Goal: Task Accomplishment & Management: Manage account settings

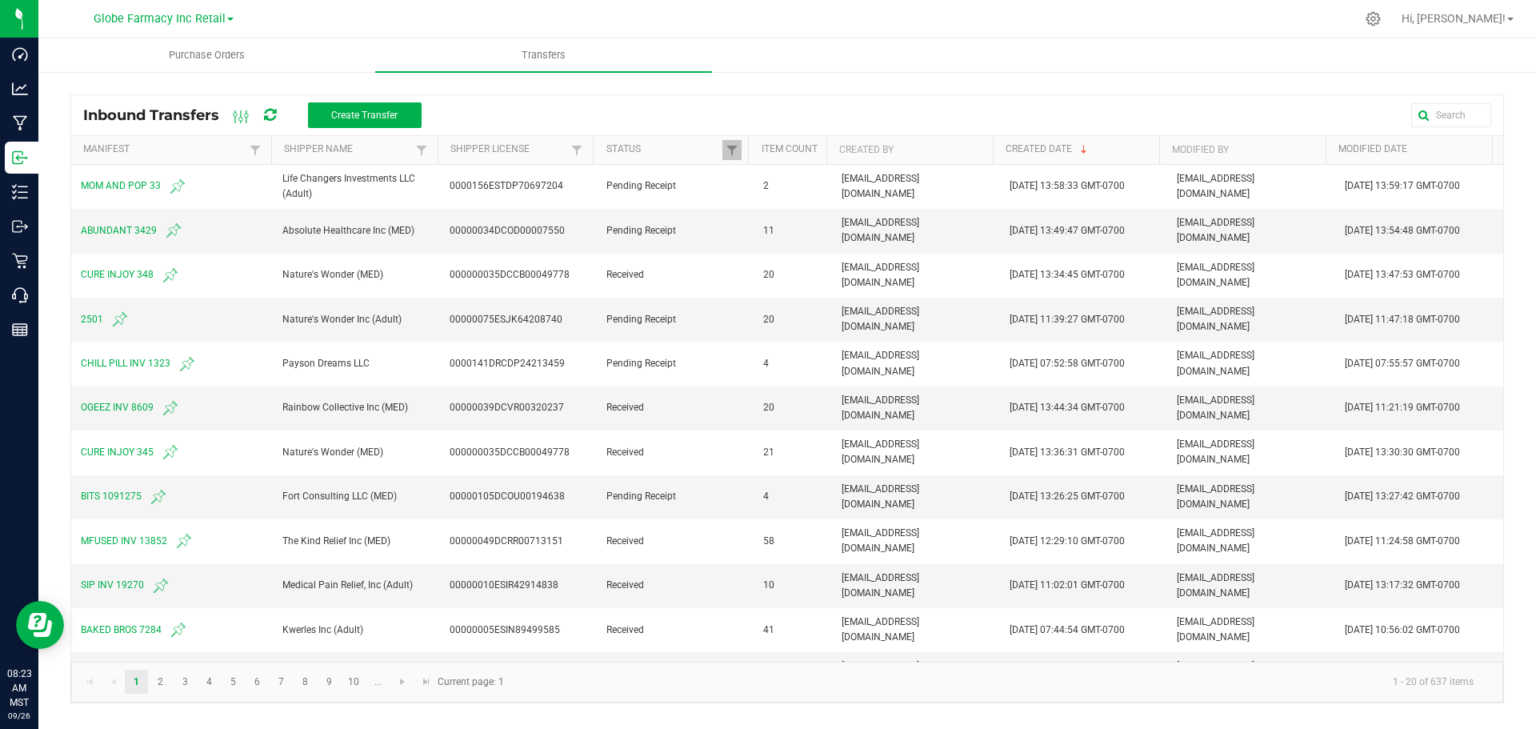
scroll to position [389, 0]
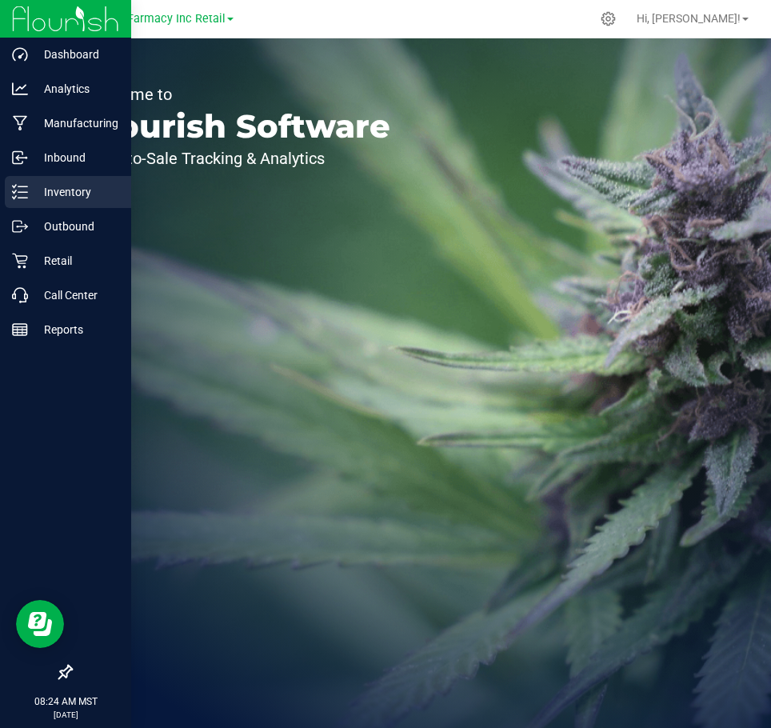
click at [15, 195] on icon at bounding box center [20, 192] width 16 height 16
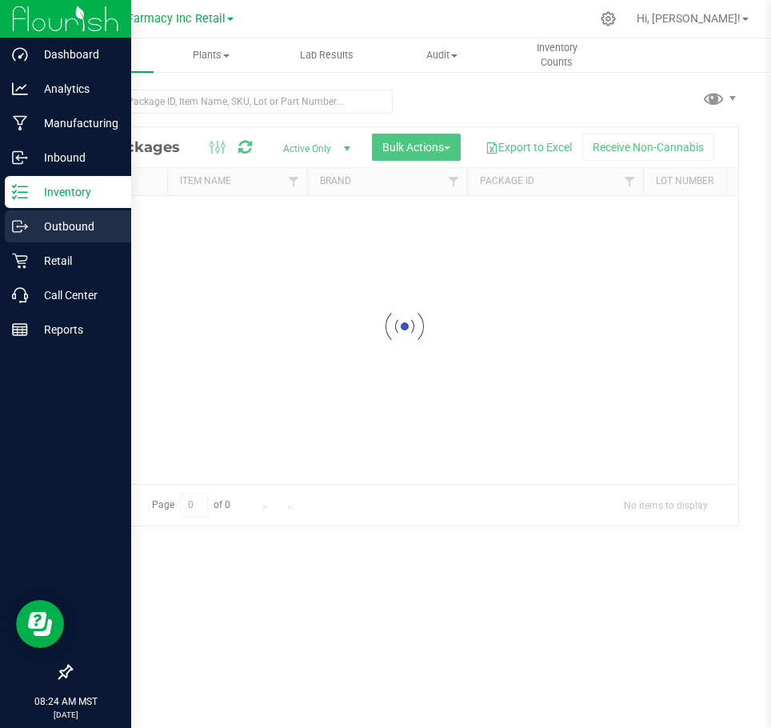
click at [60, 217] on p "Outbound" at bounding box center [76, 226] width 96 height 19
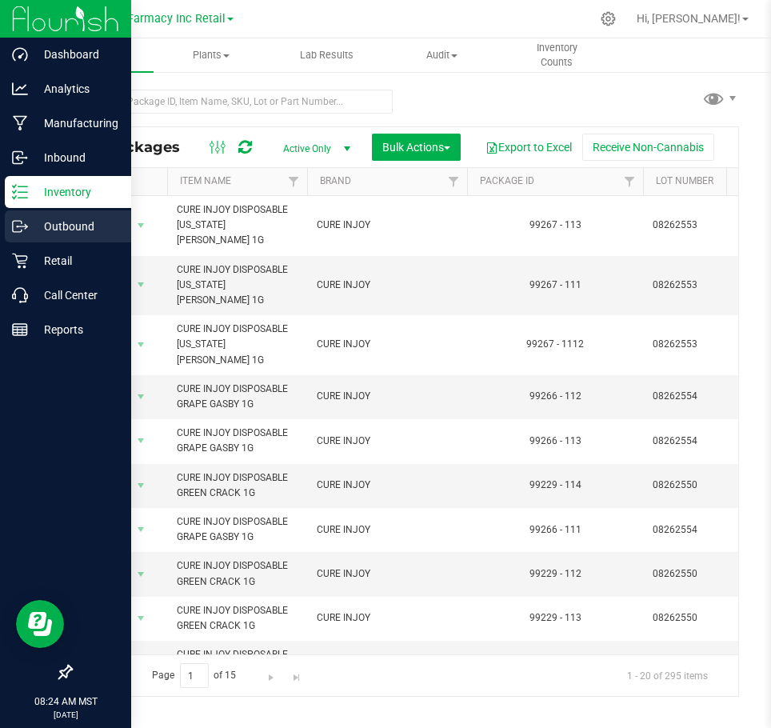
click at [60, 217] on p "Outbound" at bounding box center [76, 226] width 96 height 19
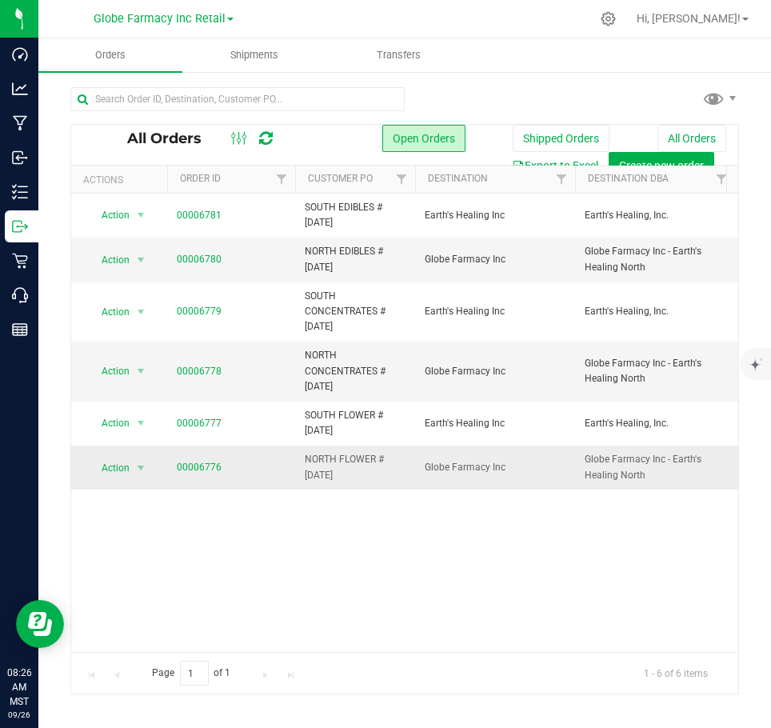
click at [200, 457] on td "00006776" at bounding box center [231, 467] width 128 height 43
click at [200, 462] on link "00006776" at bounding box center [199, 467] width 45 height 15
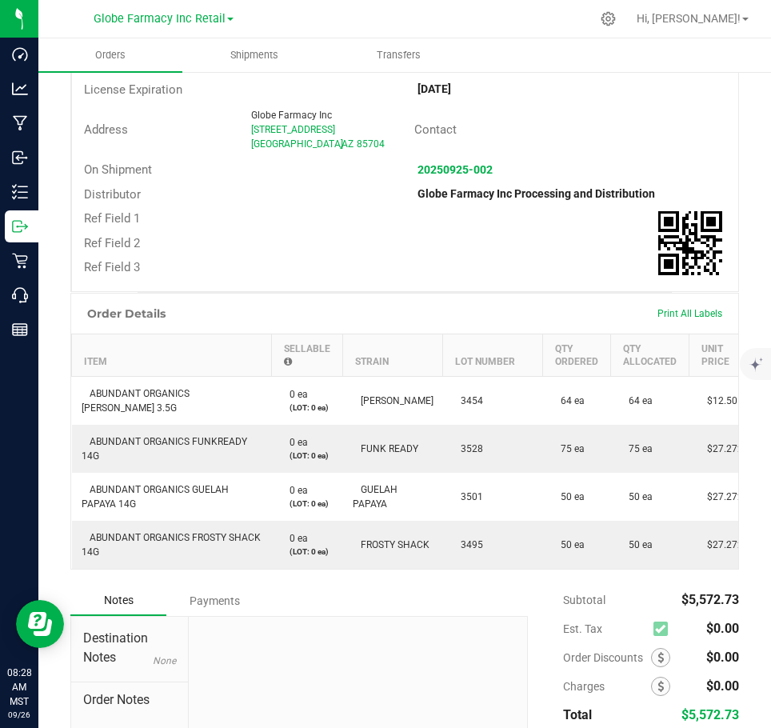
scroll to position [515, 0]
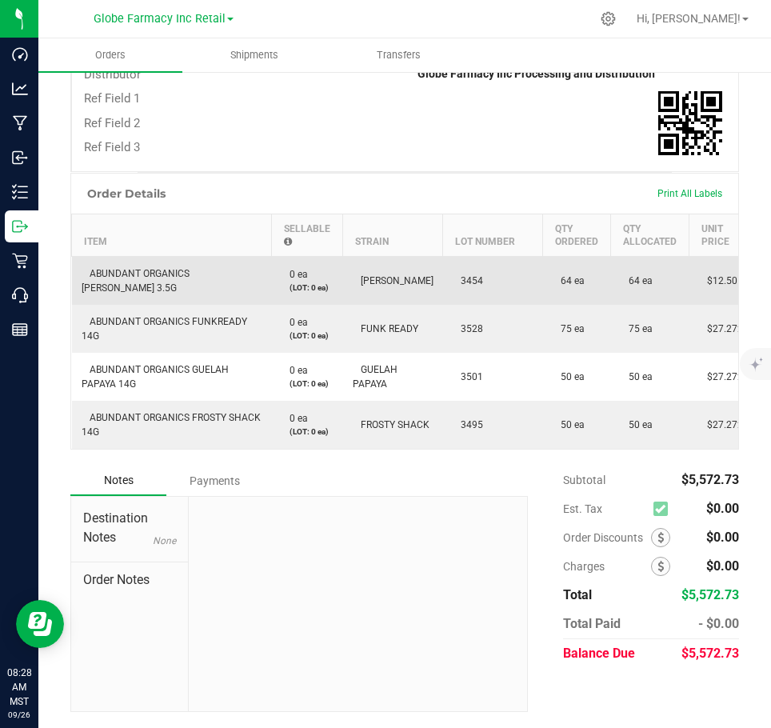
click at [142, 263] on td "ABUNDANT ORGANICS ANGELICA 3.5G" at bounding box center [172, 280] width 200 height 49
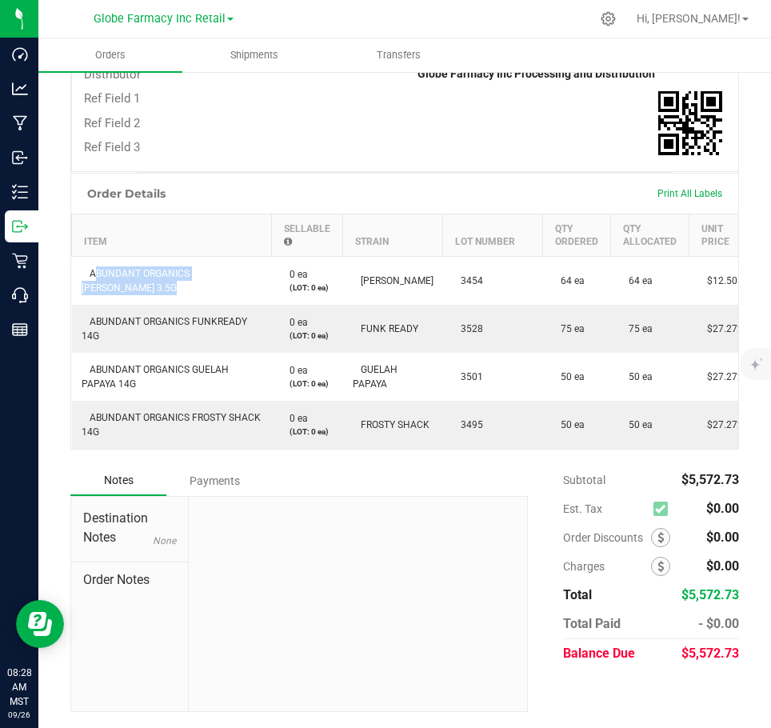
copy span "ABUNDANT ORGANICS ANGELICA 3.5G"
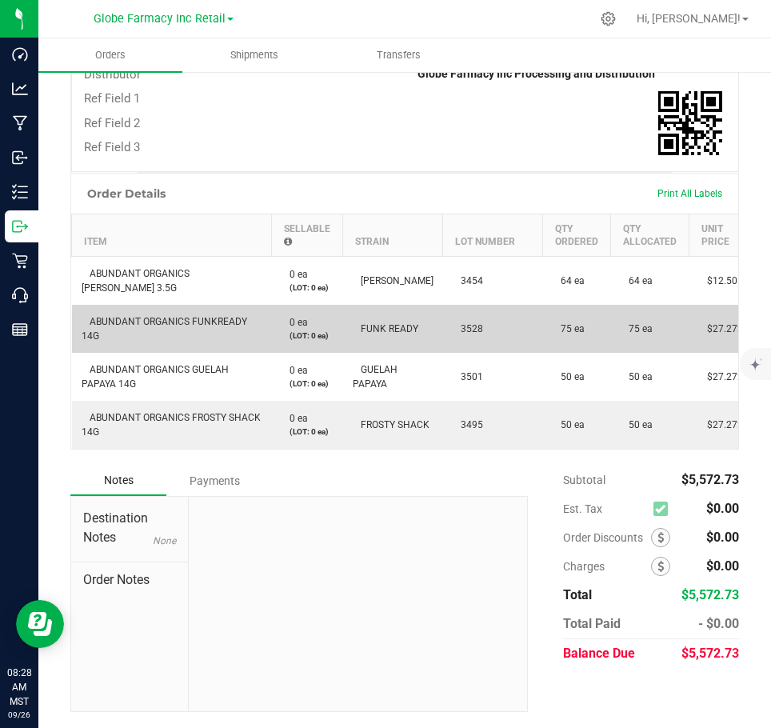
click at [170, 316] on span "ABUNDANT ORGANICS FUNKREADY 14G" at bounding box center [165, 329] width 166 height 26
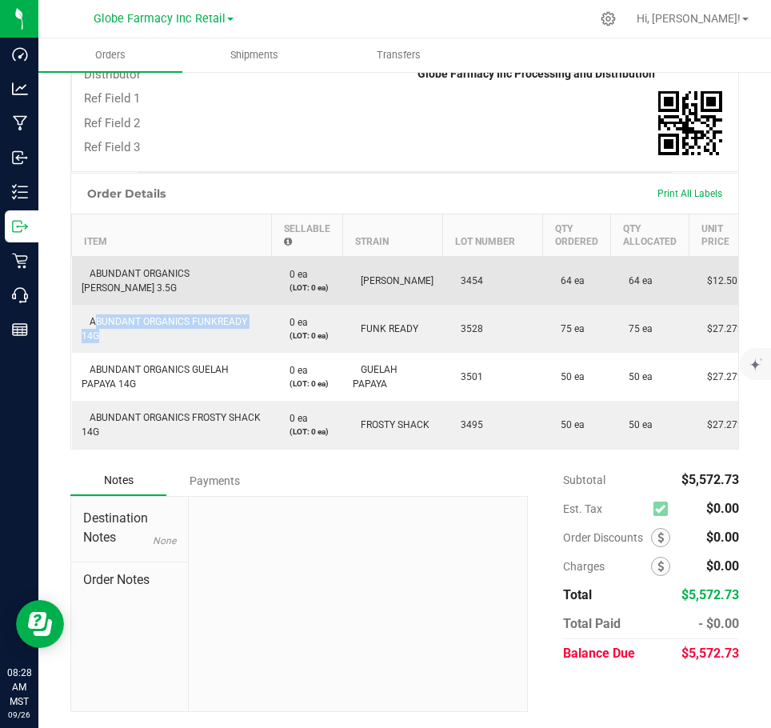
copy span "ABUNDANT ORGANICS FUNKREADY 14G"
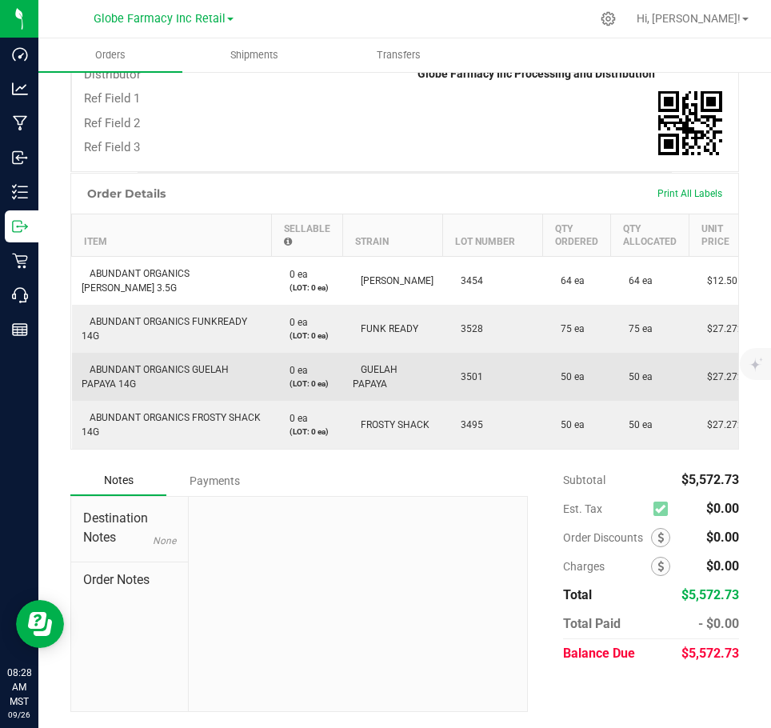
click at [118, 365] on td "ABUNDANT ORGANICS GUELAH PAPAYA 14G" at bounding box center [172, 377] width 200 height 48
drag, startPoint x: 118, startPoint y: 365, endPoint x: 132, endPoint y: 365, distance: 13.6
click at [127, 365] on td "ABUNDANT ORGANICS GUELAH PAPAYA 14G" at bounding box center [172, 377] width 200 height 48
click at [132, 365] on td "ABUNDANT ORGANICS GUELAH PAPAYA 14G" at bounding box center [172, 377] width 200 height 48
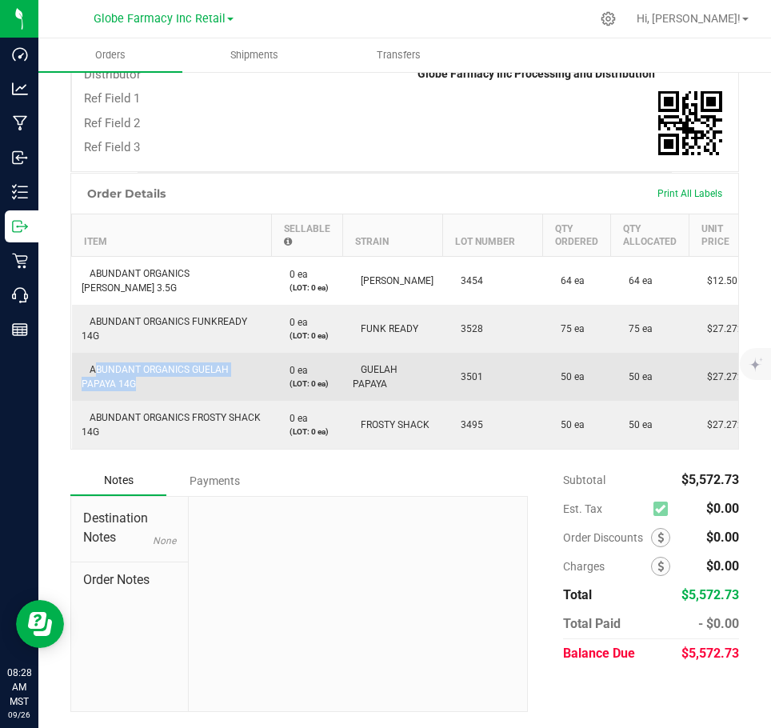
click at [132, 365] on td "ABUNDANT ORGANICS GUELAH PAPAYA 14G" at bounding box center [172, 377] width 200 height 48
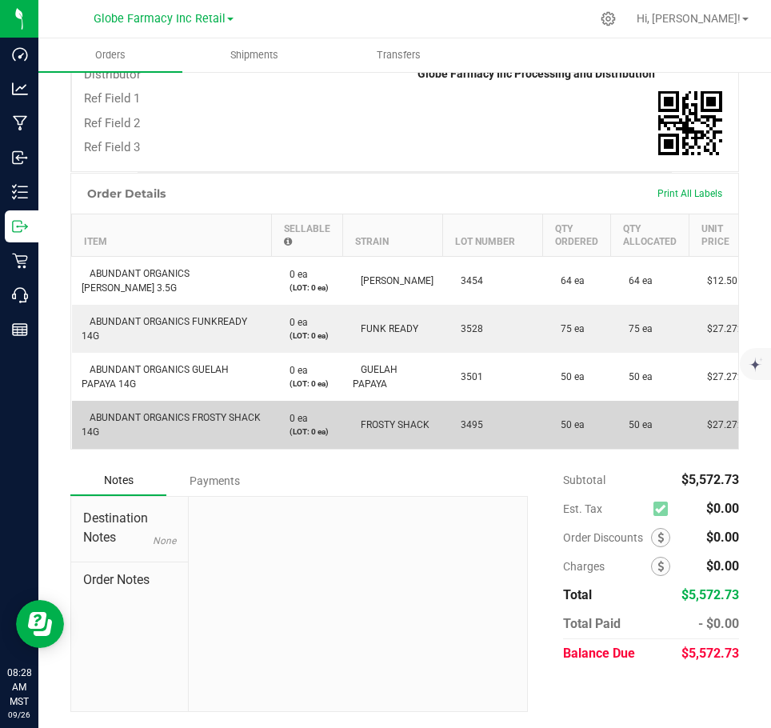
click at [257, 401] on td "ABUNDANT ORGANICS FROSTY SHACK 14G" at bounding box center [172, 425] width 200 height 48
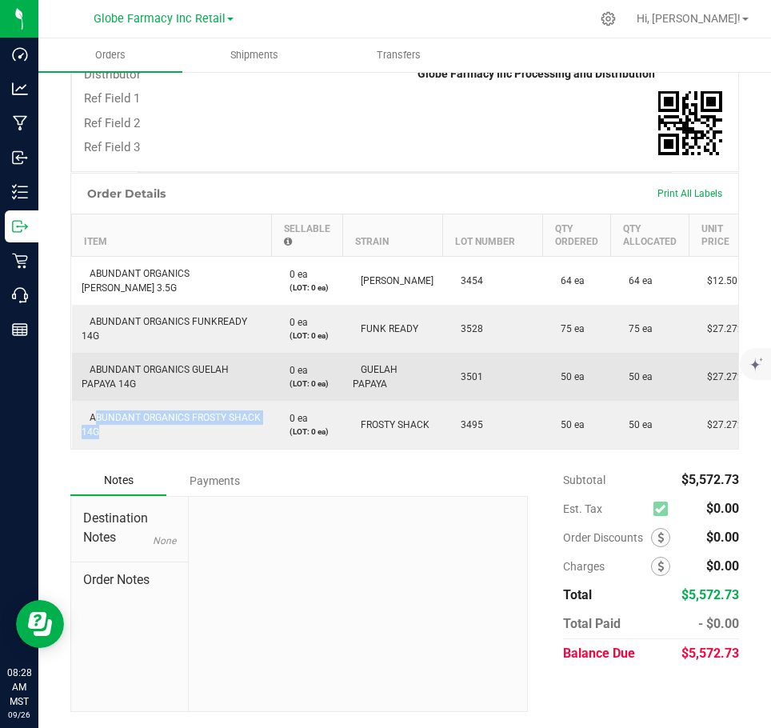
copy span "ABUNDANT ORGANICS FROSTY SHACK 14G"
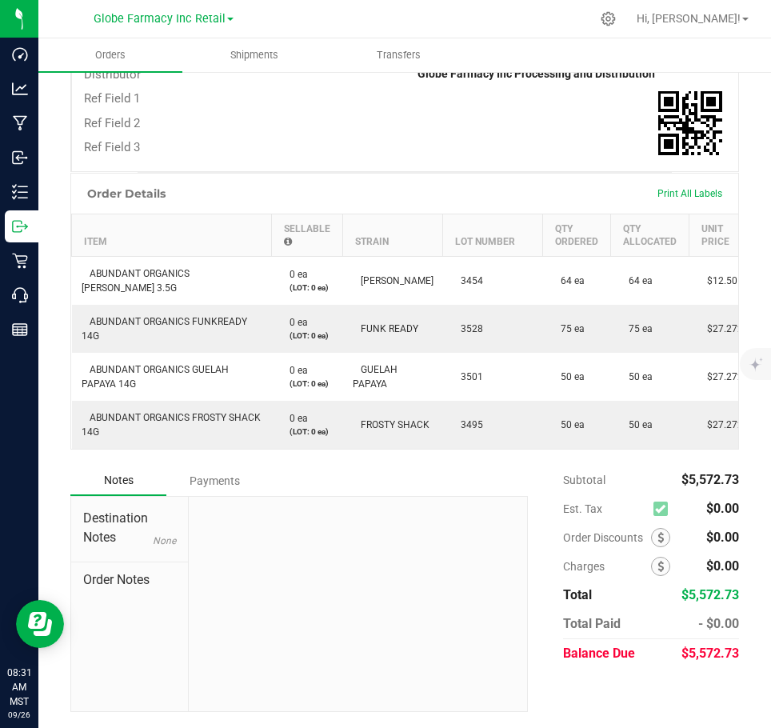
drag, startPoint x: 519, startPoint y: 449, endPoint x: 552, endPoint y: 441, distance: 33.8
click at [552, 441] on div "Order Details Print All Labels Item Sellable Strain Lot Number Qty Ordered Qty …" at bounding box center [404, 311] width 669 height 277
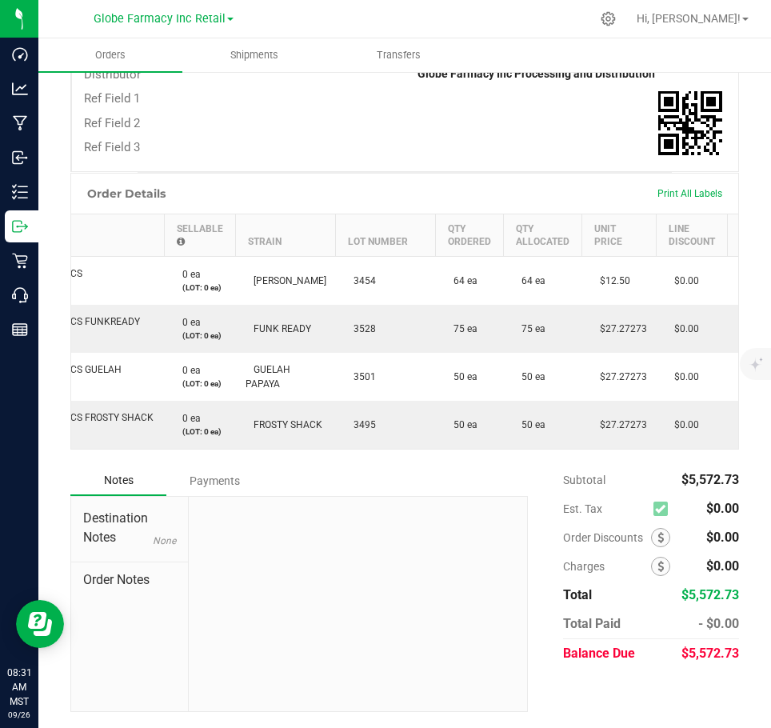
scroll to position [0, 111]
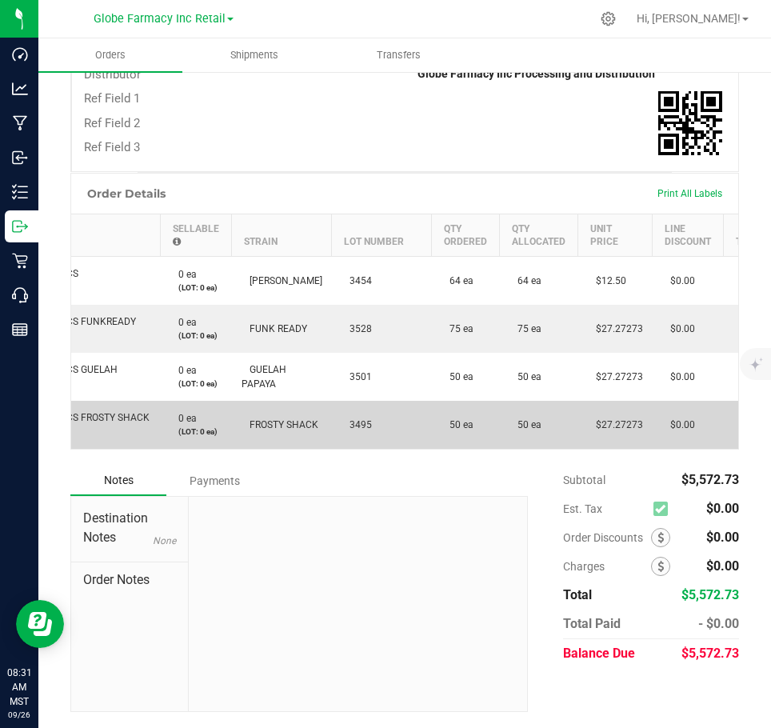
click at [626, 419] on span "$27.27273" at bounding box center [615, 424] width 55 height 11
copy span "$27.27273"
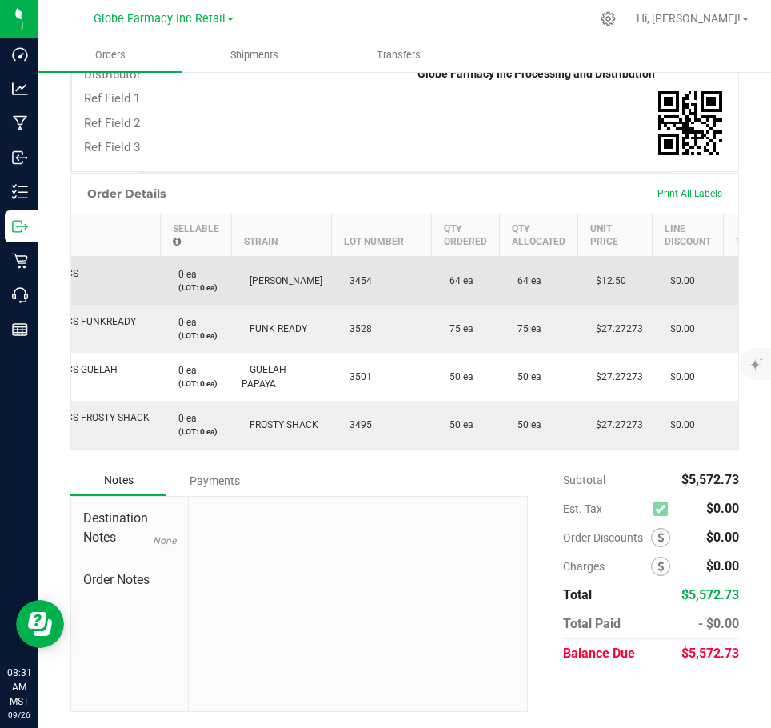
click at [353, 275] on span "3454" at bounding box center [357, 280] width 30 height 11
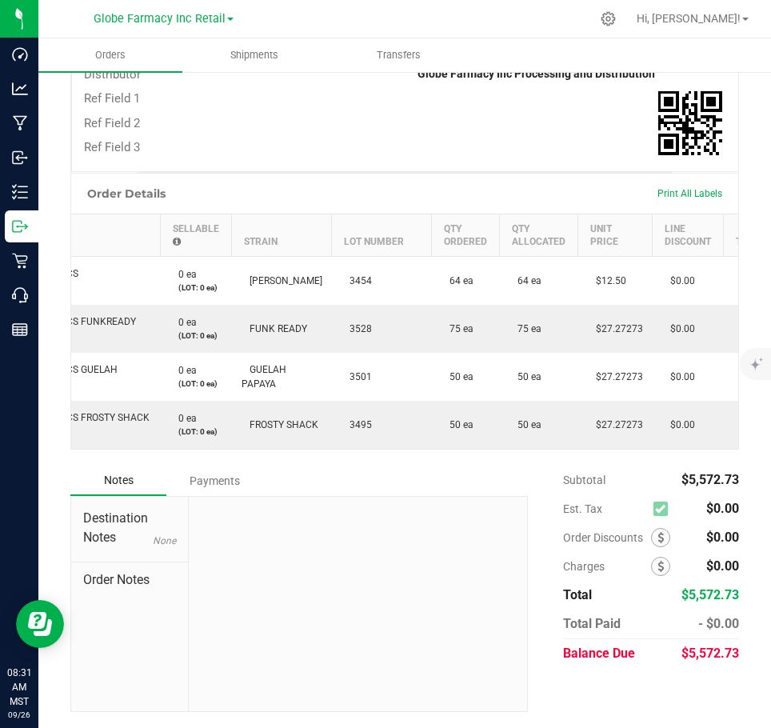
copy span "3454"
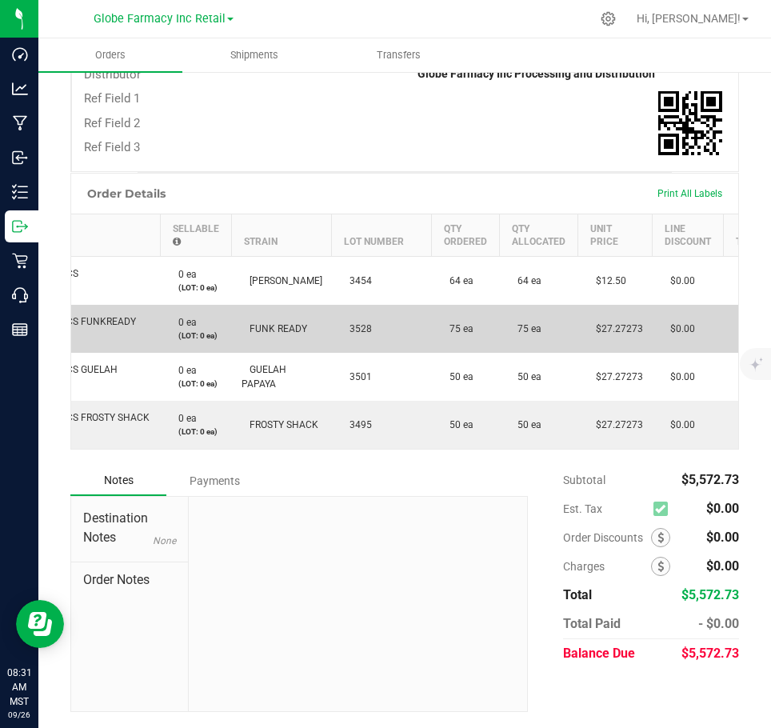
click at [356, 309] on td "3528" at bounding box center [382, 329] width 100 height 48
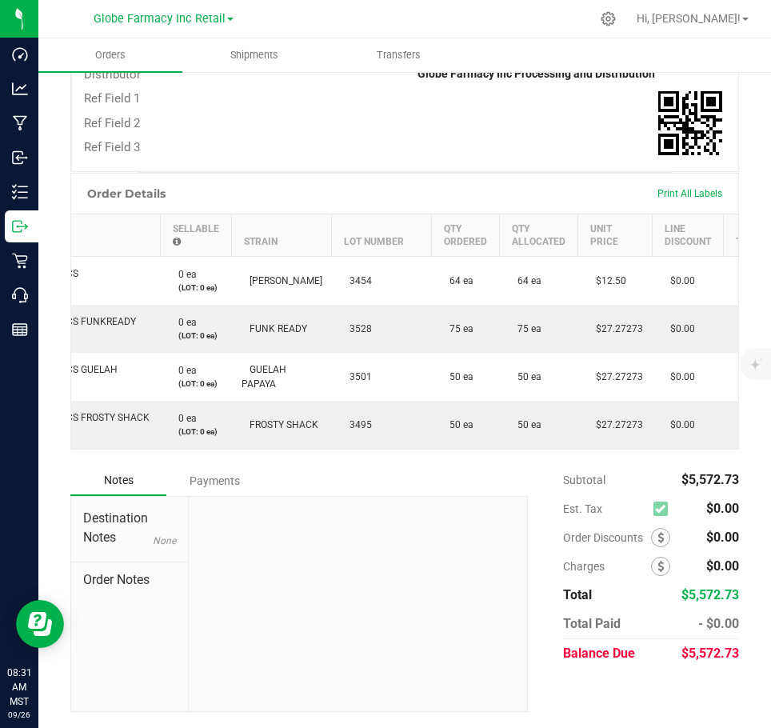
copy span "3528"
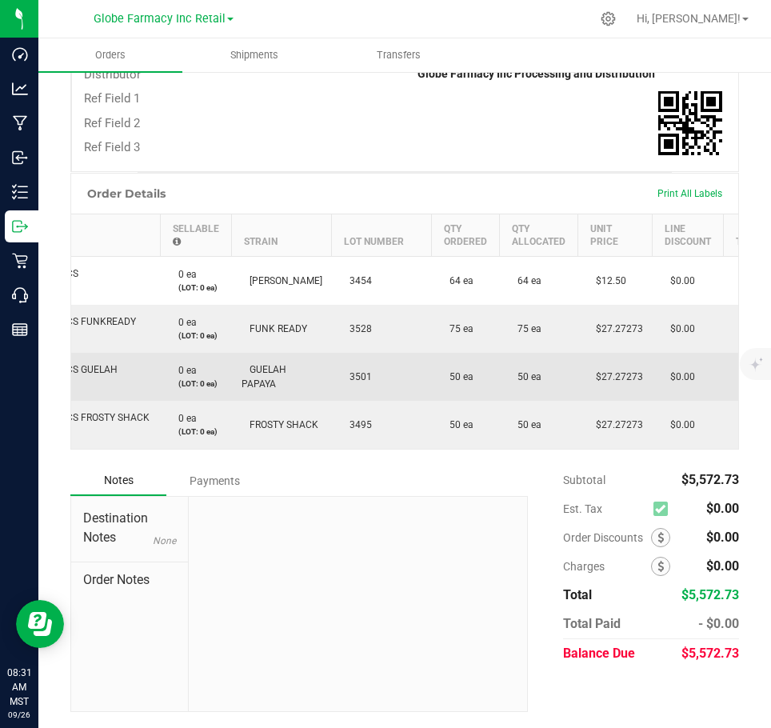
click at [342, 371] on span "3501" at bounding box center [357, 376] width 30 height 11
click at [356, 371] on span "3501" at bounding box center [357, 376] width 30 height 11
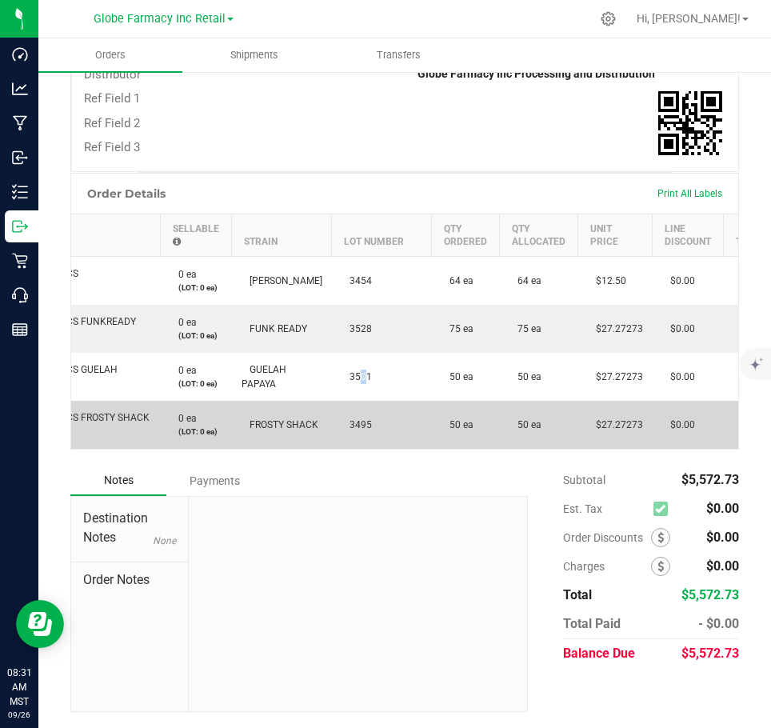
copy span "5"
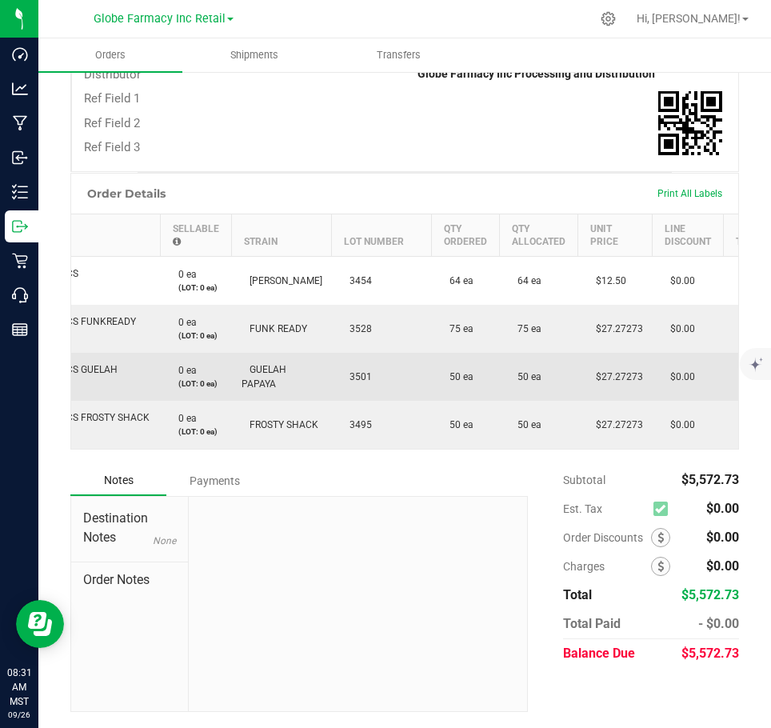
click at [373, 359] on td "3501" at bounding box center [382, 377] width 100 height 48
click at [361, 371] on span "3501" at bounding box center [357, 376] width 30 height 11
copy span "3501"
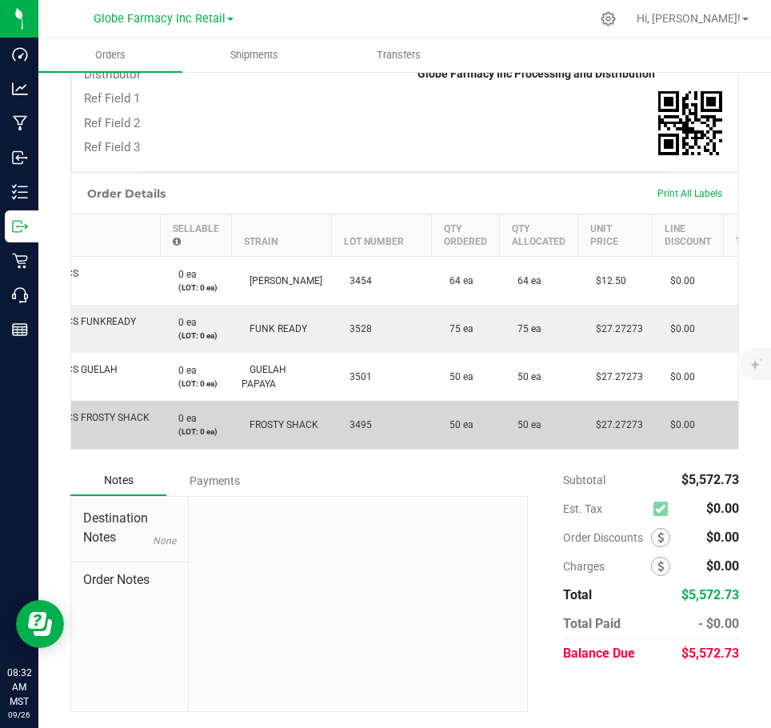
click at [367, 419] on span "3495" at bounding box center [357, 424] width 30 height 11
click at [353, 419] on span "3495" at bounding box center [357, 424] width 30 height 11
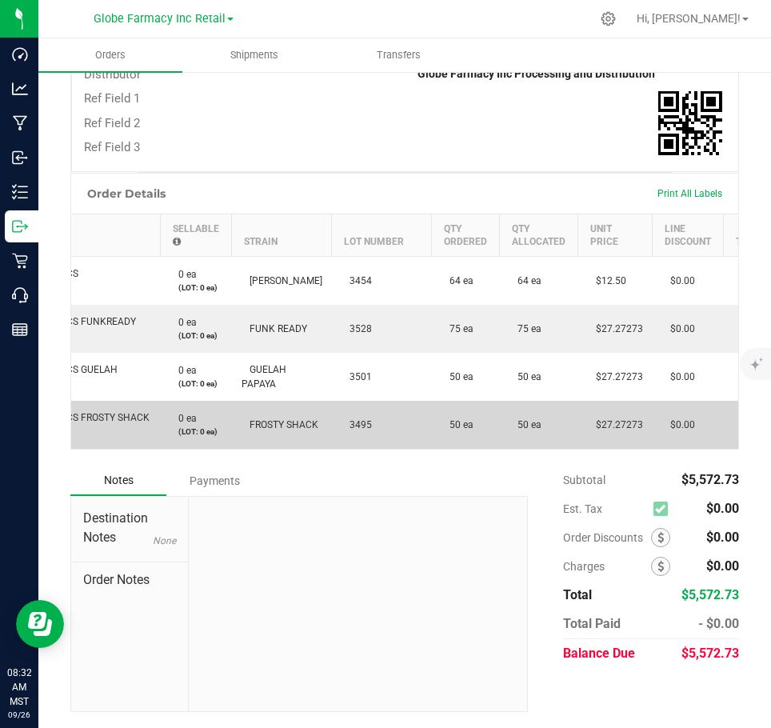
click at [353, 419] on span "3495" at bounding box center [357, 424] width 30 height 11
copy span "3495"
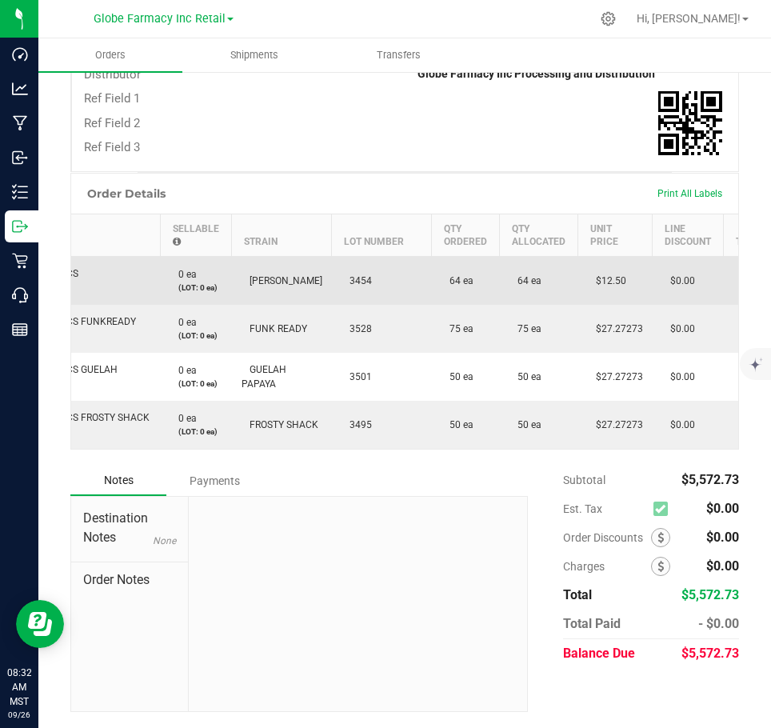
click at [269, 275] on span "Angelica" at bounding box center [282, 280] width 81 height 11
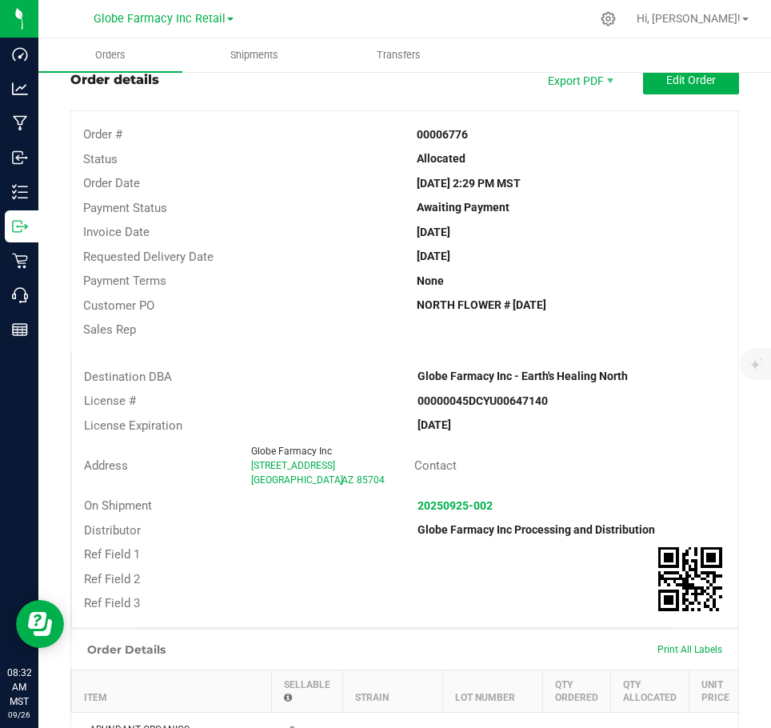
scroll to position [0, 0]
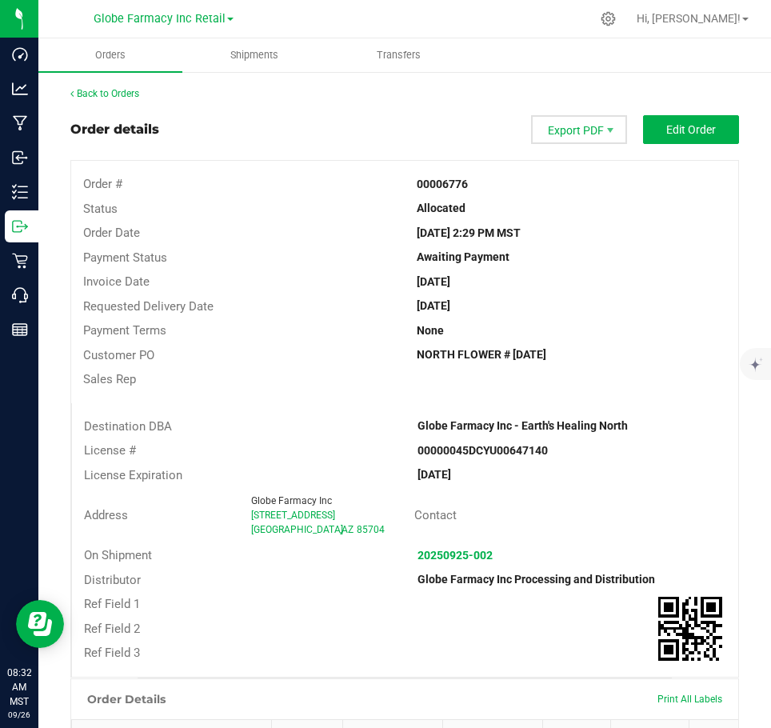
click at [575, 122] on span "Export PDF" at bounding box center [579, 129] width 96 height 29
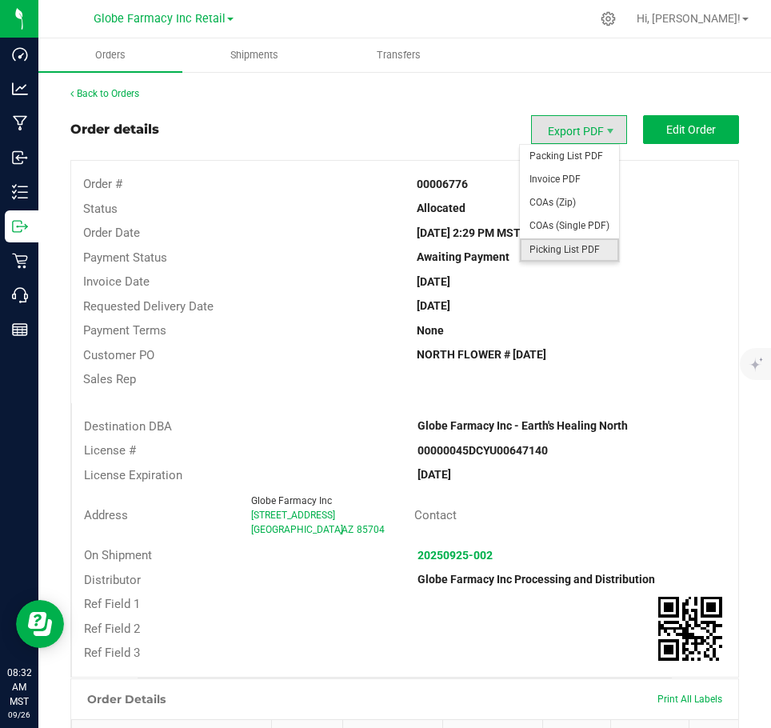
click at [583, 251] on span "Picking List PDF" at bounding box center [569, 249] width 99 height 23
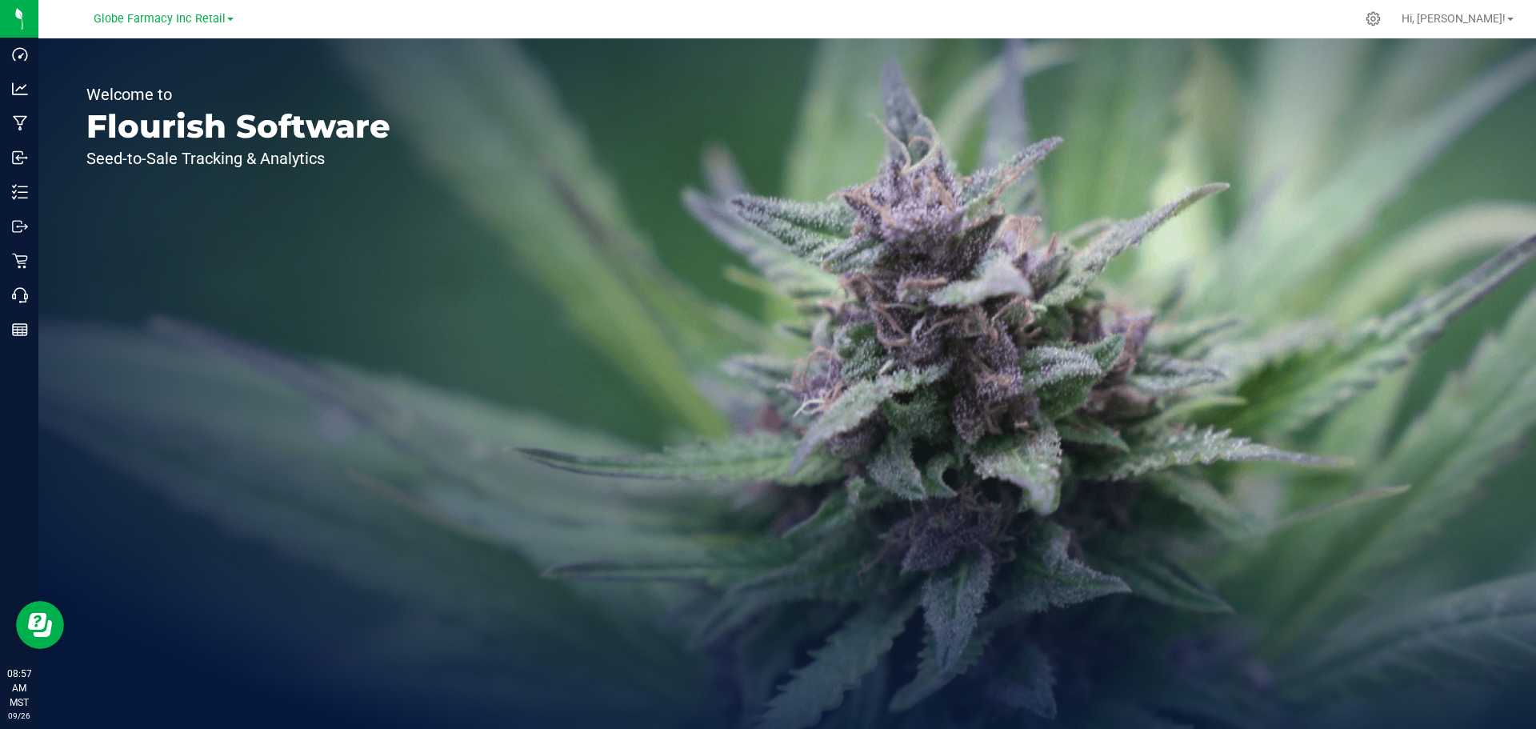
click at [237, 69] on div "Welcome to Flourish Software Seed-to-Sale Tracking & Analytics" at bounding box center [238, 383] width 400 height 691
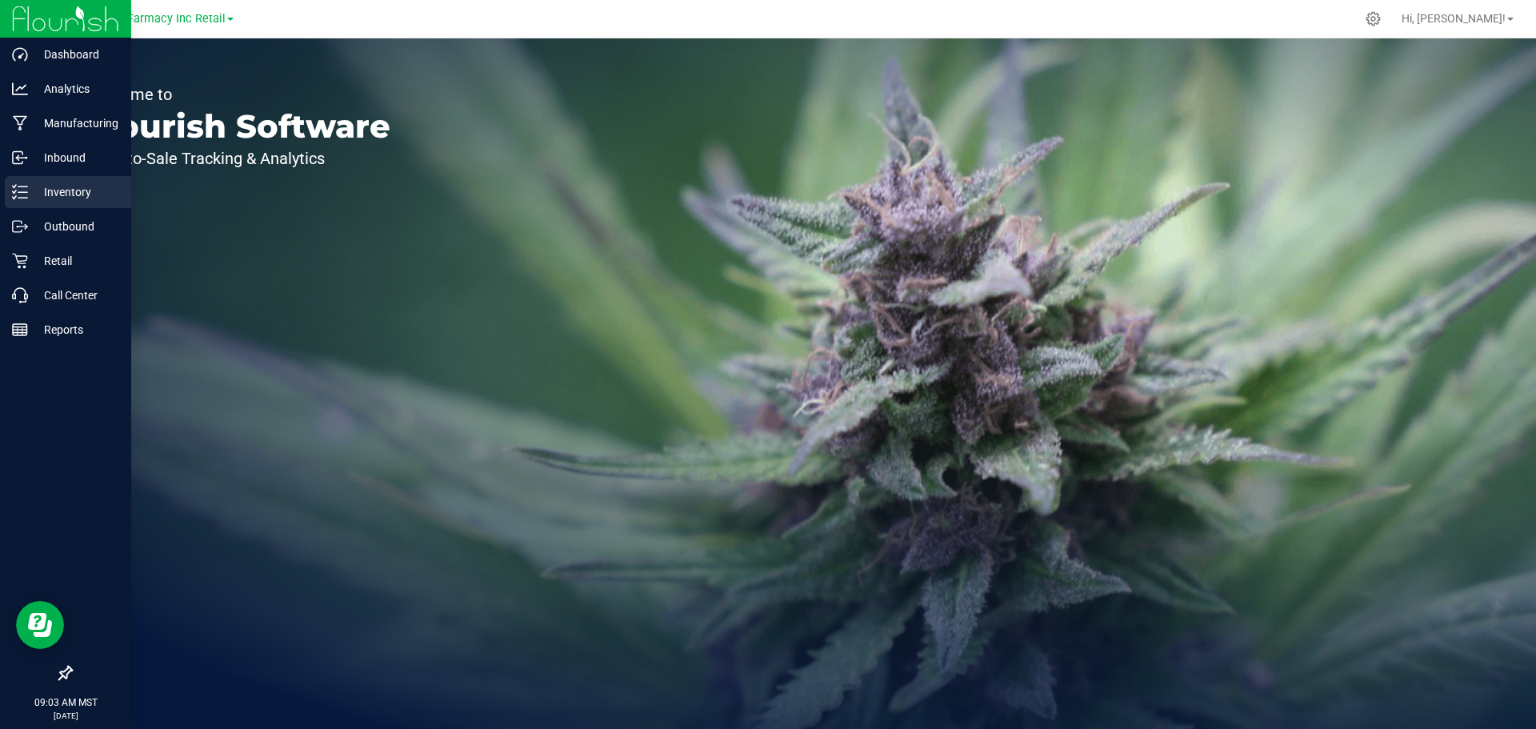
click at [82, 185] on p "Inventory" at bounding box center [76, 191] width 96 height 19
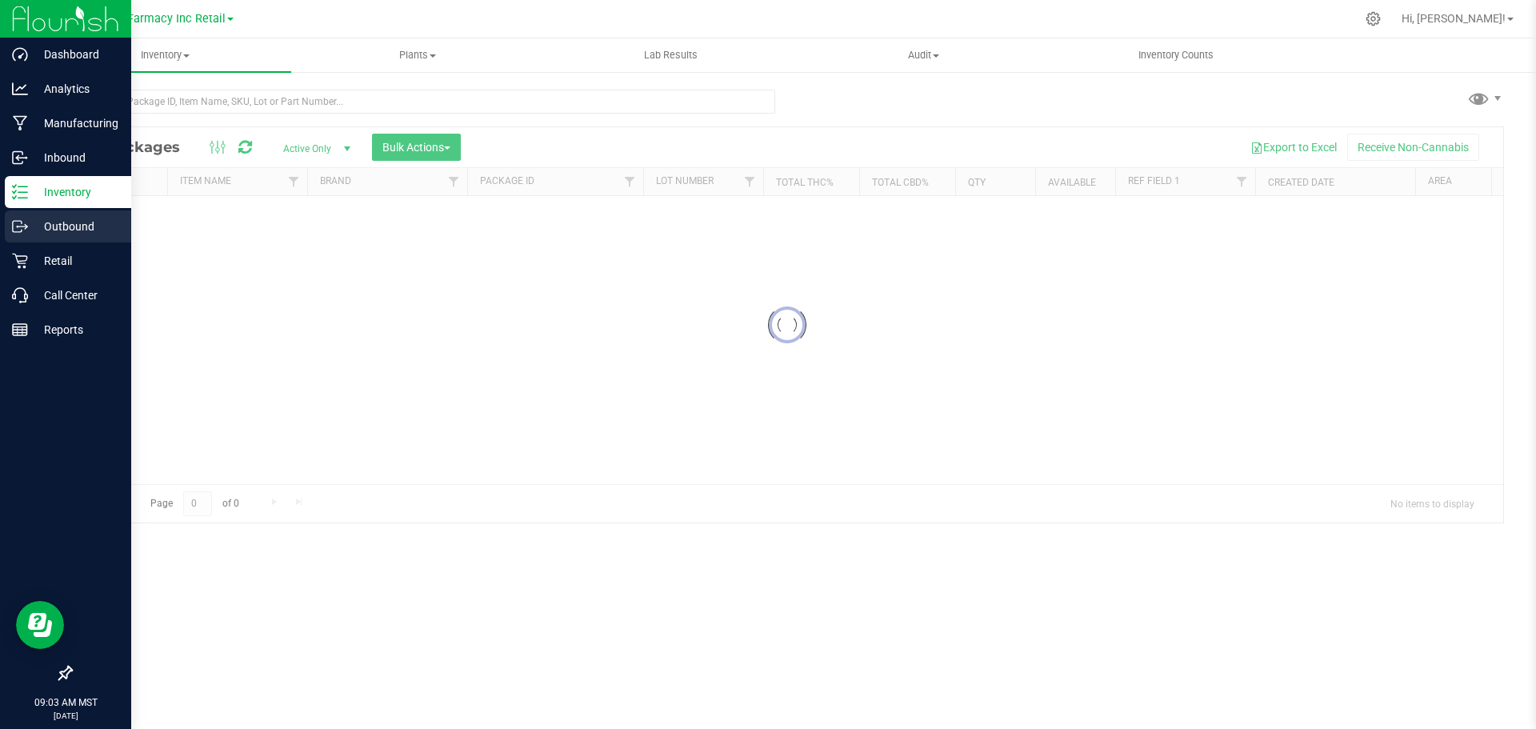
click at [69, 223] on p "Outbound" at bounding box center [76, 226] width 96 height 19
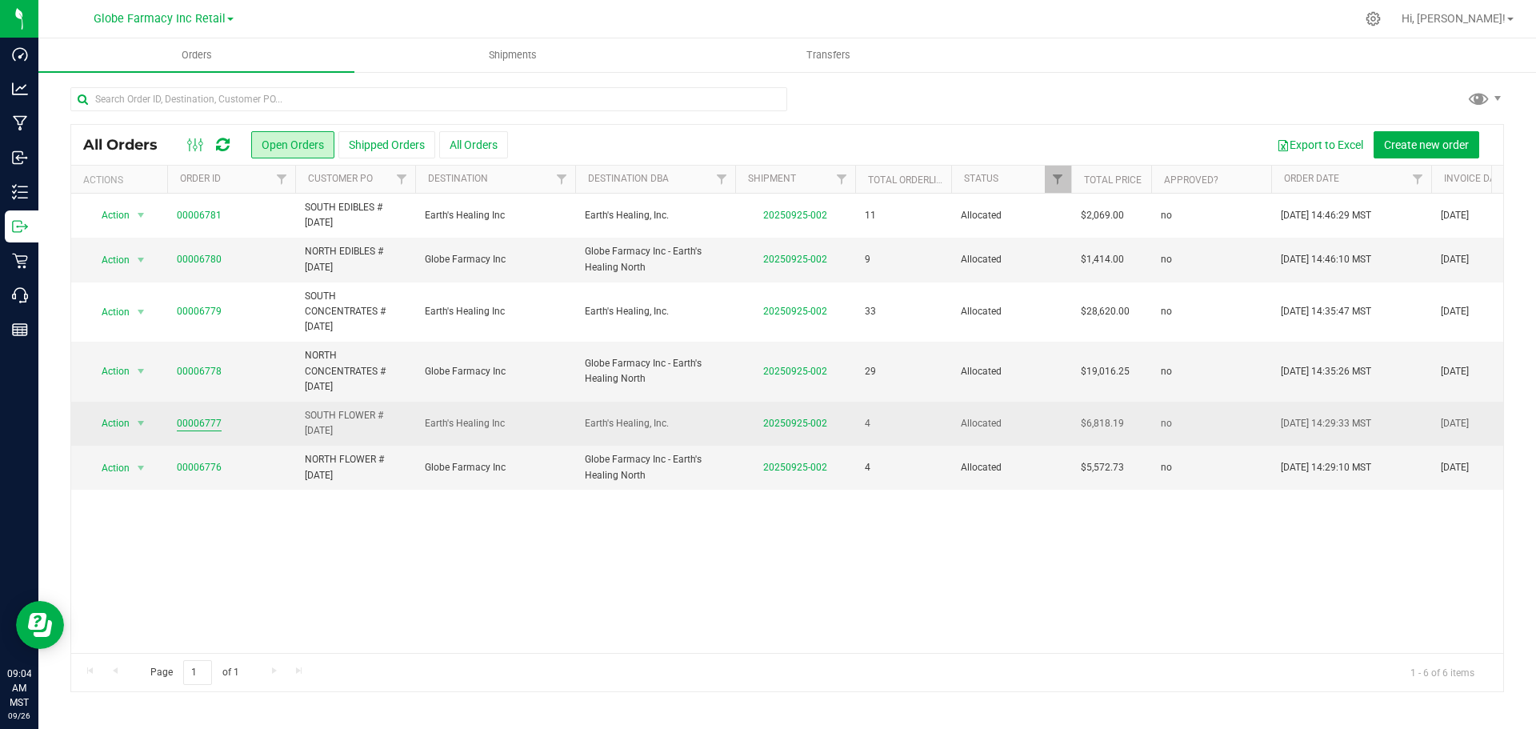
click at [206, 426] on link "00006777" at bounding box center [199, 423] width 45 height 15
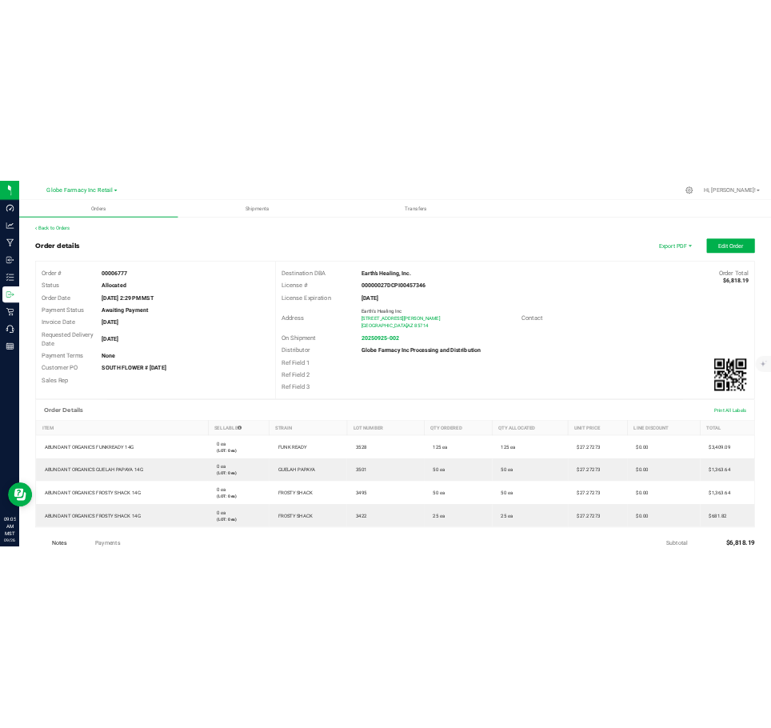
scroll to position [240, 0]
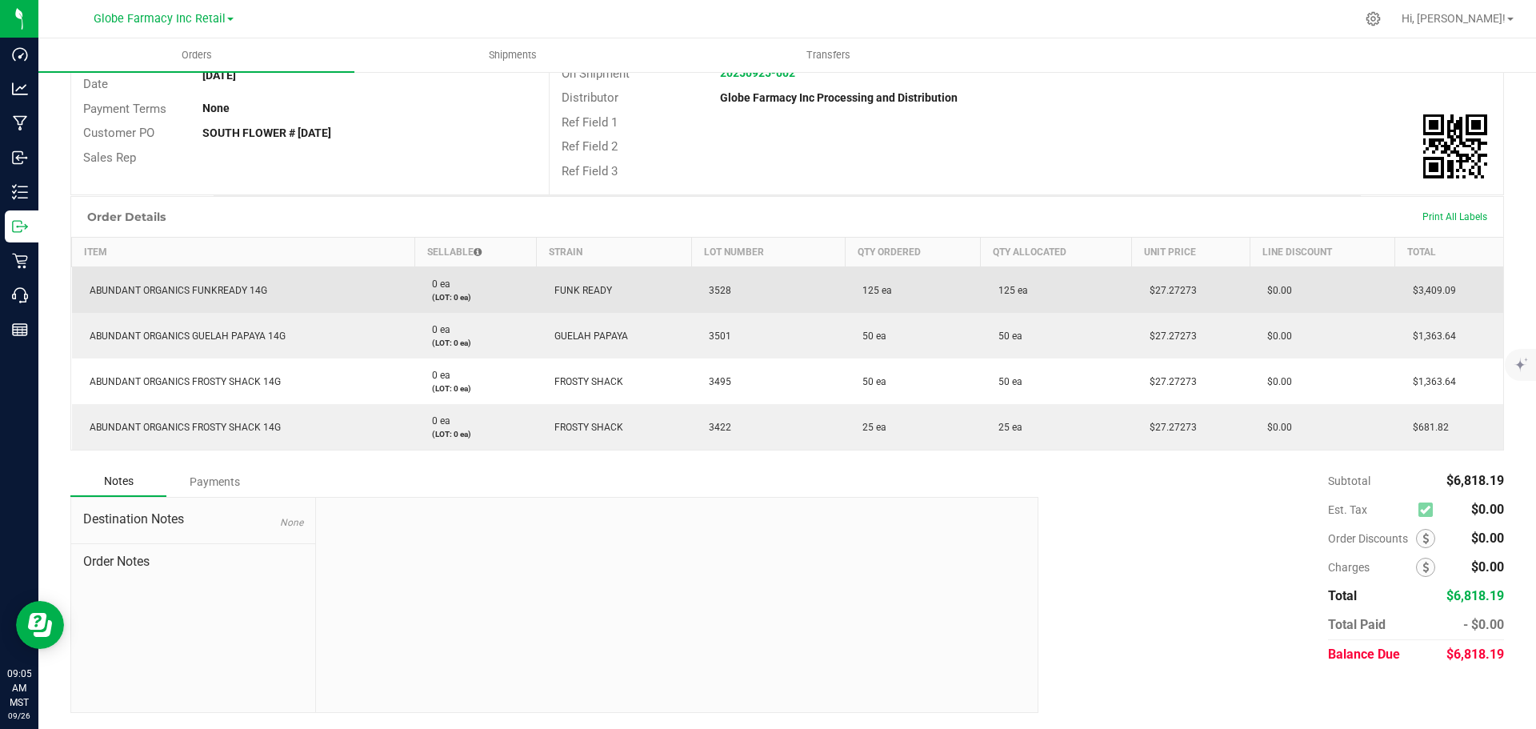
click at [156, 291] on span "ABUNDANT ORGANICS FUNKREADY 14G" at bounding box center [175, 290] width 186 height 11
click at [156, 293] on span "ABUNDANT ORGANICS FUNKREADY 14G" at bounding box center [175, 290] width 186 height 11
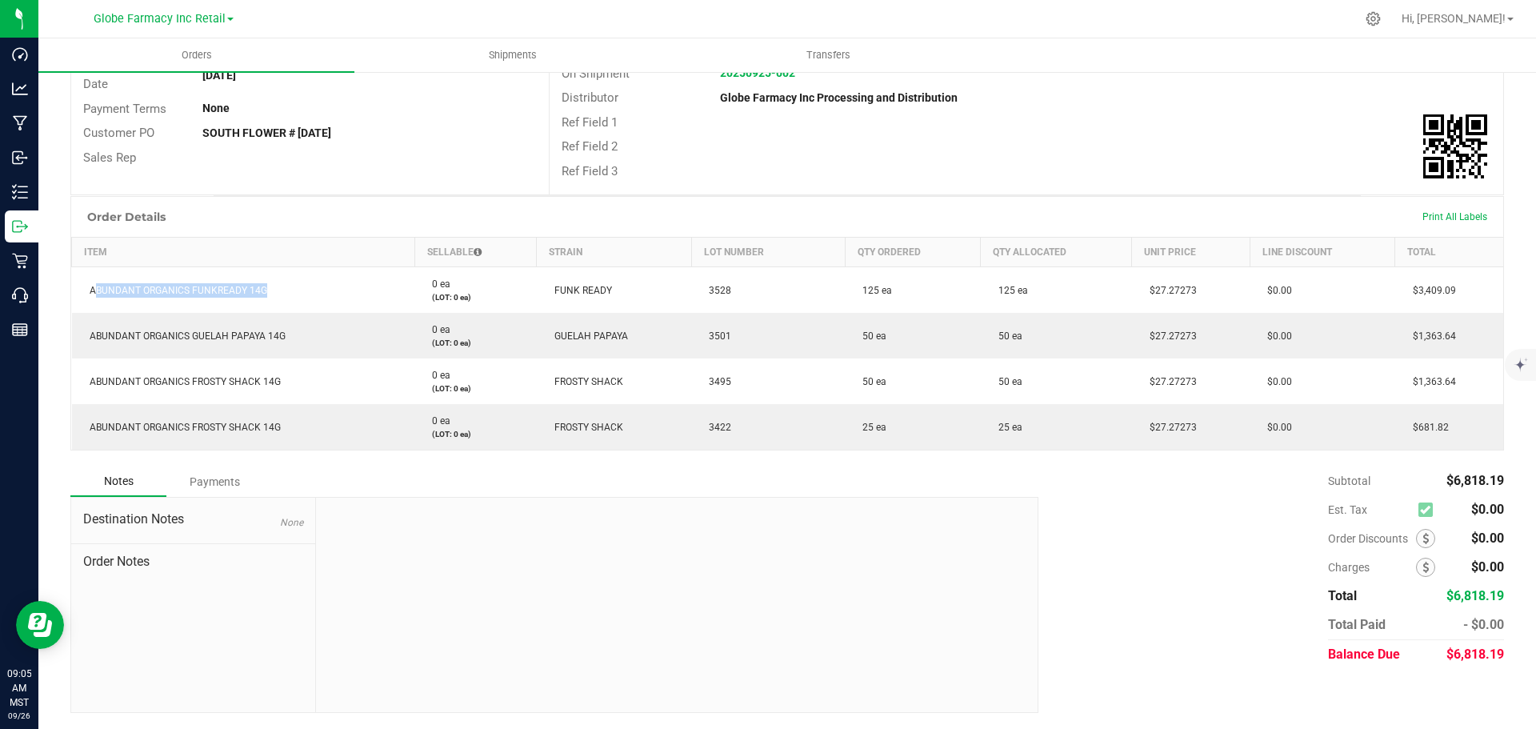
copy span "ABUNDANT ORGANICS FUNKREADY 14G"
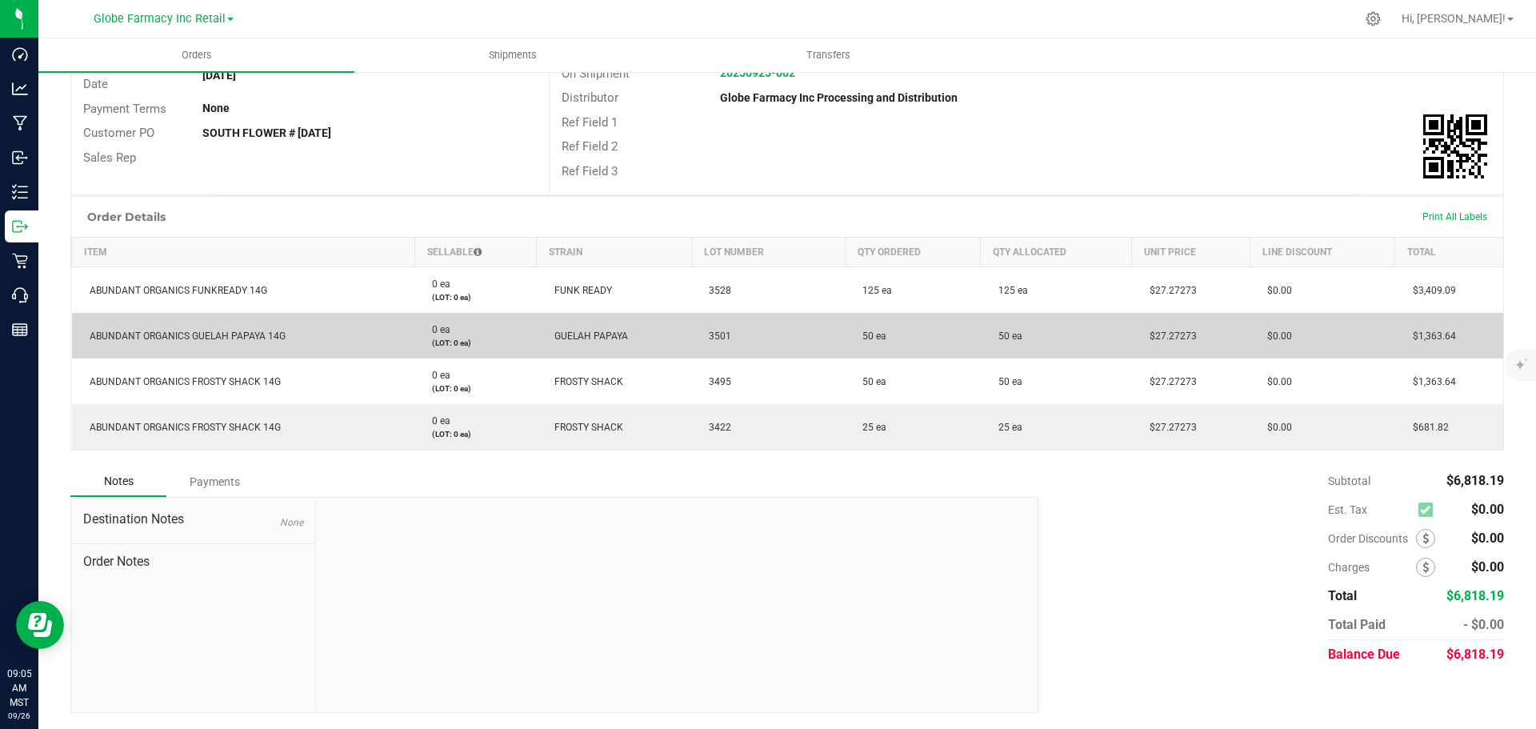
click at [242, 349] on td "ABUNDANT ORGANICS GUELAH PAPAYA 14G" at bounding box center [243, 336] width 343 height 46
click at [242, 346] on td "ABUNDANT ORGANICS GUELAH PAPAYA 14G" at bounding box center [243, 336] width 343 height 46
click at [242, 343] on td "ABUNDANT ORGANICS GUELAH PAPAYA 14G" at bounding box center [243, 336] width 343 height 46
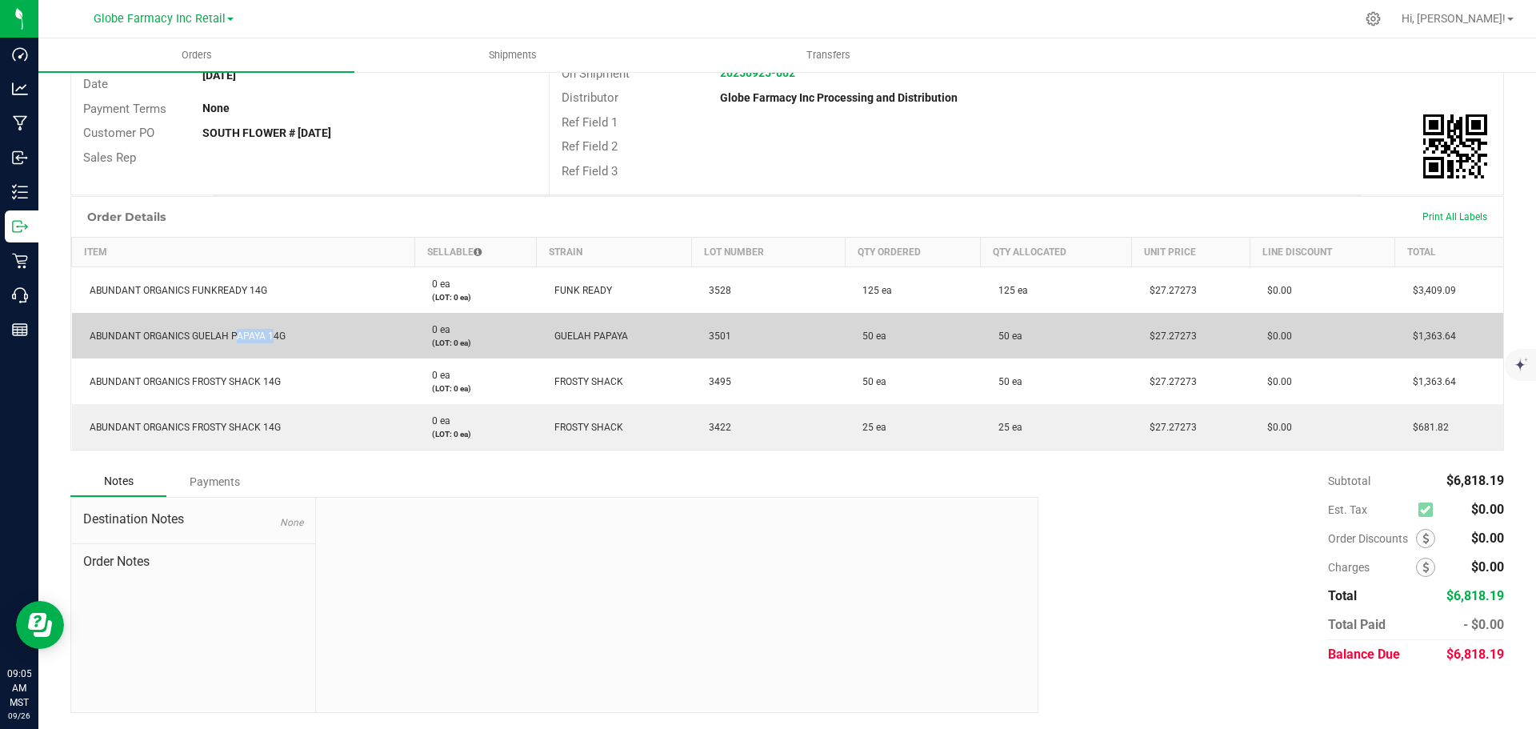
click at [242, 343] on td "ABUNDANT ORGANICS GUELAH PAPAYA 14G" at bounding box center [243, 336] width 343 height 46
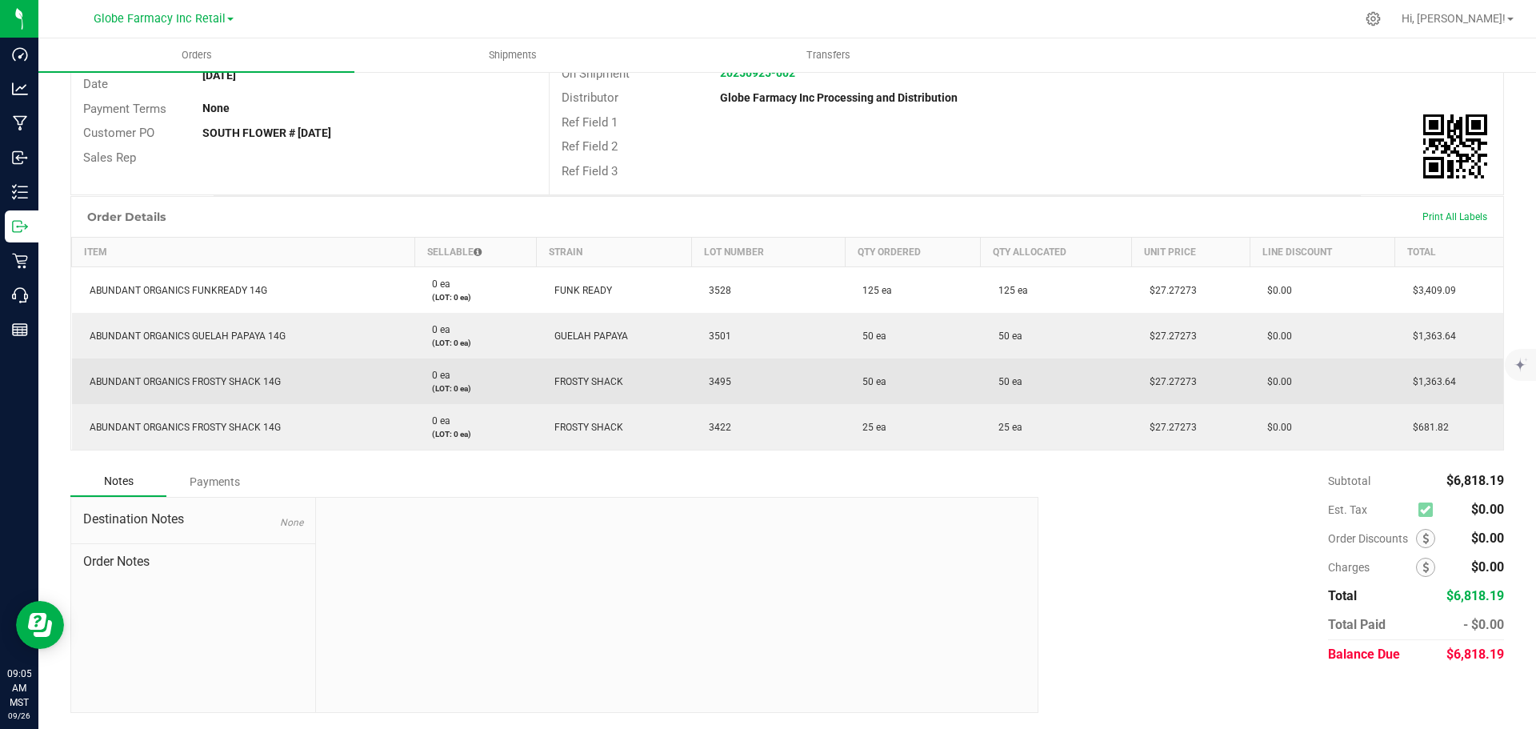
click at [209, 377] on span "ABUNDANT ORGANICS FROSTY SHACK 14G" at bounding box center [181, 381] width 199 height 11
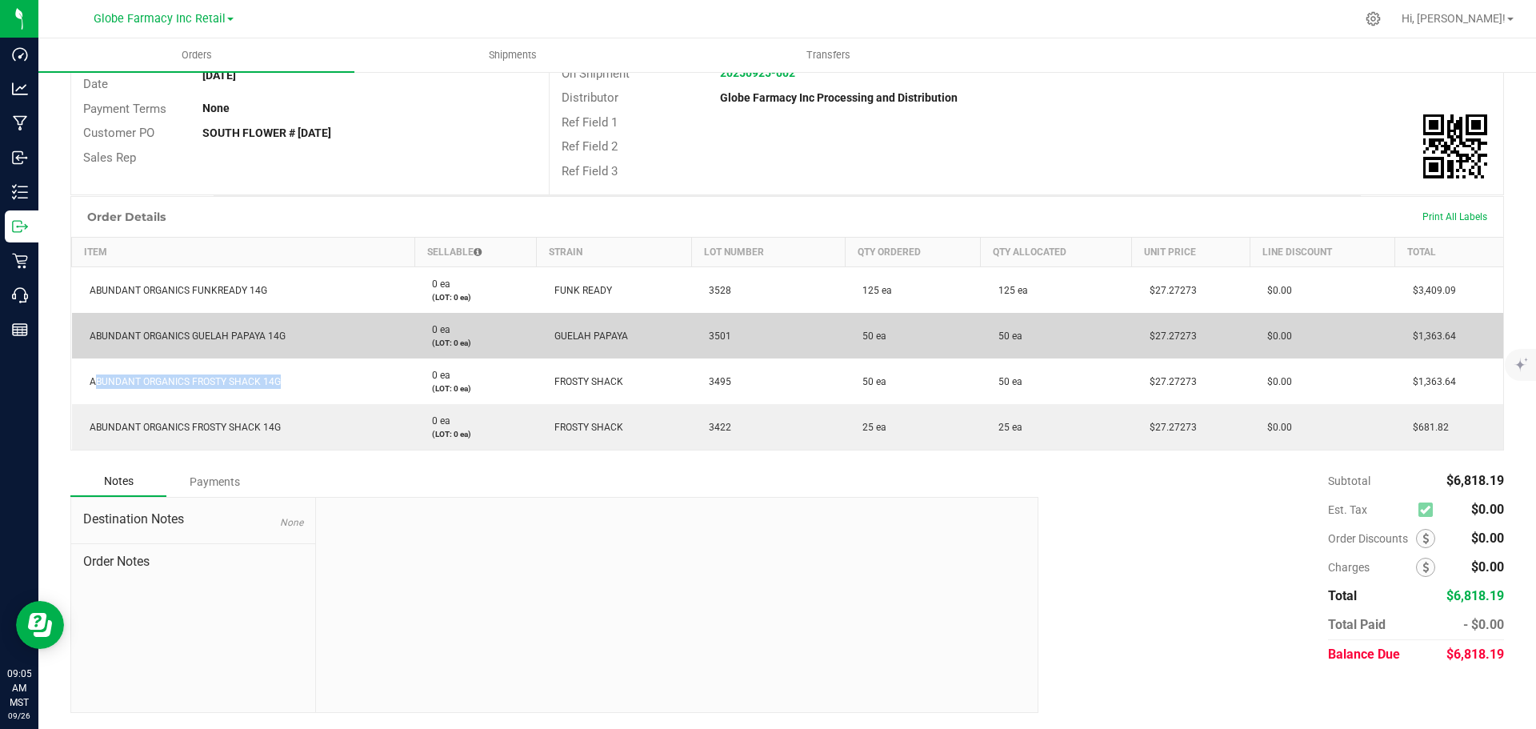
copy span "ABUNDANT ORGANICS FROSTY SHACK 14G"
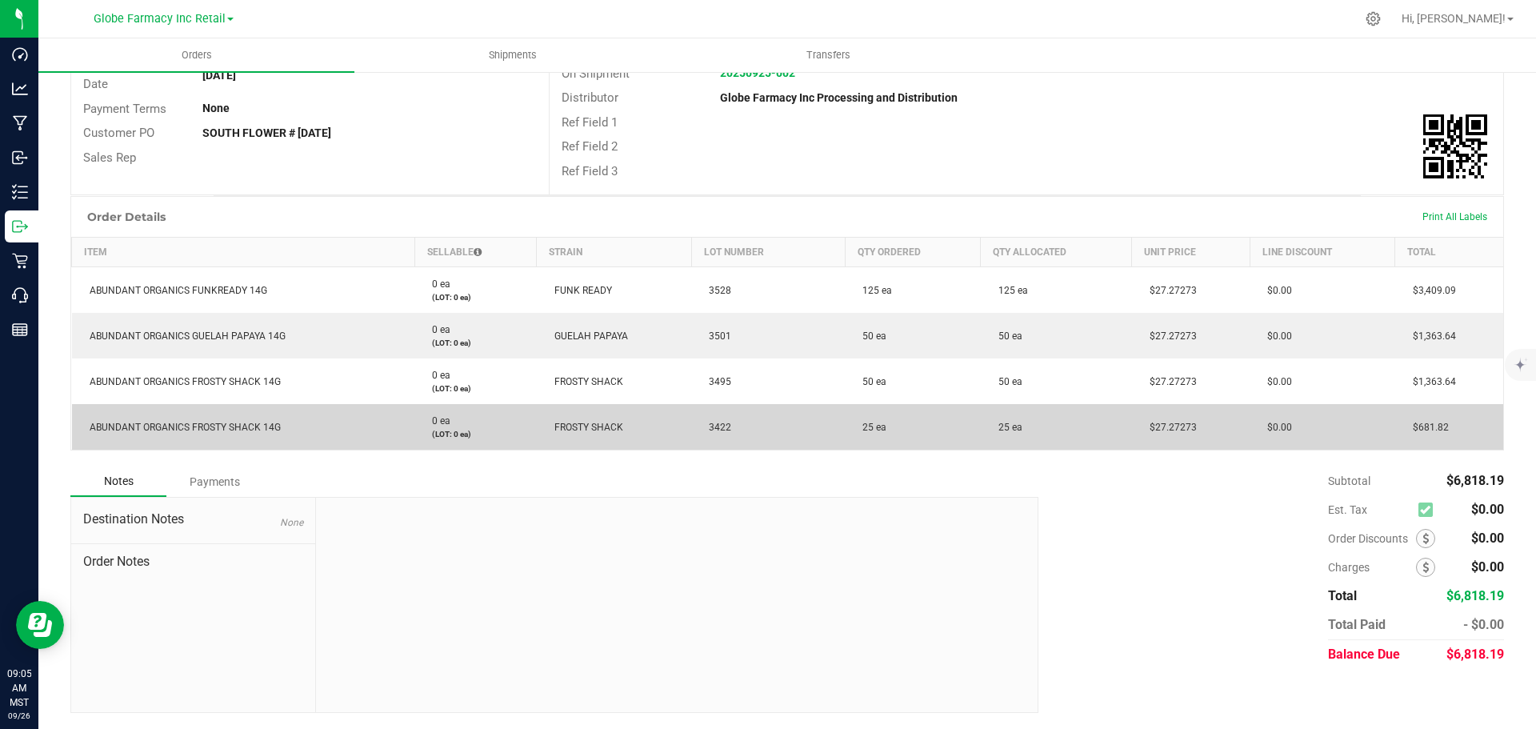
click at [260, 426] on span "ABUNDANT ORGANICS FROSTY SHACK 14G" at bounding box center [181, 427] width 199 height 11
copy span "ABUNDANT ORGANICS FROSTY SHACK 14G"
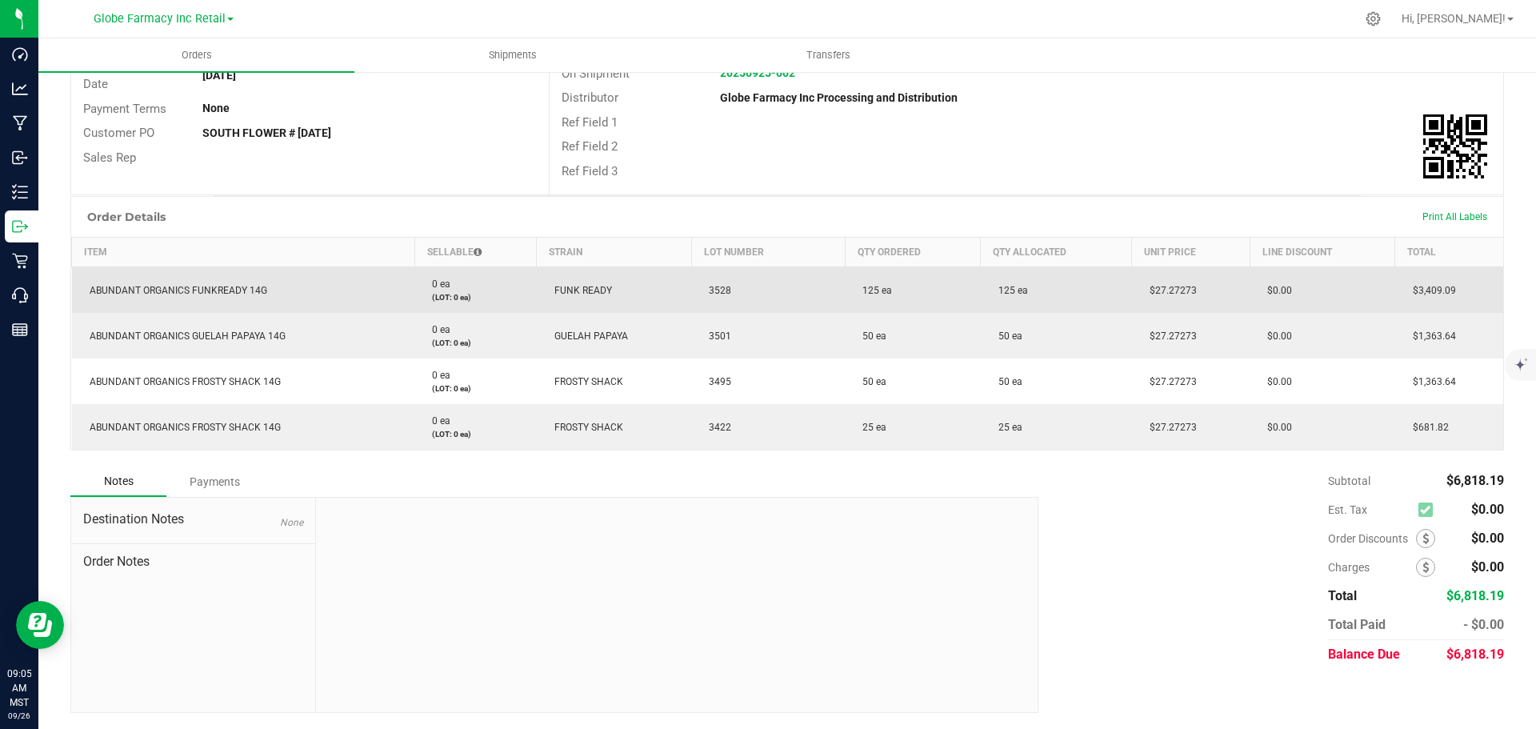
click at [720, 283] on td "3528" at bounding box center [768, 290] width 154 height 46
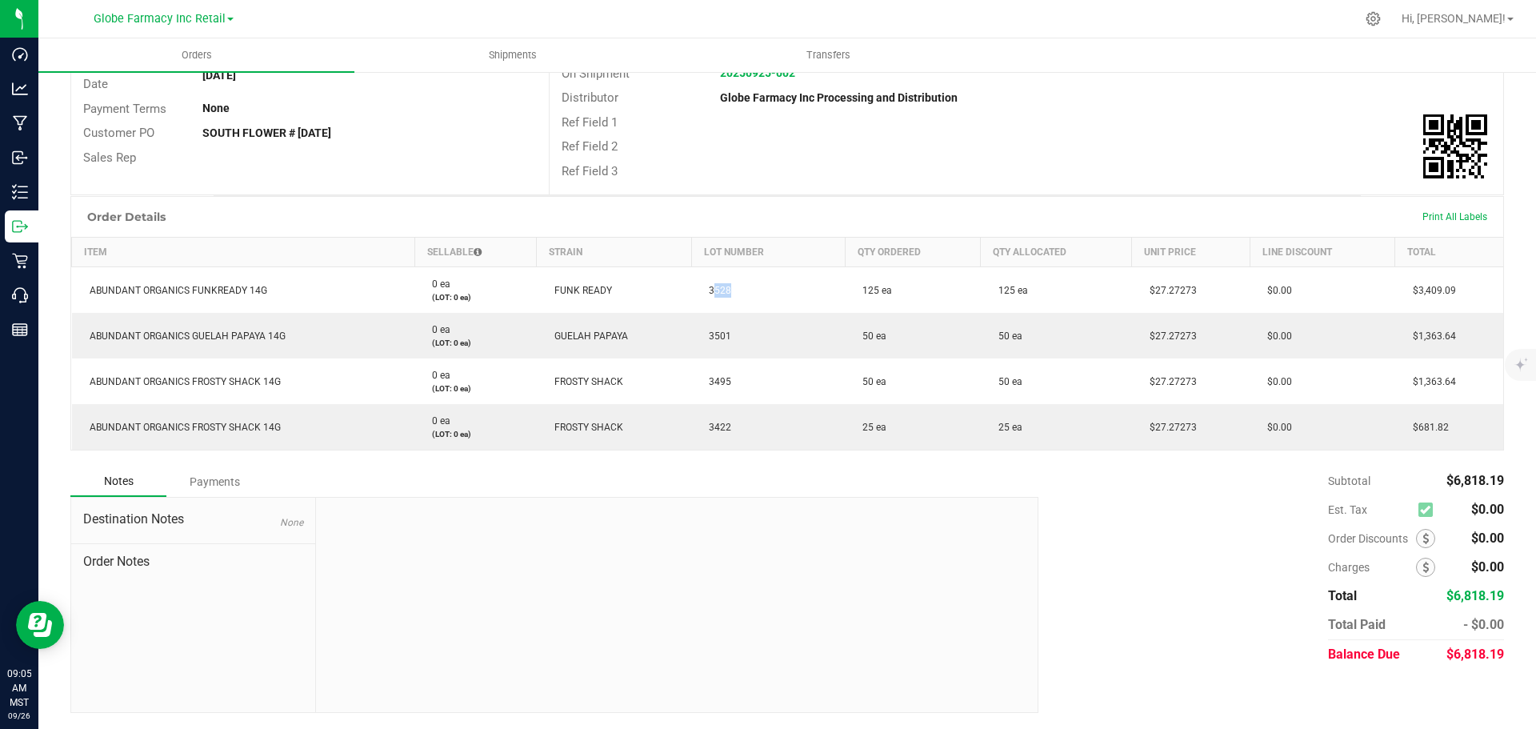
copy span "3528"
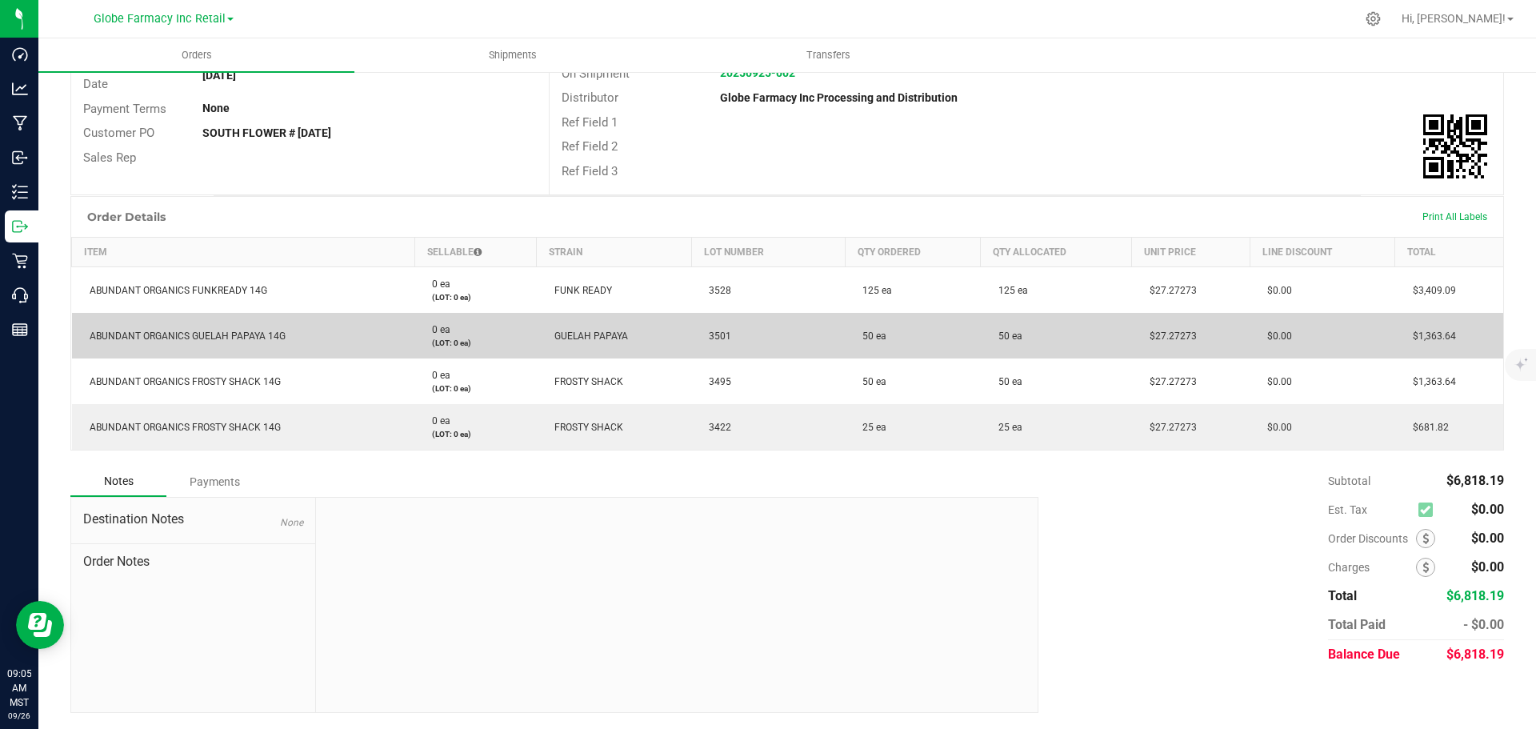
click at [732, 336] on td "3501" at bounding box center [768, 336] width 154 height 46
click at [731, 337] on td "3501" at bounding box center [768, 336] width 154 height 46
click at [721, 338] on span "3501" at bounding box center [716, 335] width 30 height 11
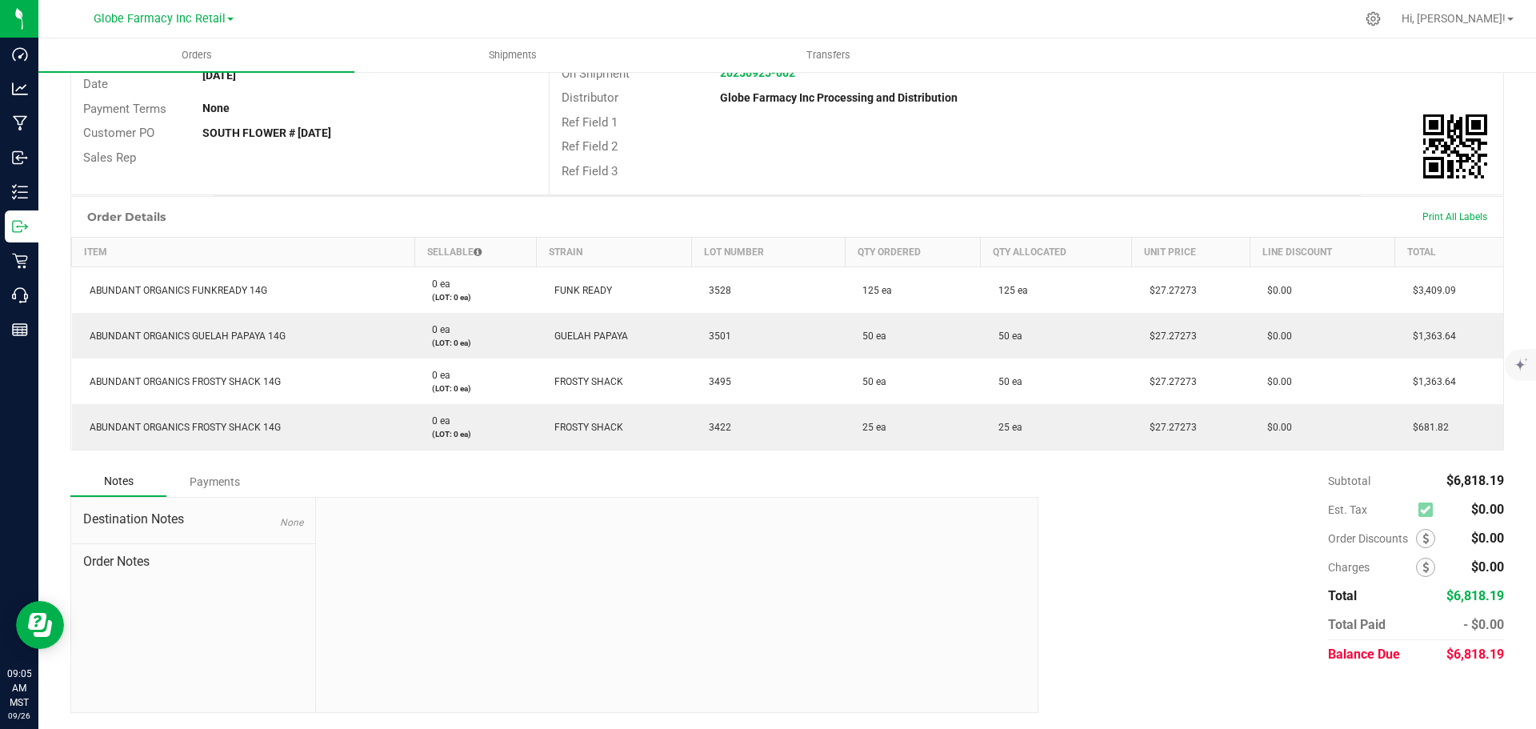
copy span "3501"
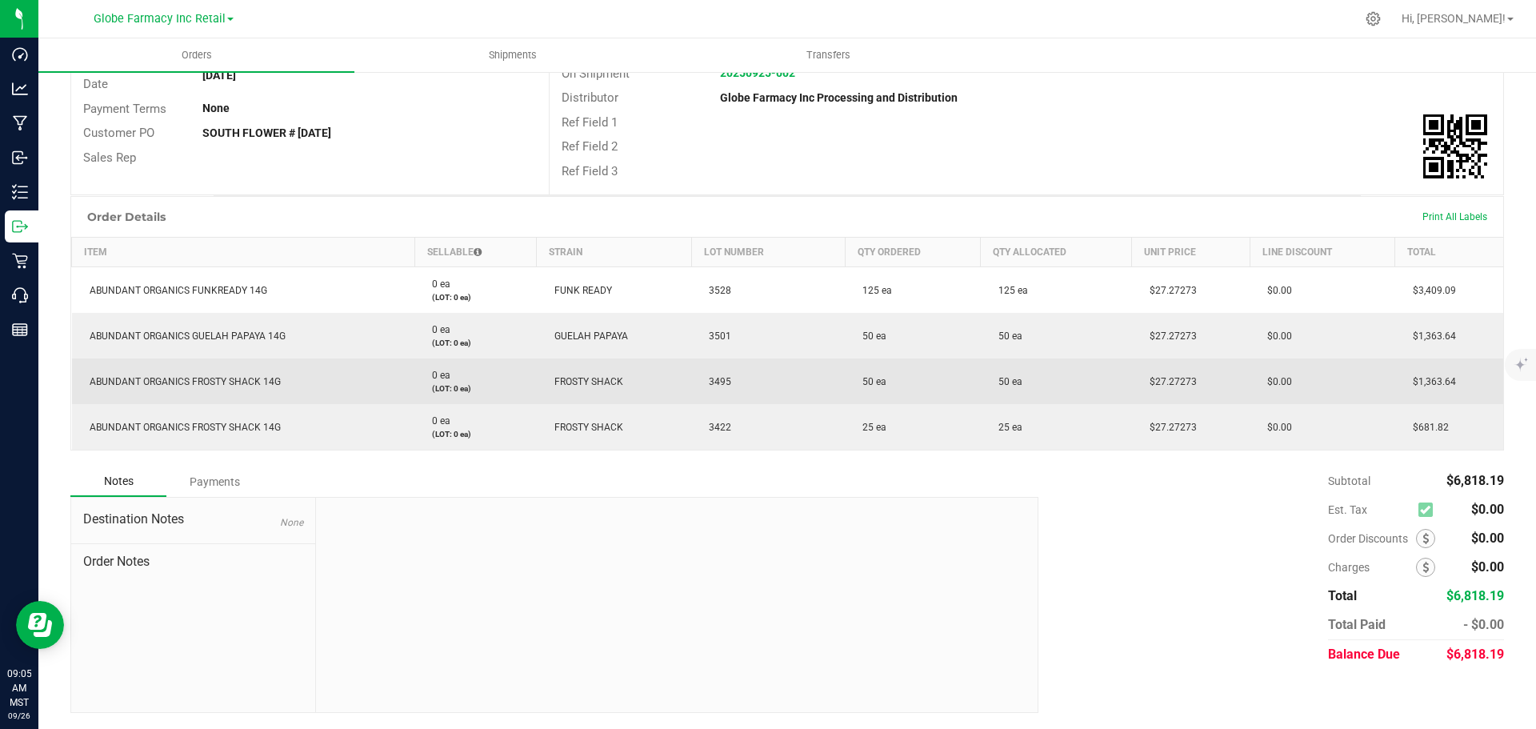
click at [719, 384] on span "3495" at bounding box center [716, 381] width 30 height 11
copy span "3495"
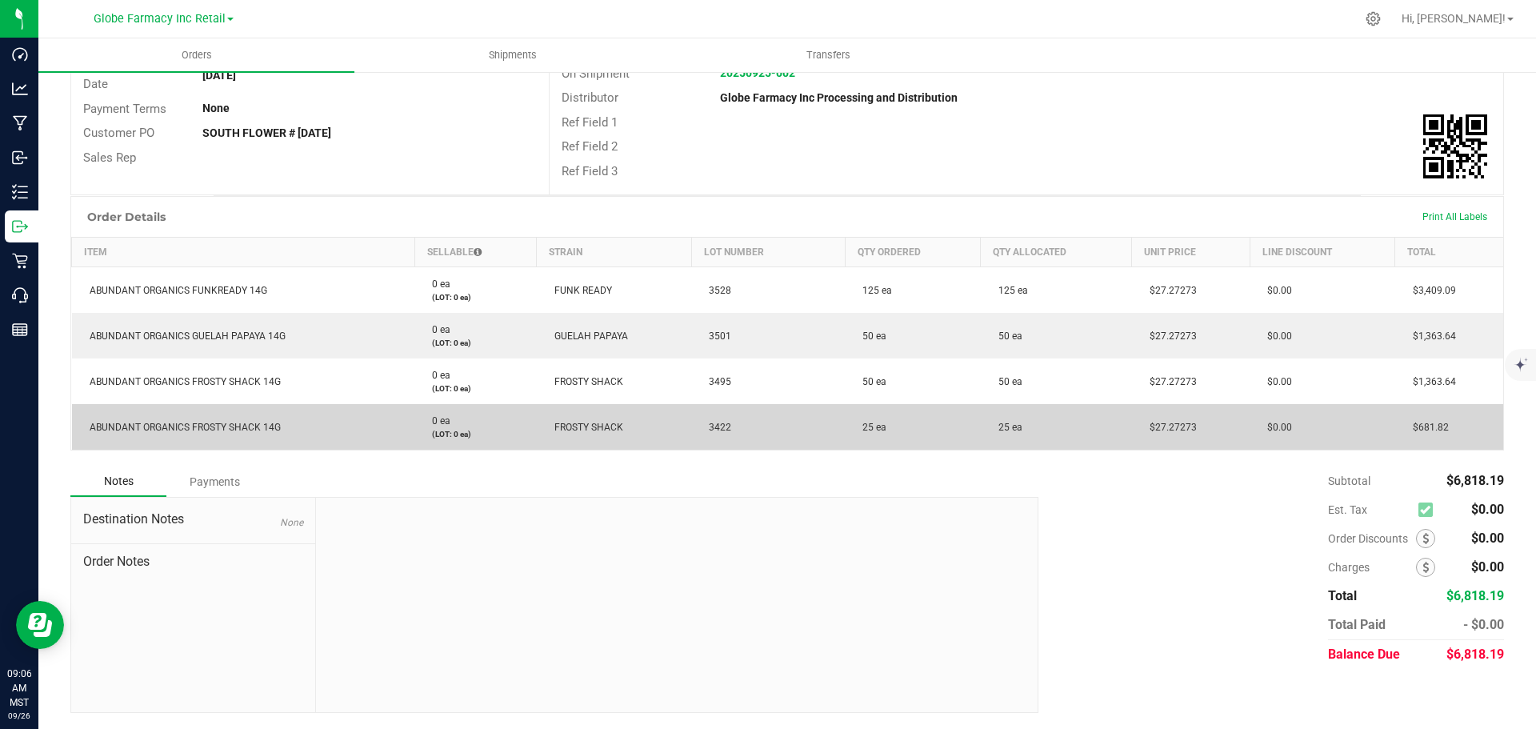
click at [214, 430] on span "ABUNDANT ORGANICS FROSTY SHACK 14G" at bounding box center [181, 427] width 199 height 11
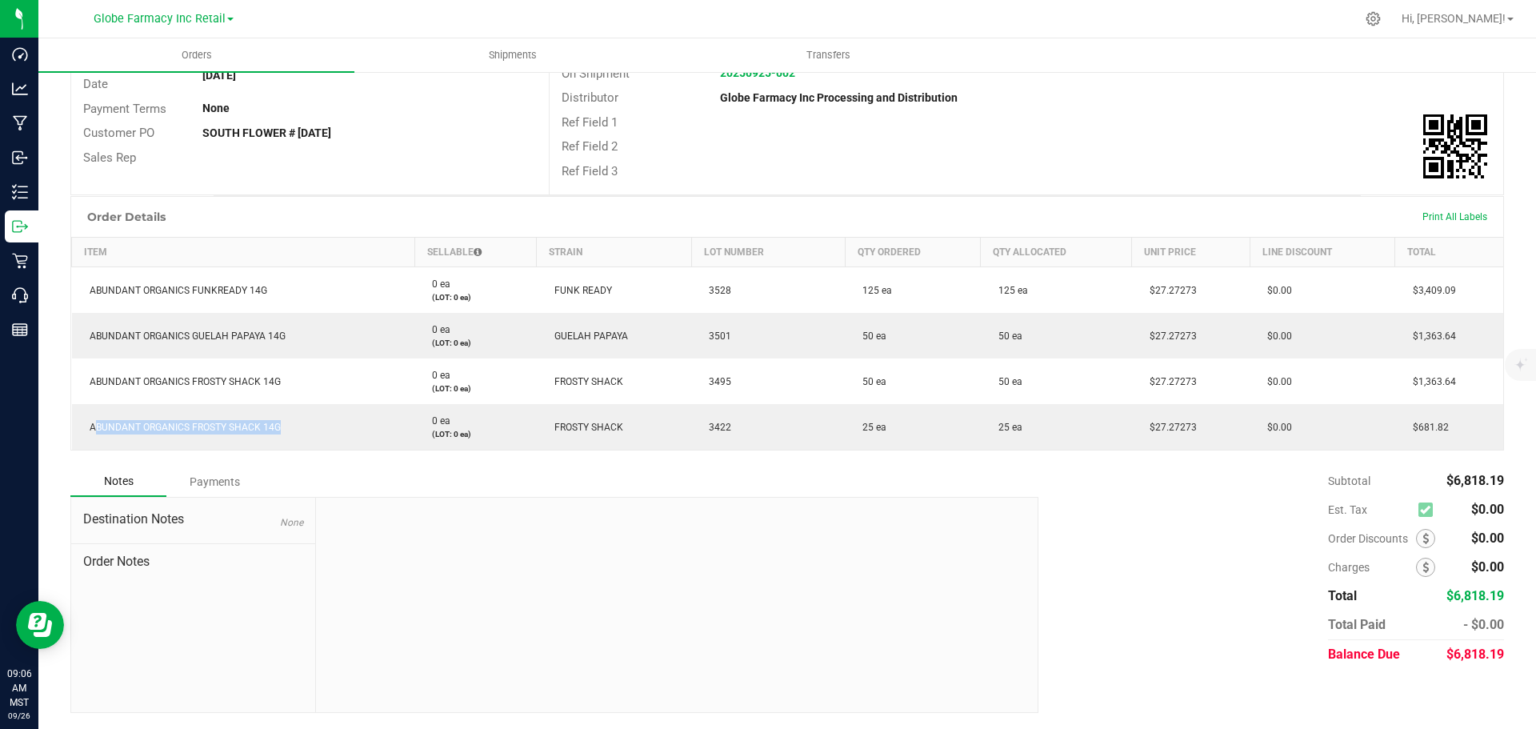
copy span "ABUNDANT ORGANICS FROSTY SHACK 14G"
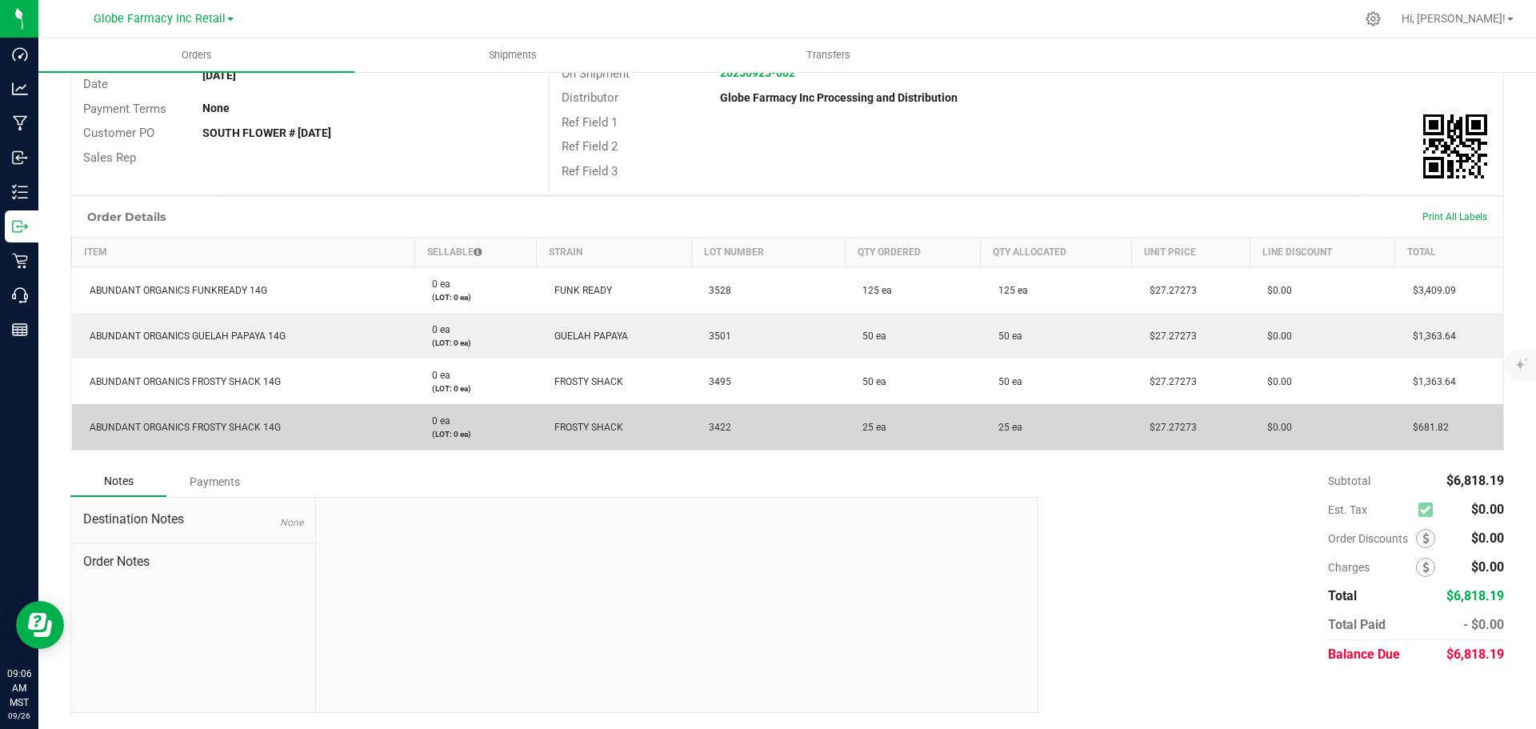
click at [707, 426] on span "3422" at bounding box center [716, 427] width 30 height 11
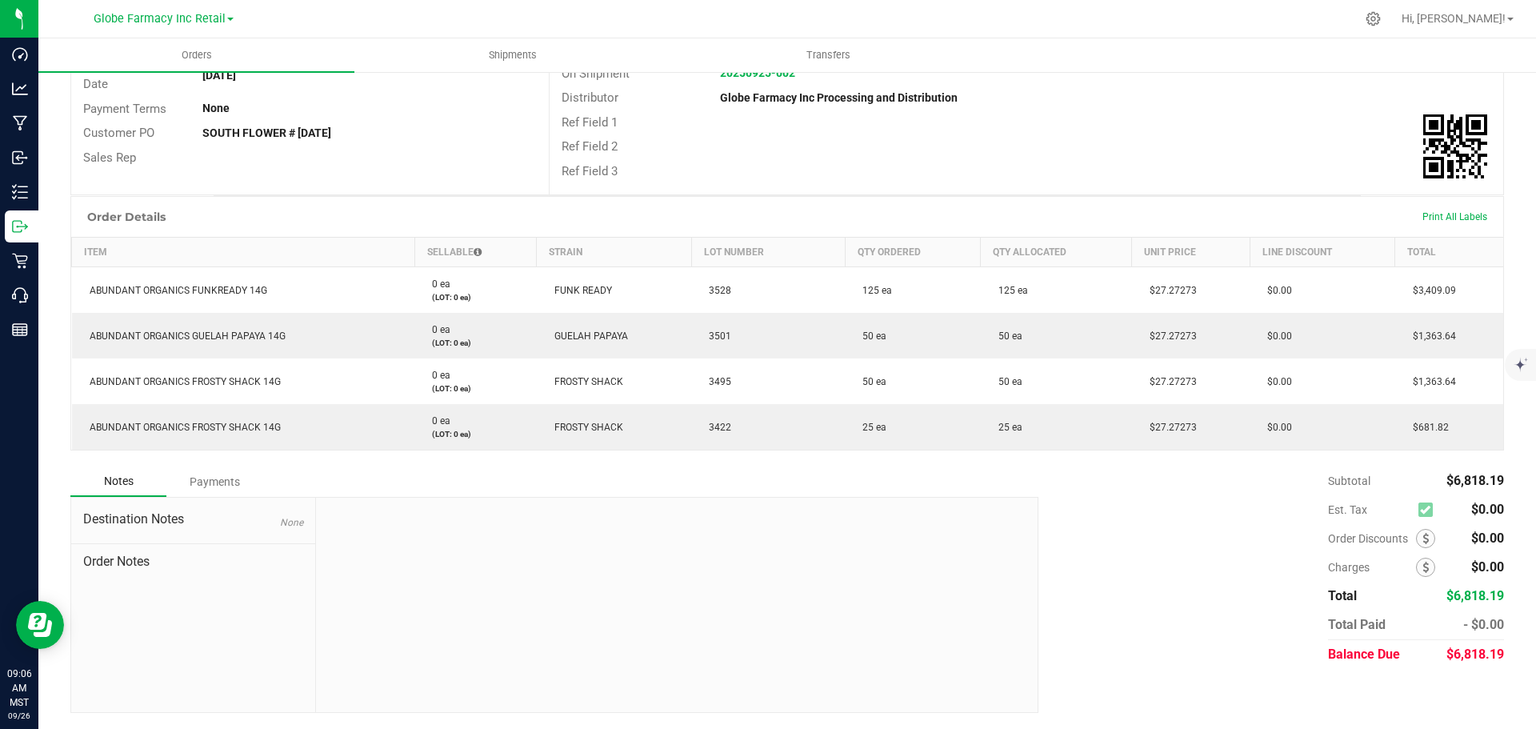
copy span "3422"
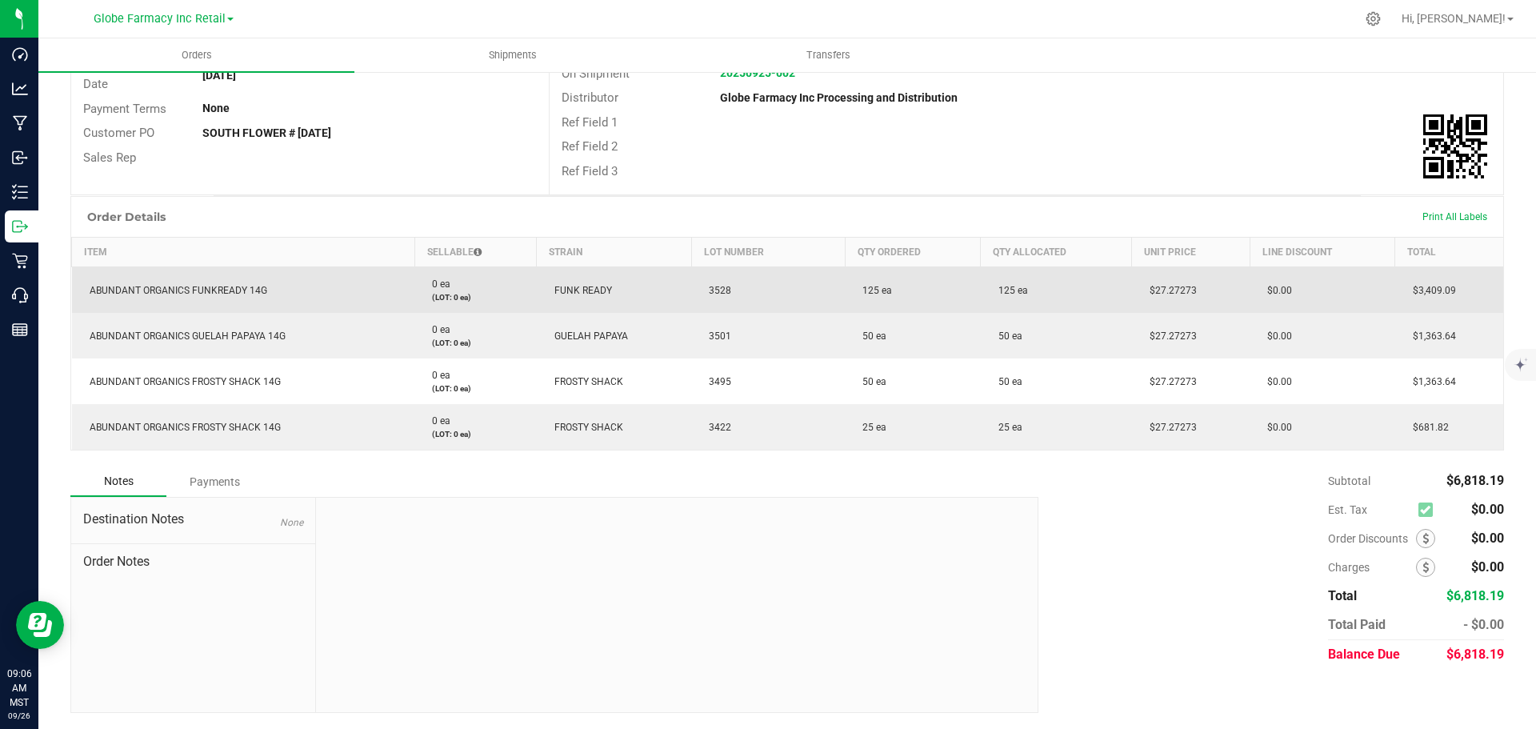
click at [1171, 275] on td "$27.27273" at bounding box center [1191, 290] width 118 height 46
click at [1172, 281] on td "$27.27273" at bounding box center [1191, 290] width 118 height 46
copy span "27.27273"
click at [720, 291] on span "3528" at bounding box center [716, 290] width 30 height 11
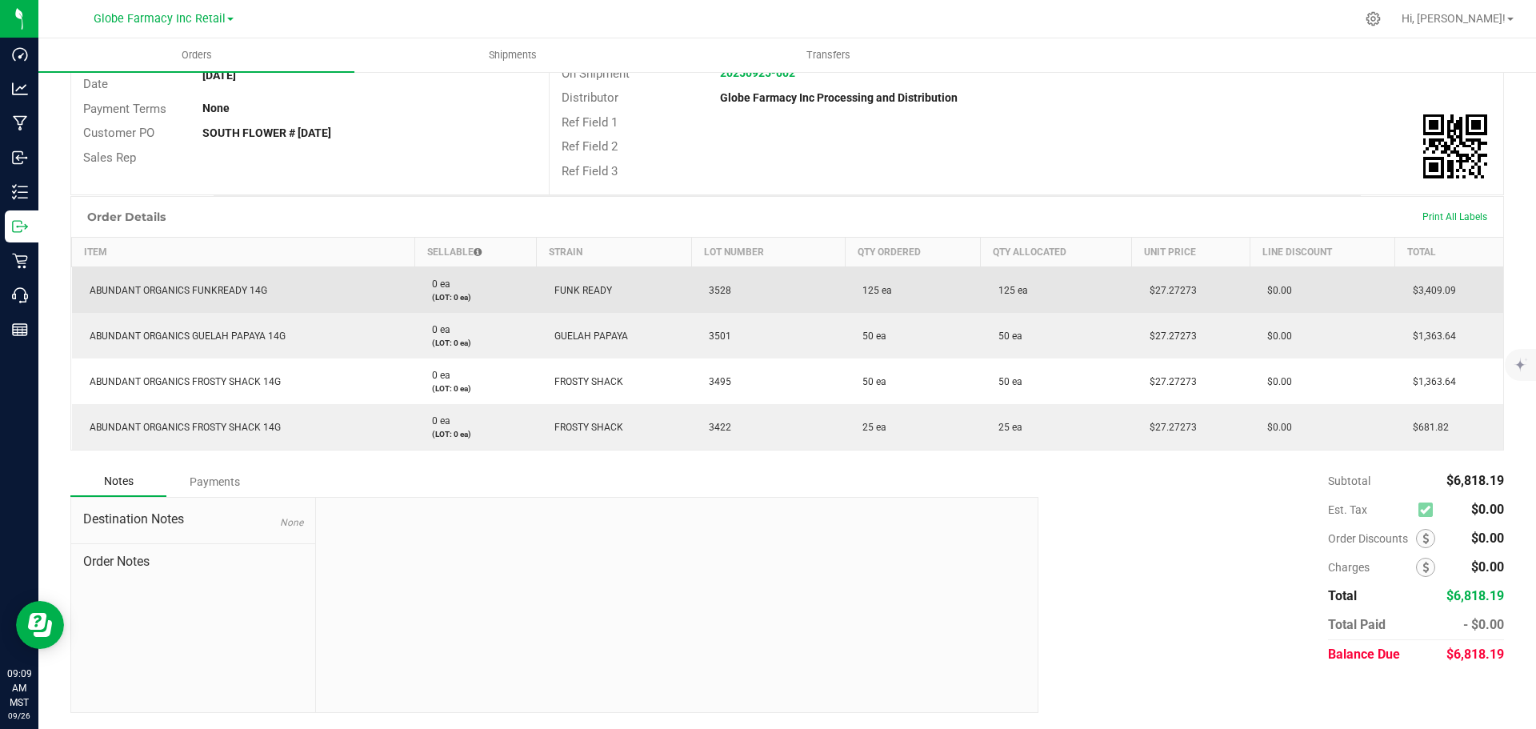
click at [720, 291] on span "3528" at bounding box center [716, 290] width 30 height 11
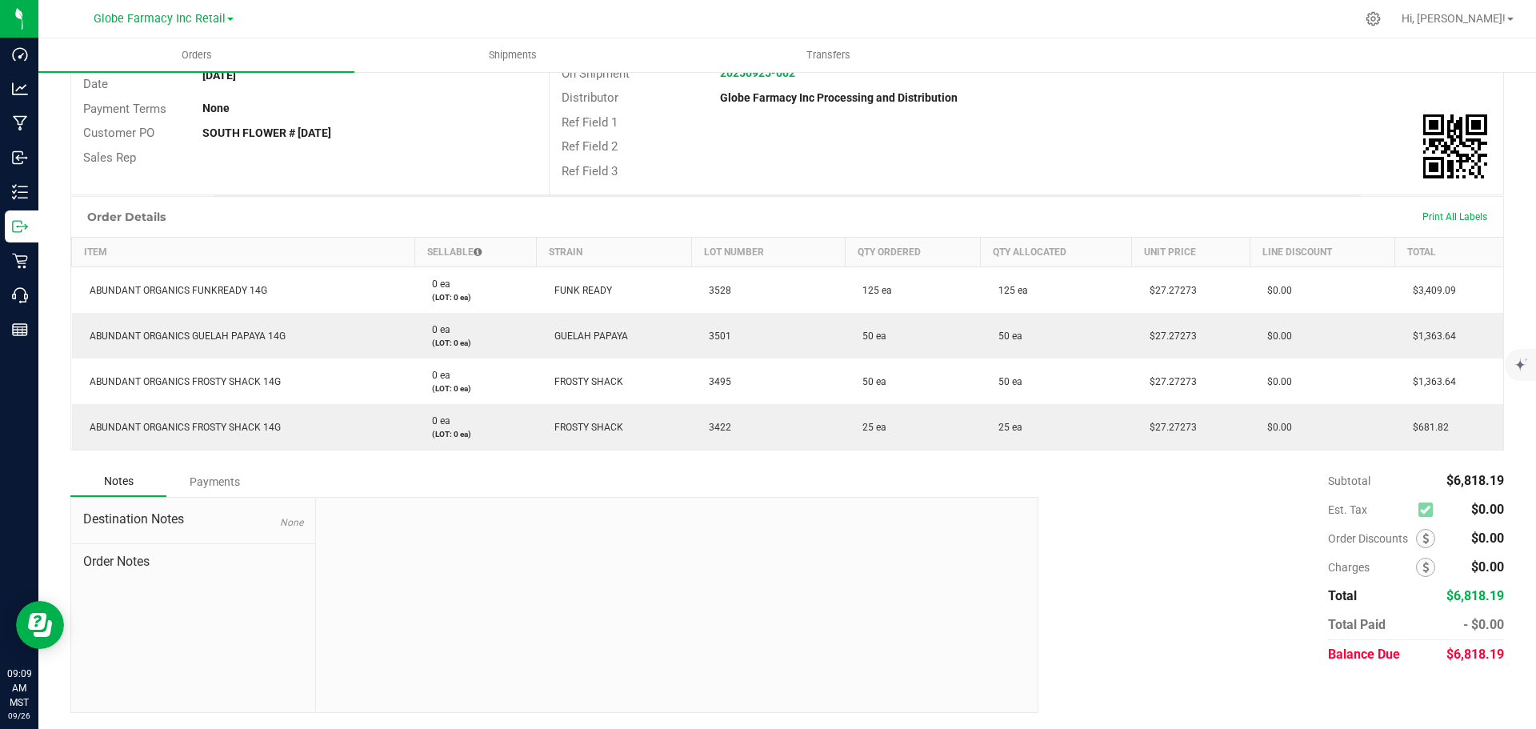
copy span "3528"
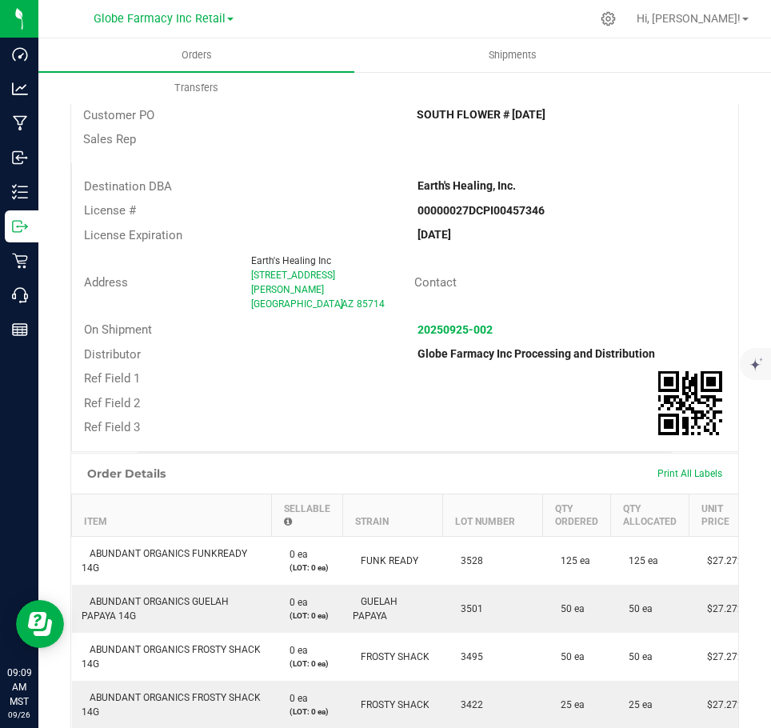
scroll to position [0, 0]
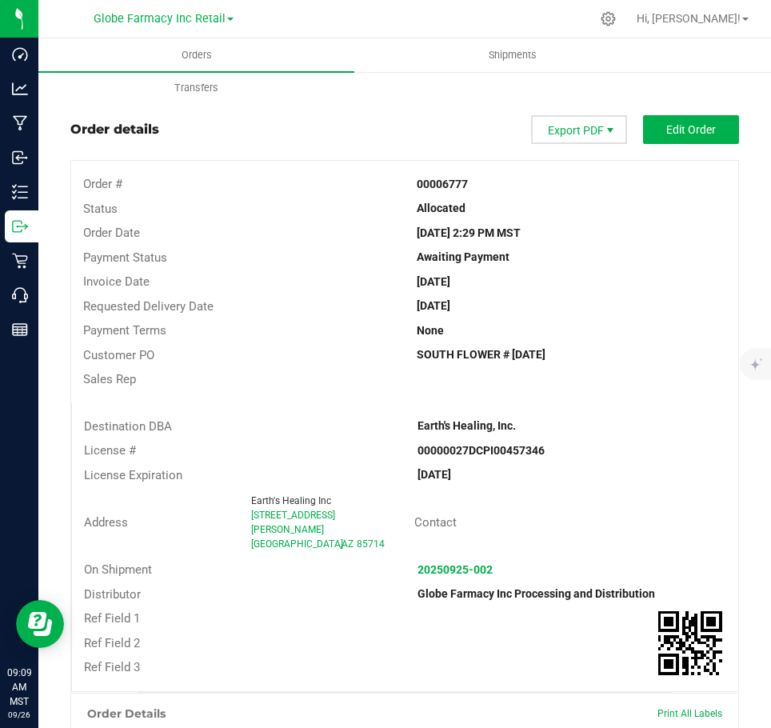
click at [604, 125] on span "Export PDF" at bounding box center [610, 130] width 13 height 13
click at [556, 128] on span "Export PDF" at bounding box center [579, 129] width 96 height 29
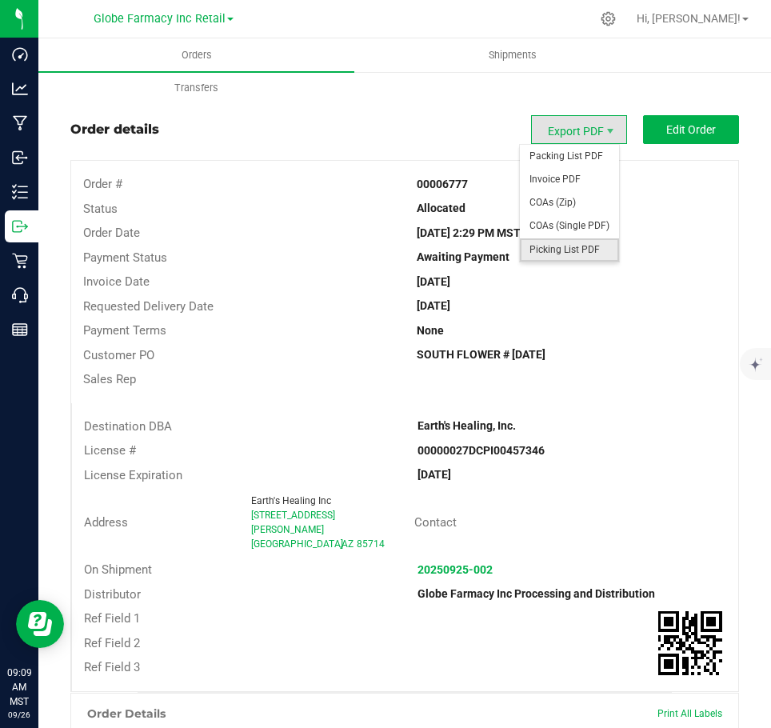
click at [573, 243] on span "Picking List PDF" at bounding box center [569, 249] width 99 height 23
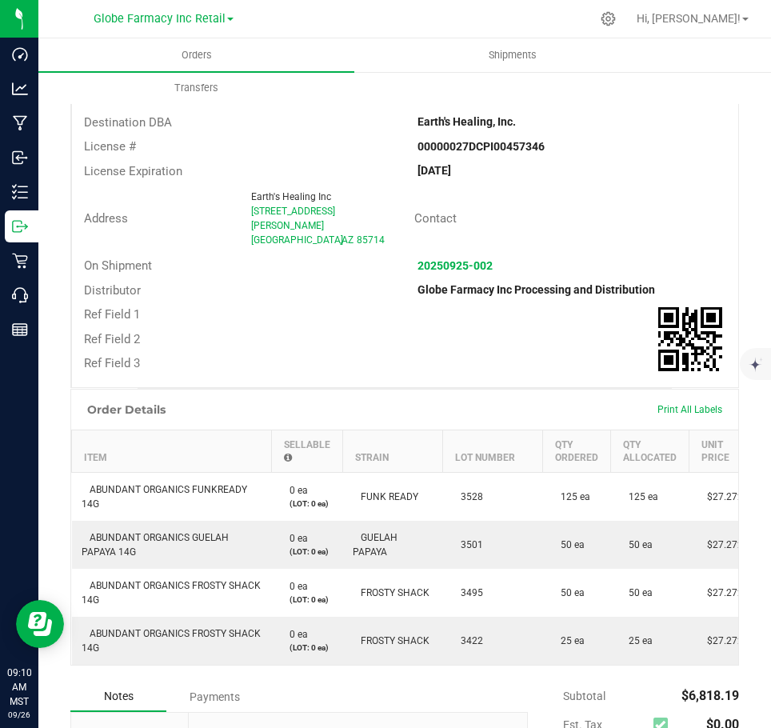
scroll to position [480, 0]
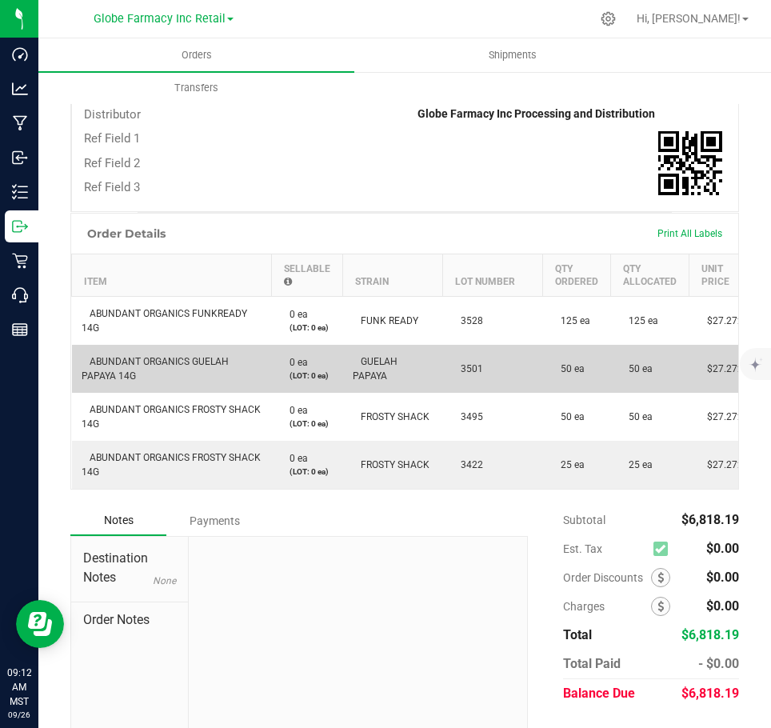
click at [454, 363] on span "3501" at bounding box center [468, 368] width 30 height 11
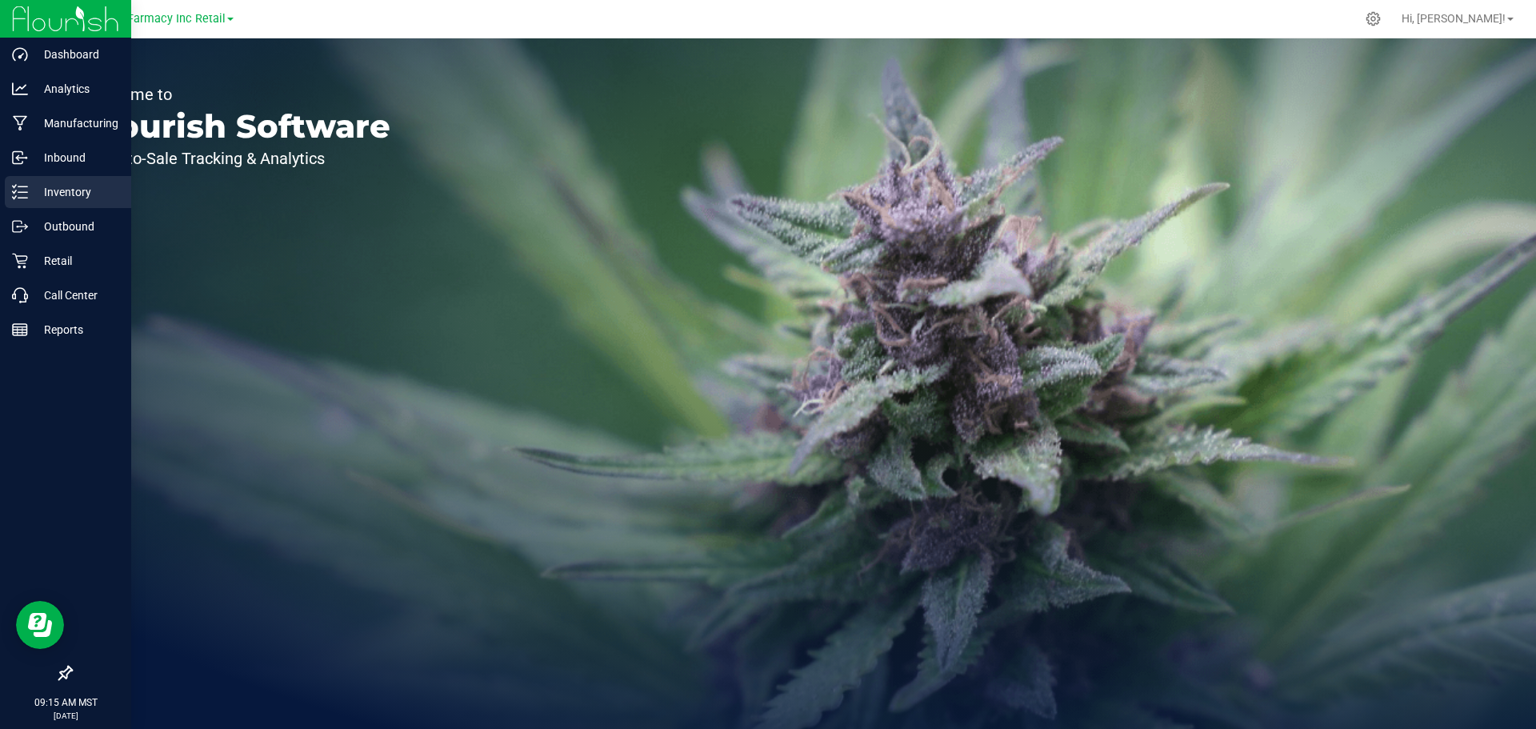
click at [45, 197] on p "Inventory" at bounding box center [76, 191] width 96 height 19
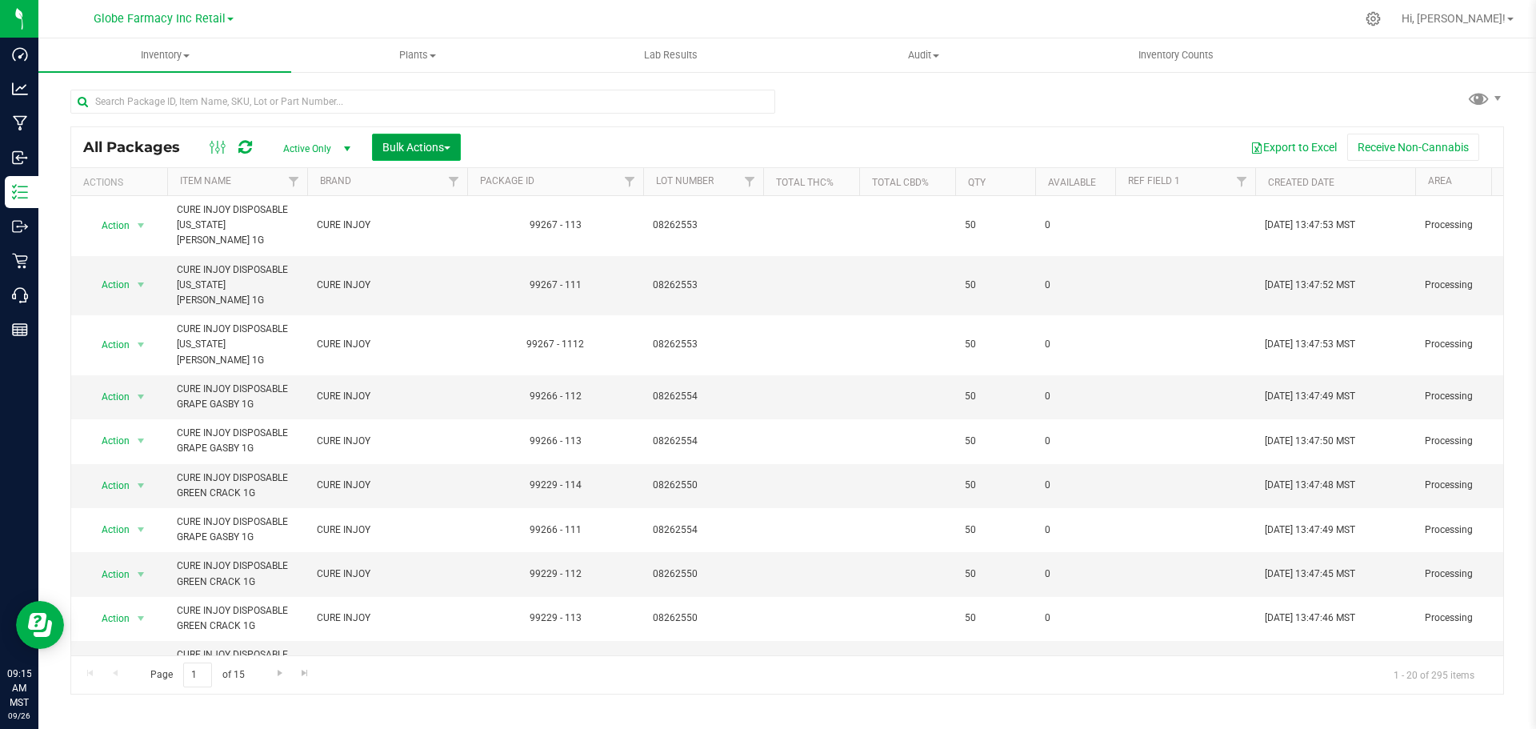
click at [406, 148] on span "Bulk Actions" at bounding box center [416, 147] width 68 height 13
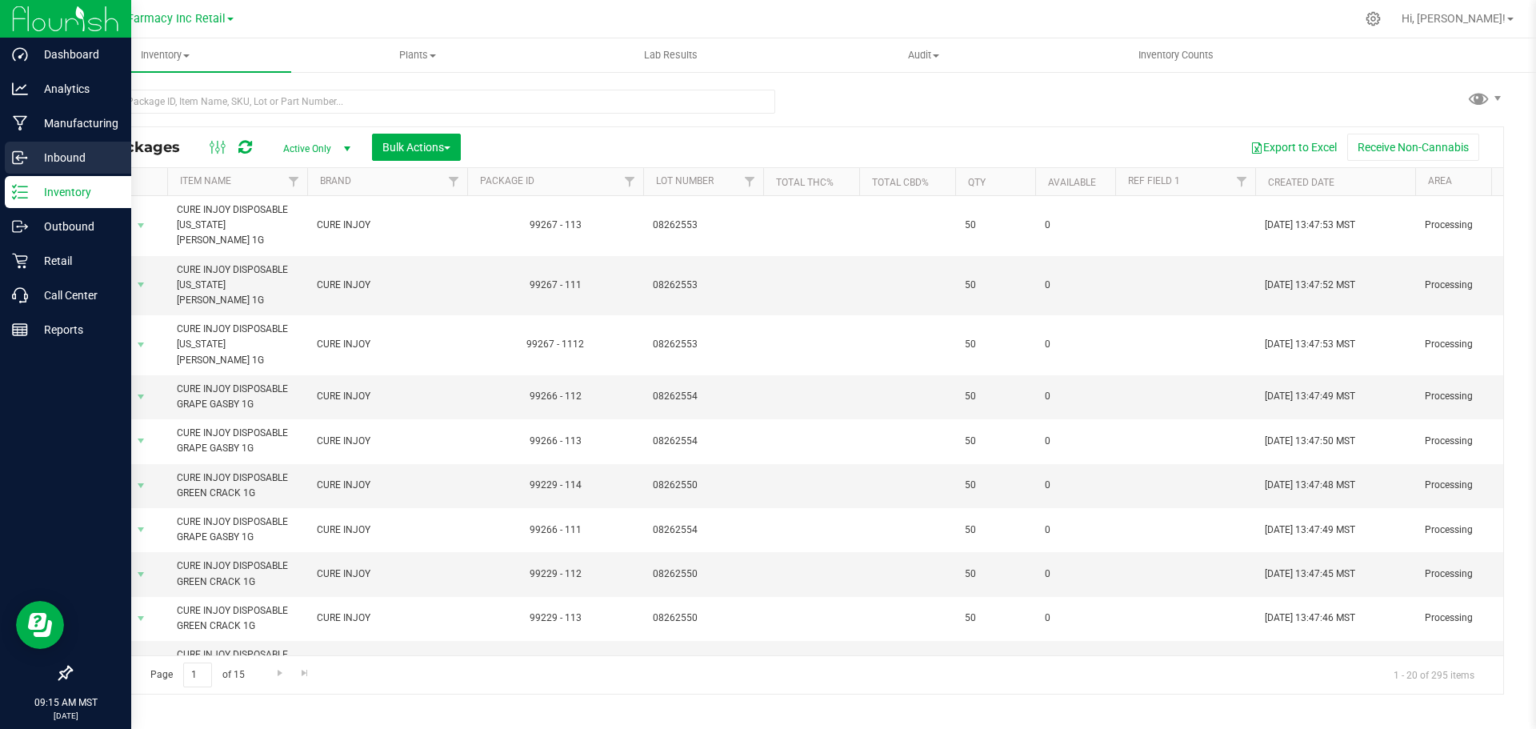
click at [27, 160] on icon at bounding box center [20, 158] width 16 height 16
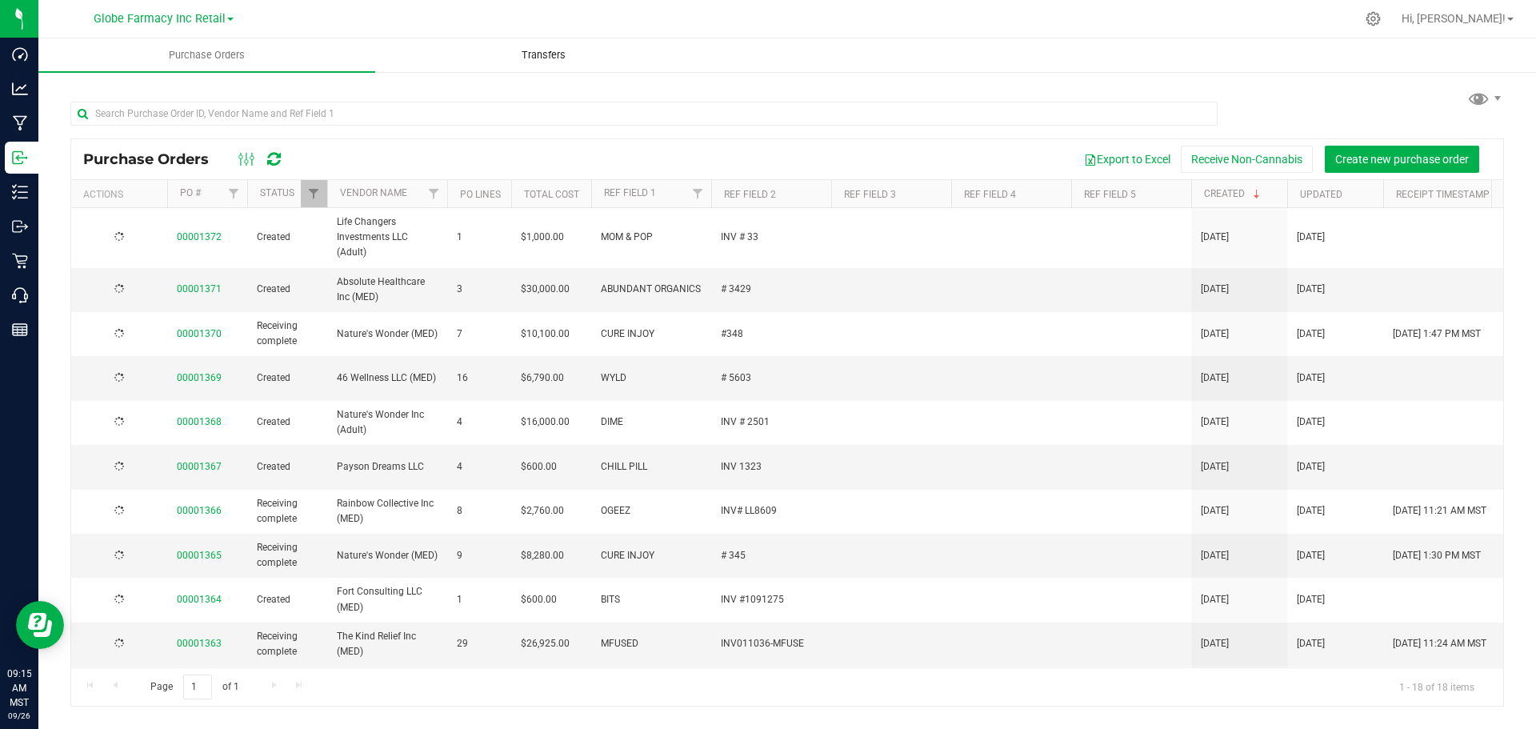
click at [568, 50] on span "Transfers" at bounding box center [543, 55] width 87 height 14
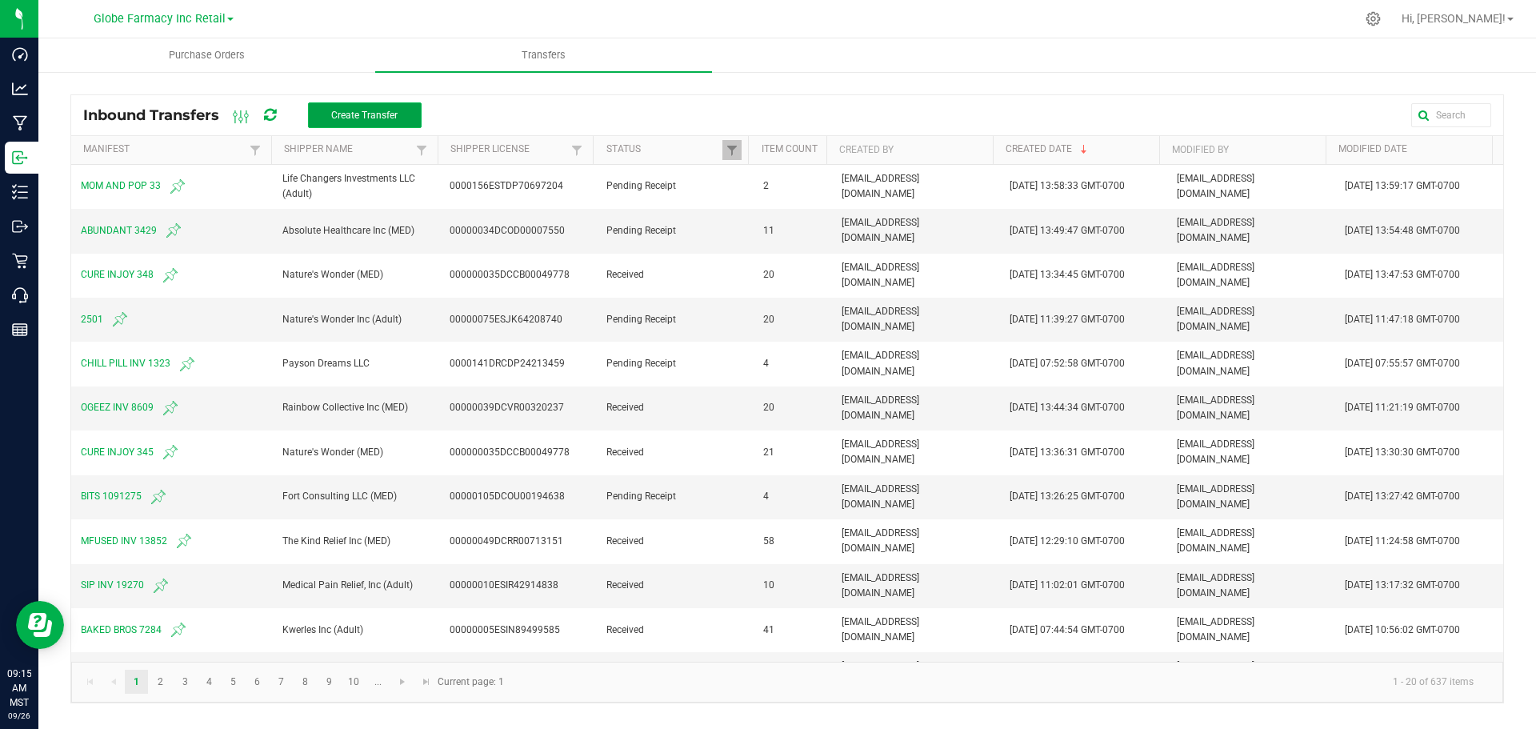
click at [350, 121] on button "Create Transfer" at bounding box center [365, 115] width 114 height 26
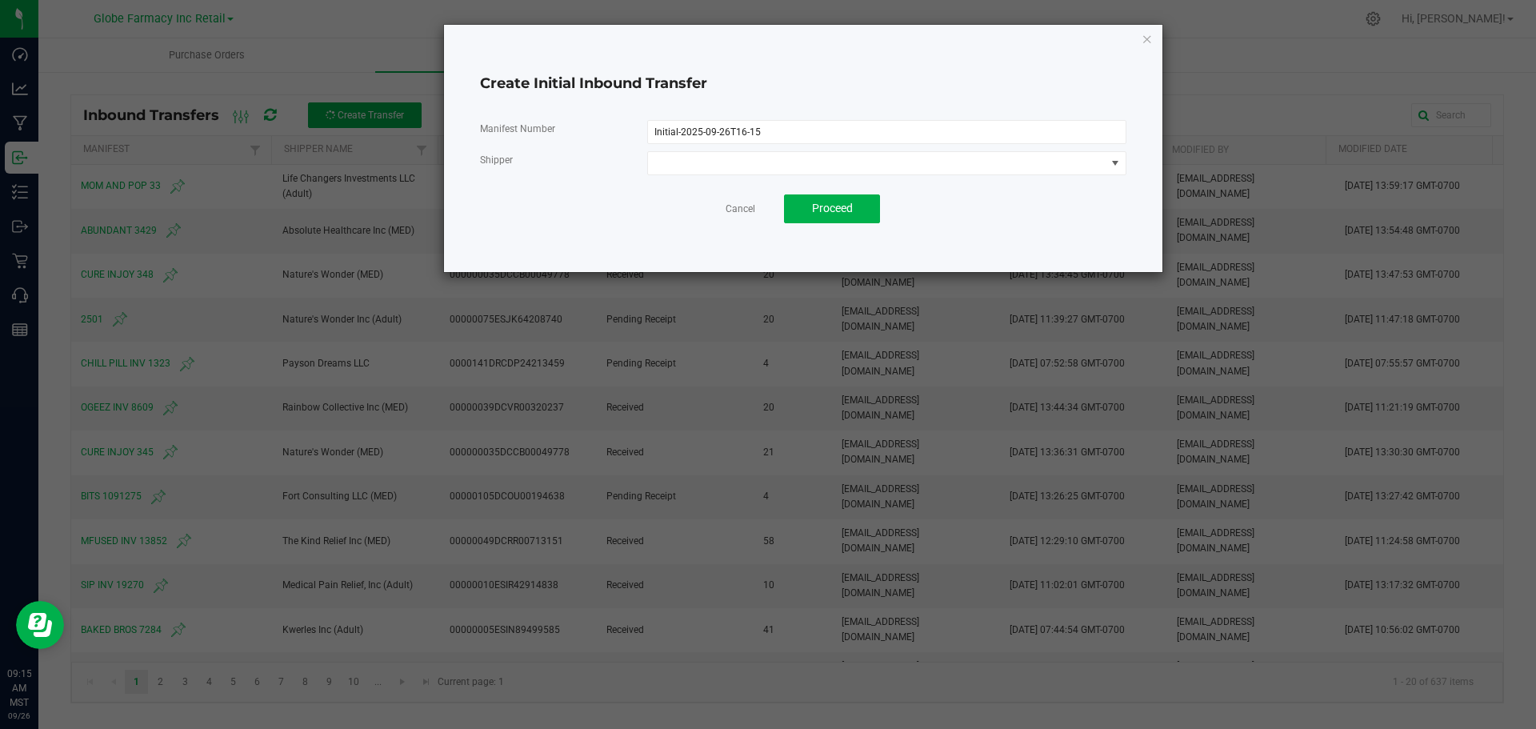
click at [795, 114] on div "Manifest Number Initial-2025-09-26T16-15 Shipper Cancel Proceed" at bounding box center [803, 171] width 646 height 129
click at [794, 127] on input "Initial-2025-09-26T16-15" at bounding box center [886, 132] width 479 height 24
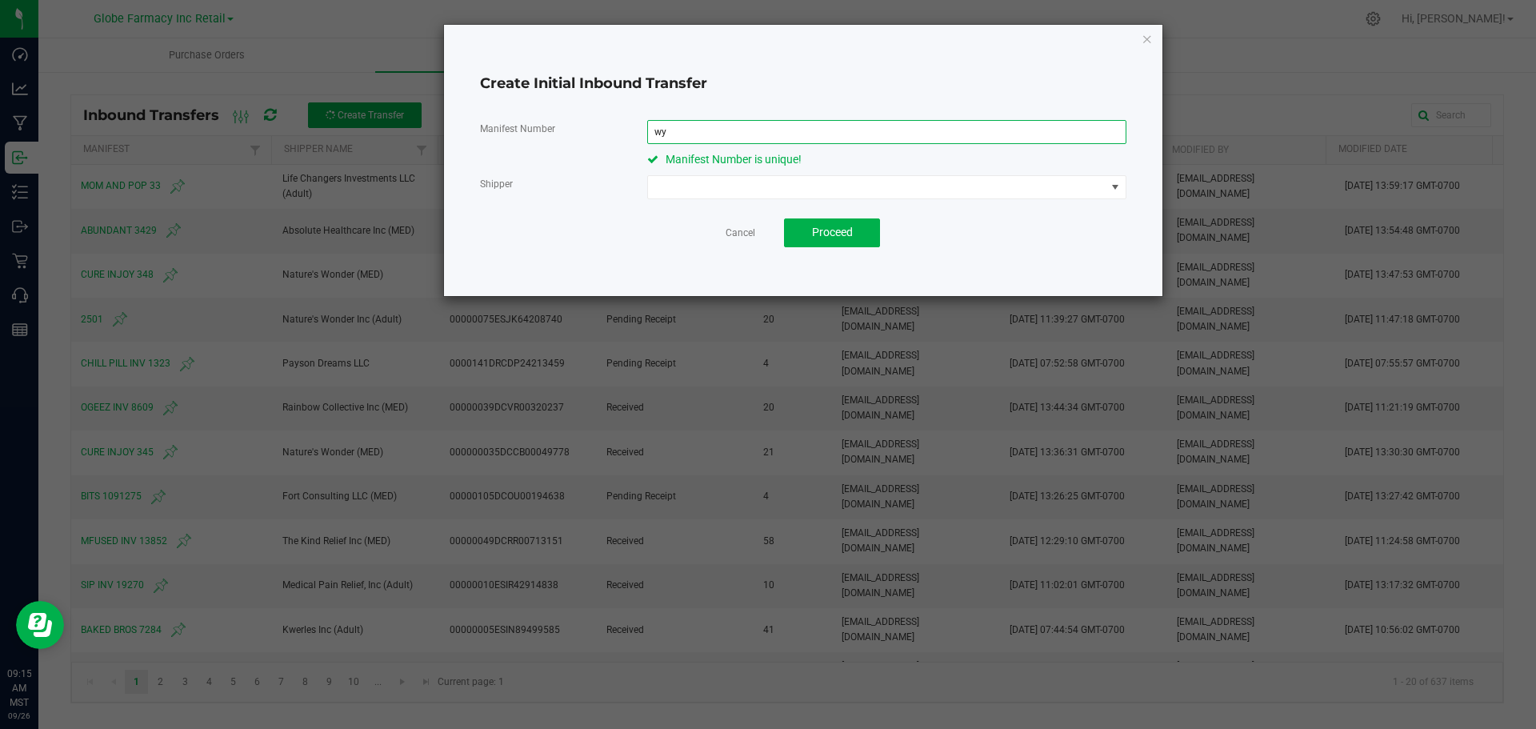
type input "w"
drag, startPoint x: 775, startPoint y: 104, endPoint x: 777, endPoint y: 117, distance: 13.0
click at [775, 104] on div "Create Initial Inbound Transfer" at bounding box center [803, 84] width 646 height 46
click at [776, 125] on input "WYLD" at bounding box center [886, 132] width 479 height 24
type input "WYLD 5603"
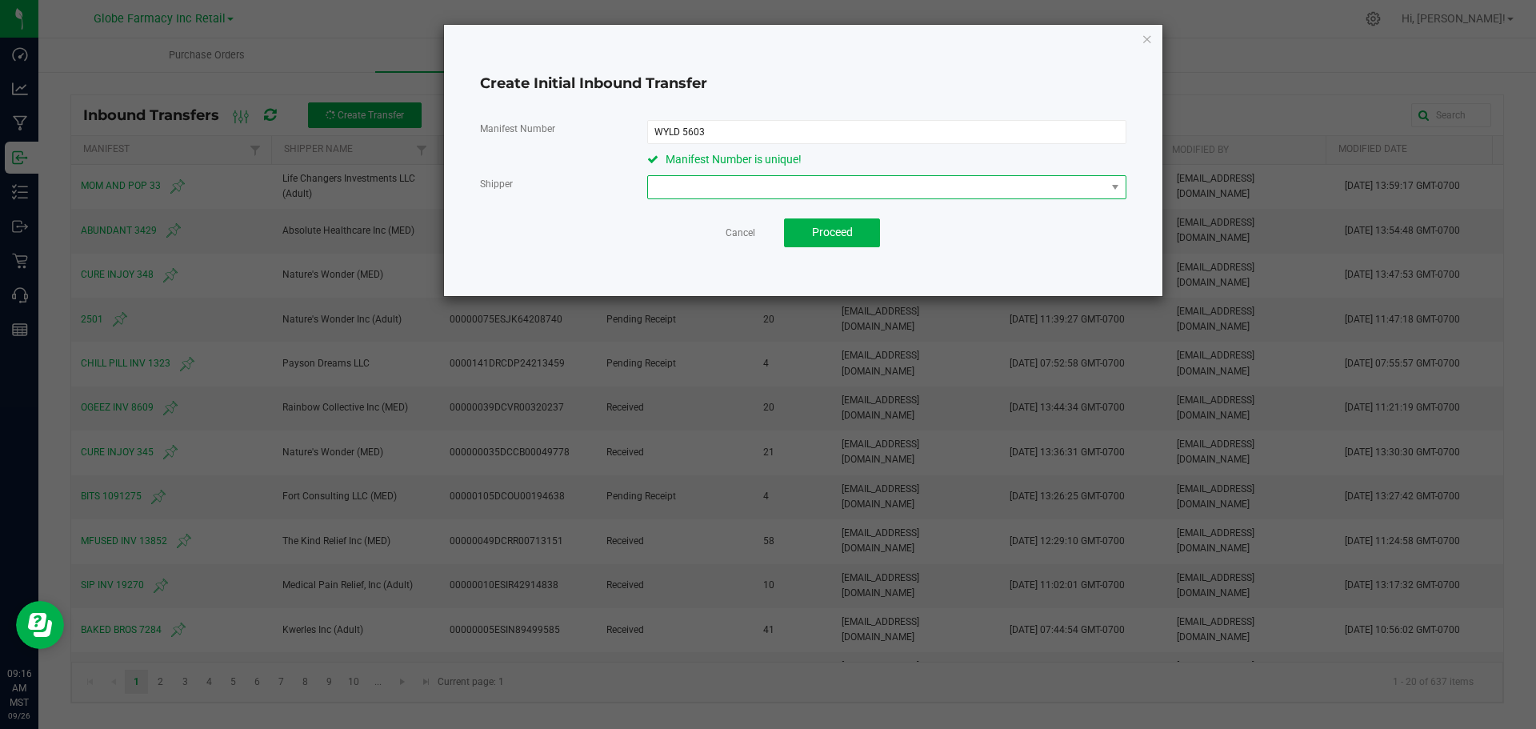
click at [858, 186] on span at bounding box center [877, 187] width 458 height 22
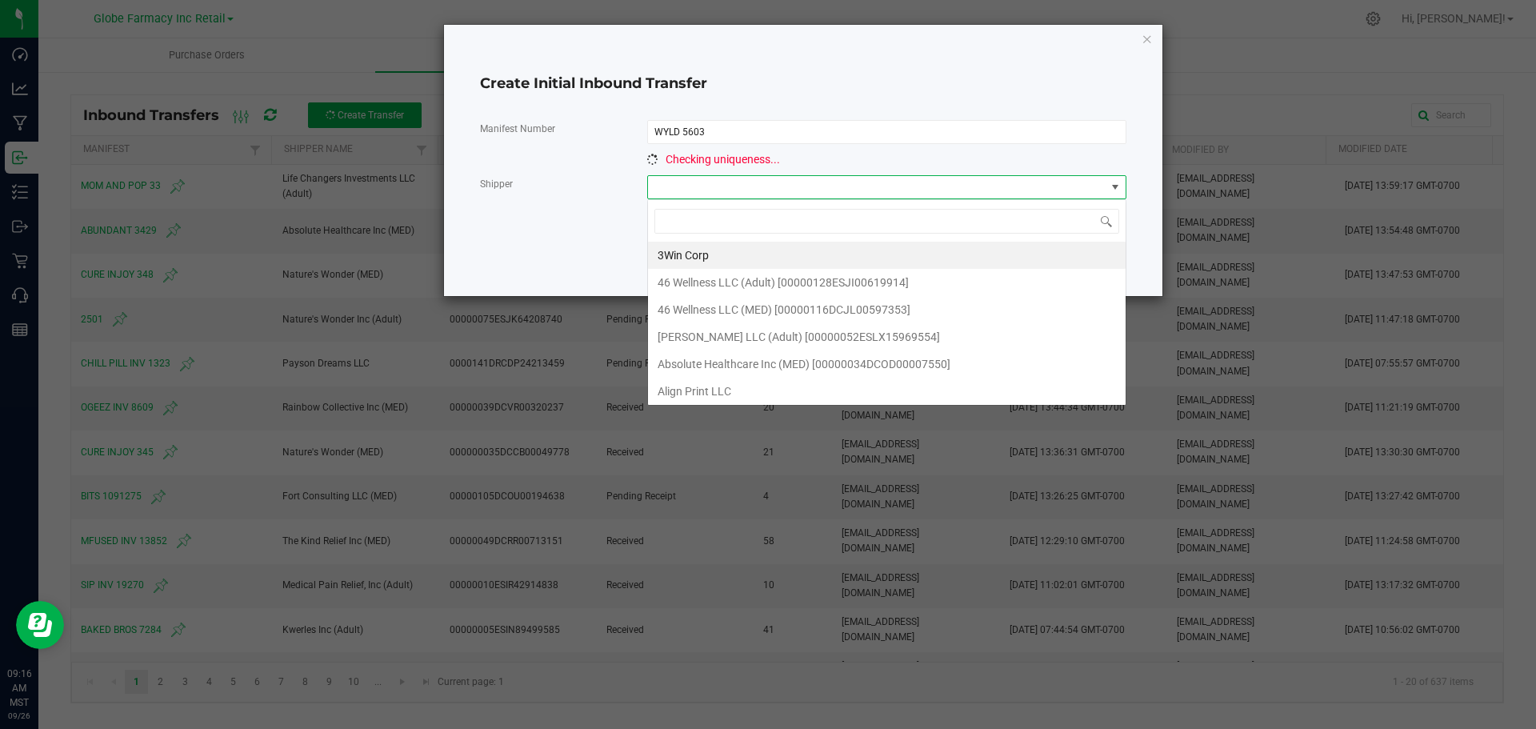
scroll to position [24, 478]
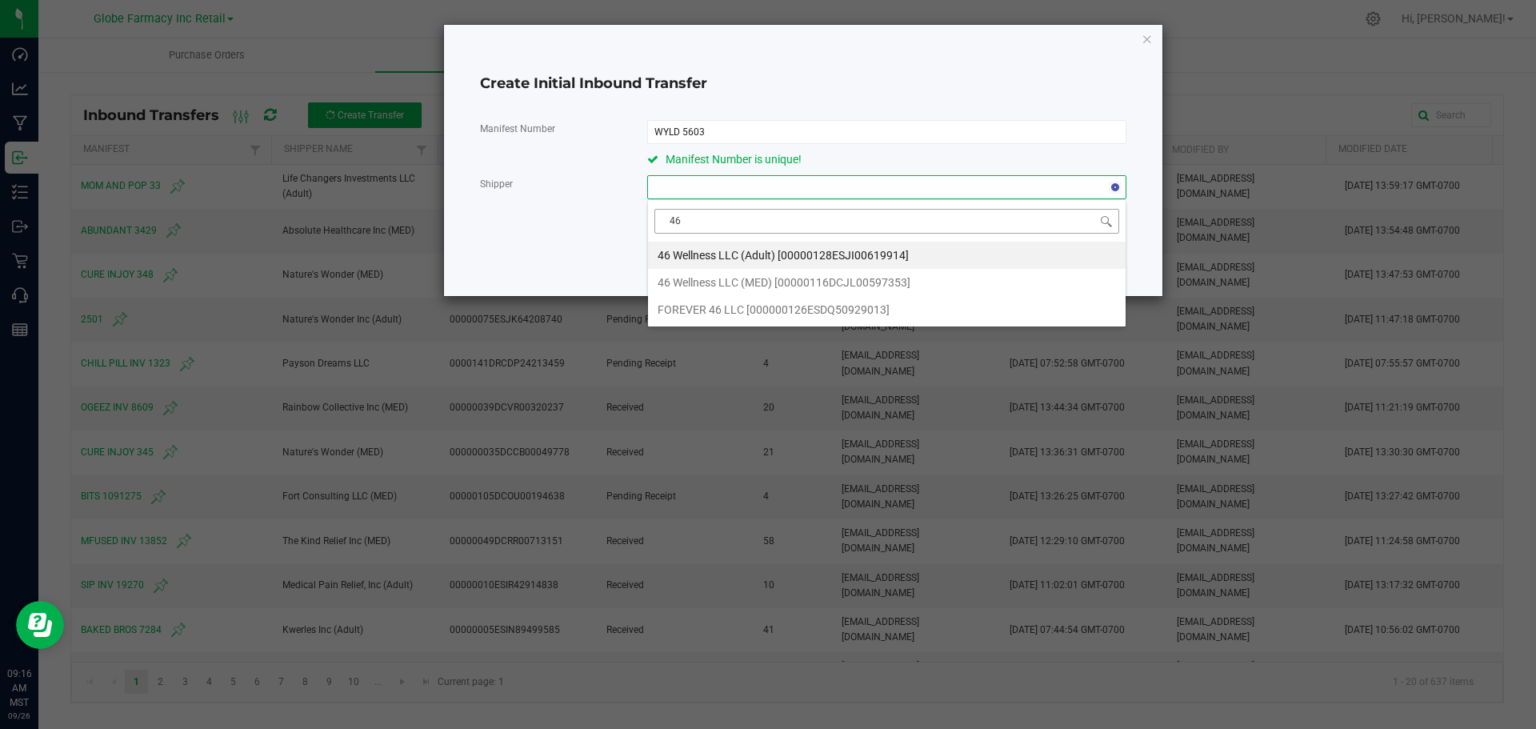
type input "46"
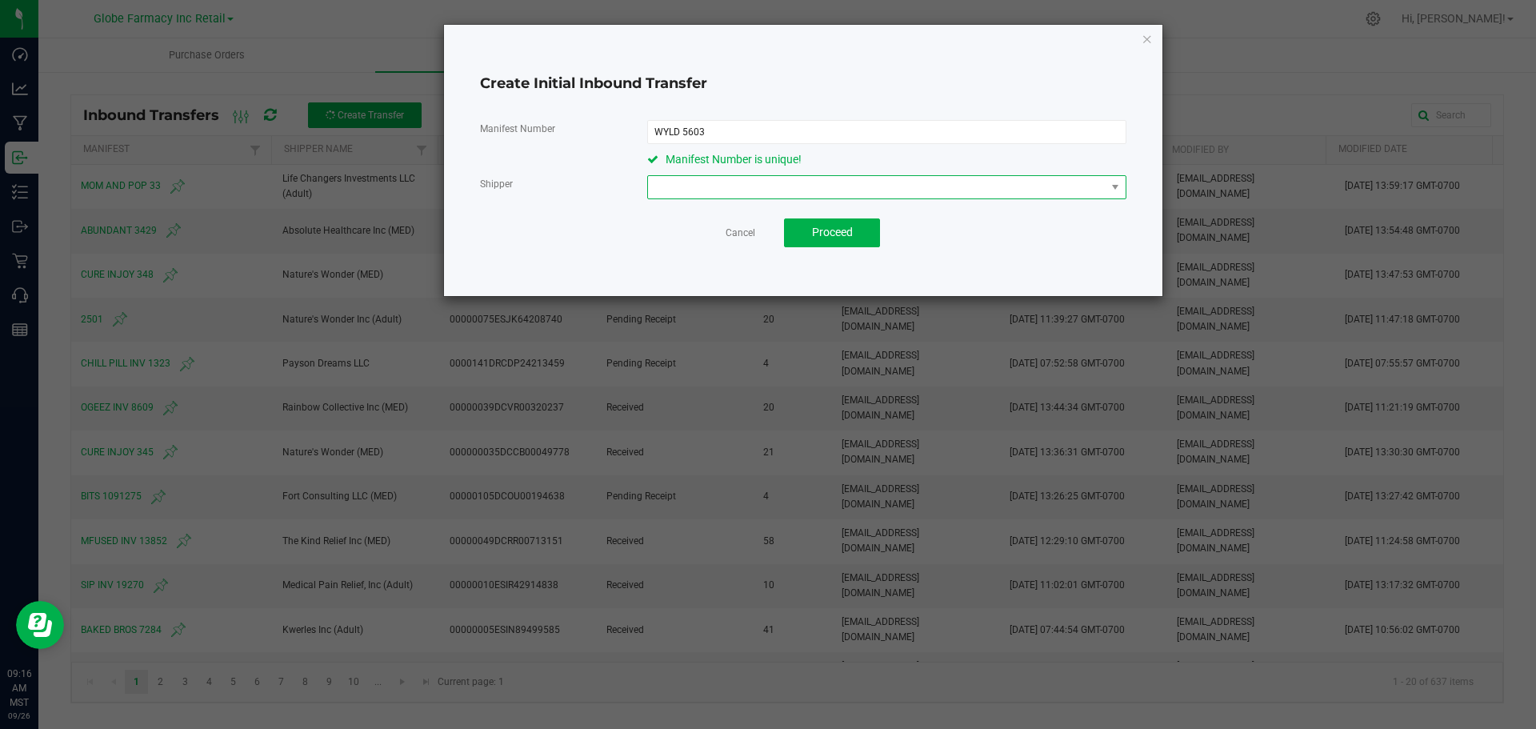
click at [717, 182] on span at bounding box center [877, 187] width 458 height 22
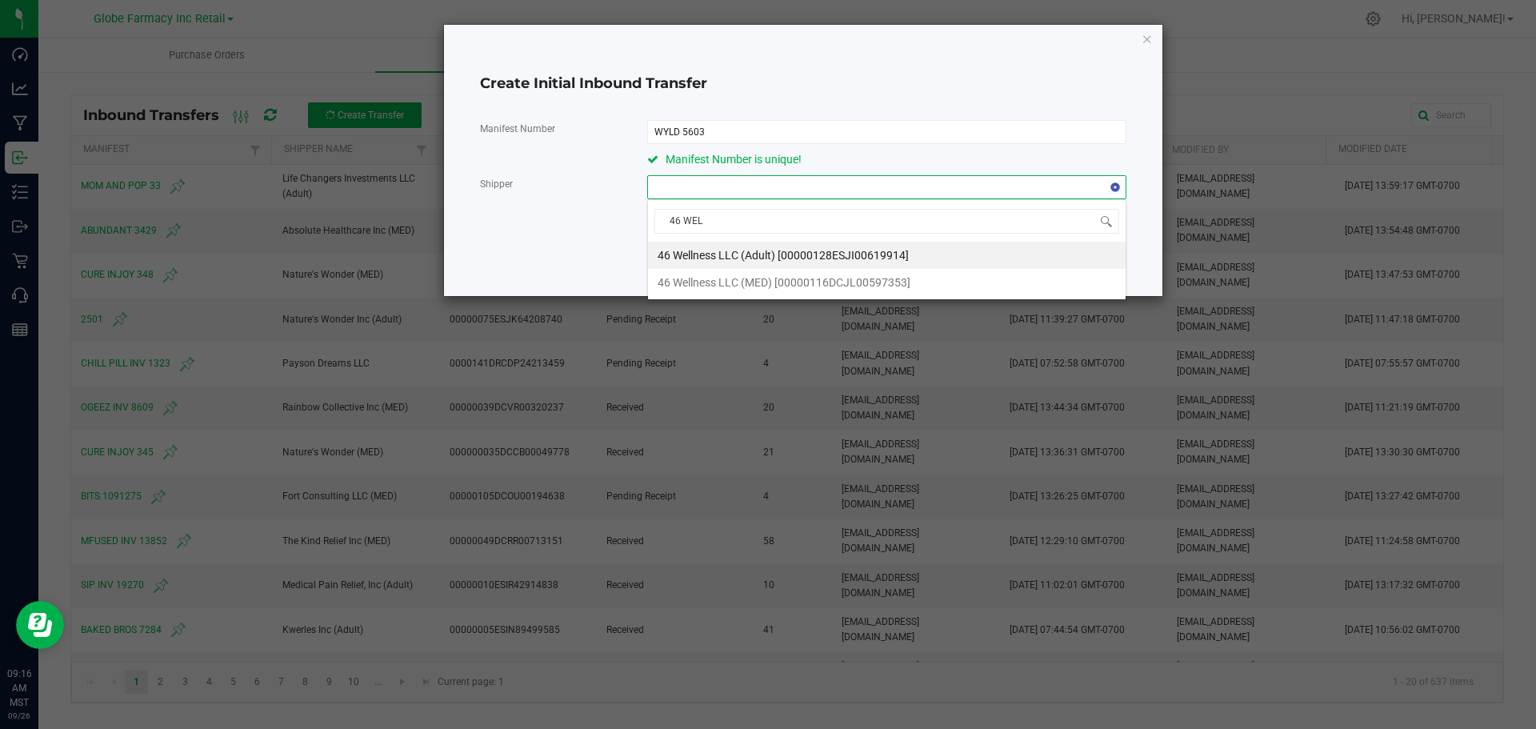
type input "46 WELL"
click at [730, 277] on span "46 Wellness LLC (MED) [00000116DCJL00597353]" at bounding box center [784, 282] width 253 height 24
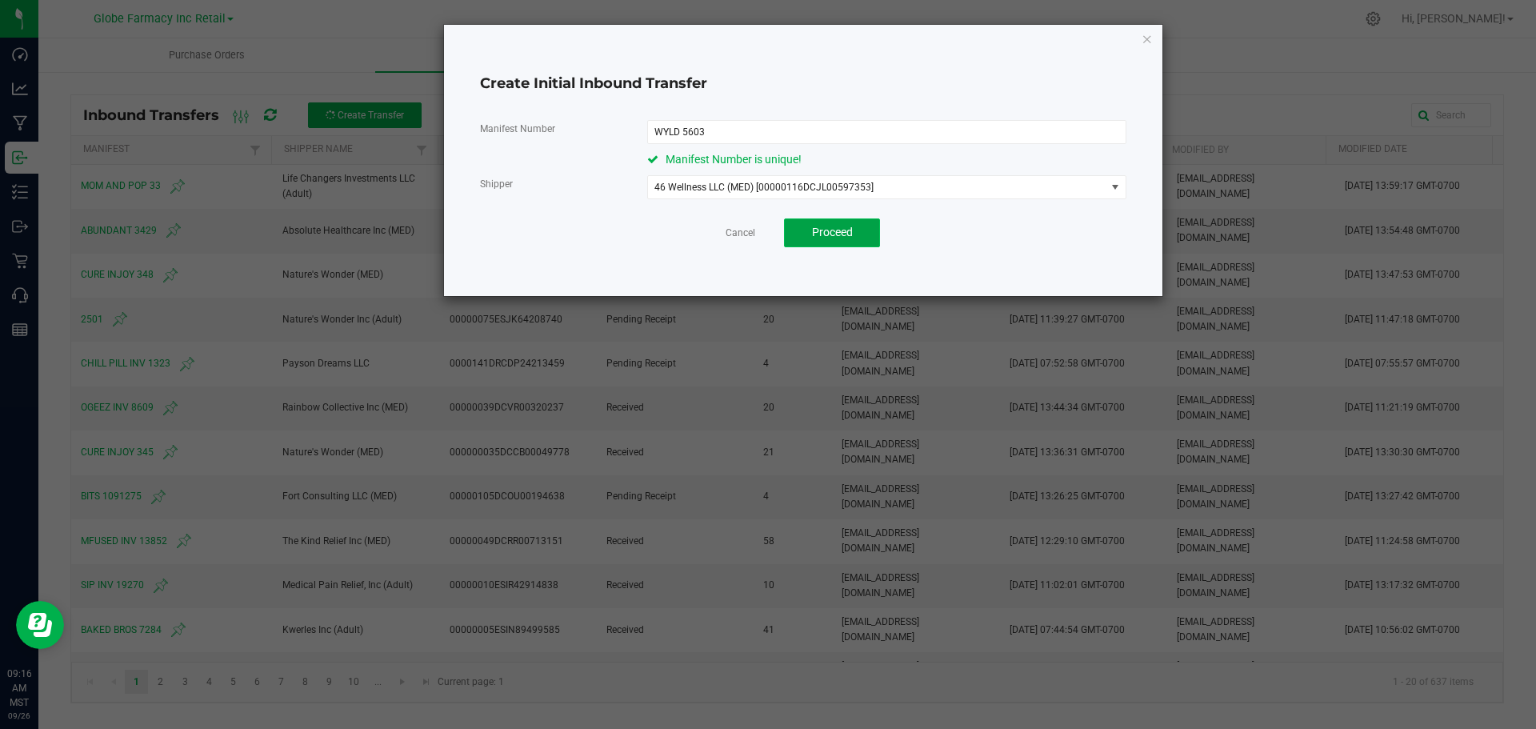
click at [812, 231] on span "Proceed" at bounding box center [832, 232] width 41 height 13
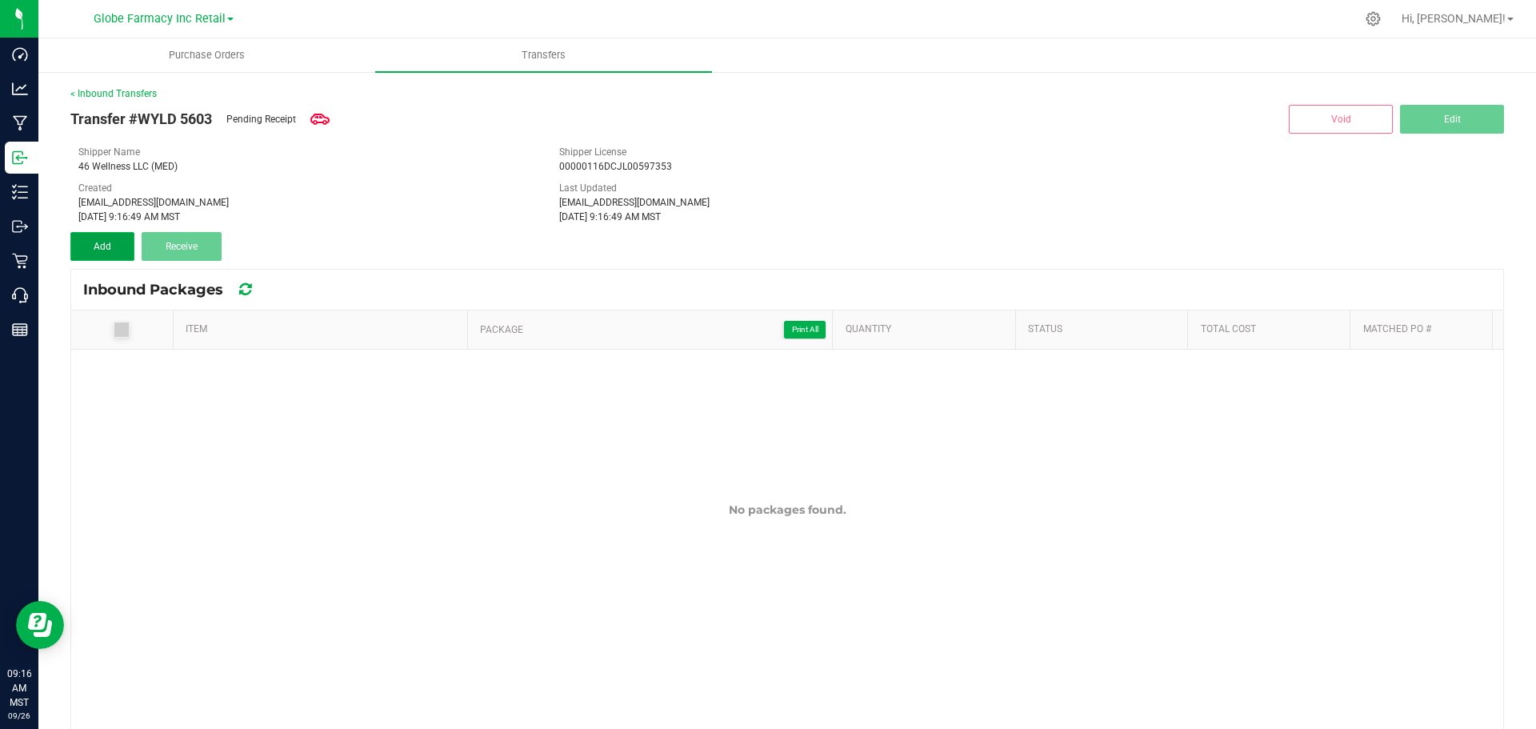
click at [109, 245] on span "Add" at bounding box center [103, 246] width 18 height 11
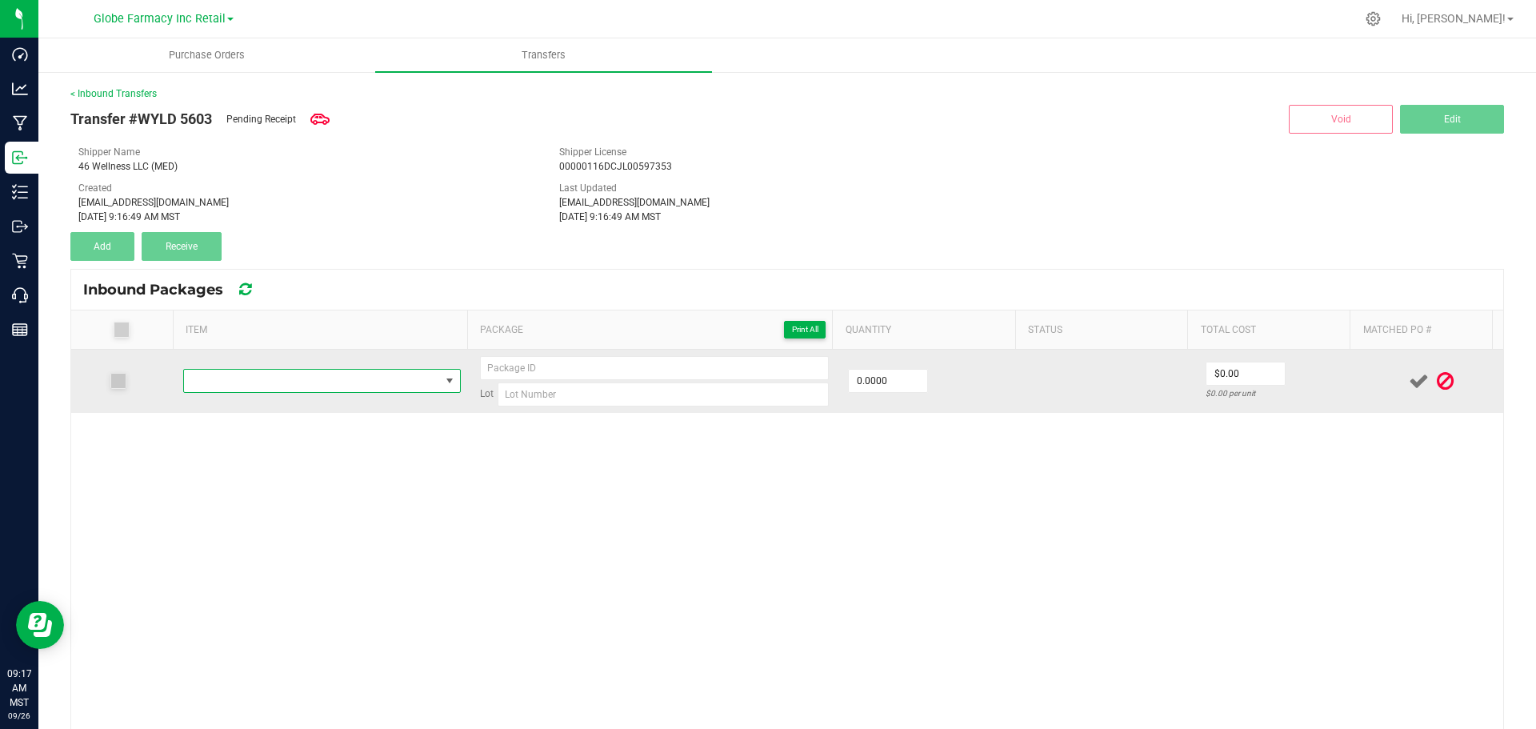
click at [339, 376] on span "NO DATA FOUND" at bounding box center [312, 381] width 256 height 22
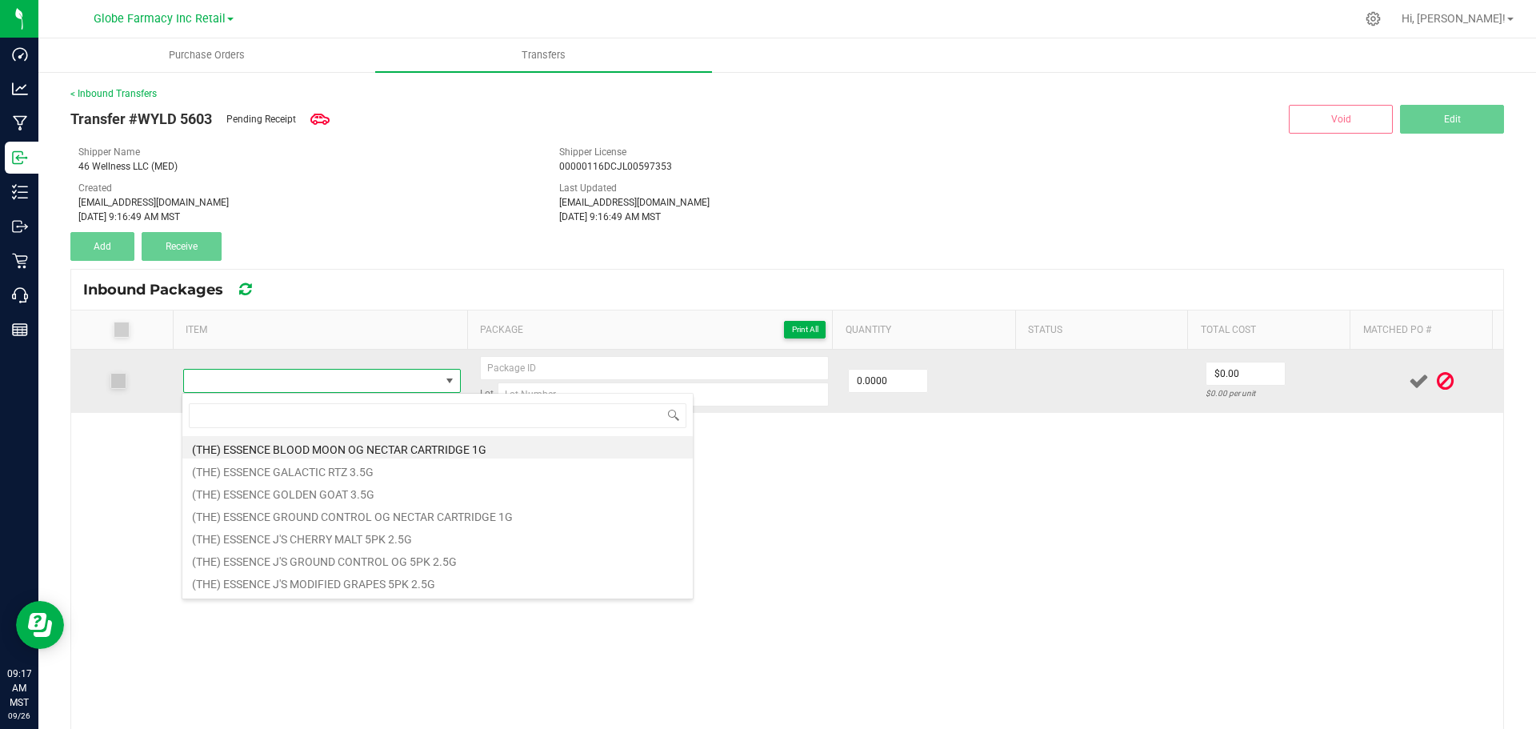
type input "GOOD TIDE 1:1:1 SOLVENTLESS HASH ROSIN REFRESHING KIWI STRAWBERRY GUMMIES (100M…"
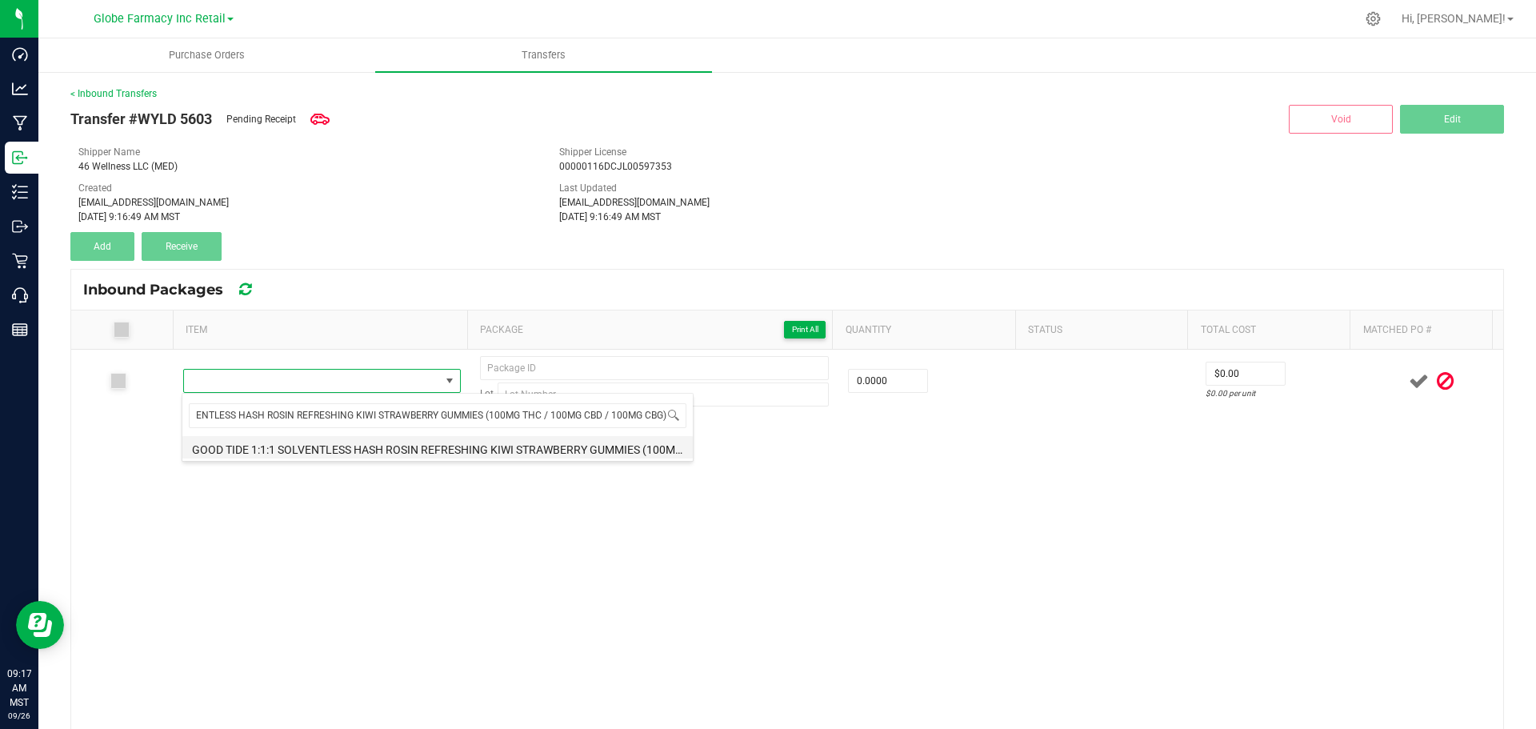
click at [378, 446] on li "GOOD TIDE 1:1:1 SOLVENTLESS HASH ROSIN REFRESHING KIWI STRAWBERRY GUMMIES (100M…" at bounding box center [437, 447] width 510 height 22
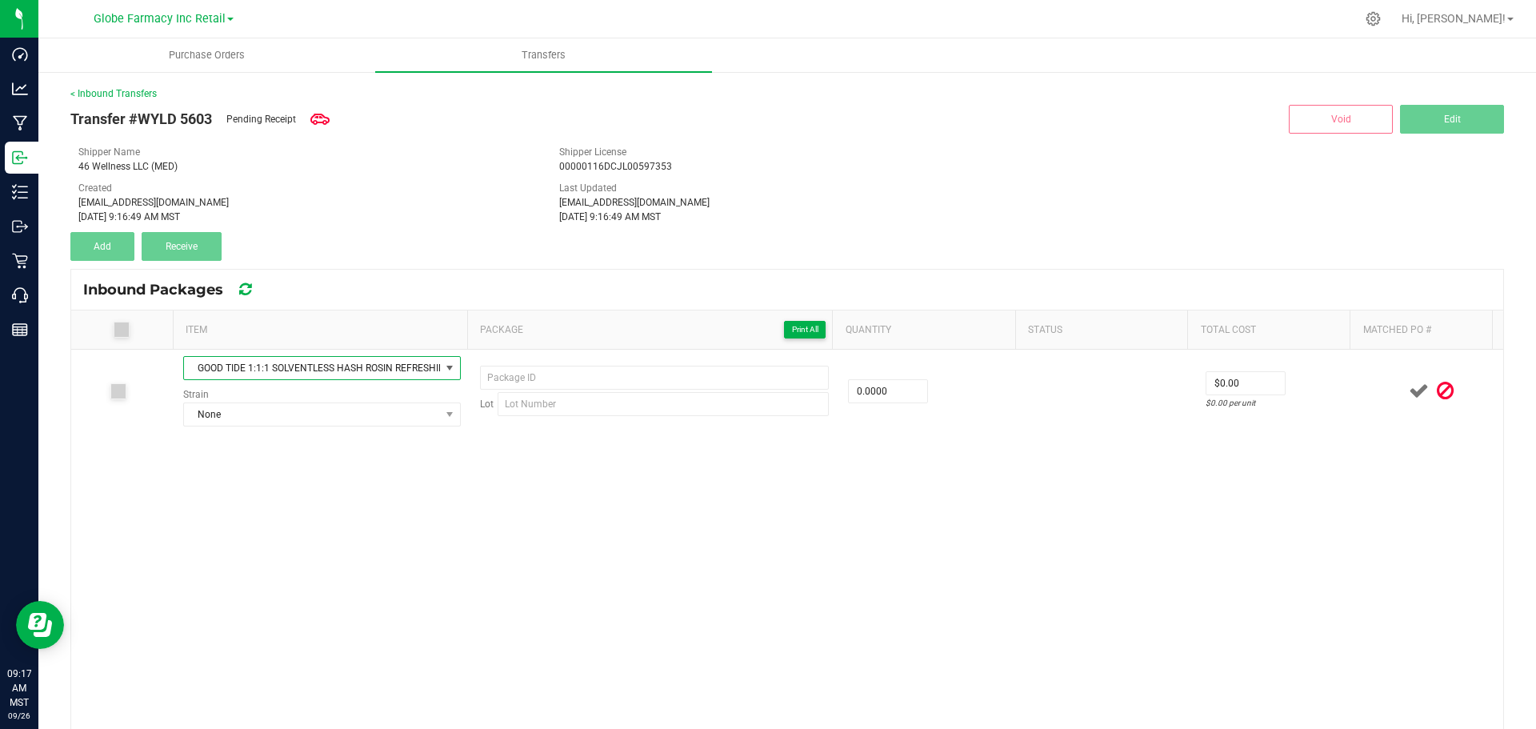
type input "0 ea"
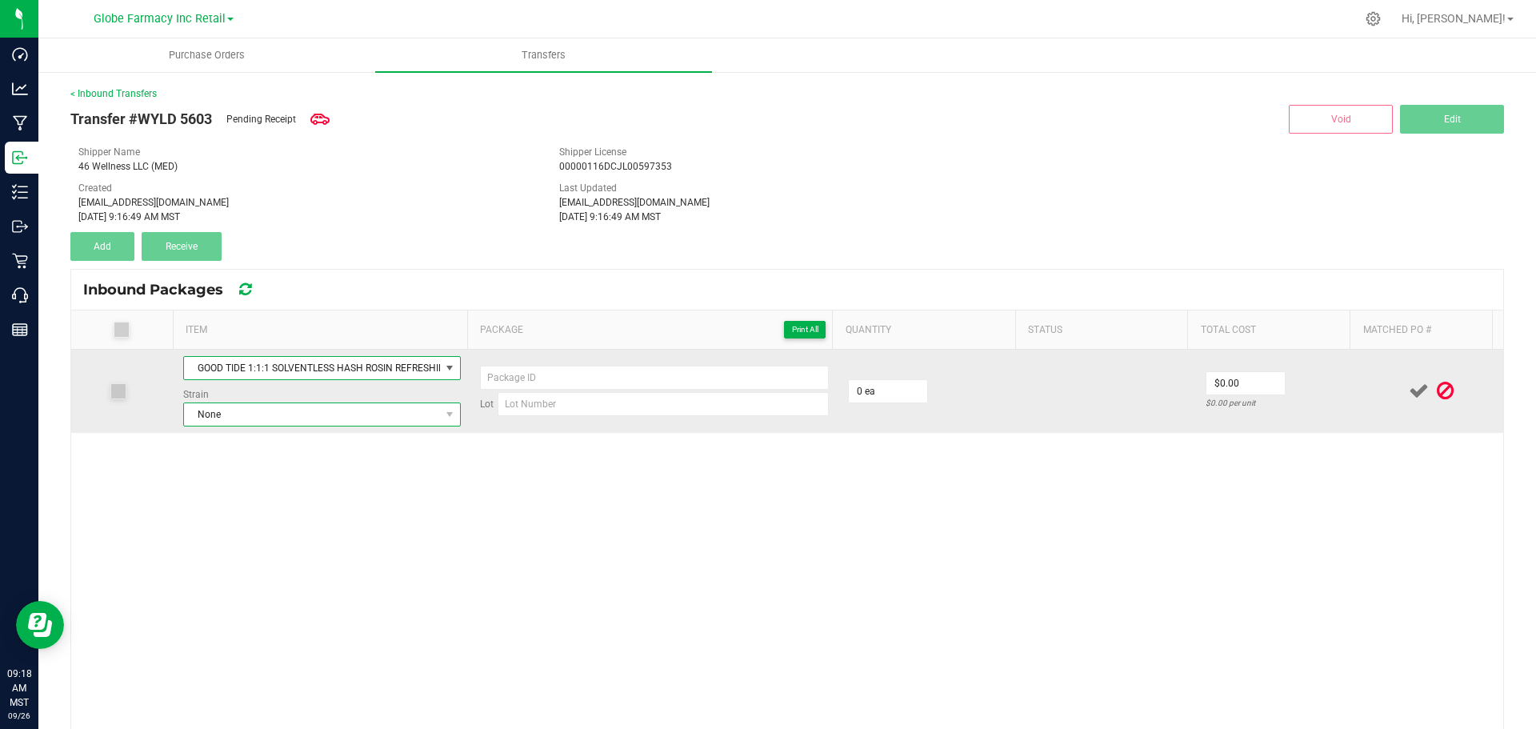
click at [321, 422] on span "None" at bounding box center [312, 414] width 256 height 22
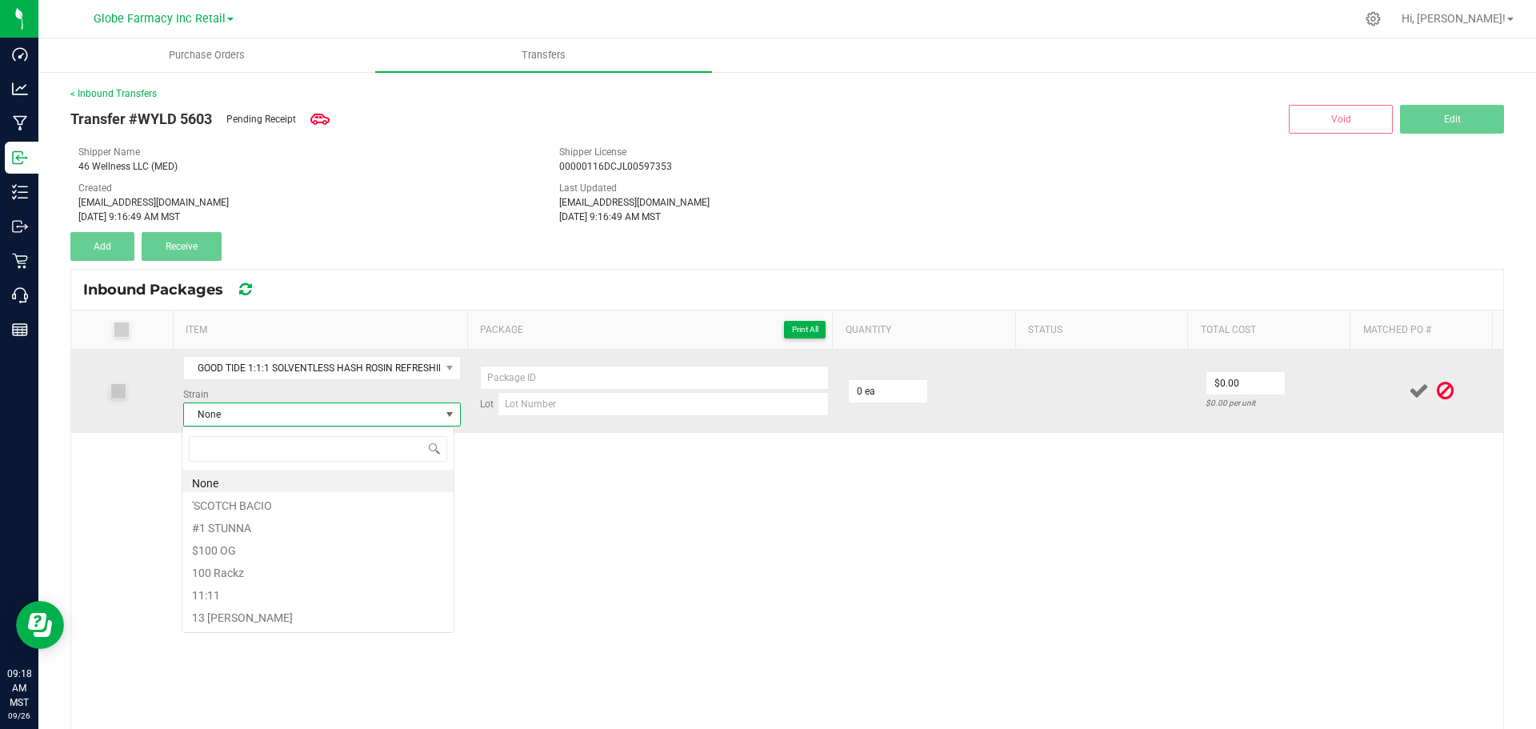
scroll to position [24, 272]
type input "APPLE FRITTER"
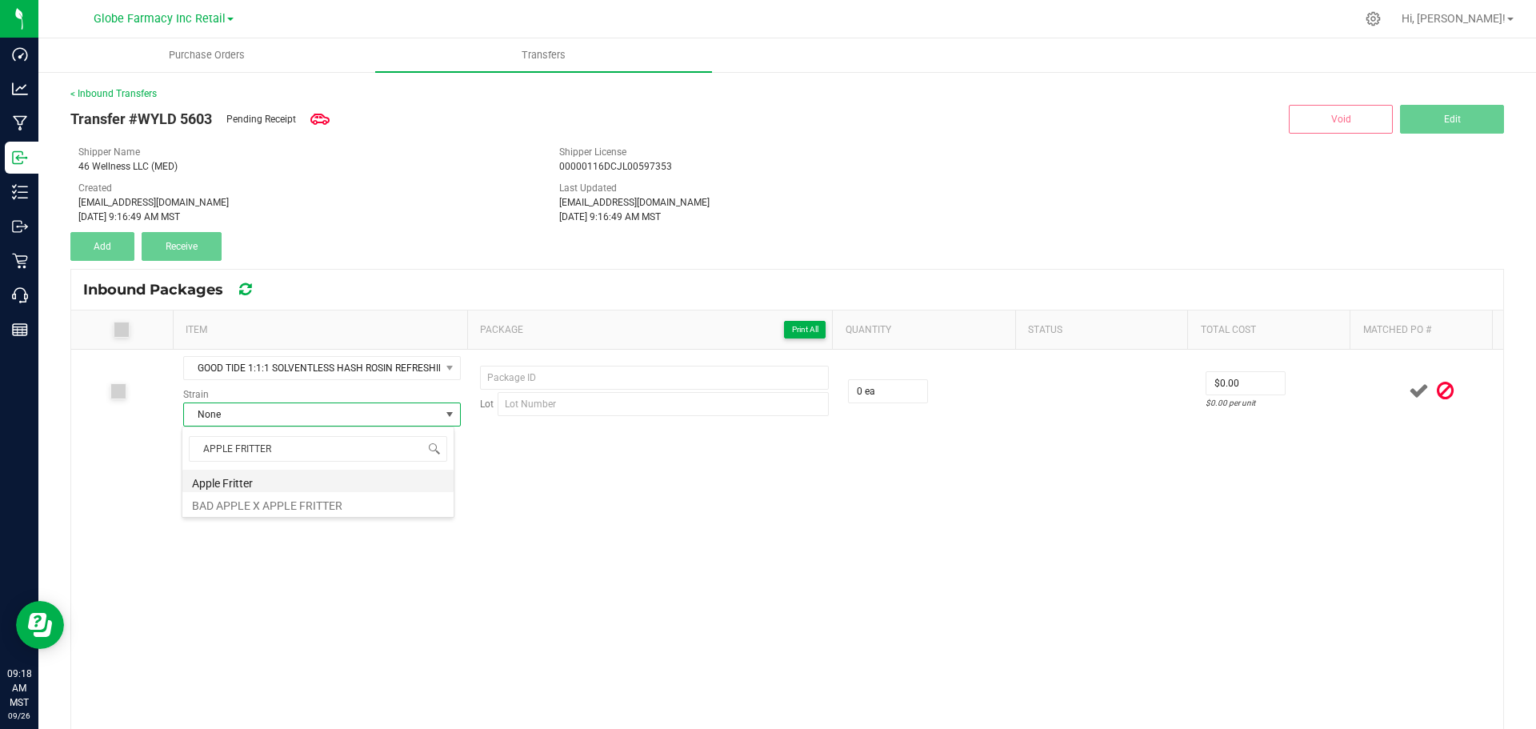
click at [262, 483] on li "Apple Fritter" at bounding box center [317, 481] width 271 height 22
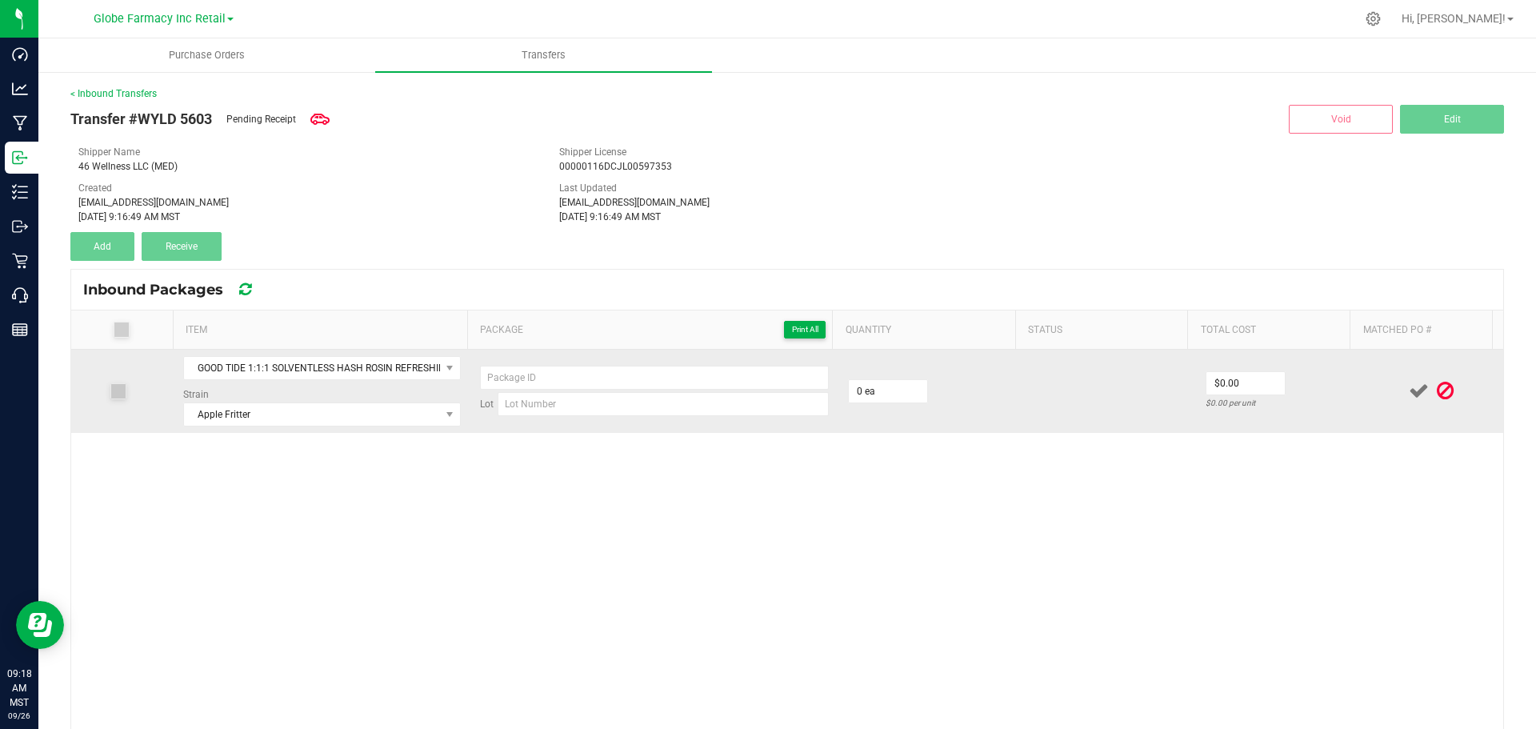
click at [586, 417] on td "Lot" at bounding box center [654, 391] width 368 height 83
drag, startPoint x: 585, startPoint y: 412, endPoint x: 577, endPoint y: 405, distance: 10.8
click at [585, 412] on input at bounding box center [663, 404] width 331 height 24
paste input "AZ GT KS B105"
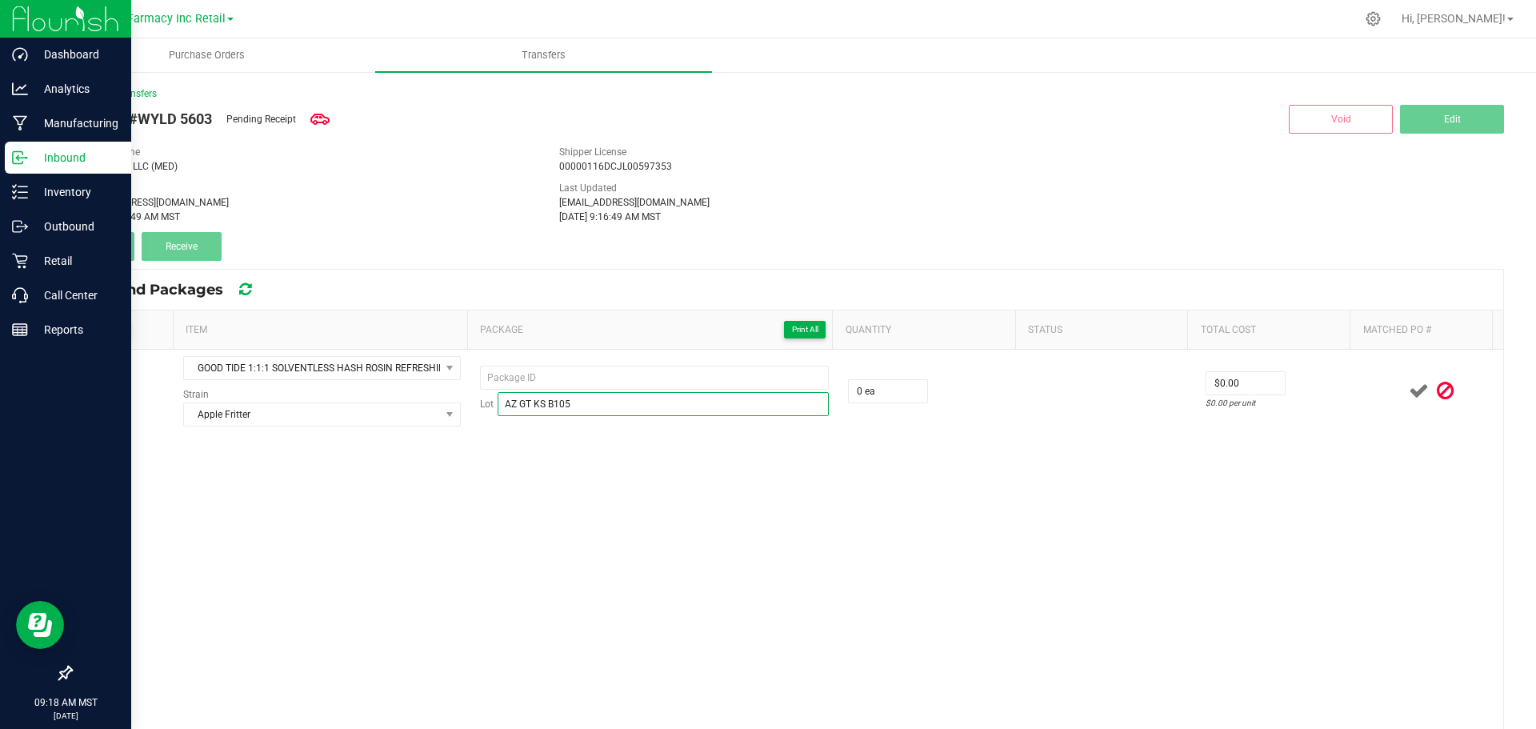
type input "AZ GT KS B105"
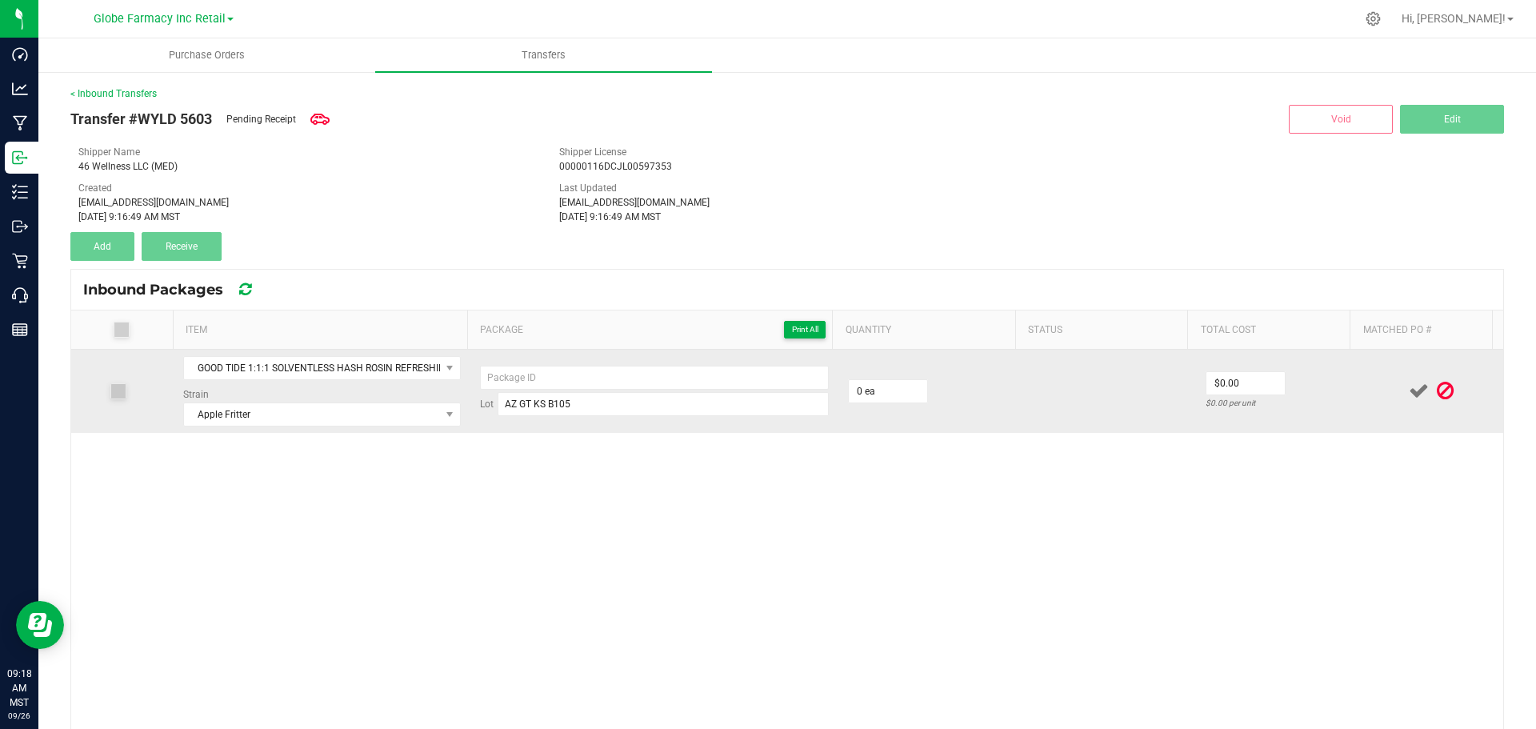
click at [646, 362] on td "Lot AZ GT KS B105" at bounding box center [654, 391] width 368 height 83
paste input "305080525"
click at [646, 374] on input at bounding box center [654, 378] width 349 height 24
type input "305080525 - 1"
click at [867, 382] on input "0" at bounding box center [888, 391] width 78 height 22
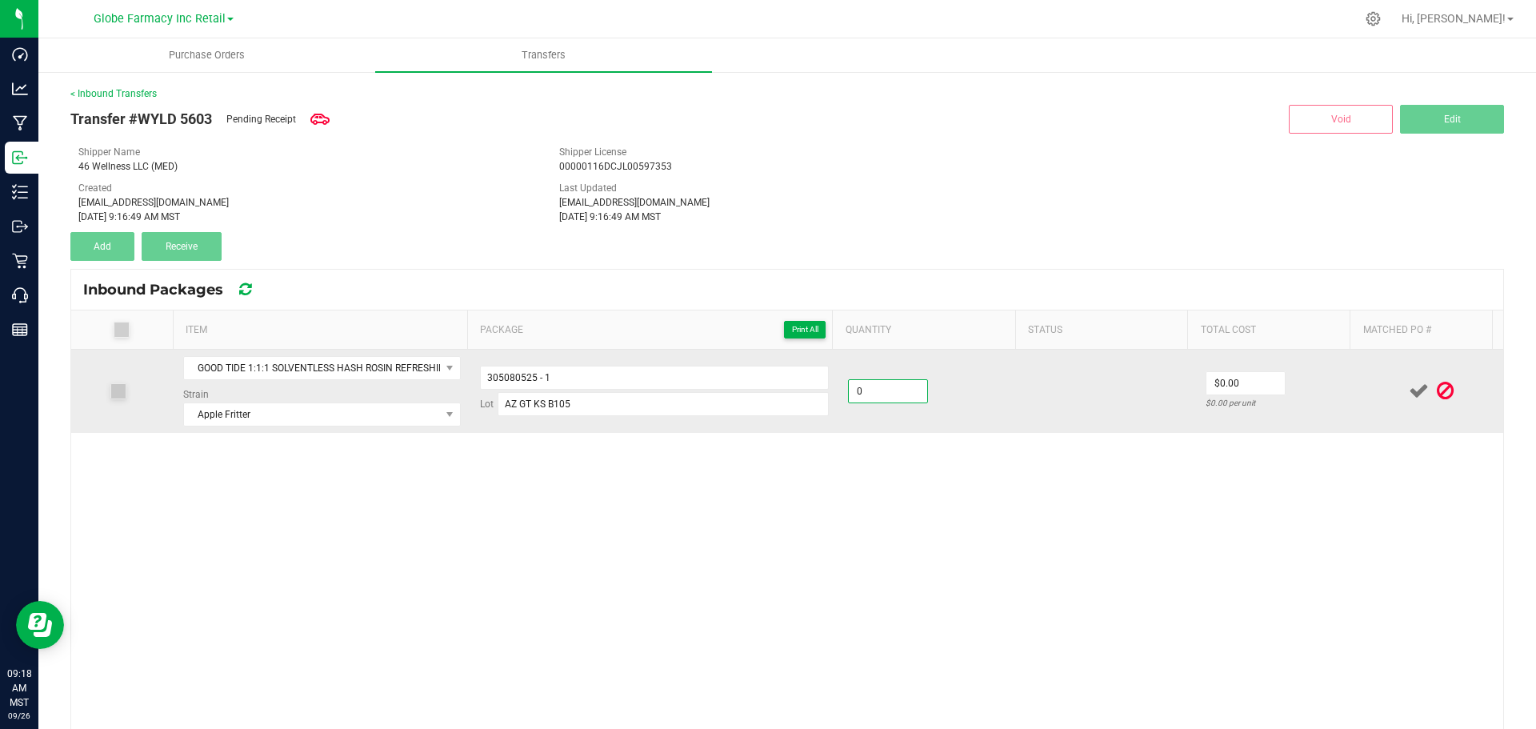
type input "4"
type input "20 ea"
type input "$7.00"
click at [1360, 403] on td at bounding box center [1431, 391] width 143 height 83
click at [1405, 378] on span at bounding box center [1419, 390] width 28 height 31
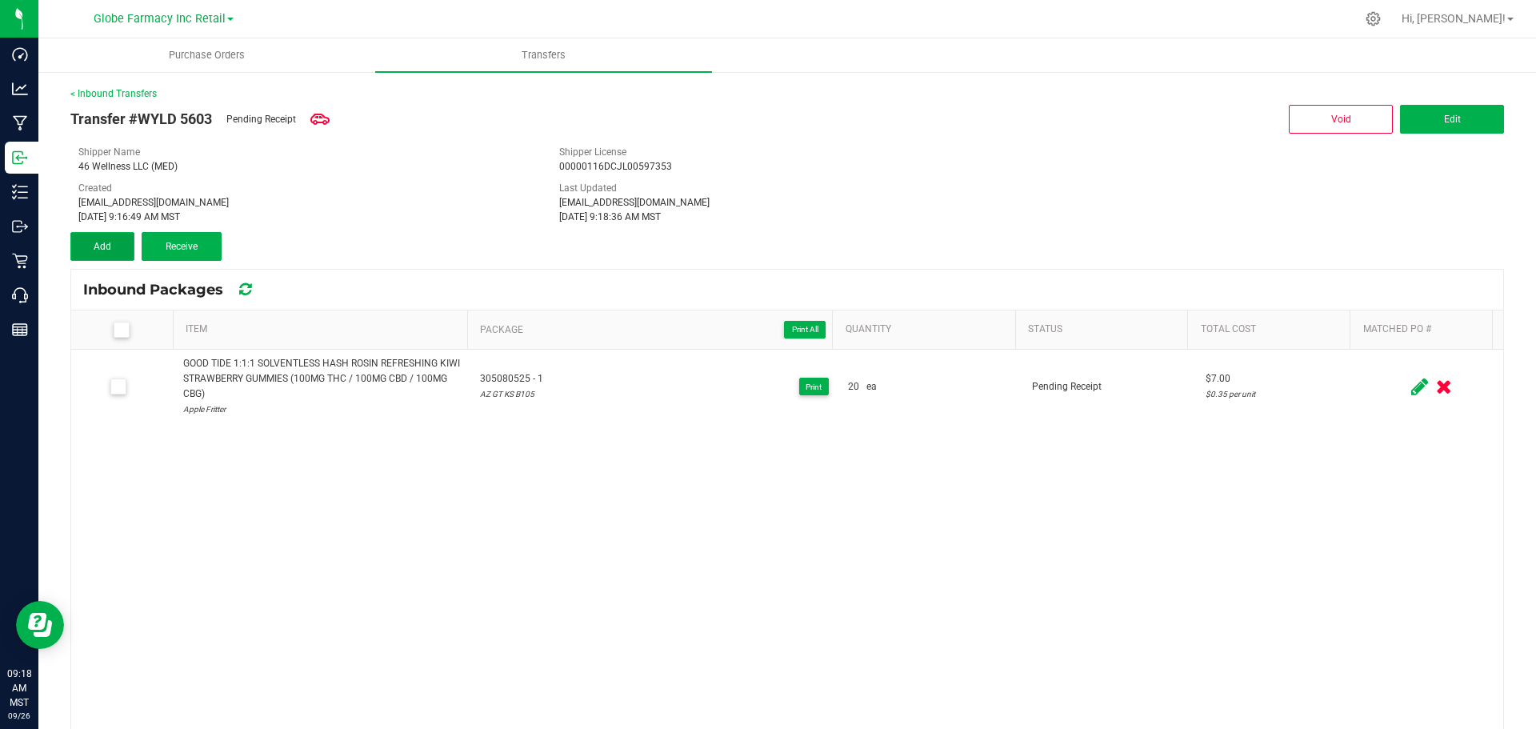
click at [114, 251] on button "Add" at bounding box center [102, 246] width 64 height 29
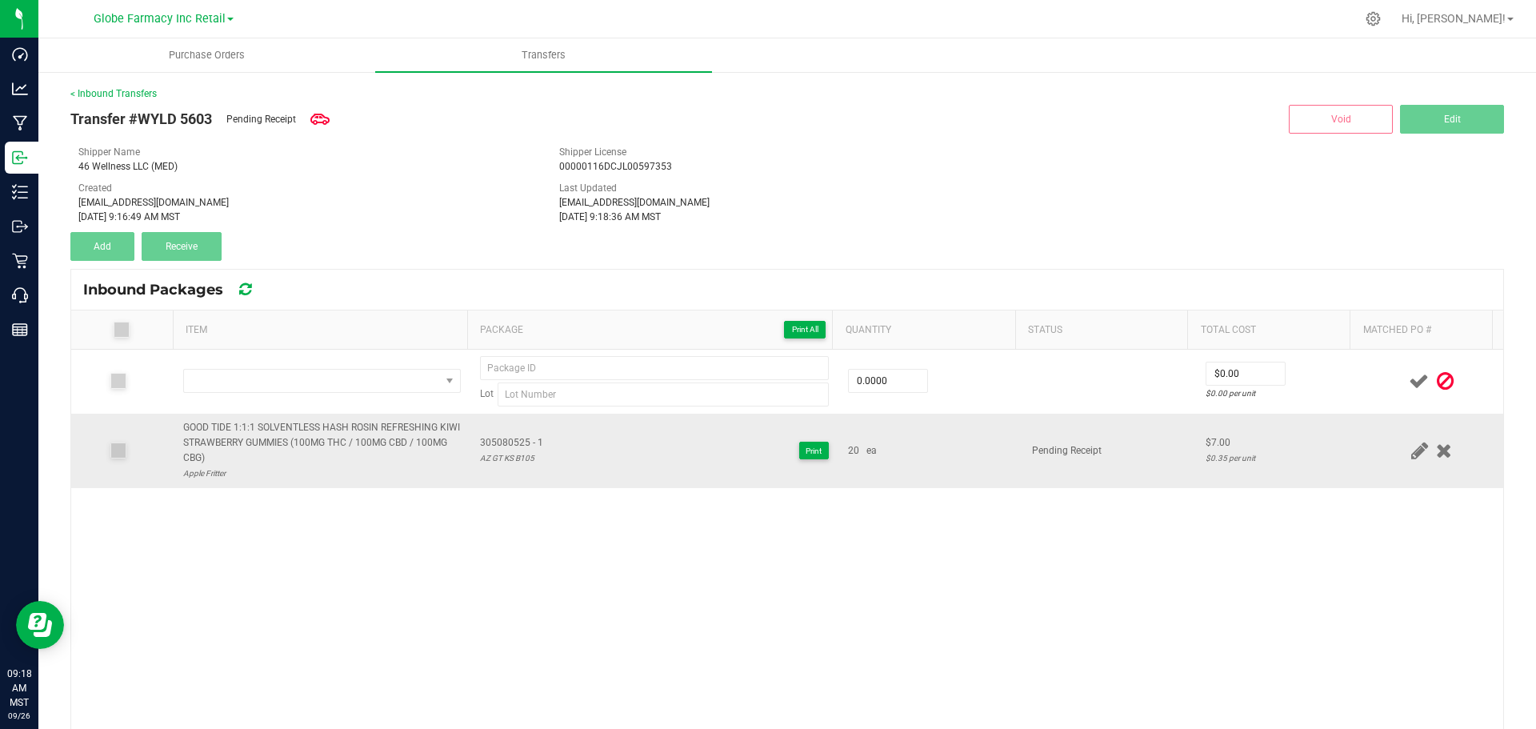
click at [280, 438] on div "GOOD TIDE 1:1:1 SOLVENTLESS HASH ROSIN REFRESHING KIWI STRAWBERRY GUMMIES (100M…" at bounding box center [322, 443] width 278 height 46
copy div "GOOD TIDE 1:1:1 SOLVENTLESS HASH ROSIN REFRESHING KIWI STRAWBERRY GUMMIES (100M…"
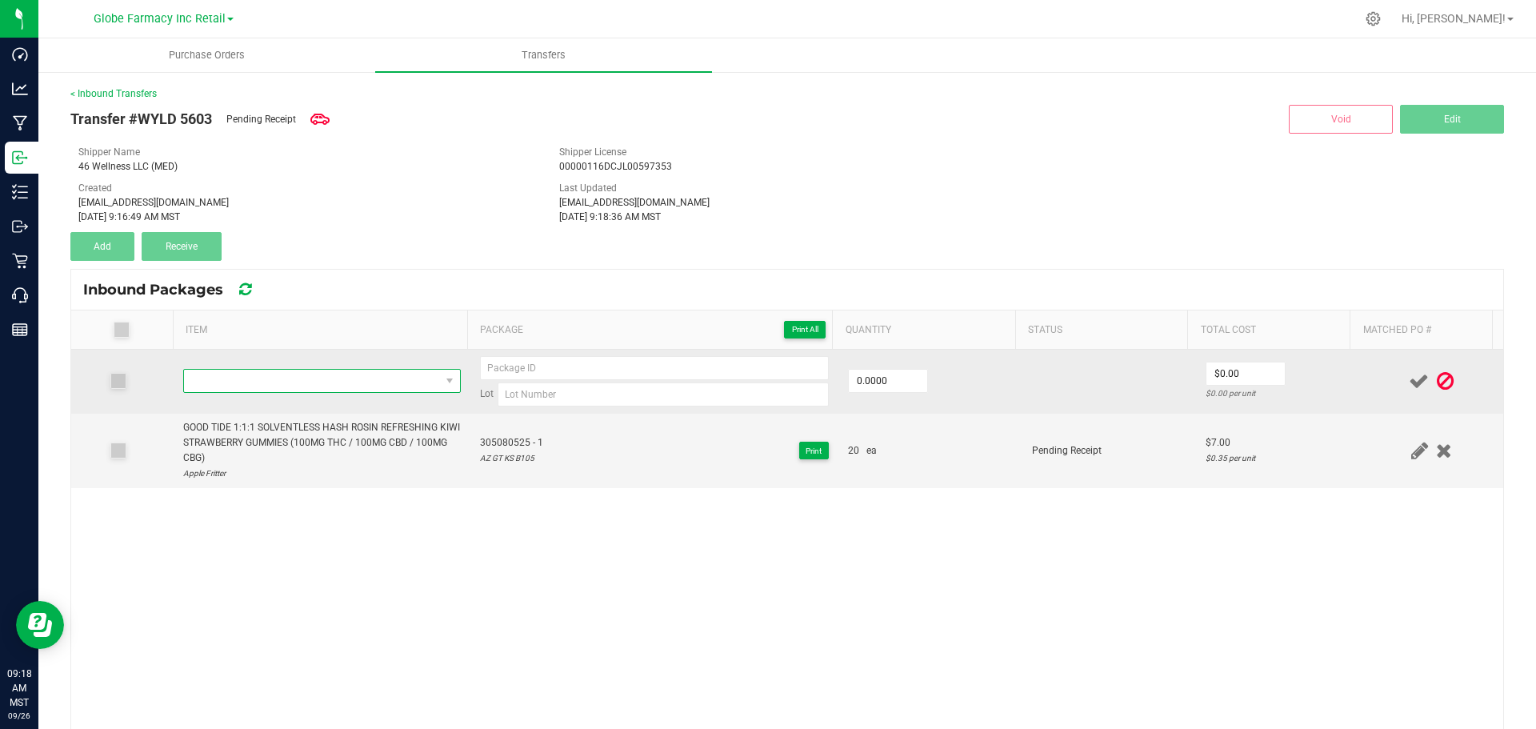
click at [302, 383] on span "NO DATA FOUND" at bounding box center [312, 381] width 256 height 22
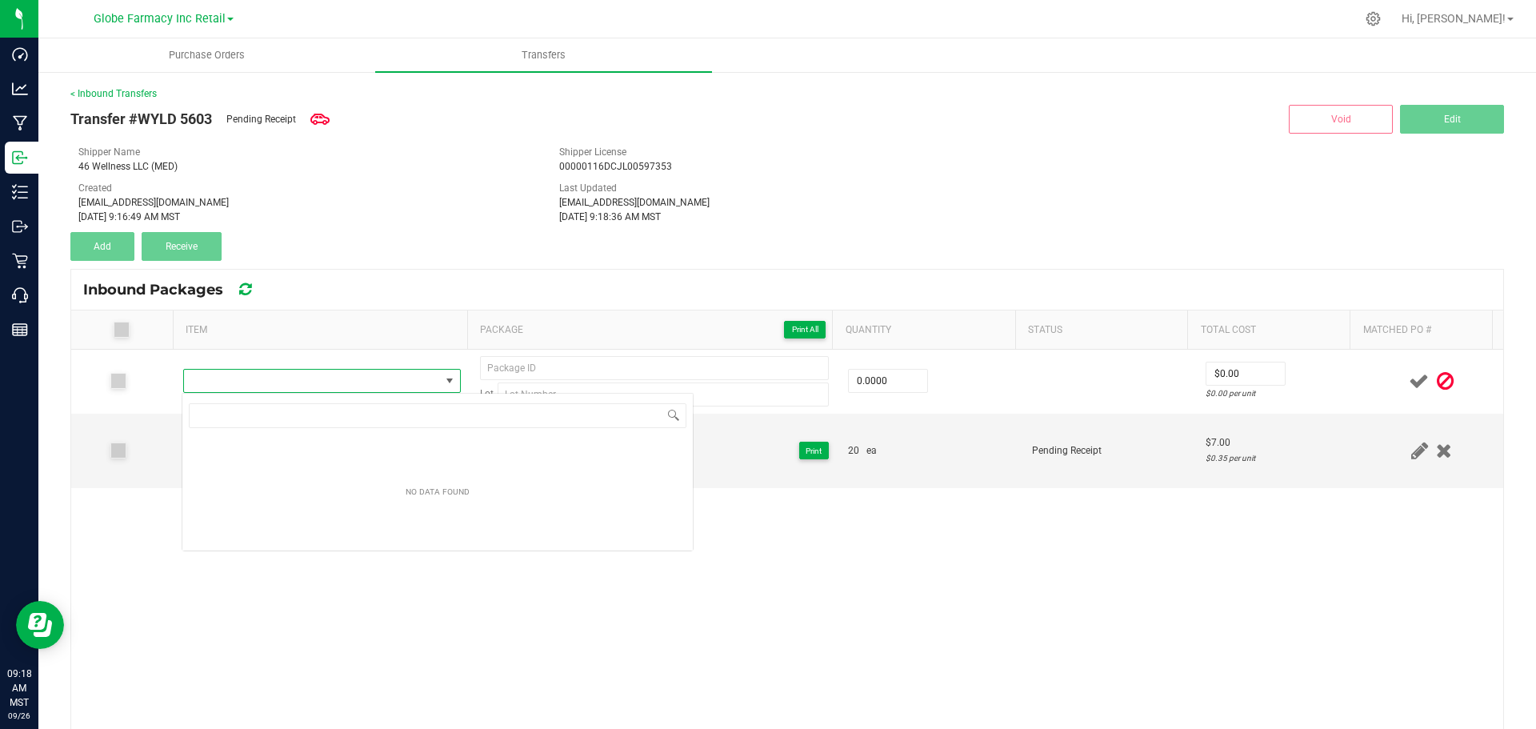
type input "GOOD TIDE 1:1:1 SOLVENTLESS HASH ROSIN REFRESHING KIWI STRAWBERRY GUMMIES (100M…"
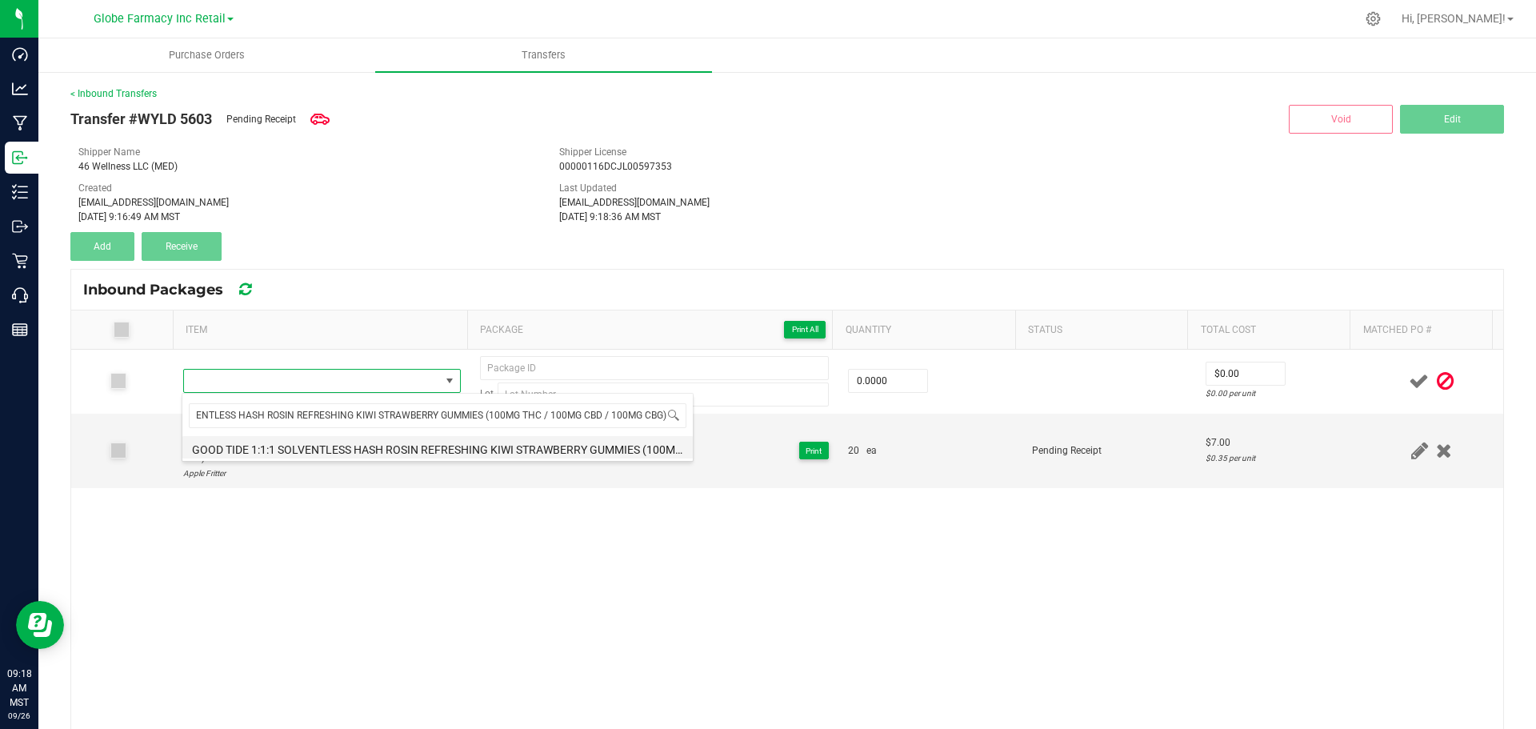
click at [354, 449] on li "GOOD TIDE 1:1:1 SOLVENTLESS HASH ROSIN REFRESHING KIWI STRAWBERRY GUMMIES (100M…" at bounding box center [437, 447] width 510 height 22
type input "0 ea"
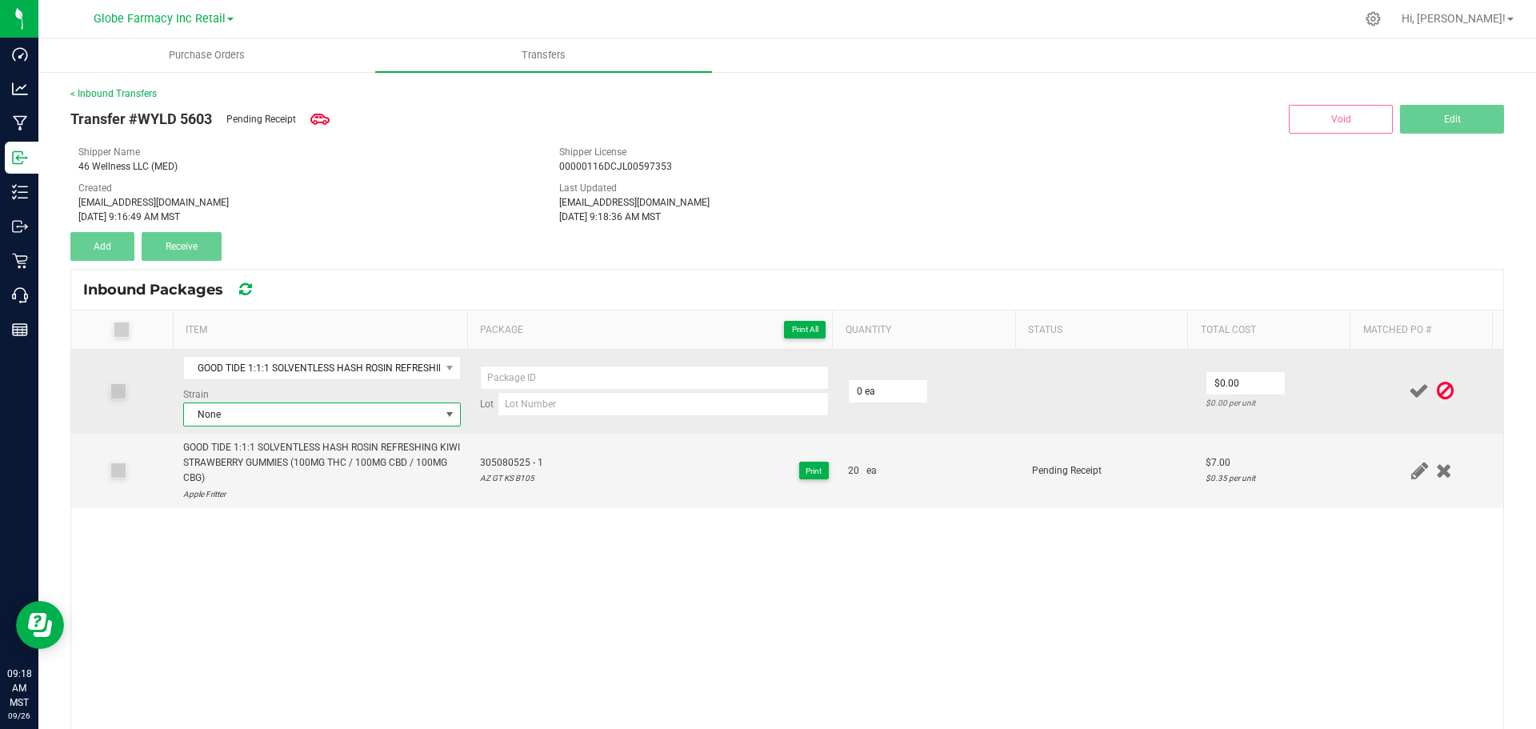
click at [304, 415] on span "None" at bounding box center [312, 414] width 256 height 22
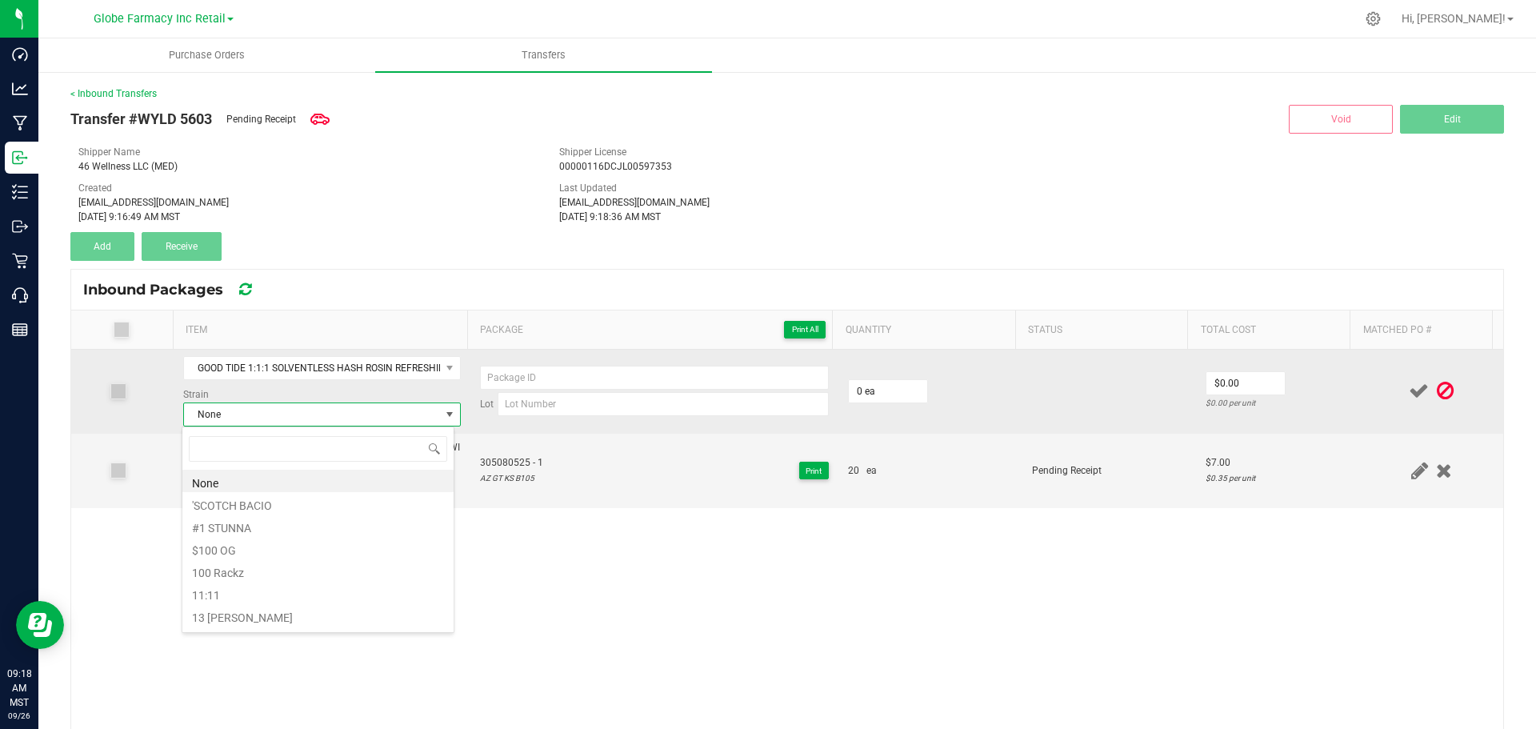
scroll to position [24, 272]
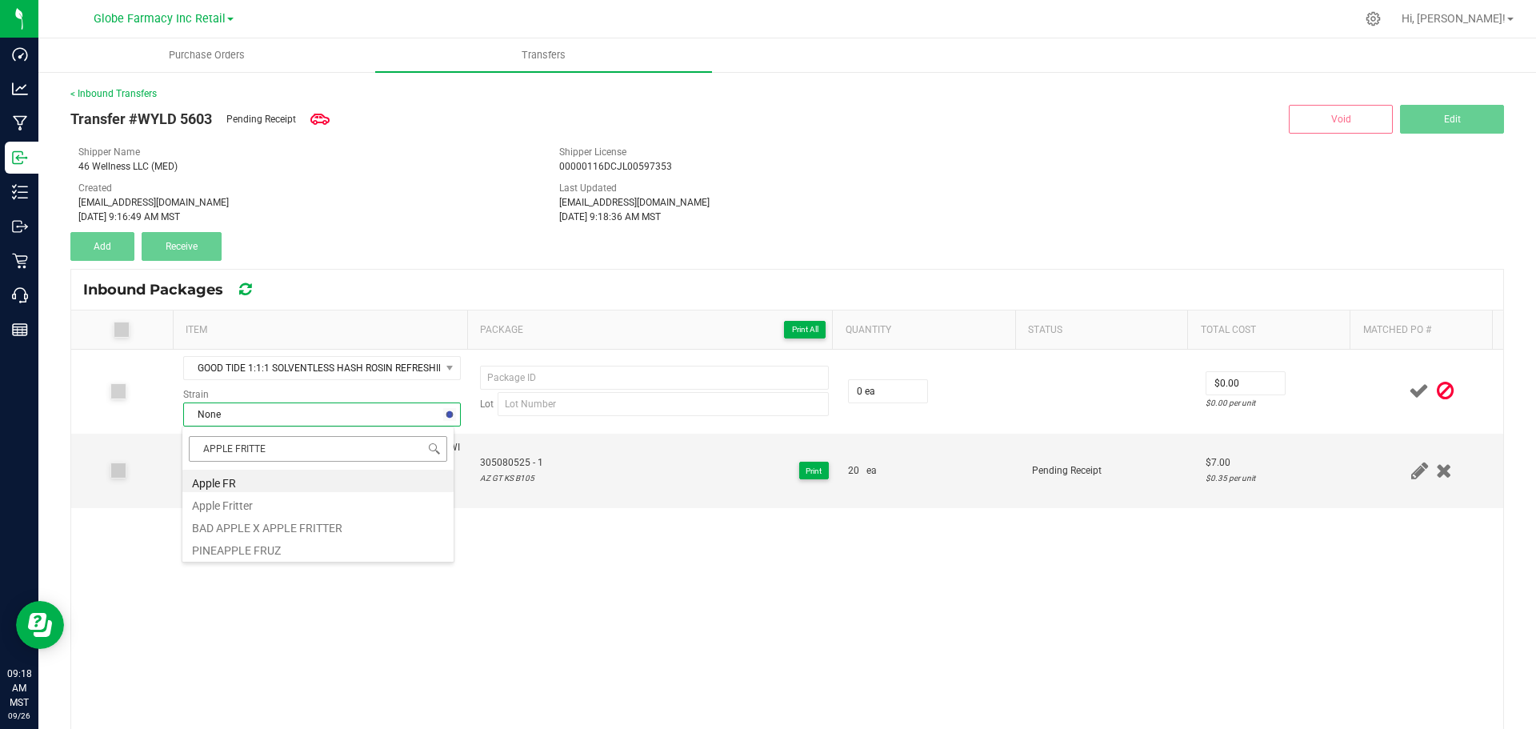
type input "APPLE FRITTER"
click at [250, 483] on li "Apple Fritter" at bounding box center [317, 481] width 271 height 22
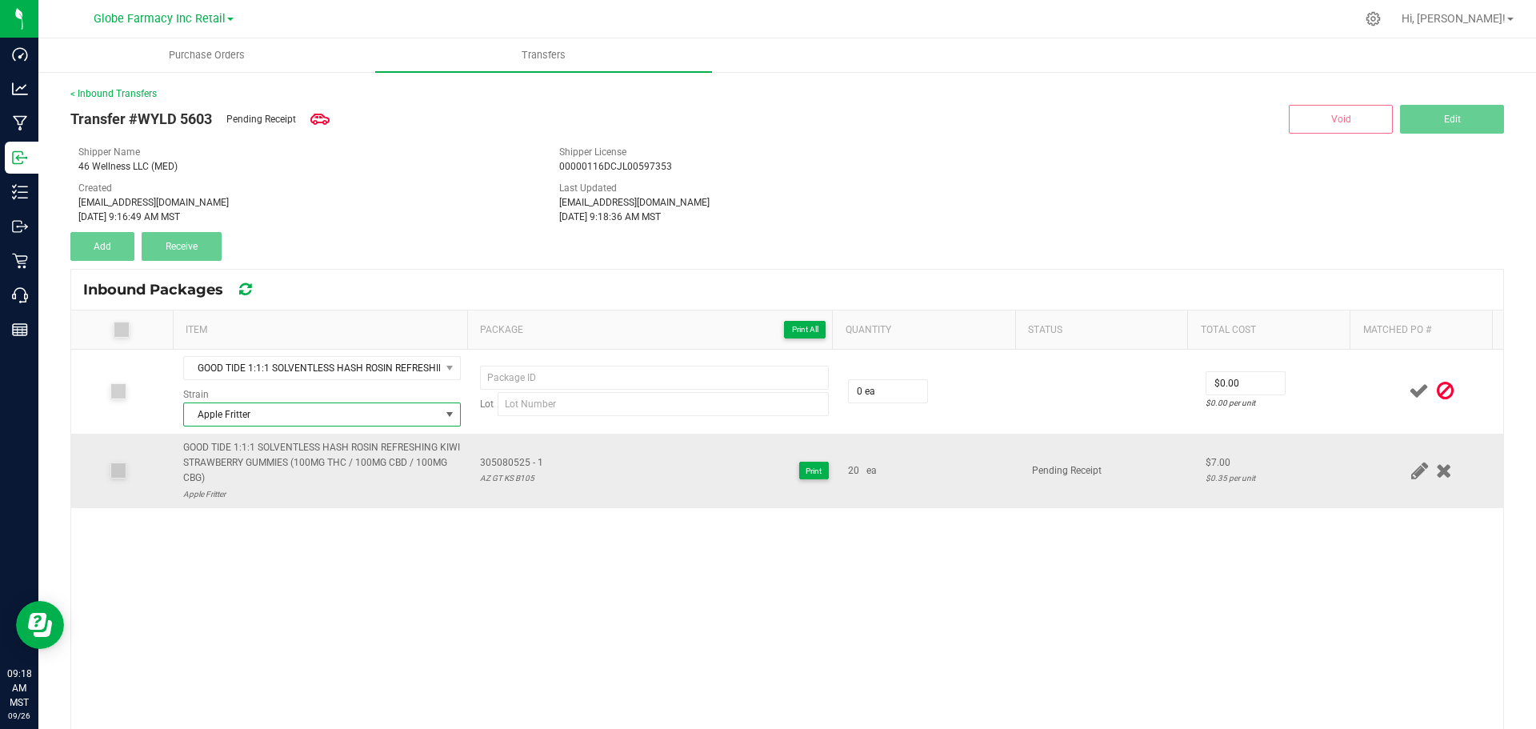
click at [505, 459] on span "305080525 - 1" at bounding box center [511, 462] width 63 height 15
drag, startPoint x: 506, startPoint y: 460, endPoint x: 518, endPoint y: 467, distance: 14.7
click at [518, 467] on span "305080525 - 1" at bounding box center [511, 462] width 63 height 15
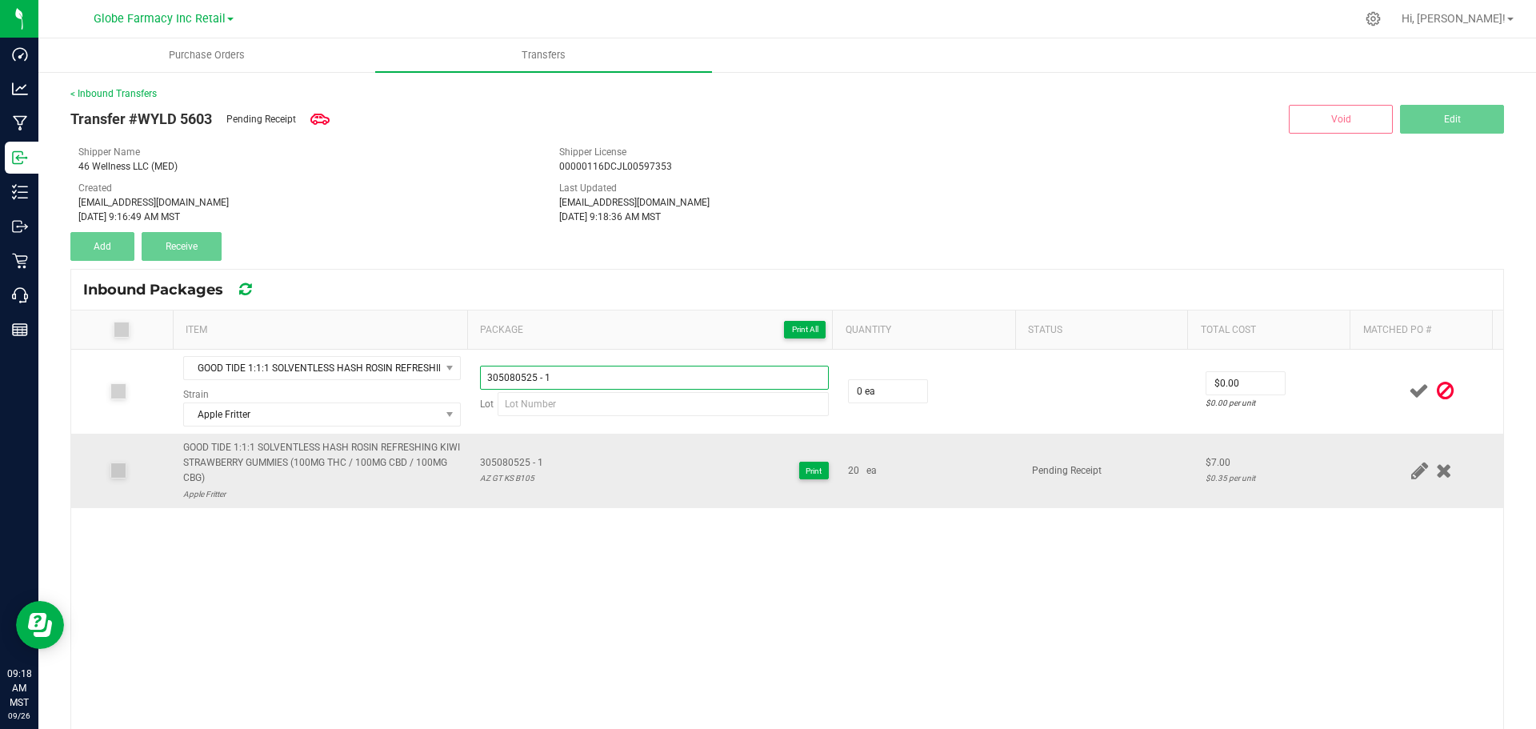
type input "305080525 - 1"
click at [501, 482] on div "AZ GT KS B105" at bounding box center [511, 477] width 63 height 15
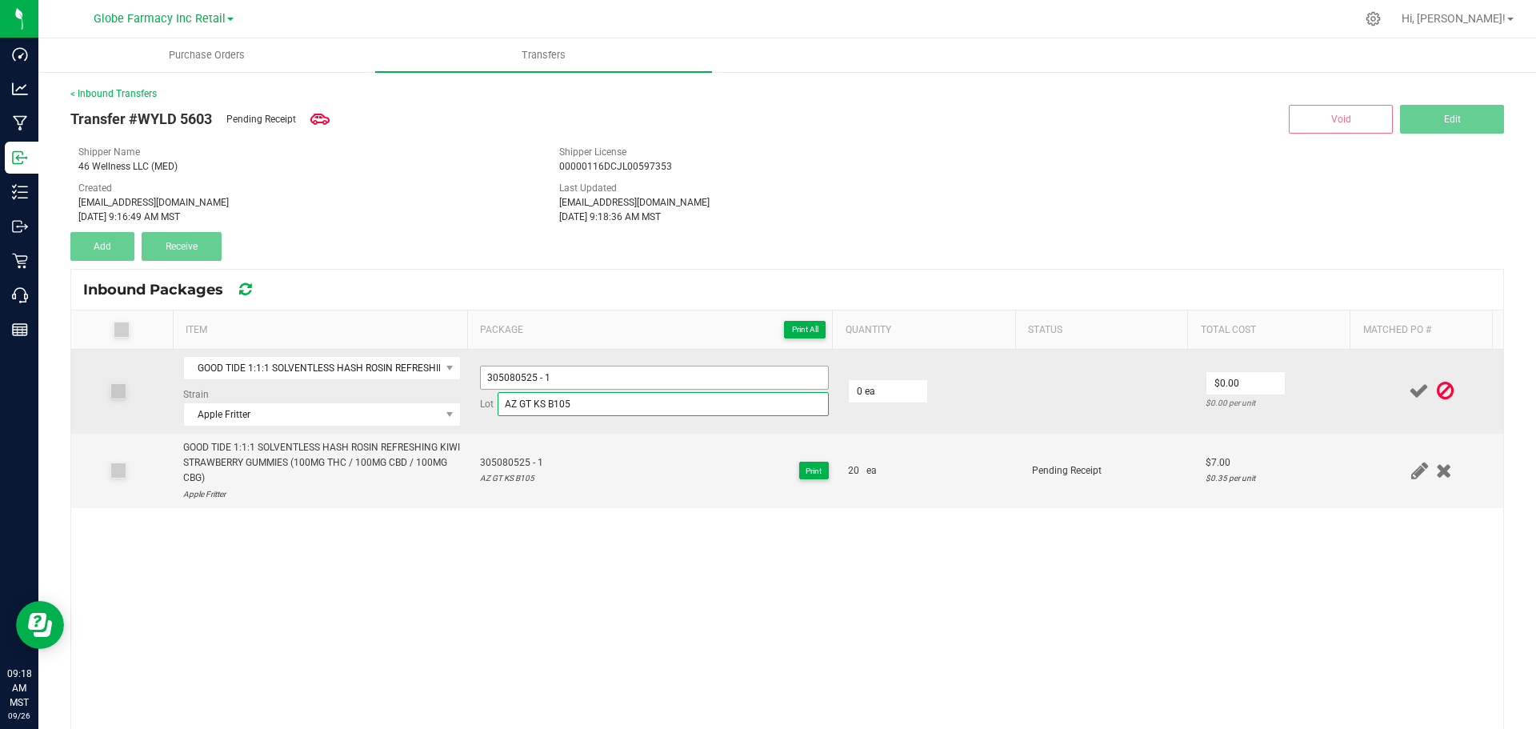
type input "AZ GT KS B105"
click at [583, 374] on input "305080525 - 1" at bounding box center [654, 378] width 349 height 24
type input "305080525 - 2"
drag, startPoint x: 887, startPoint y: 366, endPoint x: 887, endPoint y: 377, distance: 10.4
click at [887, 373] on td "0 ea" at bounding box center [931, 392] width 184 height 84
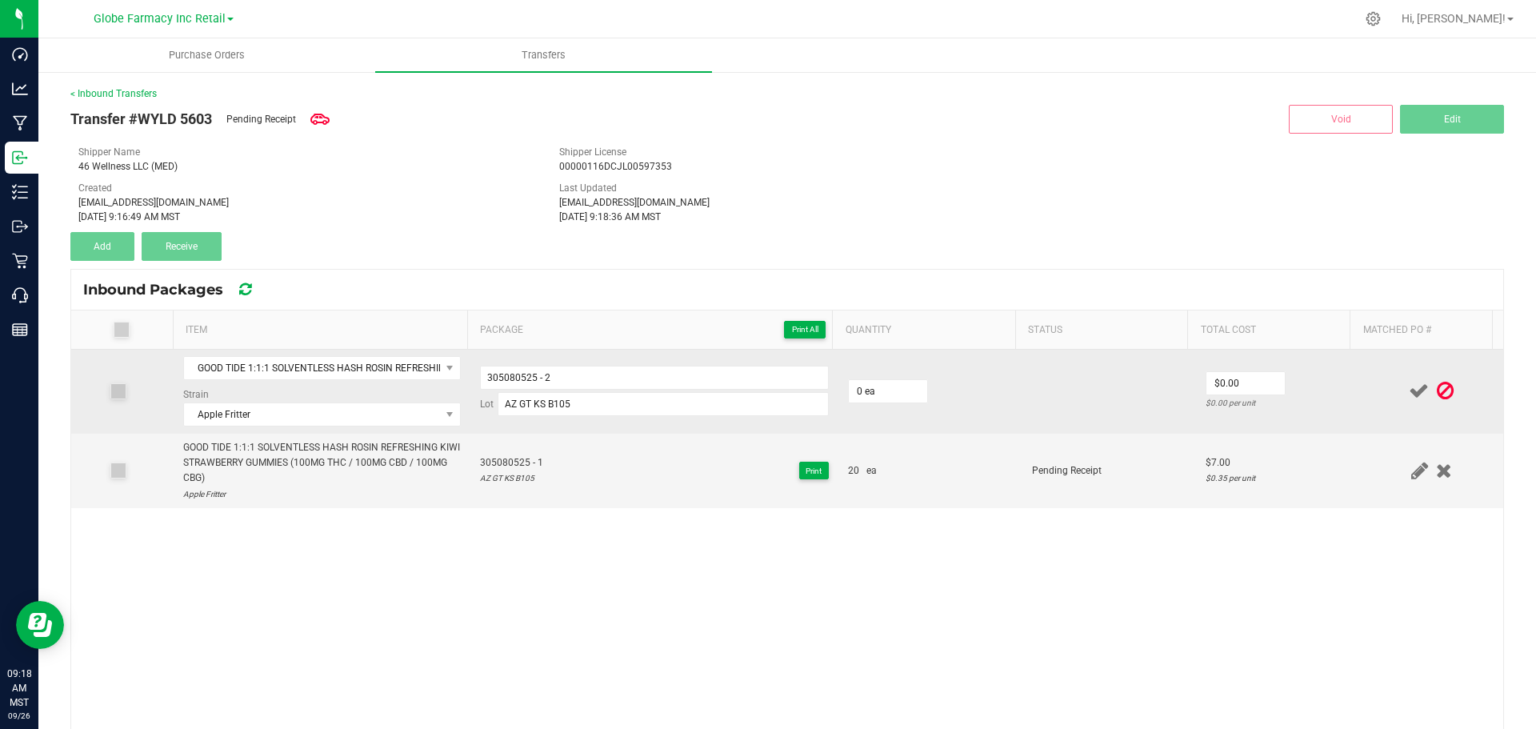
click at [887, 378] on td "0 ea" at bounding box center [931, 392] width 184 height 84
click at [887, 390] on input "0" at bounding box center [888, 391] width 78 height 22
type input "20 ea"
type input "$7.00"
drag, startPoint x: 1355, startPoint y: 388, endPoint x: 1376, endPoint y: 378, distance: 23.6
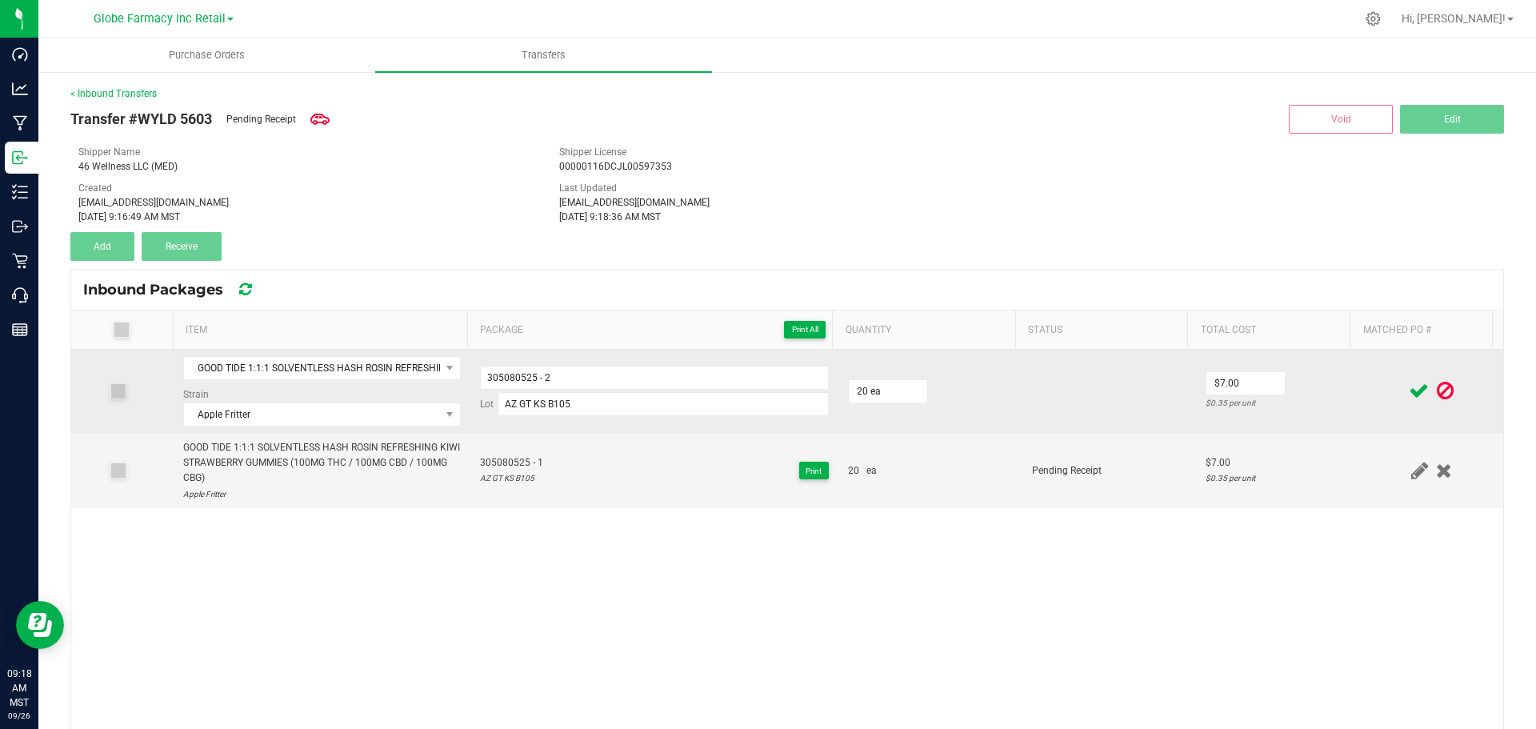
click at [1370, 387] on div at bounding box center [1432, 391] width 124 height 20
click at [1409, 383] on icon at bounding box center [1419, 391] width 20 height 20
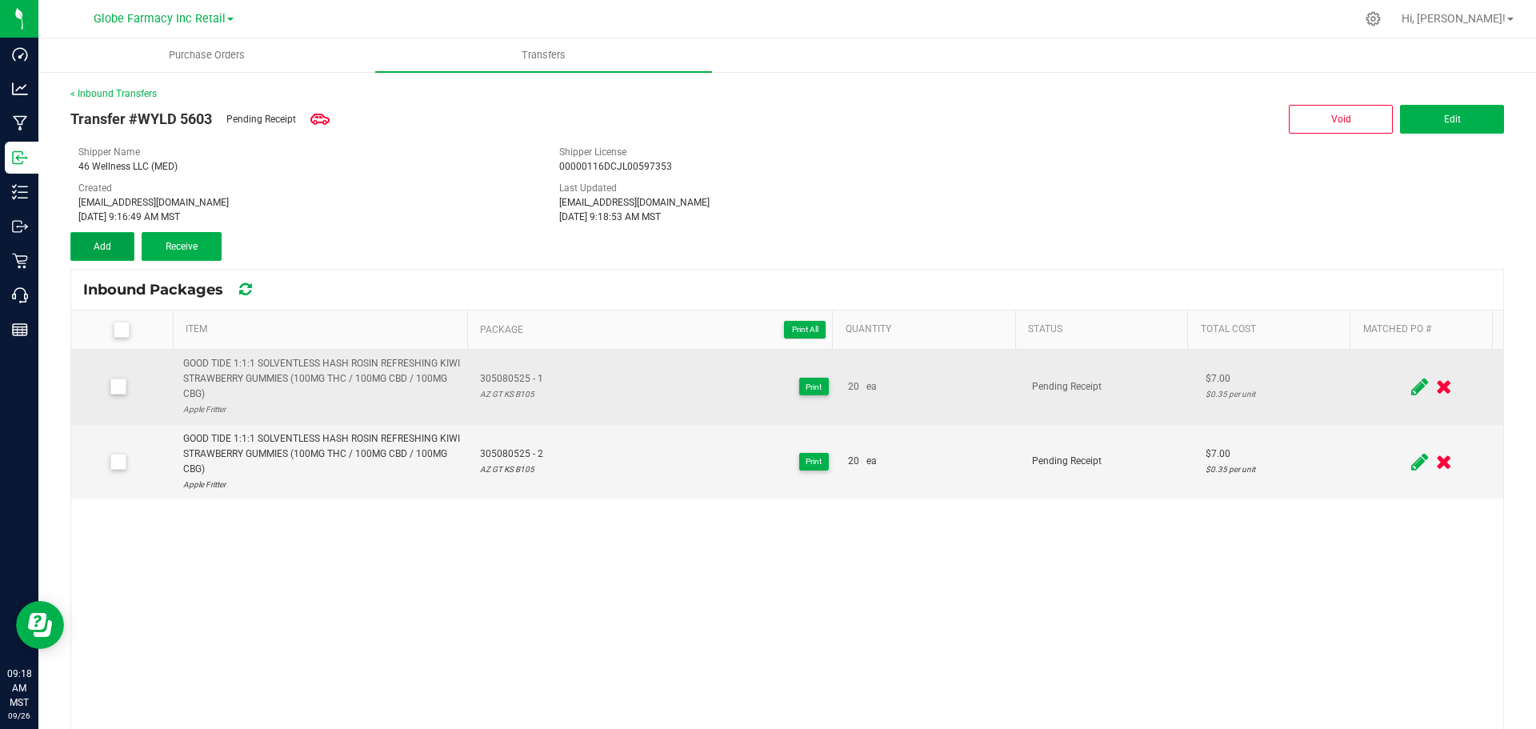
click at [96, 244] on span "Add" at bounding box center [103, 246] width 18 height 11
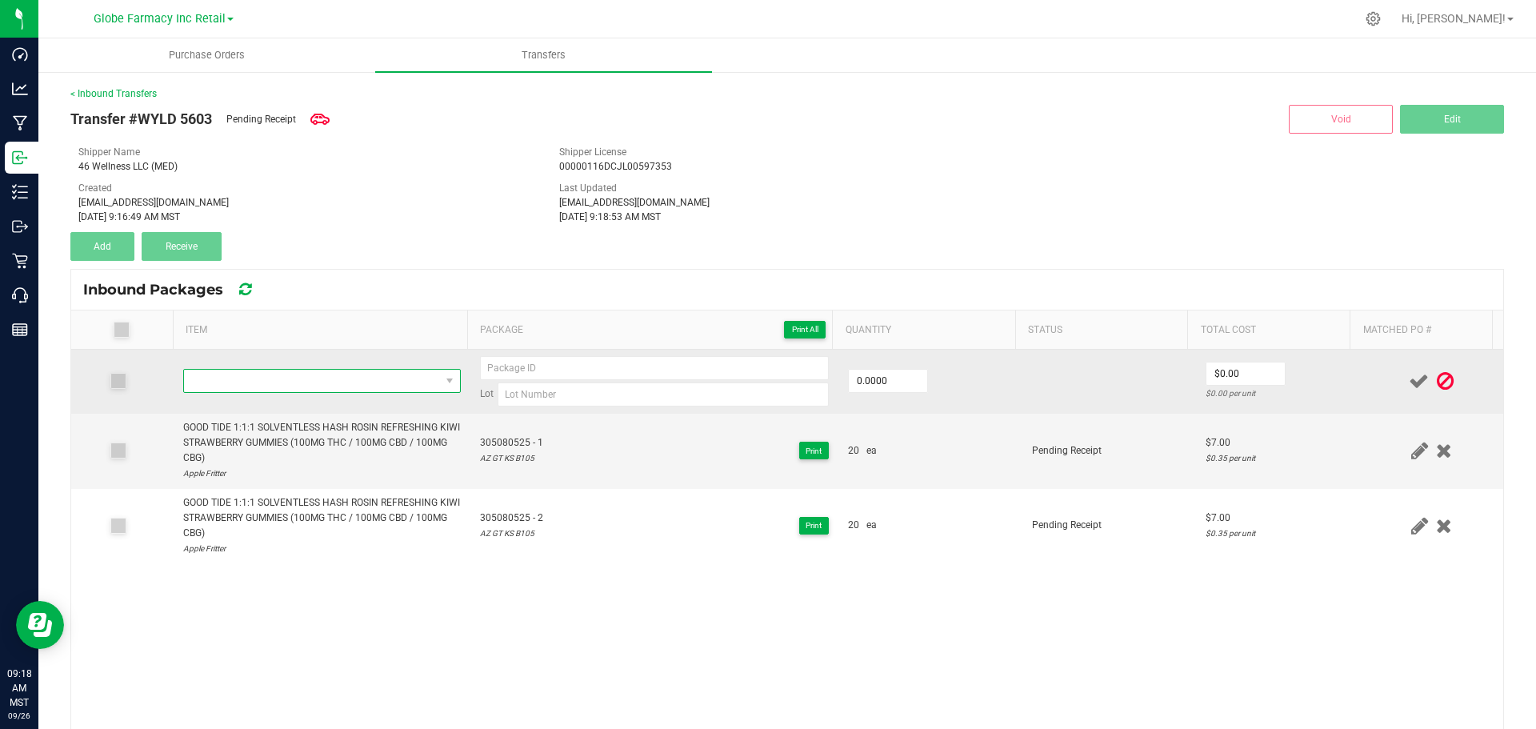
drag, startPoint x: 287, startPoint y: 375, endPoint x: 296, endPoint y: 373, distance: 9.1
click at [287, 376] on span "NO DATA FOUND" at bounding box center [312, 381] width 256 height 22
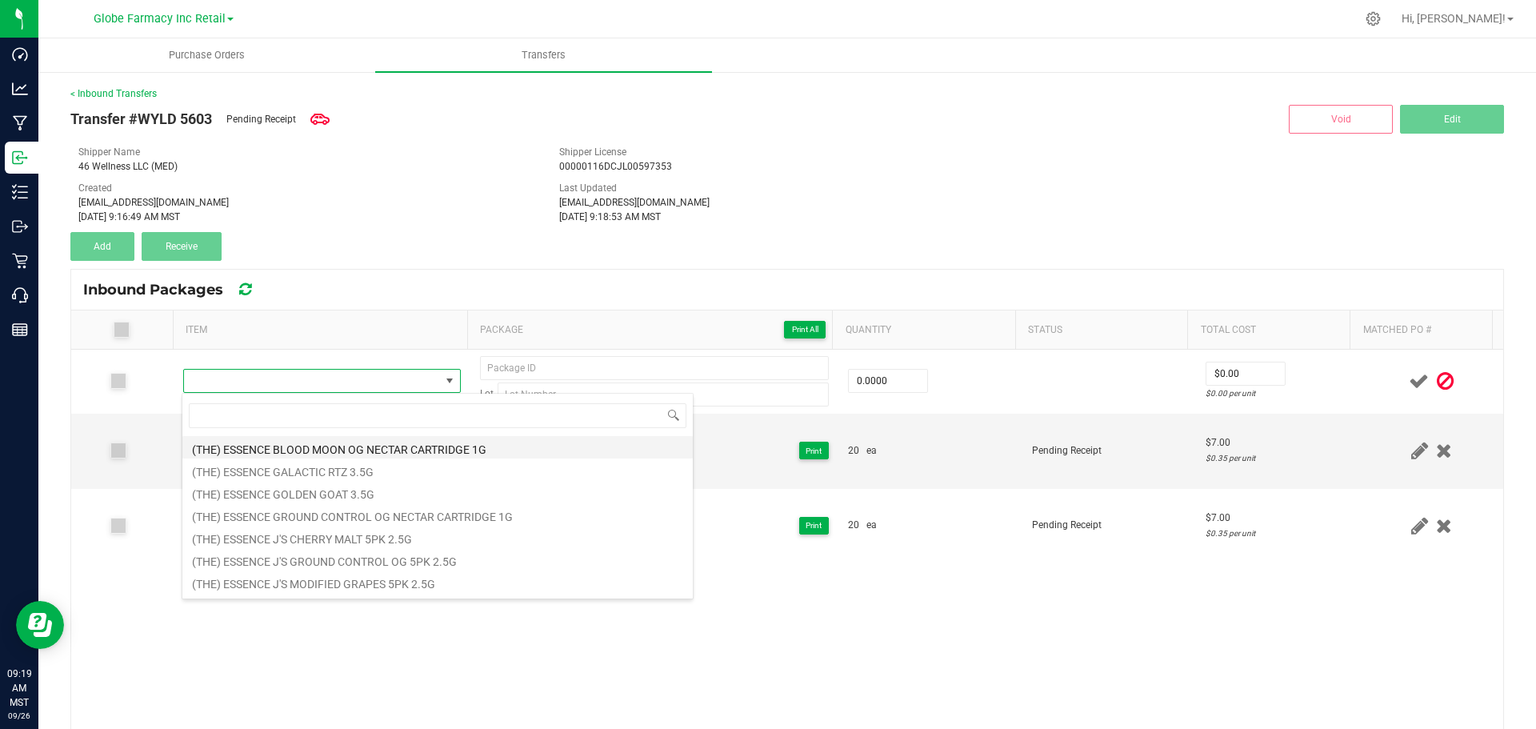
type input "GOOD TIDE 1:1:1 SOLVENTLESS HASH ROSIN BALANCED PASSION FRUIT GUMMIES (100MG TH…"
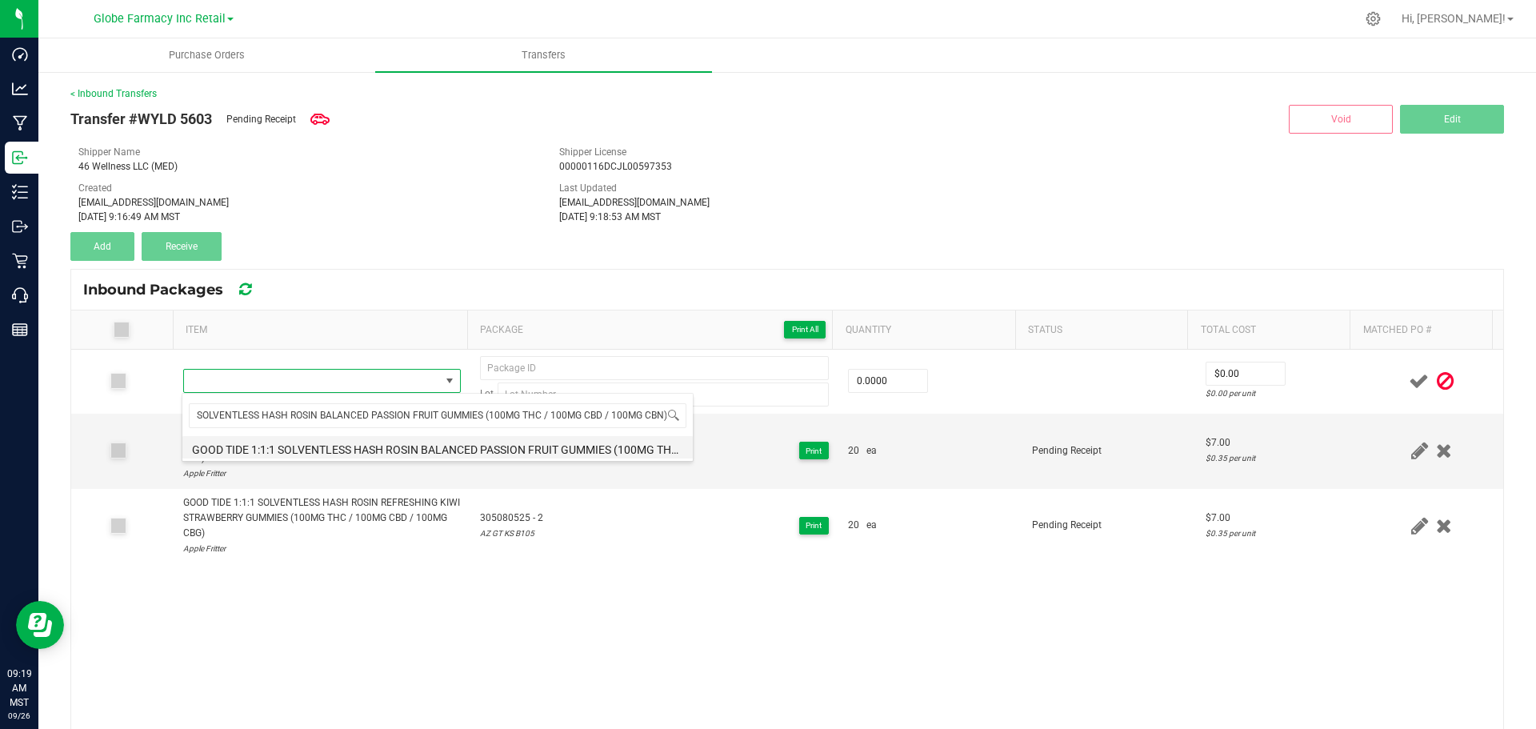
click at [298, 450] on li "GOOD TIDE 1:1:1 SOLVENTLESS HASH ROSIN BALANCED PASSION FRUIT GUMMIES (100MG TH…" at bounding box center [437, 447] width 510 height 22
type input "0 ea"
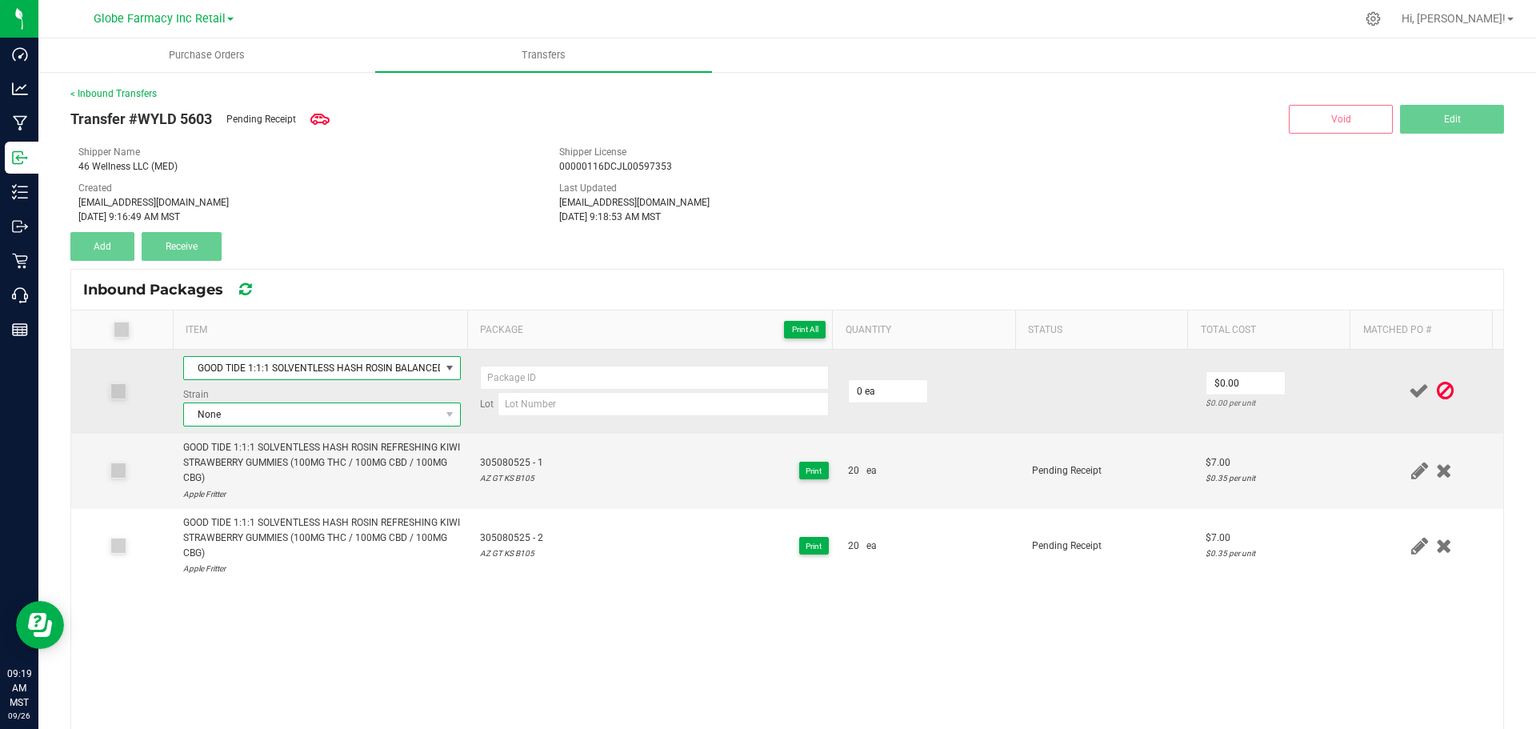
click at [343, 410] on span "None" at bounding box center [312, 414] width 256 height 22
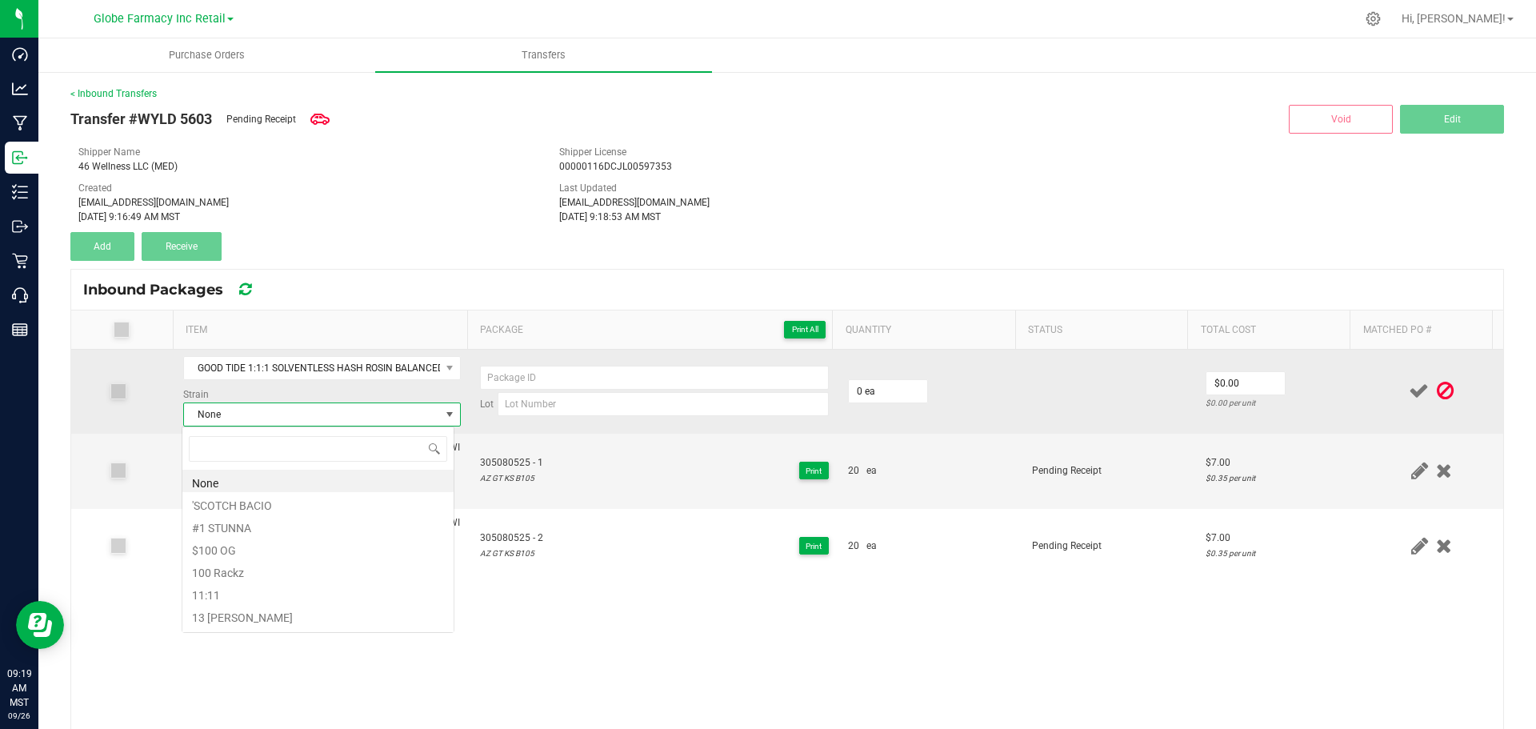
scroll to position [24, 272]
type input "GMO"
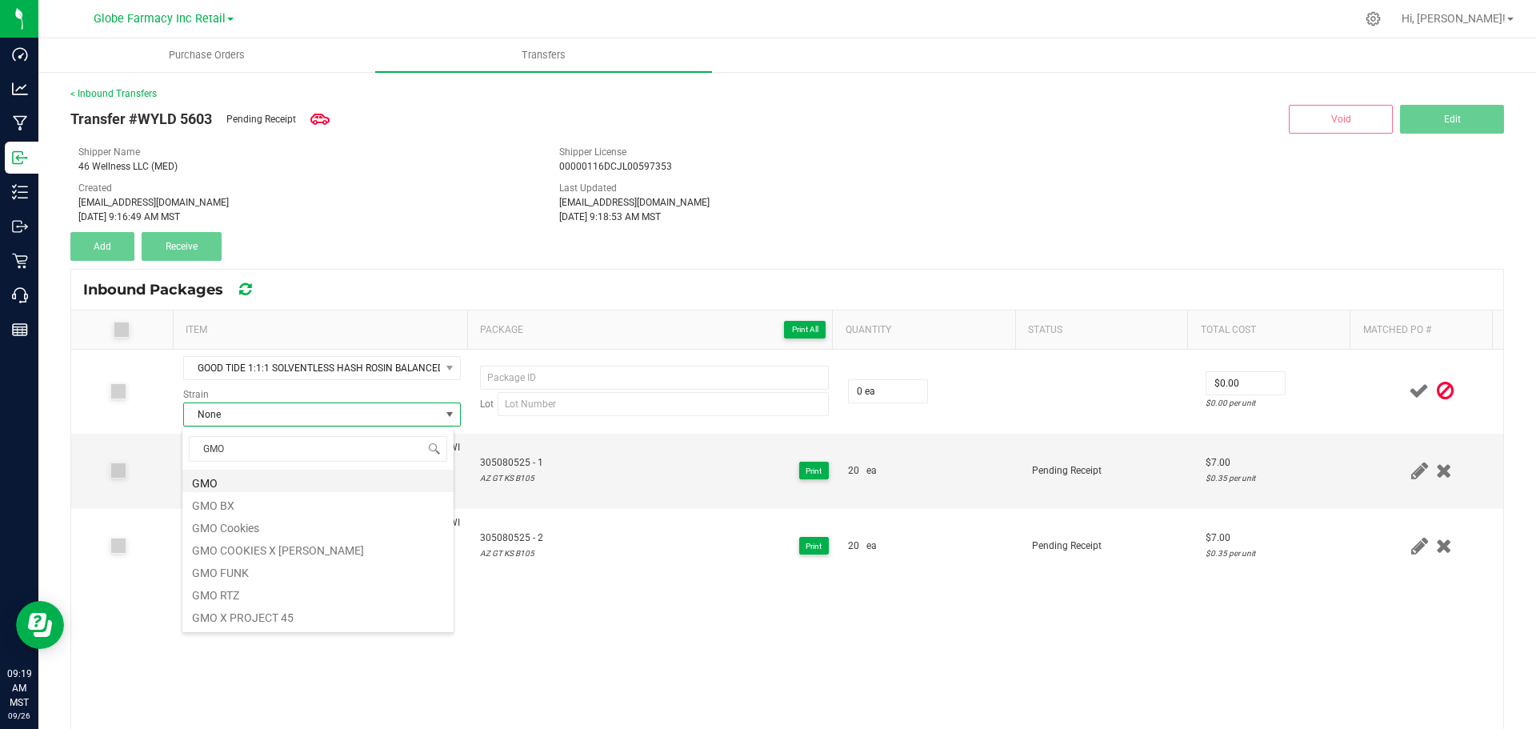
click at [248, 474] on li "GMO" at bounding box center [317, 481] width 271 height 22
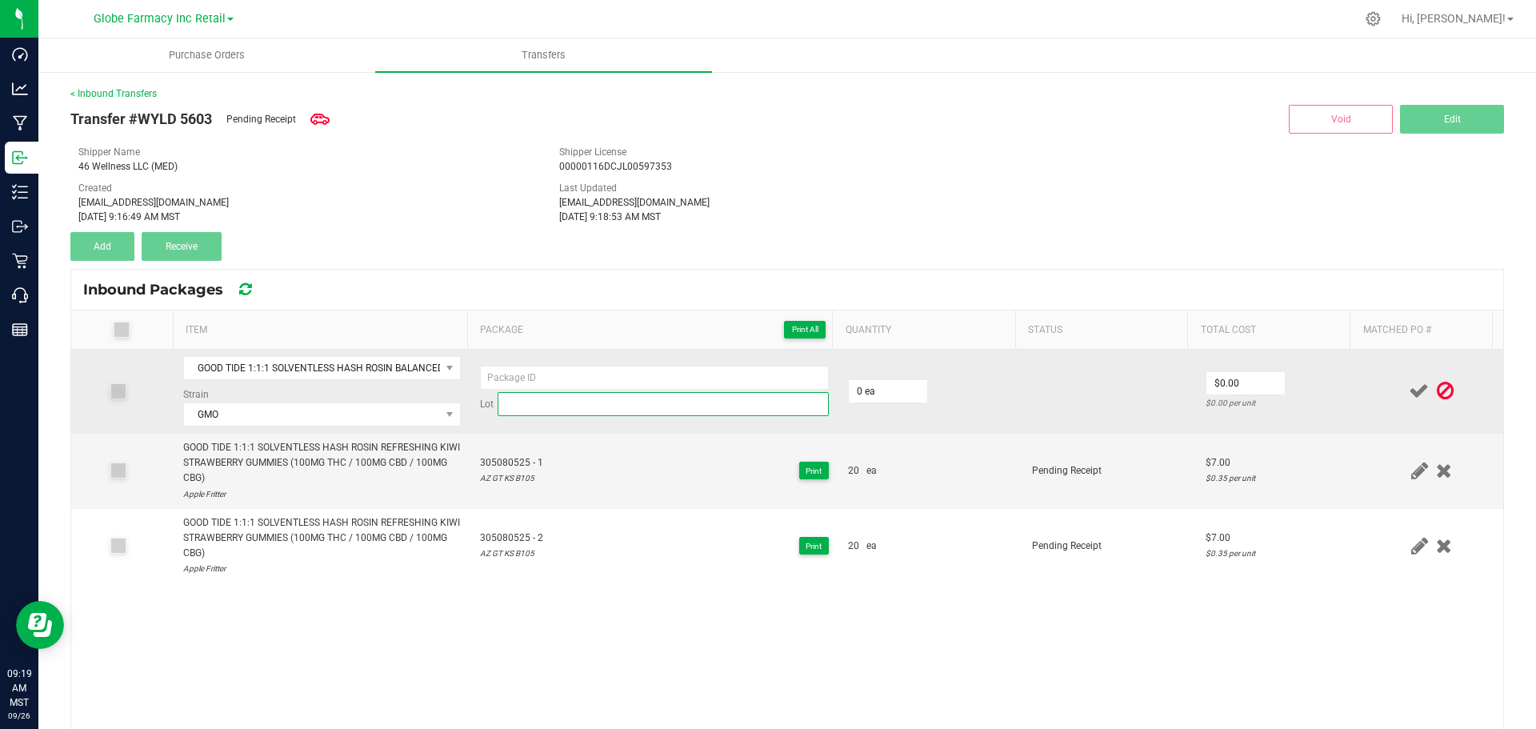
paste input "AZ GT PF B108"
click at [612, 410] on input at bounding box center [663, 404] width 331 height 24
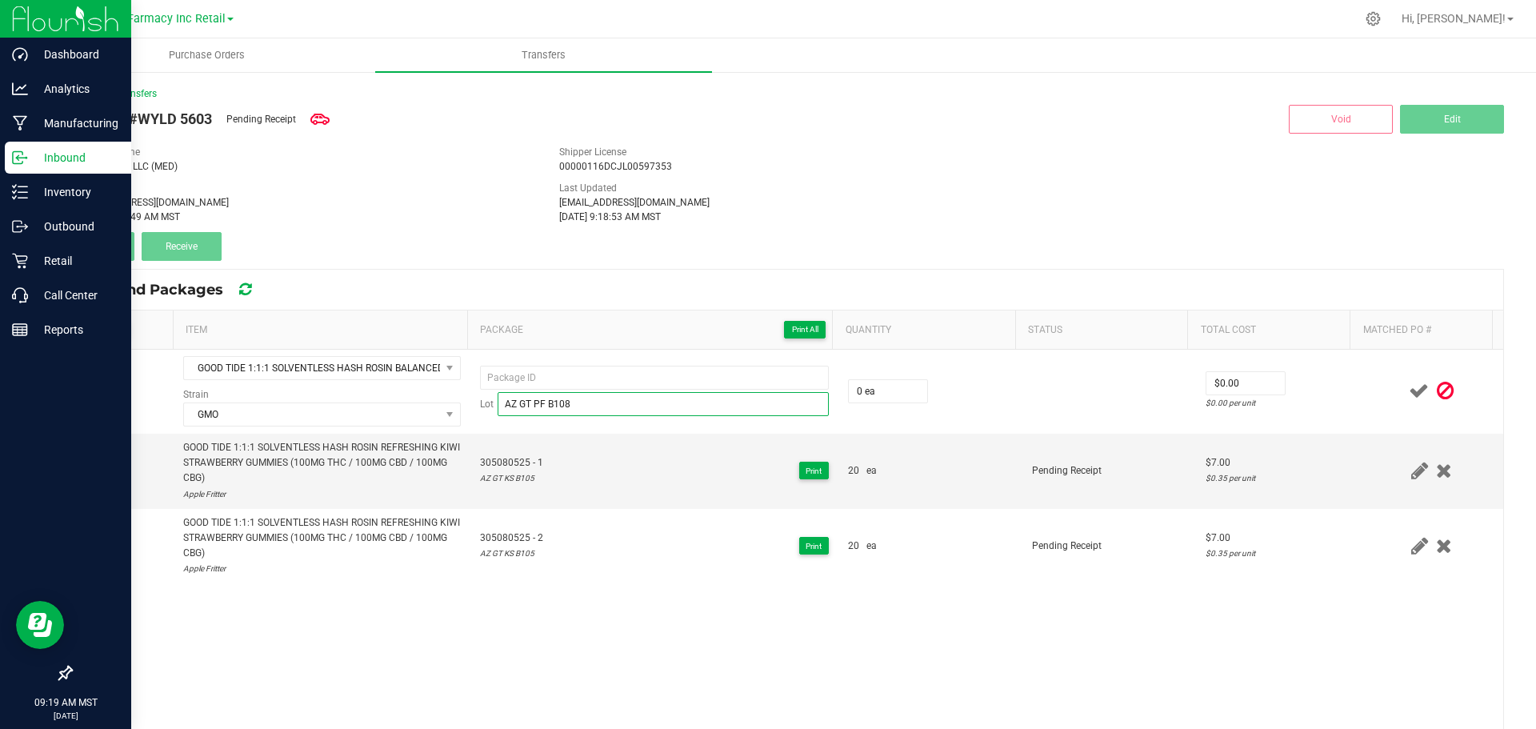
type input "AZ GT PF B108"
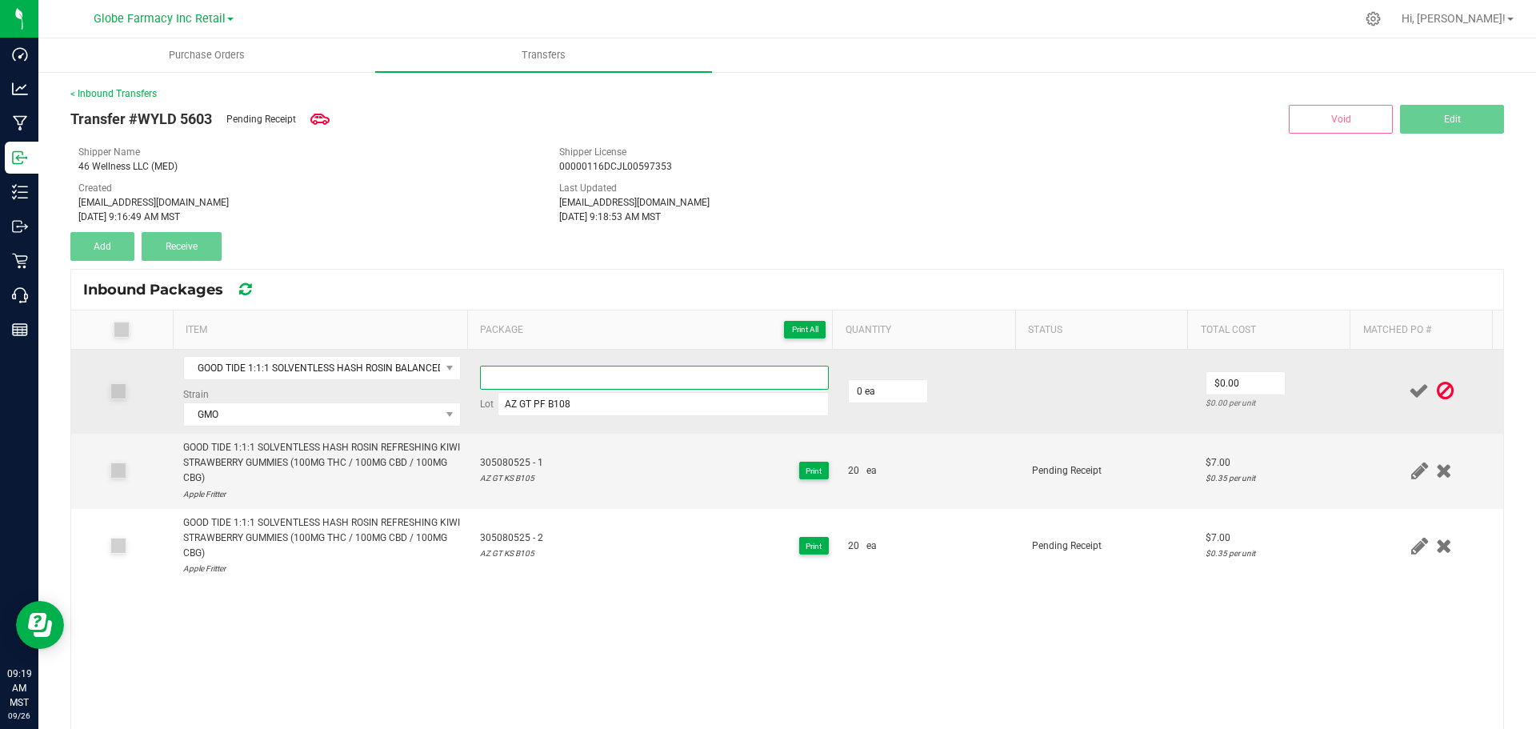
click at [510, 375] on input at bounding box center [654, 378] width 349 height 24
paste input "306081225"
type input "306081225 - 1"
type input "40 ea"
type input "$7.00"
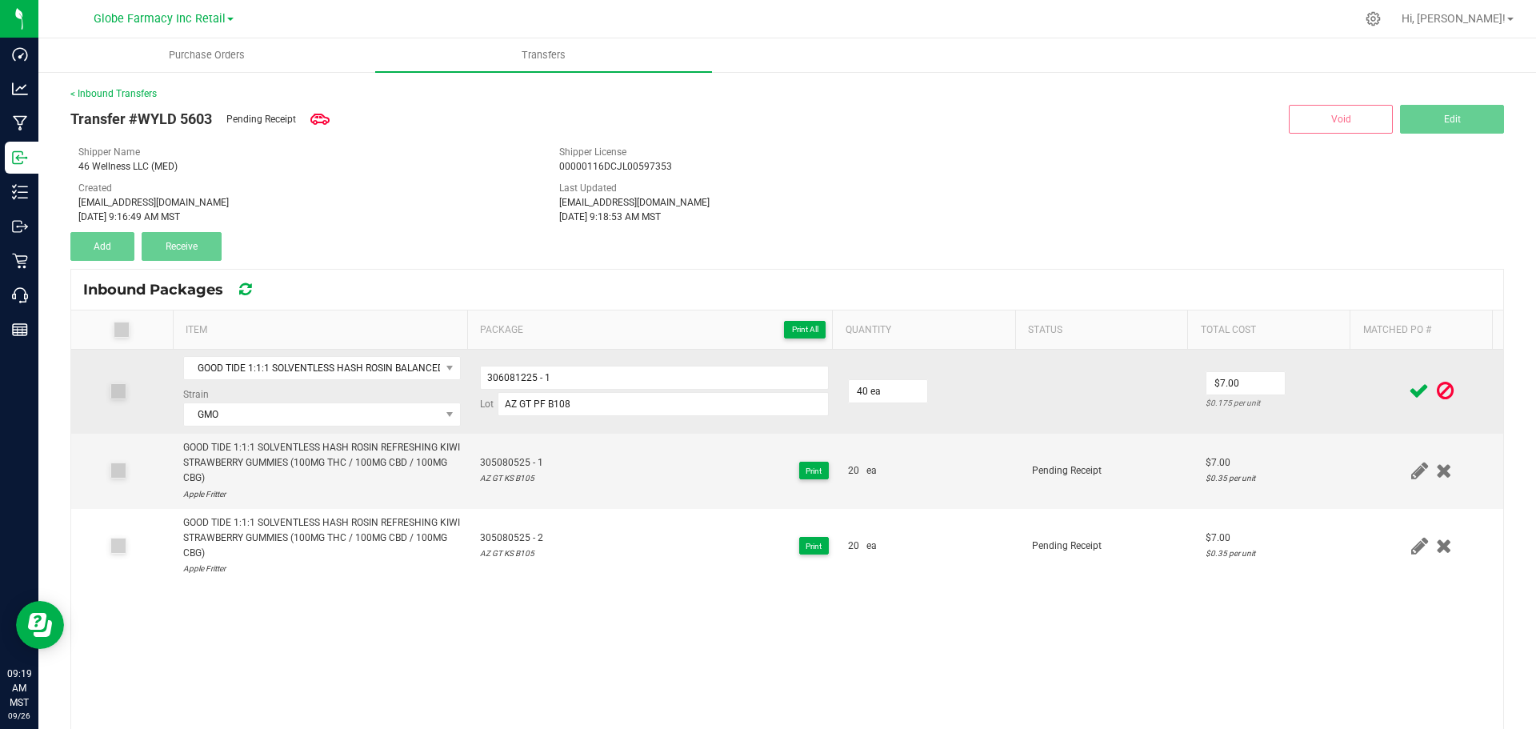
click at [1298, 378] on td "$7.00 $0.175 per unit" at bounding box center [1278, 392] width 164 height 84
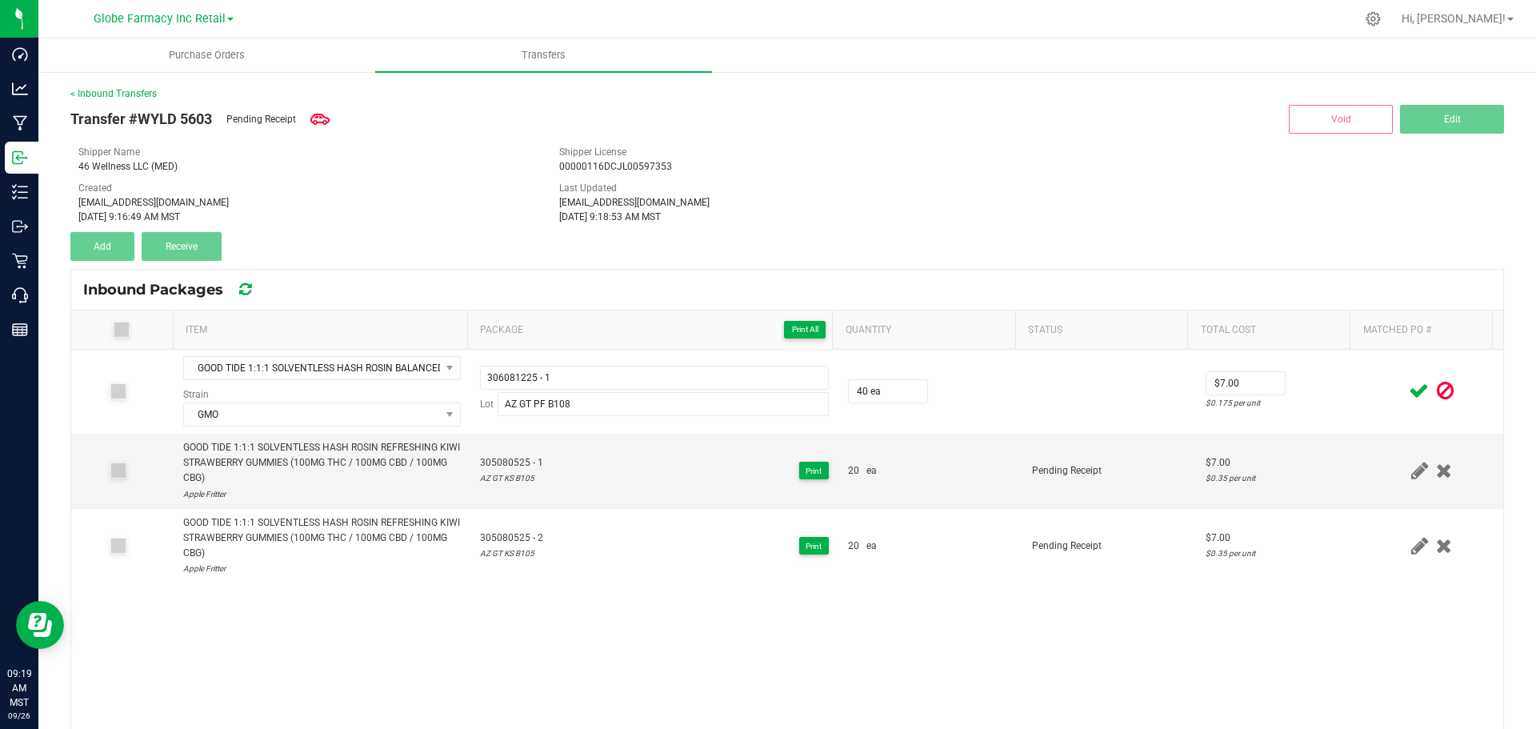
click at [1409, 392] on icon at bounding box center [1419, 391] width 20 height 20
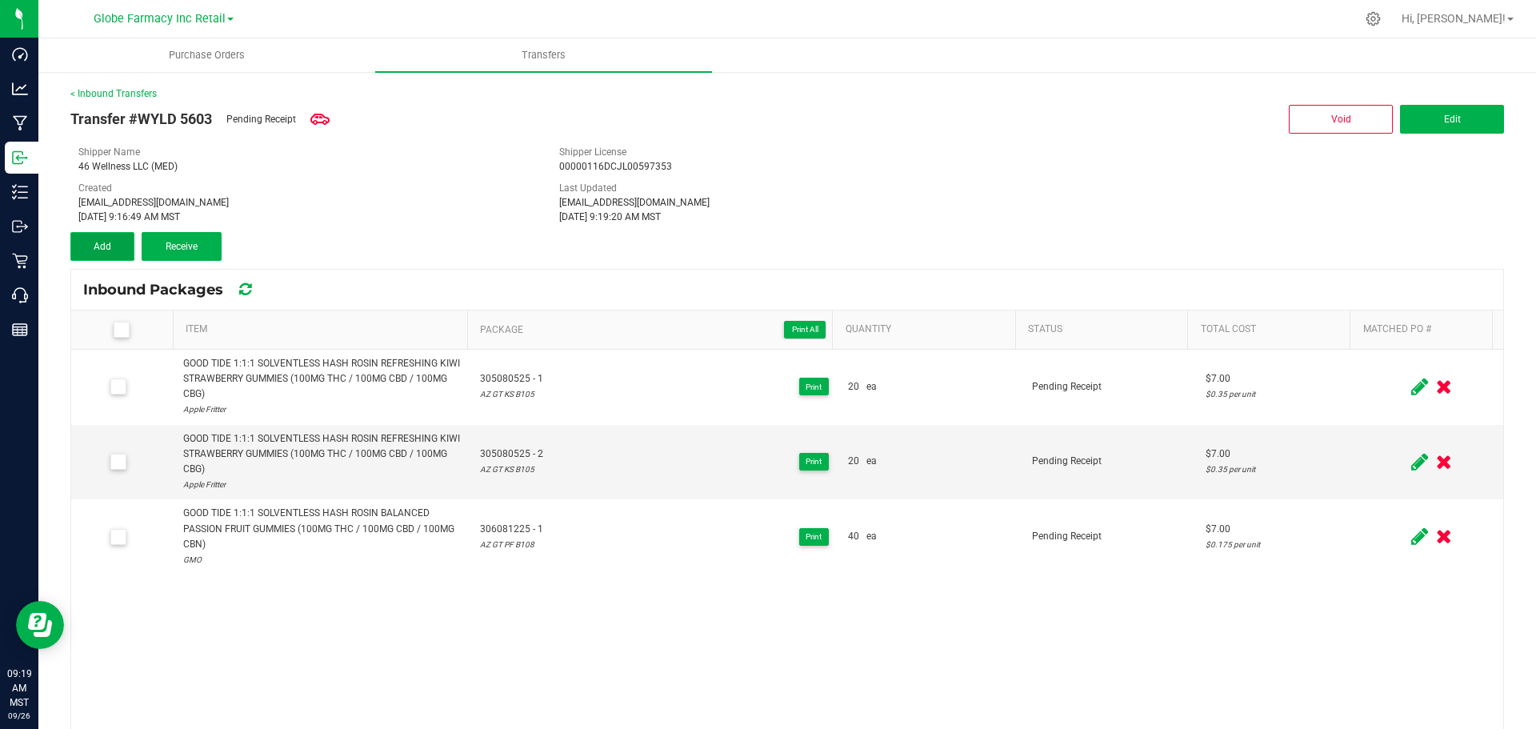
click at [86, 236] on button "Add" at bounding box center [102, 246] width 64 height 29
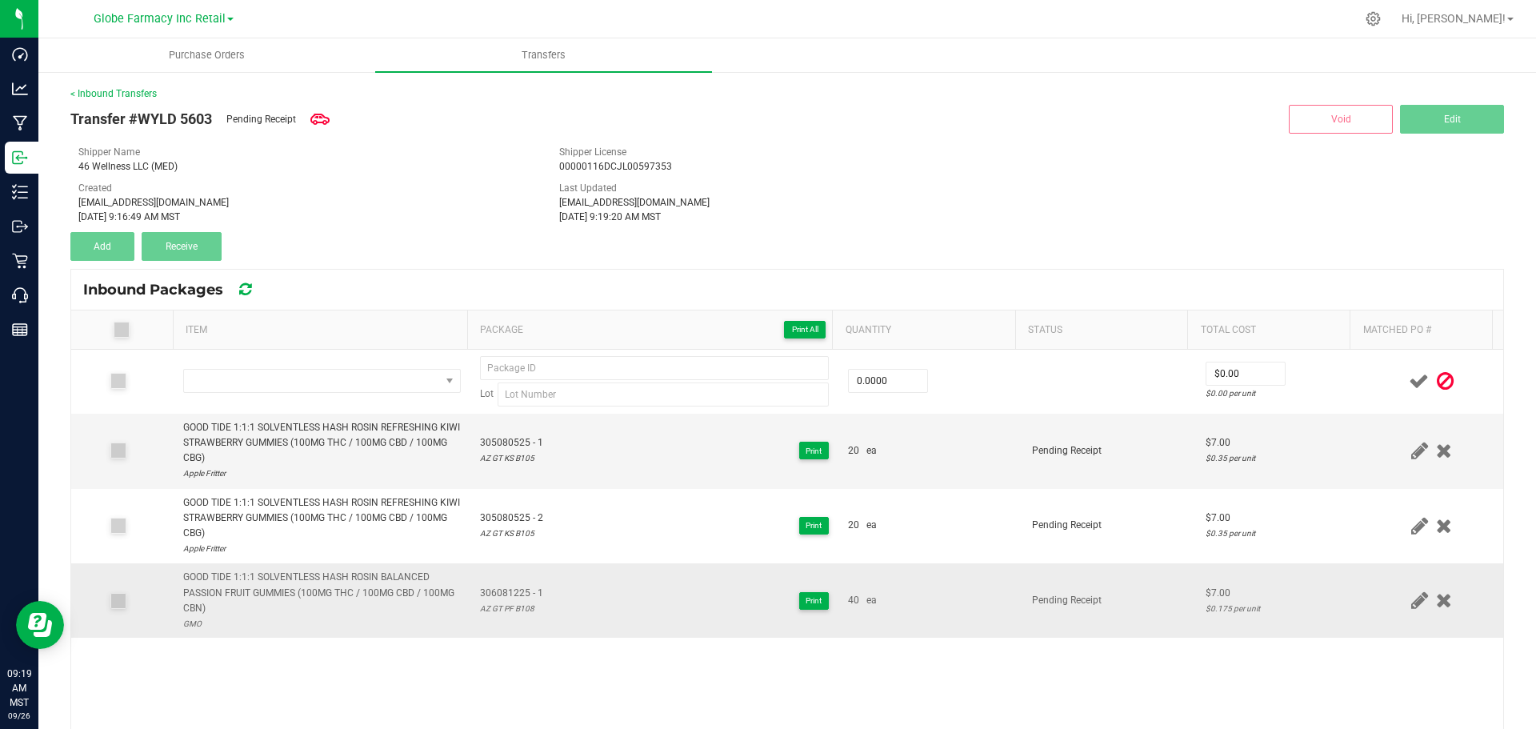
click at [254, 578] on div "GOOD TIDE 1:1:1 SOLVENTLESS HASH ROSIN BALANCED PASSION FRUIT GUMMIES (100MG TH…" at bounding box center [322, 593] width 278 height 46
copy div "GOOD TIDE 1:1:1 SOLVENTLESS HASH ROSIN BALANCED PASSION FRUIT GUMMIES (100MG TH…"
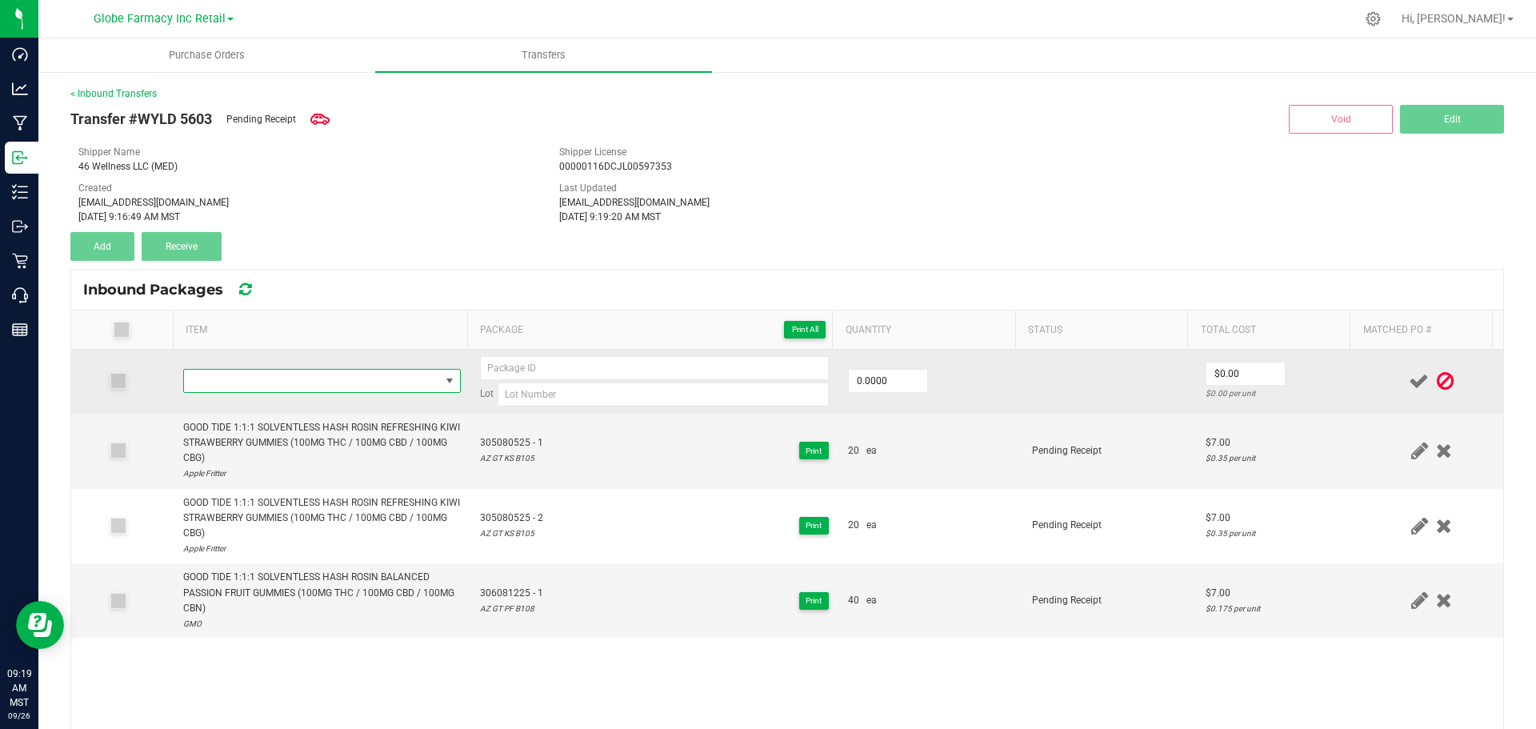
click at [298, 382] on span "NO DATA FOUND" at bounding box center [312, 381] width 256 height 22
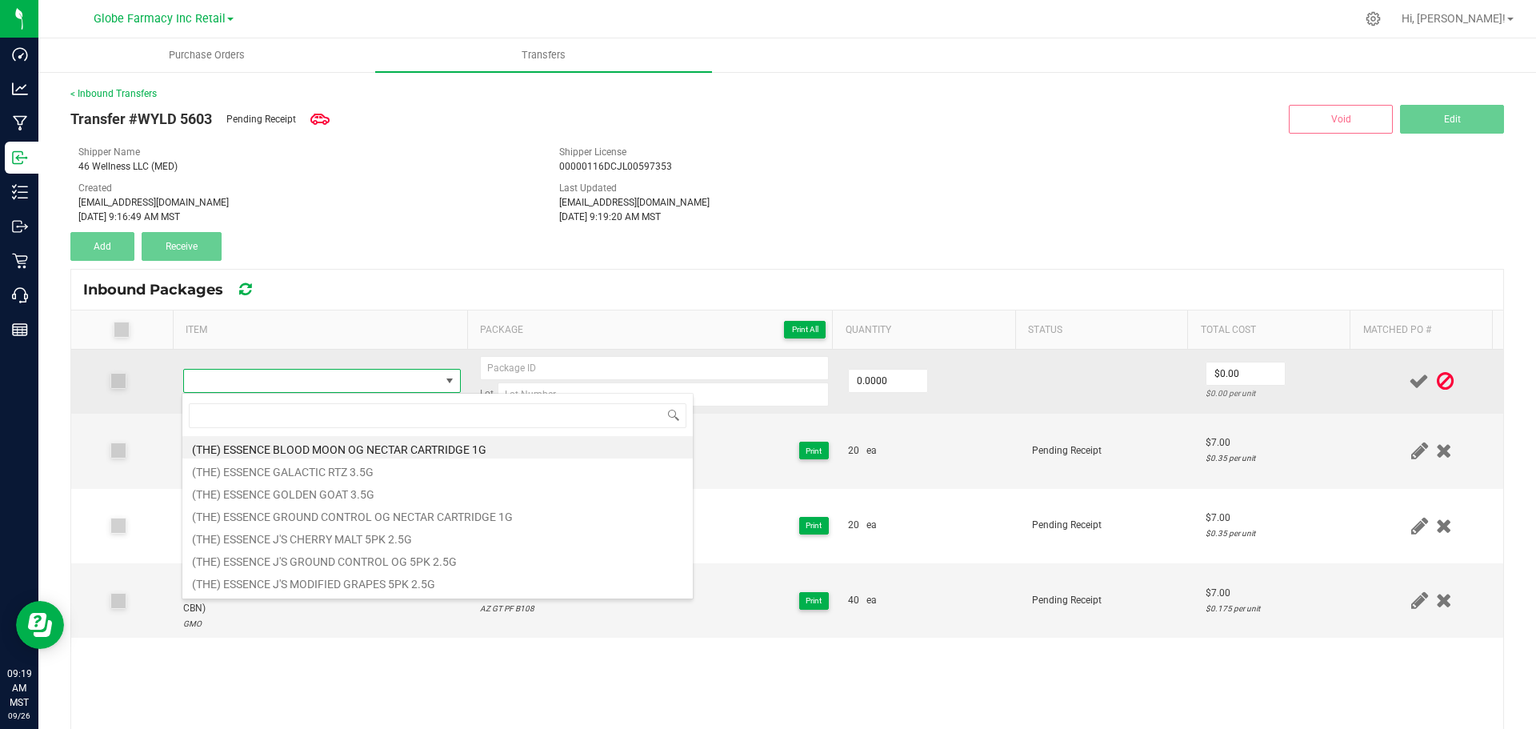
type input "GOOD TIDE 1:1:1 SOLVENTLESS HASH ROSIN BALANCED PASSION FRUIT GUMMIES (100MG TH…"
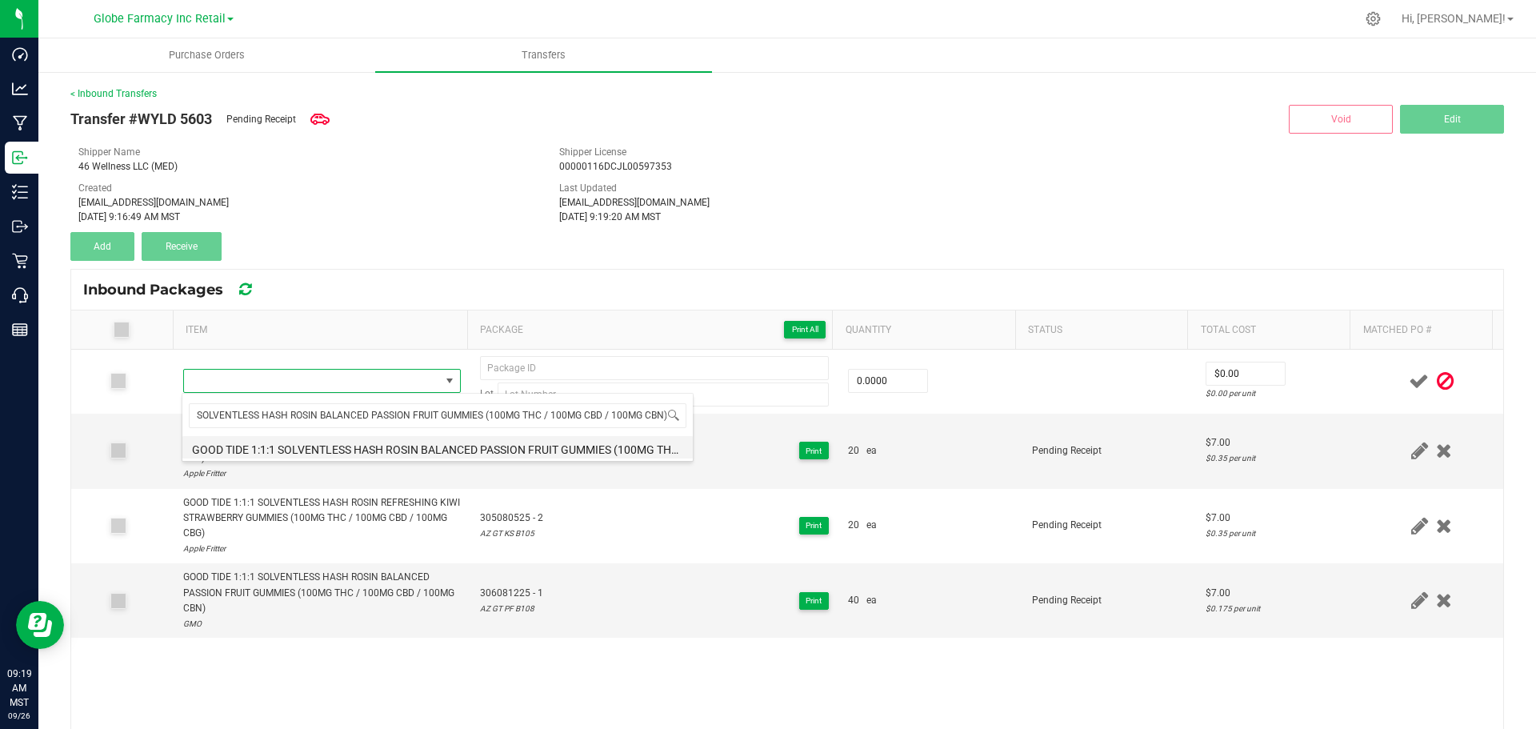
click at [354, 452] on li "GOOD TIDE 1:1:1 SOLVENTLESS HASH ROSIN BALANCED PASSION FRUIT GUMMIES (100MG TH…" at bounding box center [437, 447] width 510 height 22
type input "0 ea"
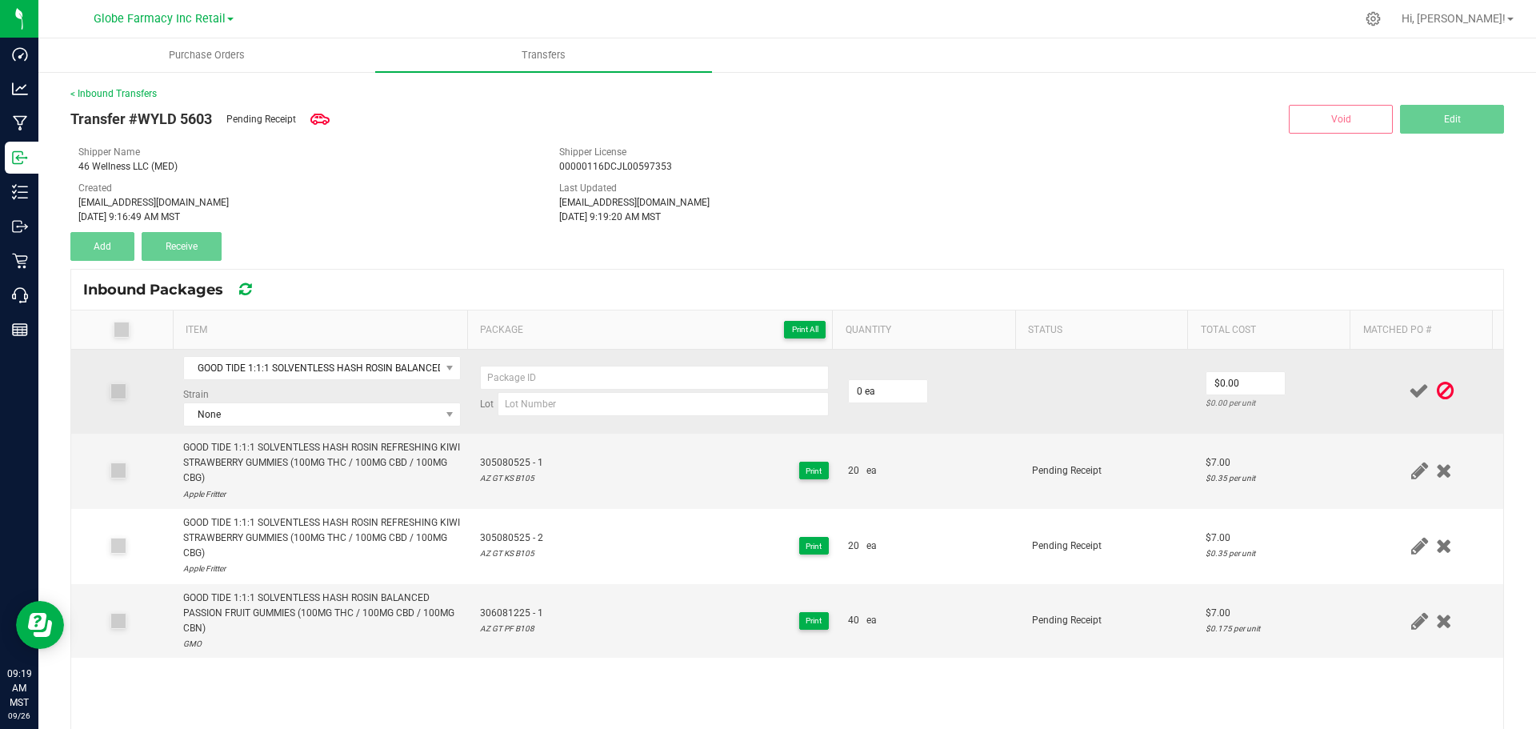
click at [229, 398] on div "Strain None" at bounding box center [322, 406] width 278 height 39
click at [233, 410] on span "None" at bounding box center [312, 414] width 256 height 22
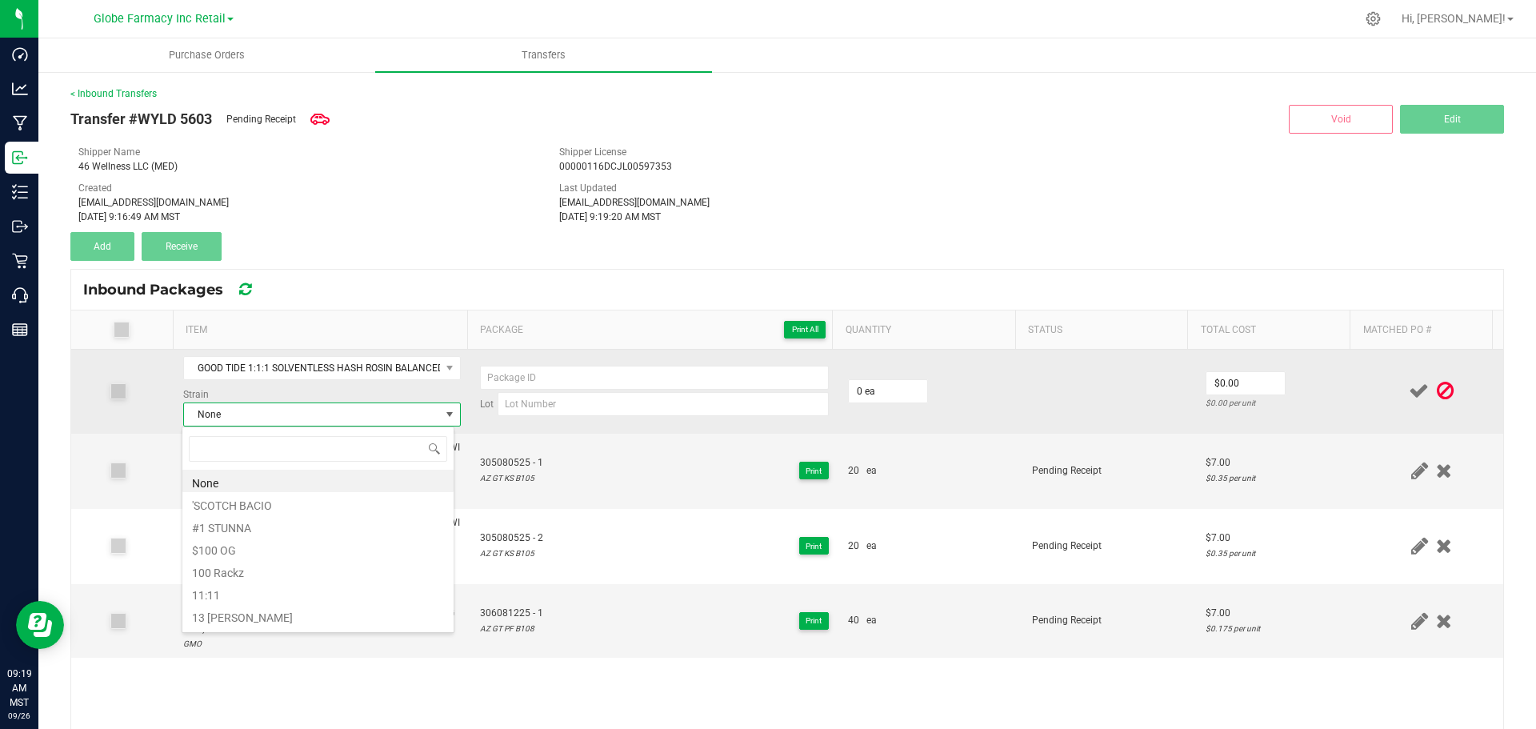
scroll to position [24, 272]
type input "GMO"
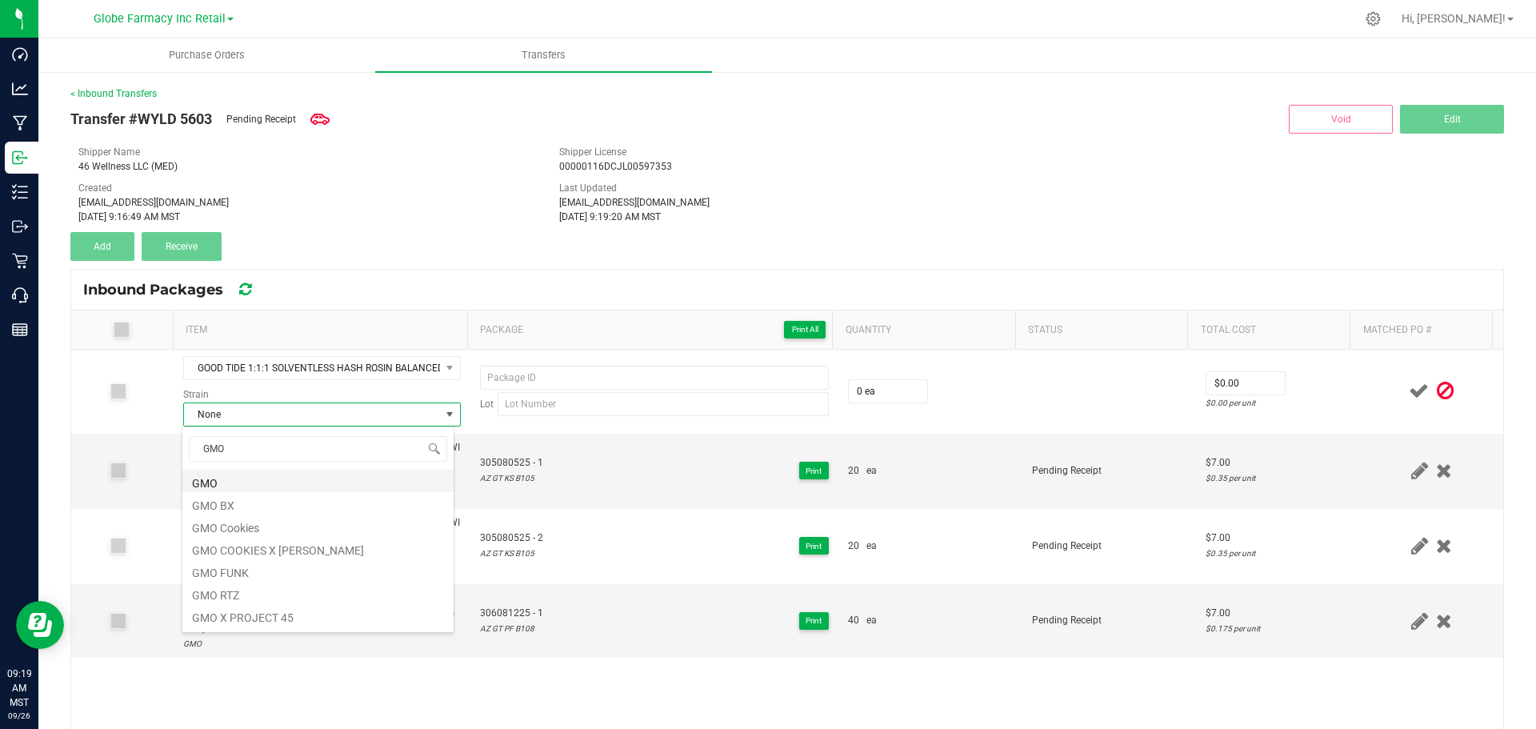
click at [224, 484] on li "GMO" at bounding box center [317, 481] width 271 height 22
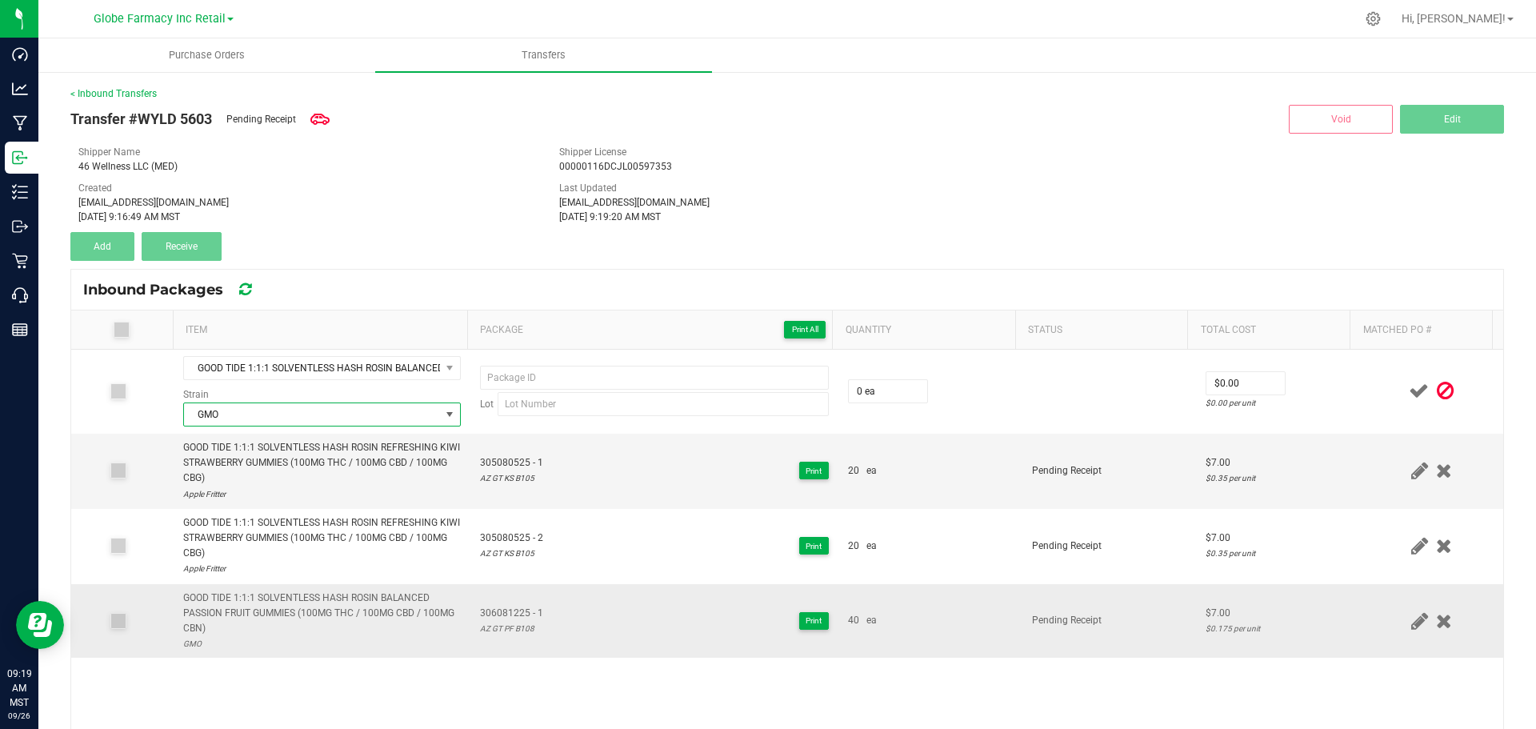
click at [501, 623] on div "AZ GT PF B108" at bounding box center [511, 628] width 63 height 15
type input "AZ GT PF B108"
click at [489, 626] on div "AZ GT PF B108" at bounding box center [511, 628] width 63 height 15
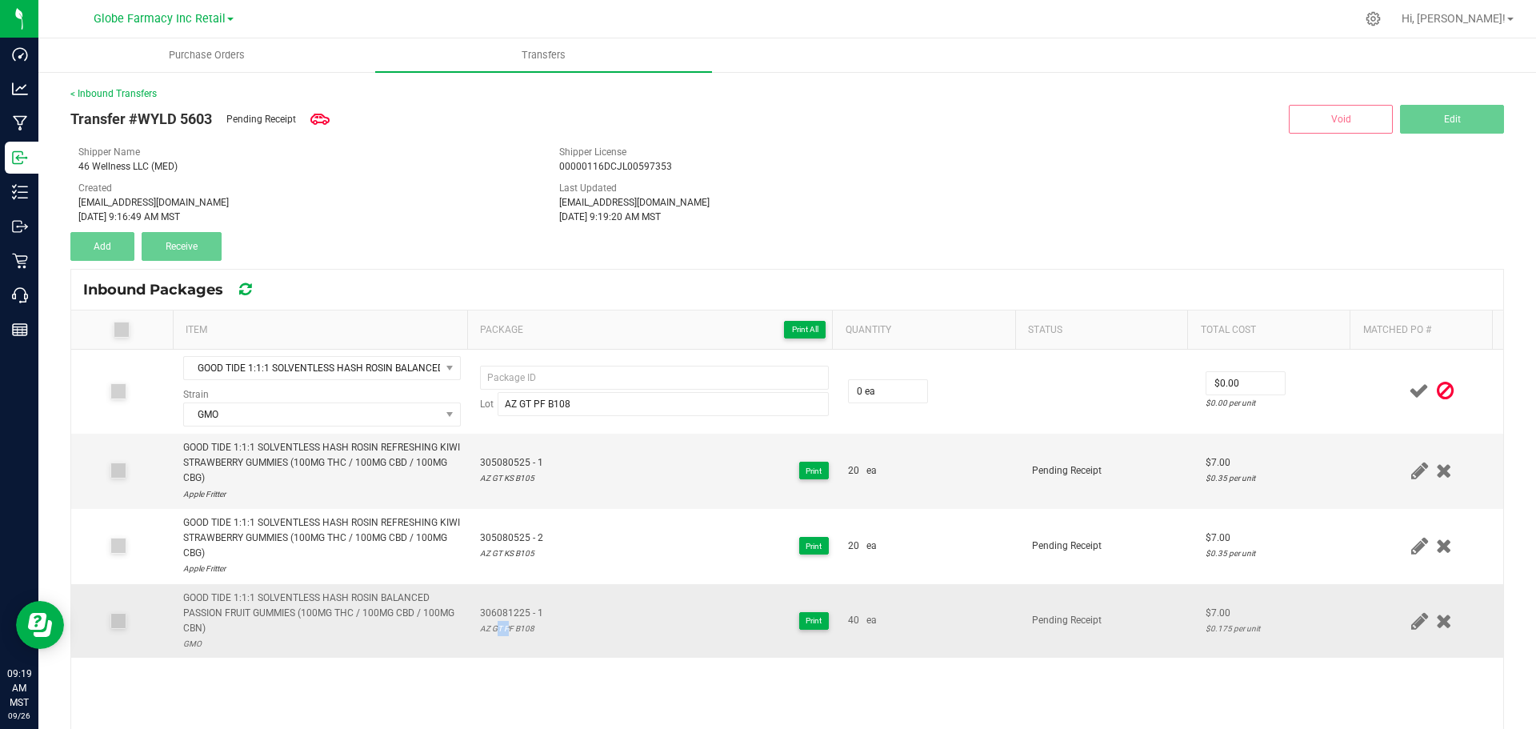
click at [489, 627] on div "AZ GT PF B108" at bounding box center [511, 628] width 63 height 15
click at [490, 618] on span "306081225 - 1" at bounding box center [511, 613] width 63 height 15
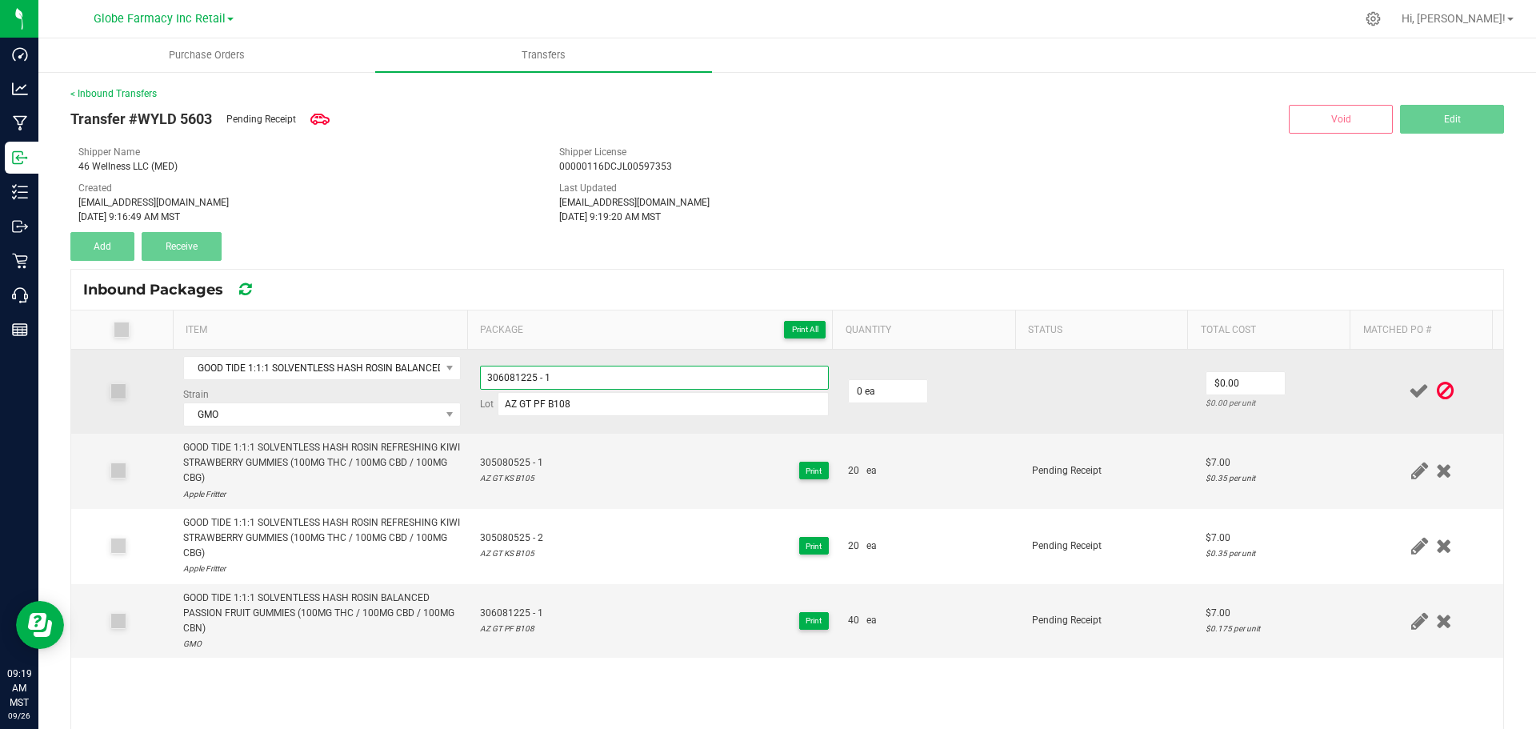
click at [565, 375] on input "306081225 - 1" at bounding box center [654, 378] width 349 height 24
type input "306081225 - 2"
click at [880, 386] on input "0" at bounding box center [888, 391] width 78 height 22
type input "40 ea"
click at [1221, 374] on input "0" at bounding box center [1246, 383] width 78 height 22
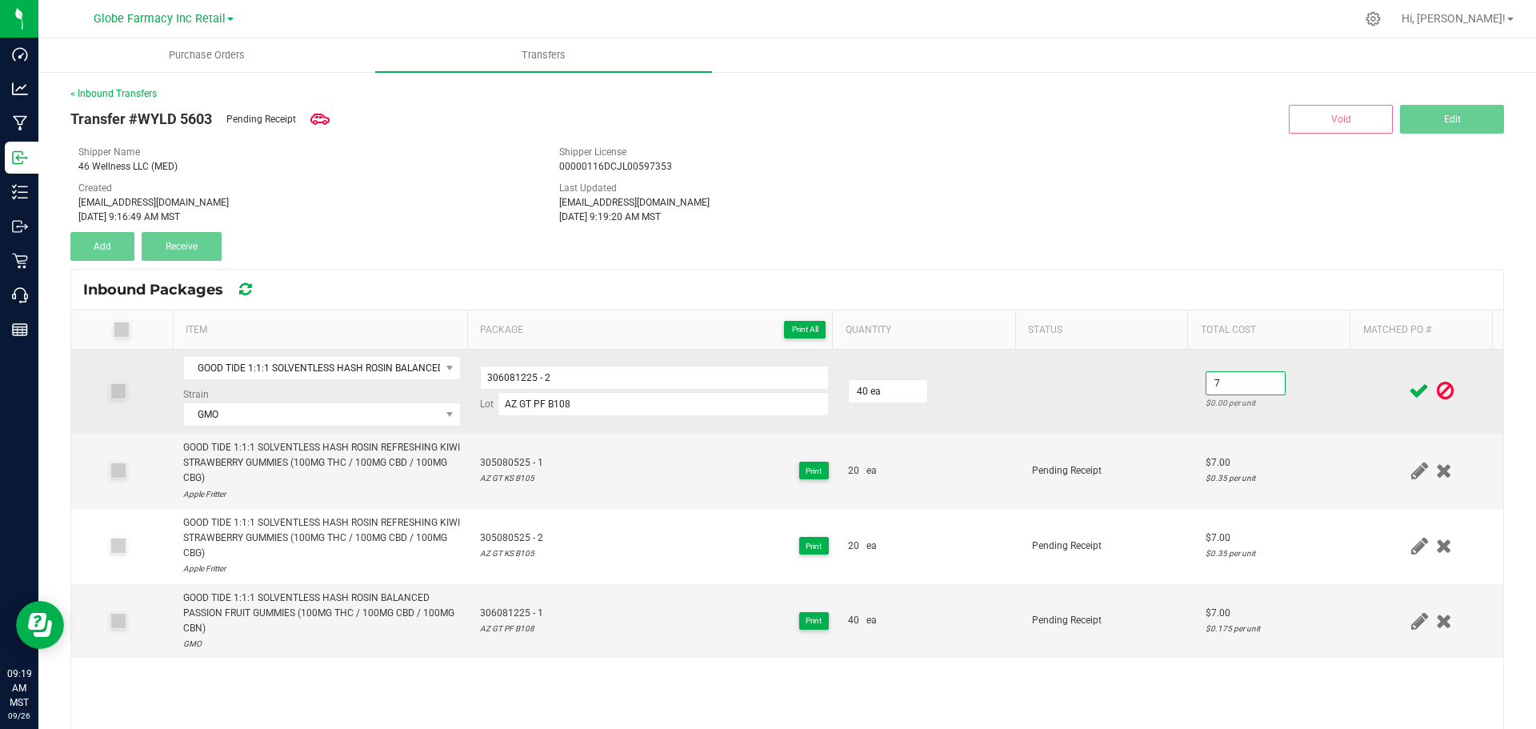
type input "$7.00"
click at [1306, 390] on td "$7.00 $0.175 per unit" at bounding box center [1278, 392] width 164 height 84
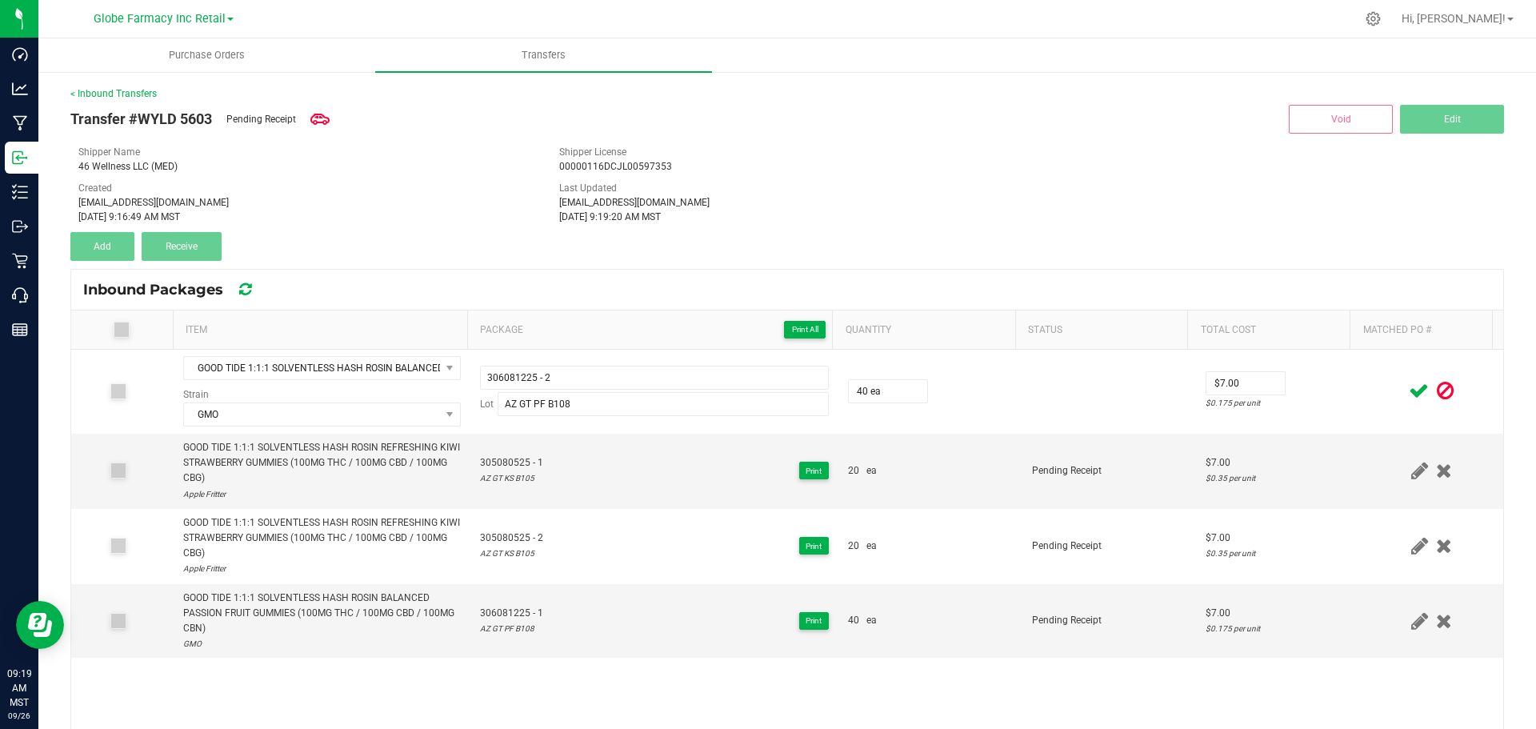
click at [1409, 395] on icon at bounding box center [1419, 391] width 20 height 20
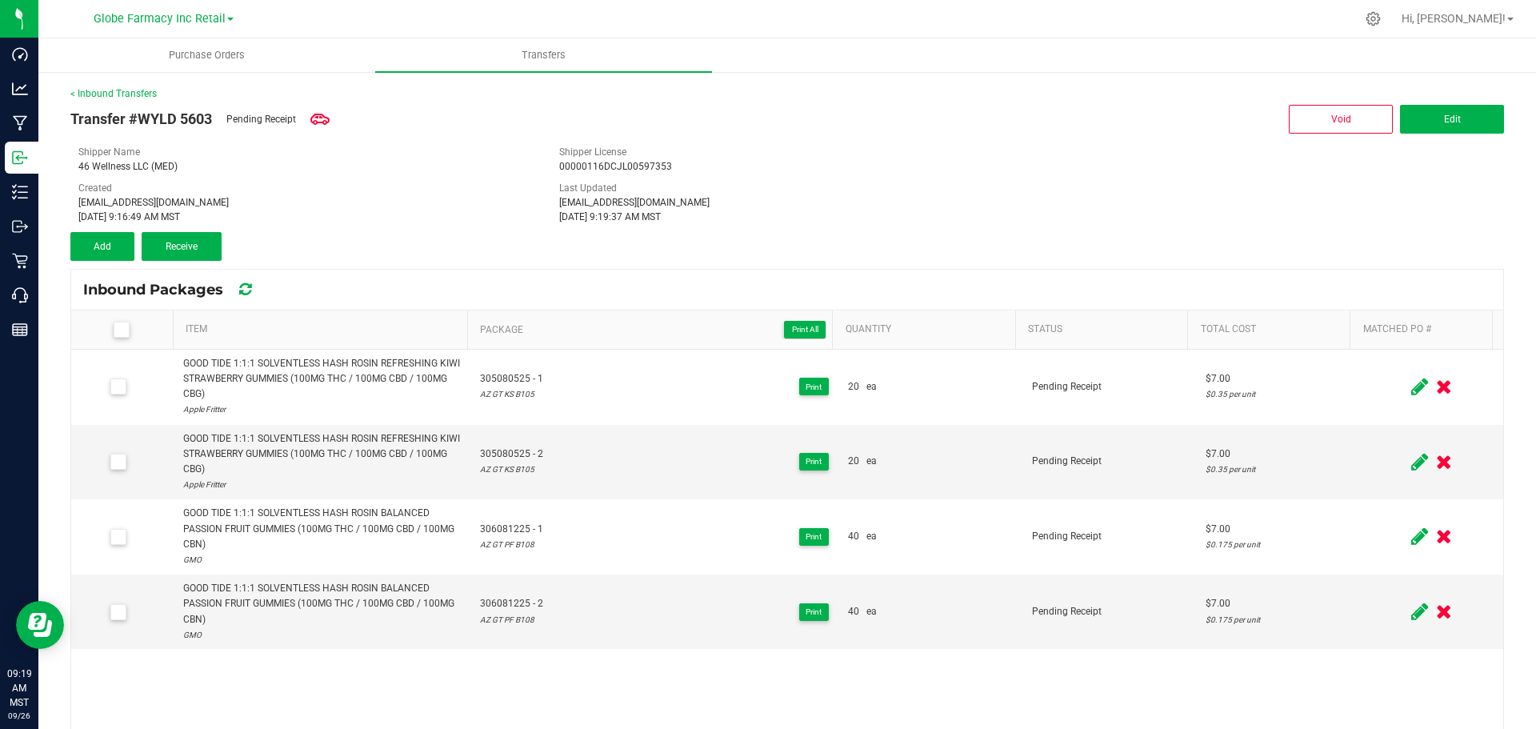
click at [67, 233] on div "< Inbound Transfers Transfer #WYLD 5603 Pending Receipt Void Edit Shipper Name …" at bounding box center [787, 489] width 1498 height 839
click at [98, 239] on button "Add" at bounding box center [102, 246] width 64 height 29
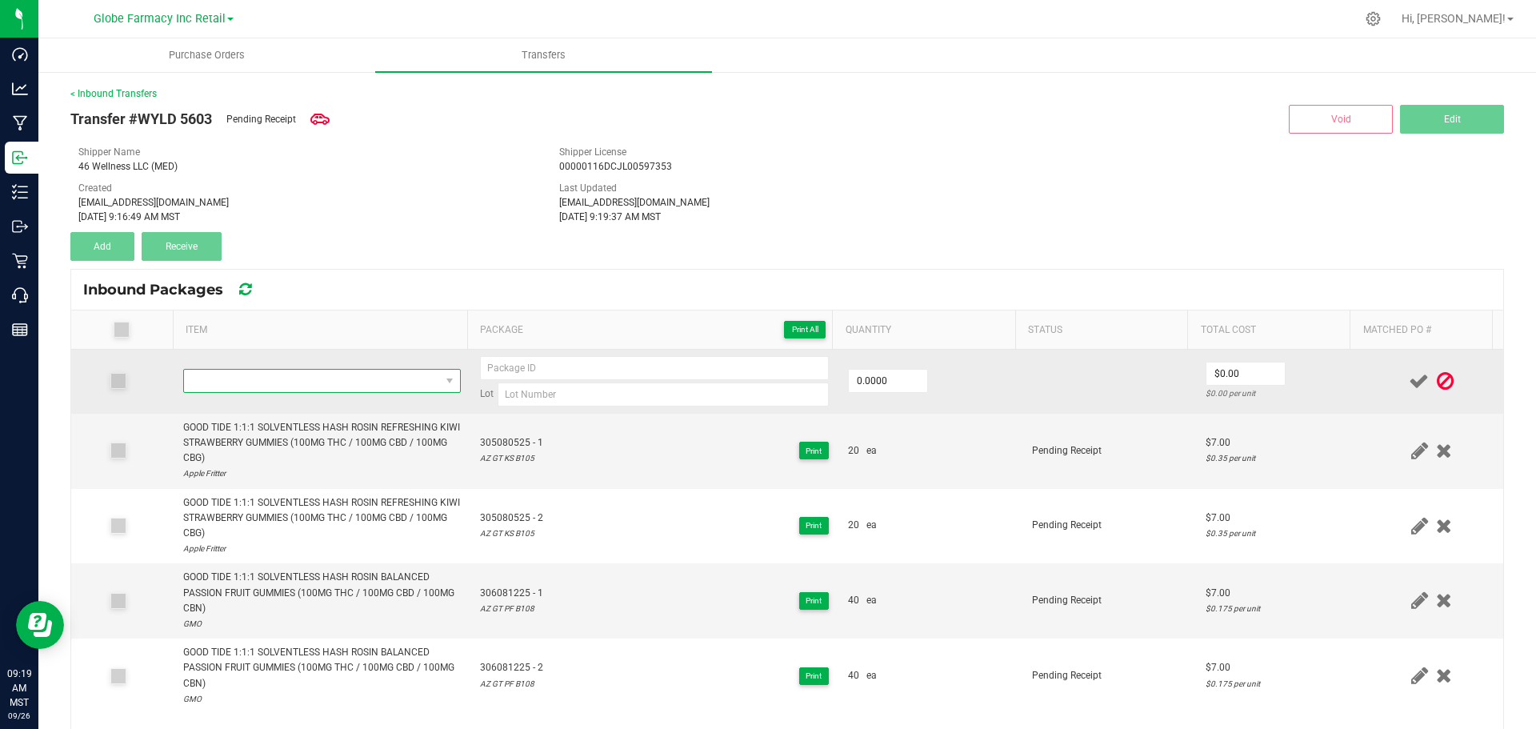
click at [305, 387] on span "NO DATA FOUND" at bounding box center [312, 381] width 256 height 22
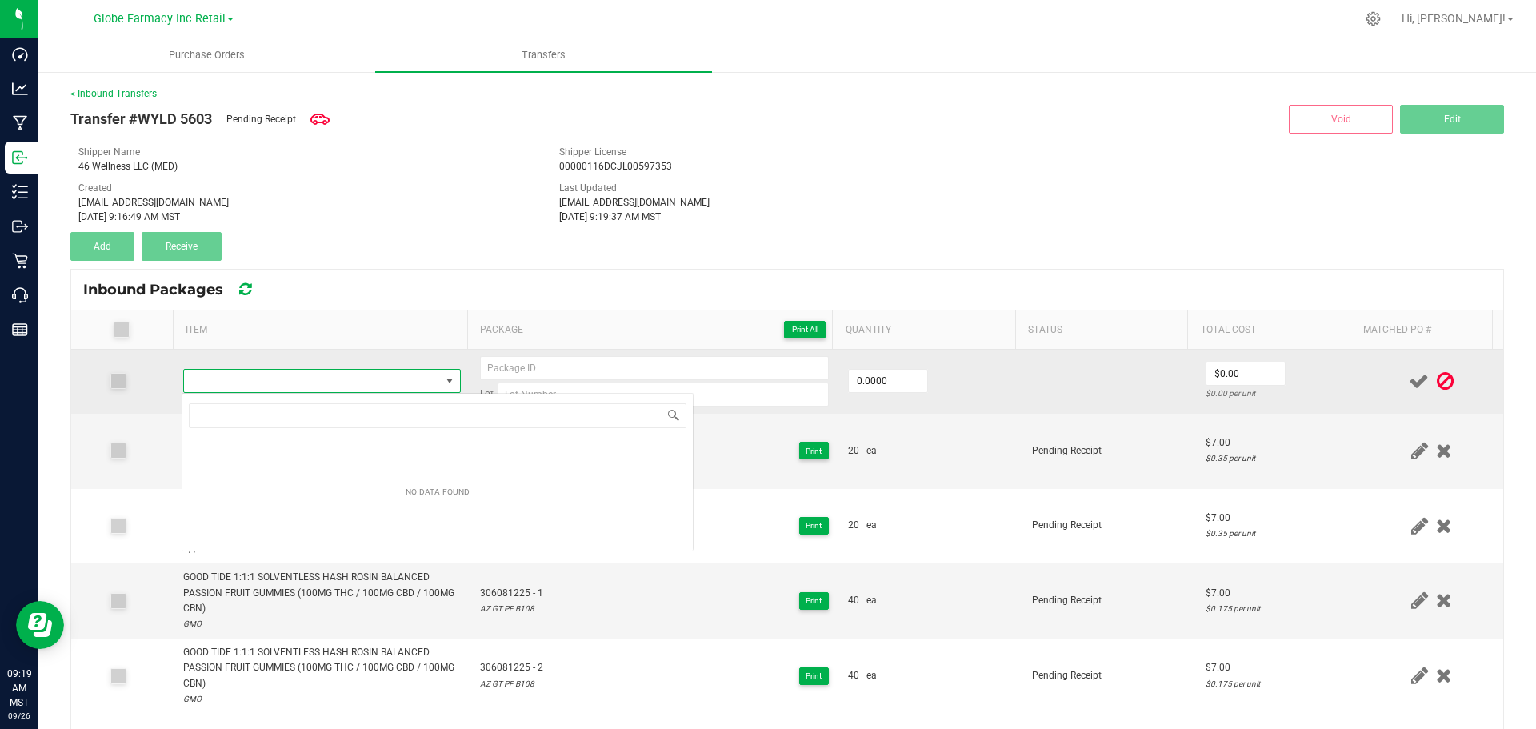
type input "WYLD 1:1:1 BOYSENBERRY GUMMIES (100MG THC/100MG CBD/100MG CBN)"
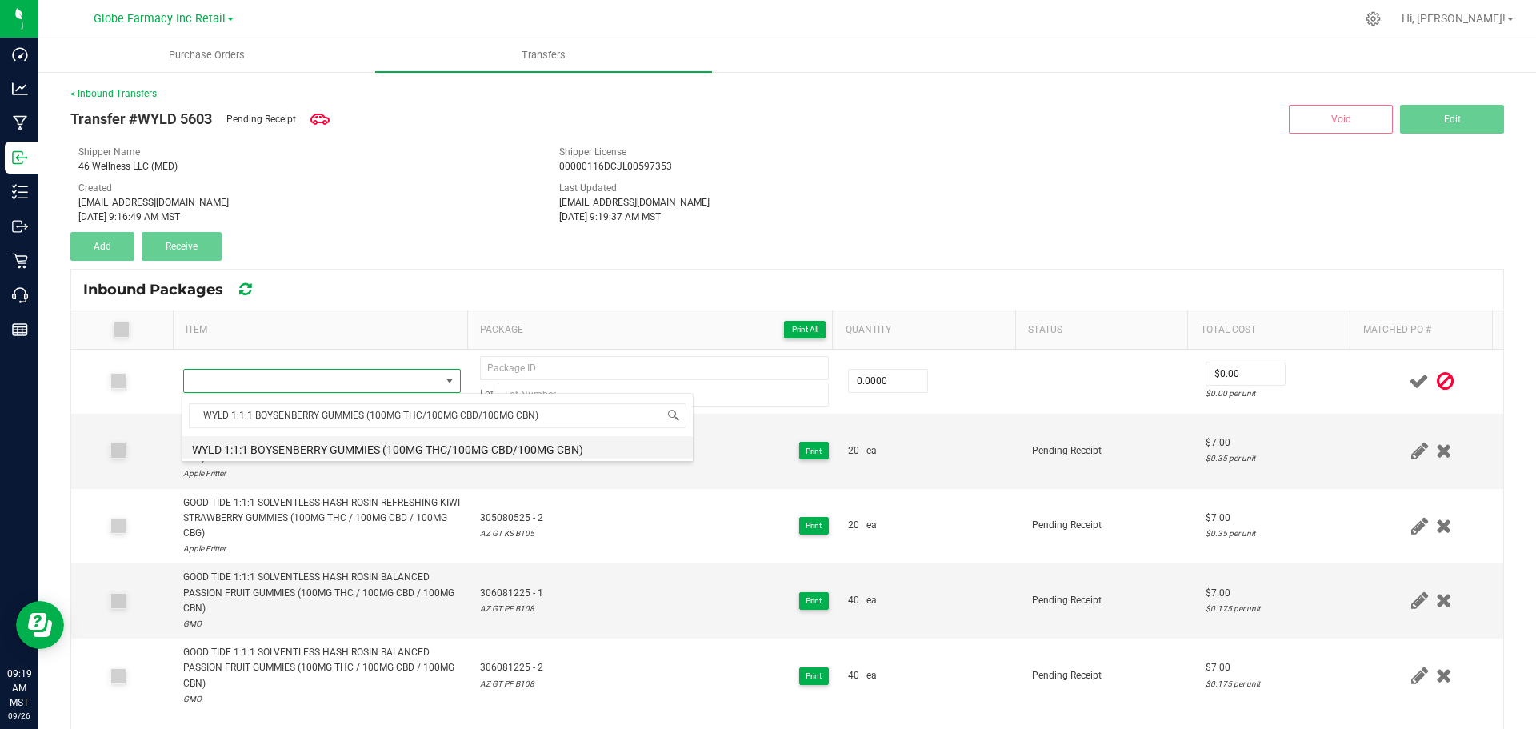
click at [302, 442] on li "WYLD 1:1:1 BOYSENBERRY GUMMIES (100MG THC/100MG CBD/100MG CBN)" at bounding box center [437, 447] width 510 height 22
type input "0 ea"
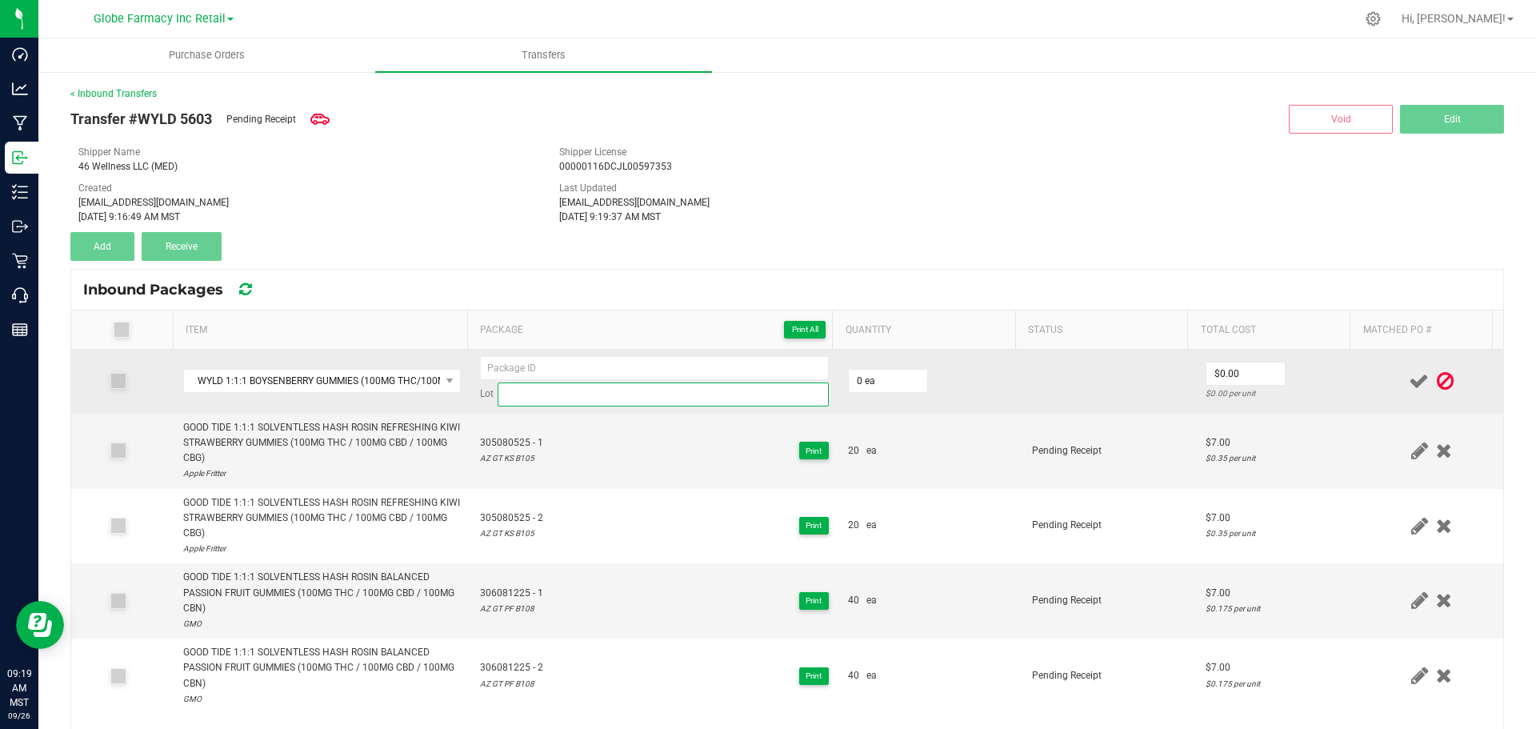
click at [614, 402] on input at bounding box center [663, 394] width 331 height 24
paste input "113081325"
type input "113081325"
click at [705, 362] on input at bounding box center [654, 368] width 349 height 24
paste input "113081325"
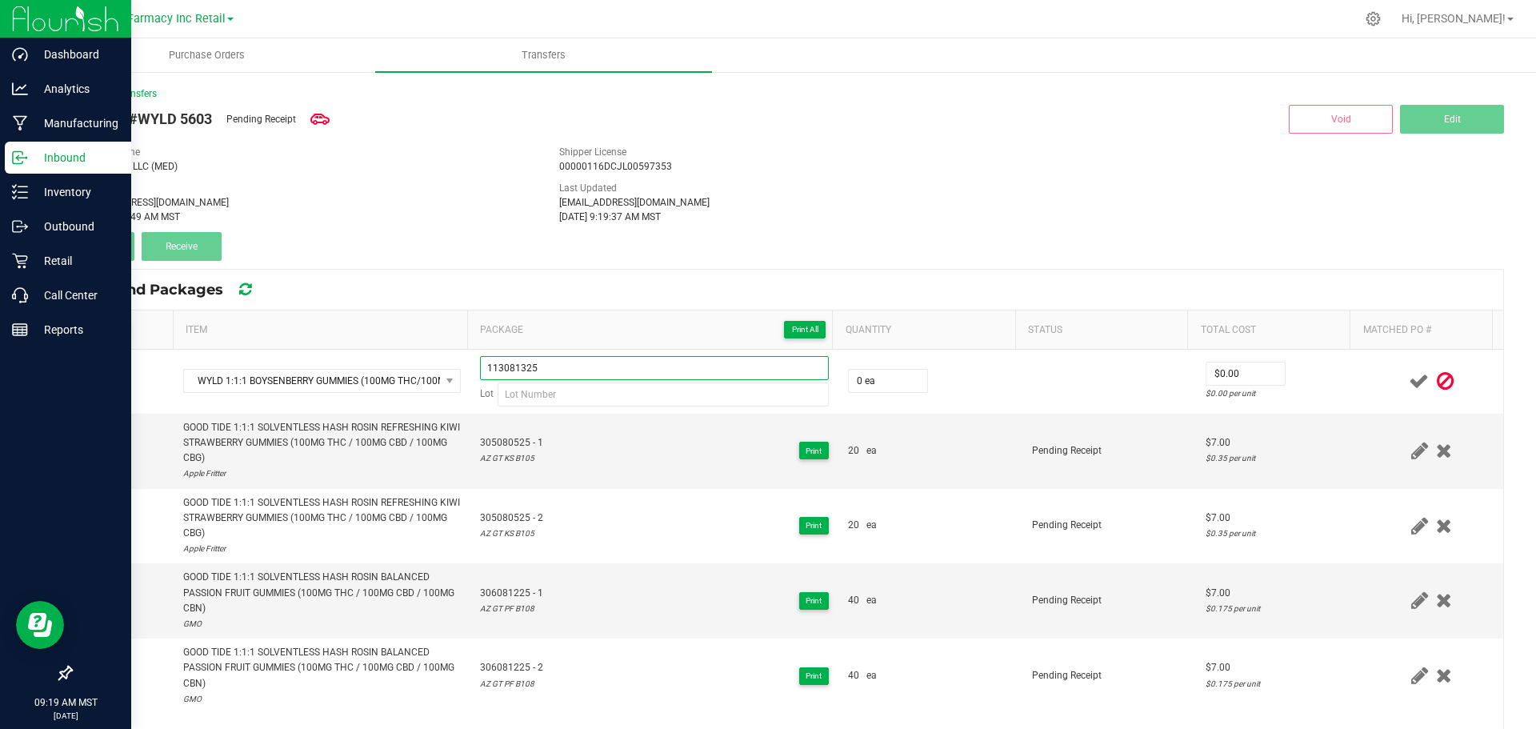
type input "113081325"
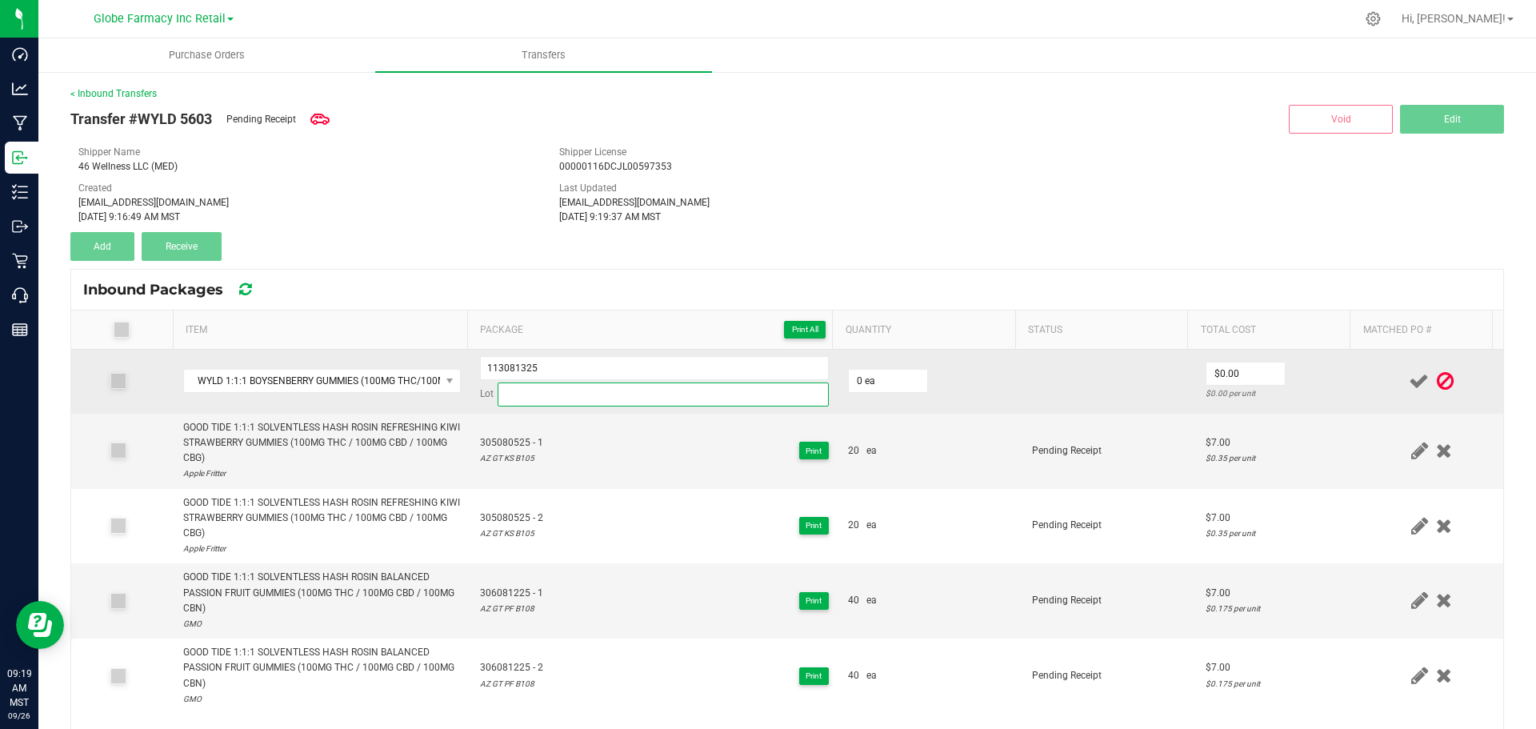
drag, startPoint x: 571, startPoint y: 395, endPoint x: 584, endPoint y: 398, distance: 13.2
click at [571, 396] on input at bounding box center [663, 394] width 331 height 24
paste input "AZ BSN B138"
click at [500, 393] on input "AZ BSN B138" at bounding box center [663, 394] width 331 height 24
type input "AZ BSN B138"
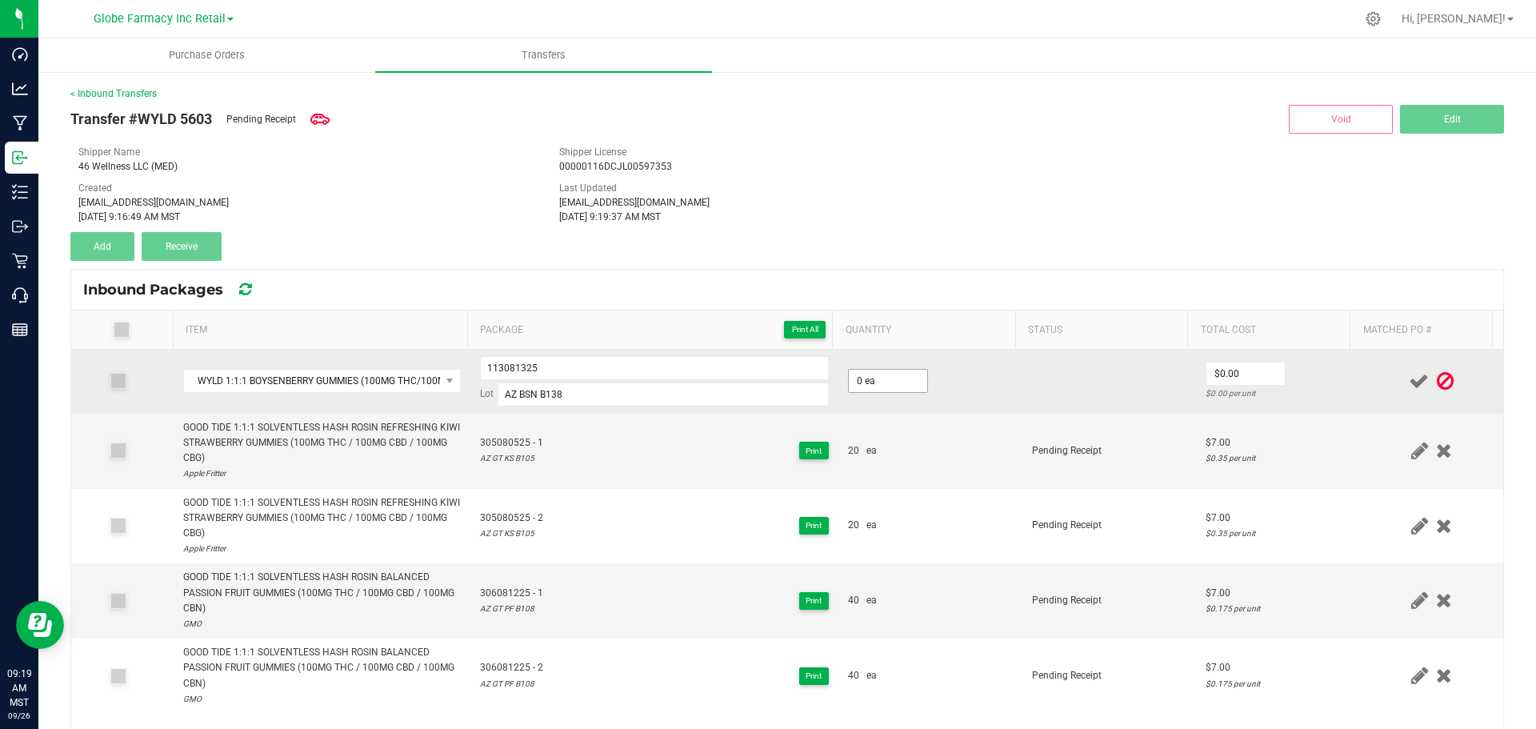
click at [919, 370] on td "0 ea" at bounding box center [931, 382] width 184 height 64
click at [895, 374] on input "0" at bounding box center [888, 381] width 78 height 22
type input "100 ea"
type input "$6.30"
click at [1271, 395] on div "$0.063 per unit" at bounding box center [1278, 393] width 145 height 15
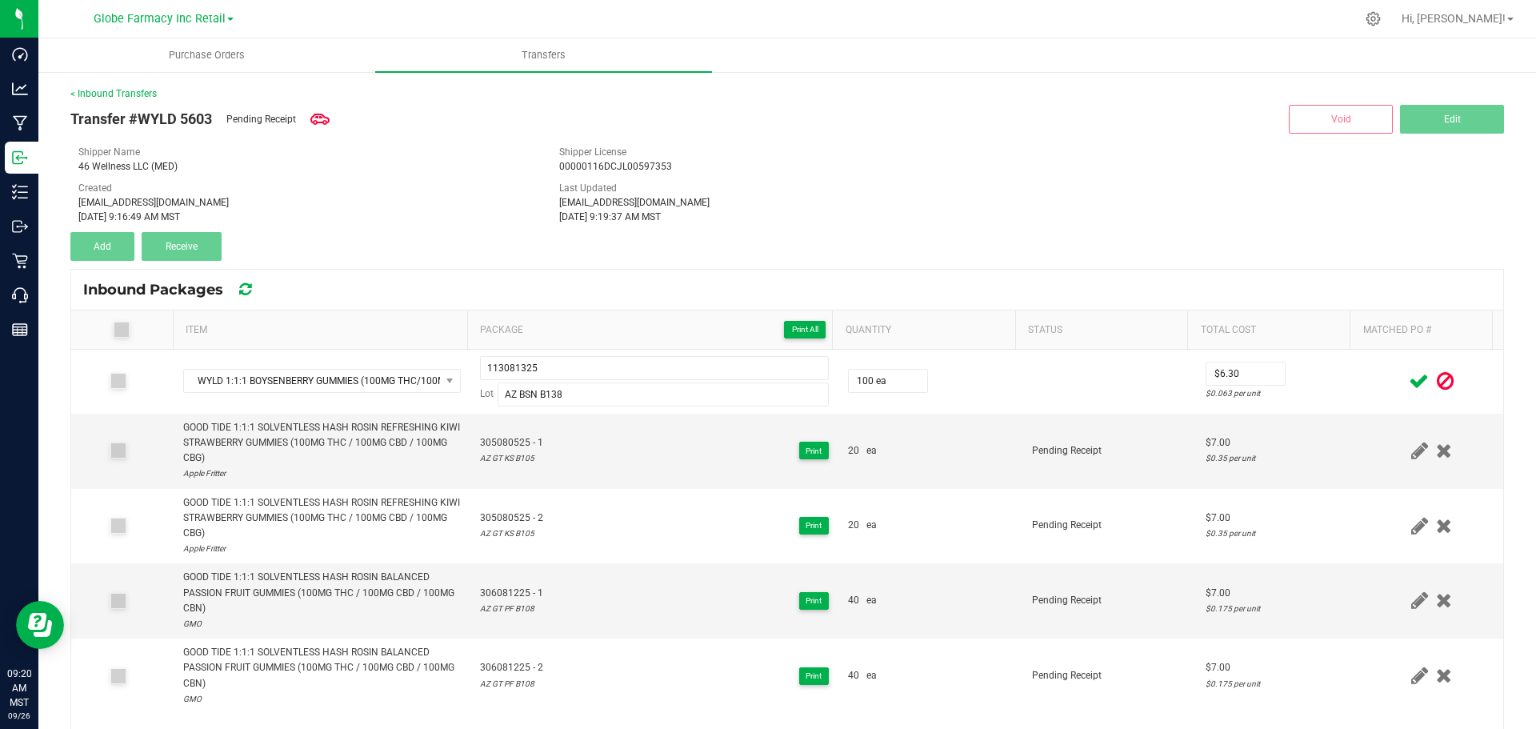
click at [1405, 383] on span at bounding box center [1419, 381] width 28 height 31
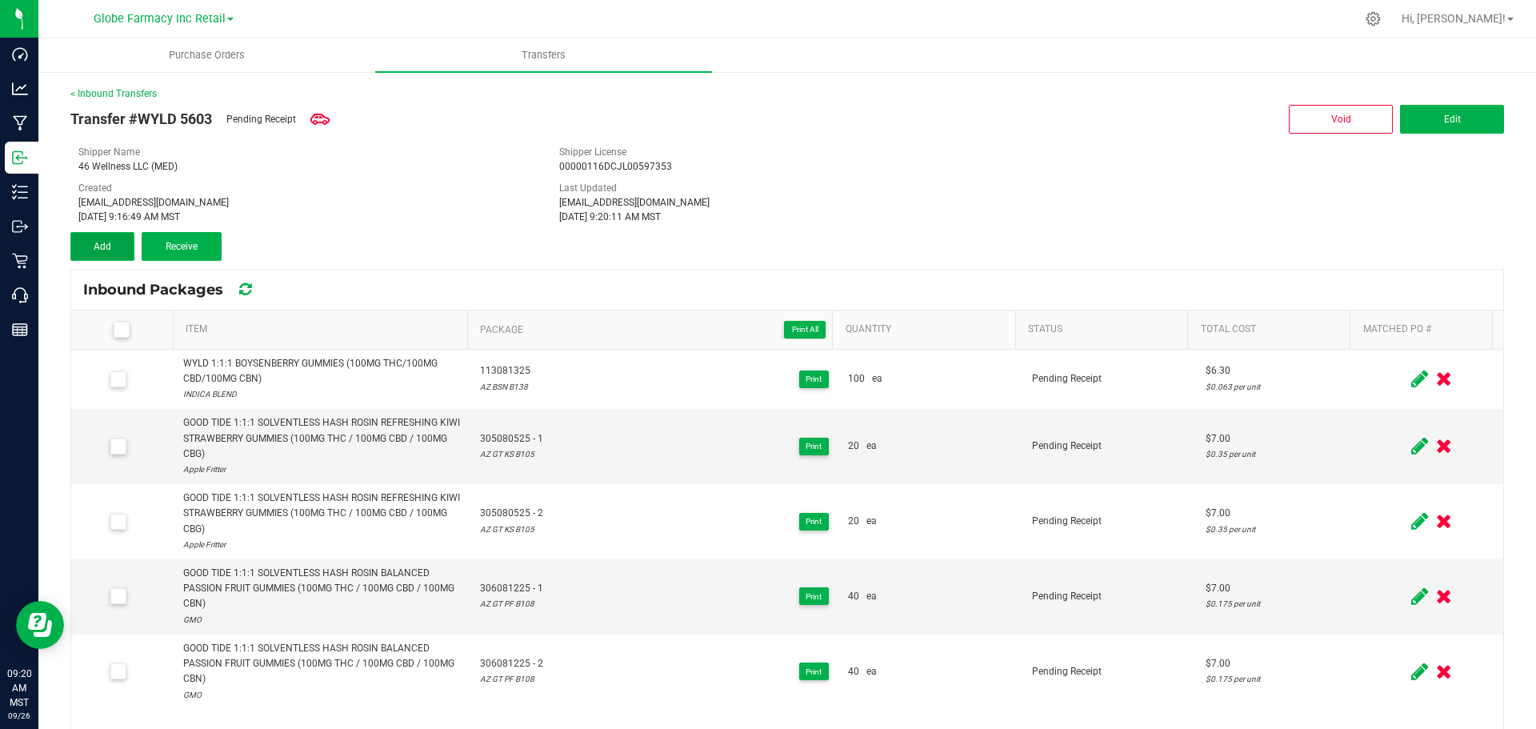
click at [130, 247] on button "Add" at bounding box center [102, 246] width 64 height 29
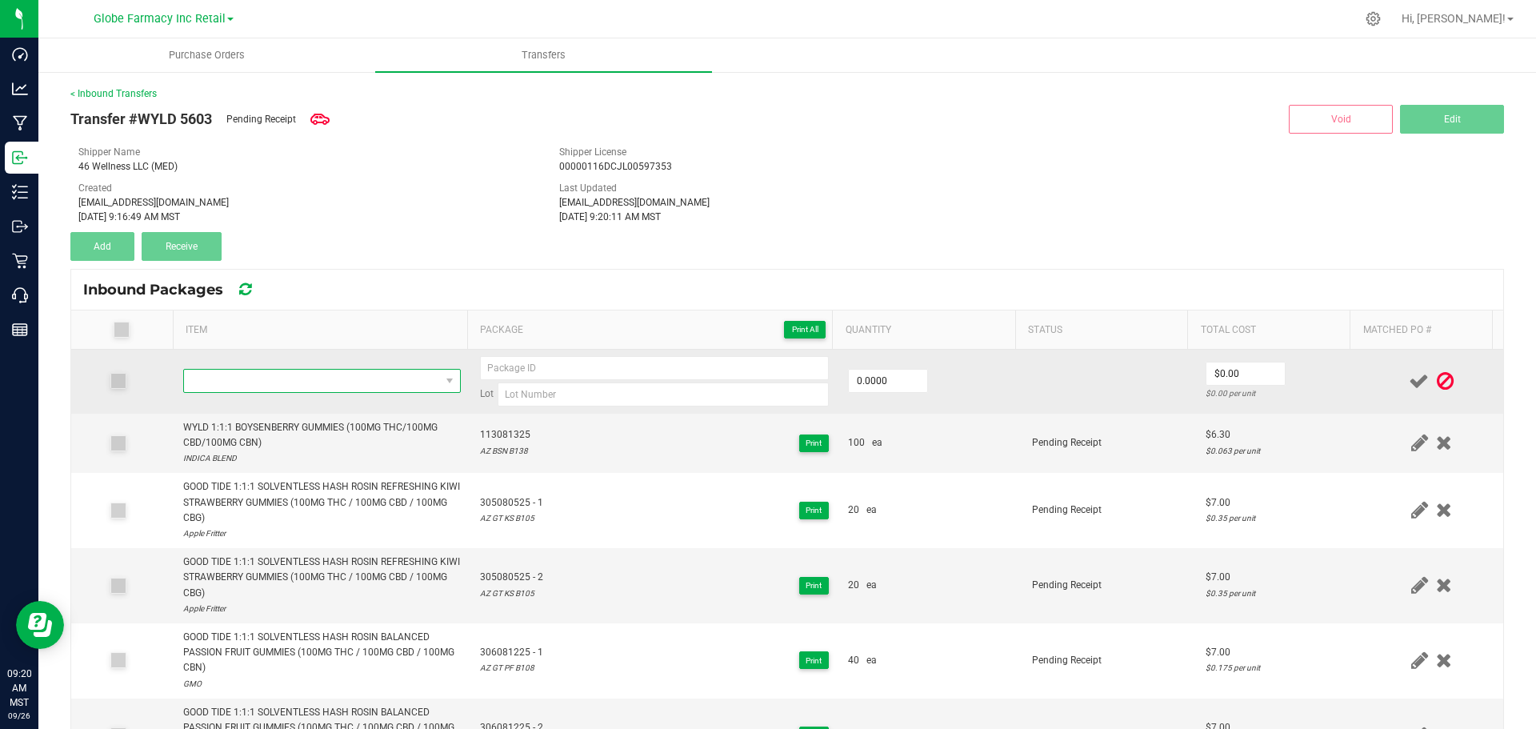
click at [311, 383] on span "NO DATA FOUND" at bounding box center [312, 381] width 256 height 22
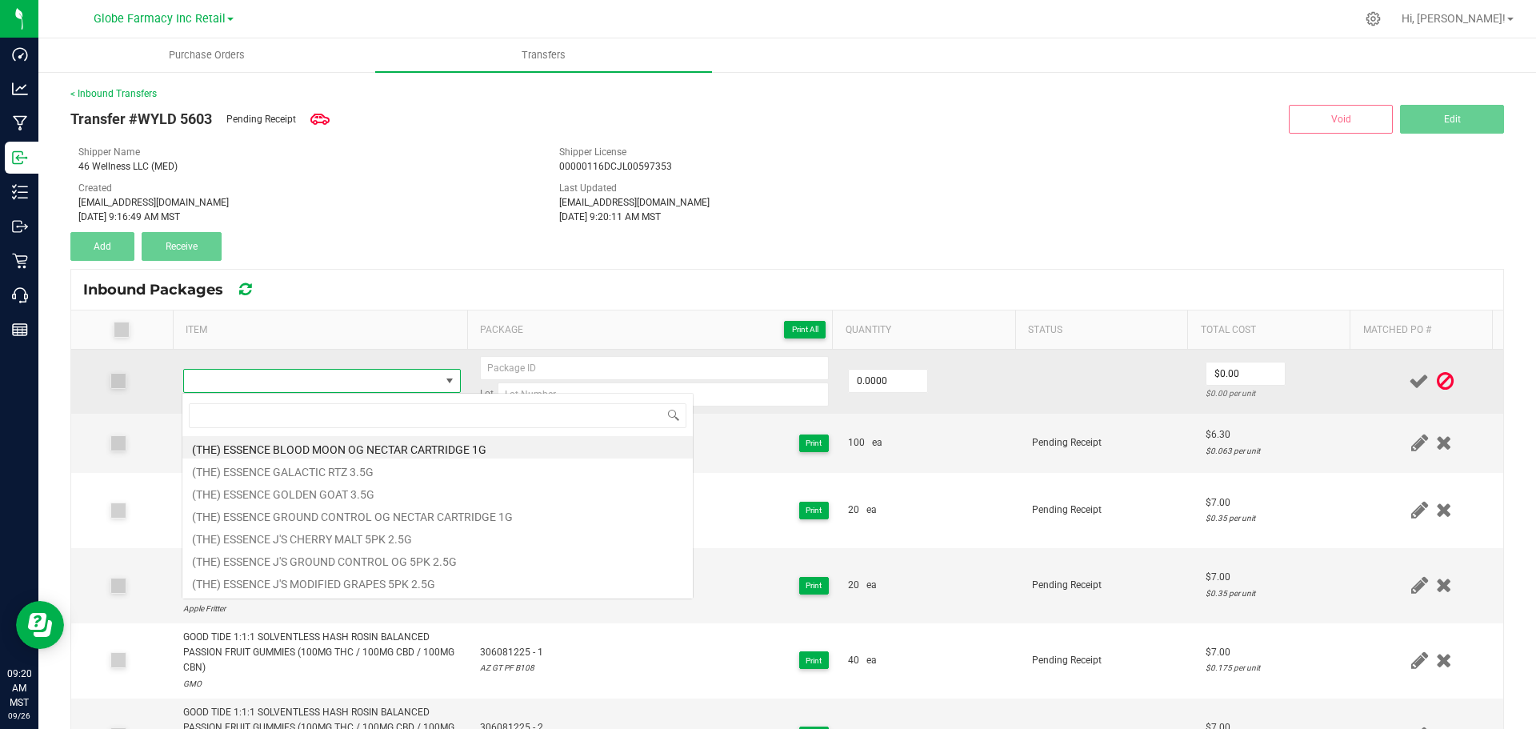
click at [310, 382] on span at bounding box center [312, 381] width 256 height 22
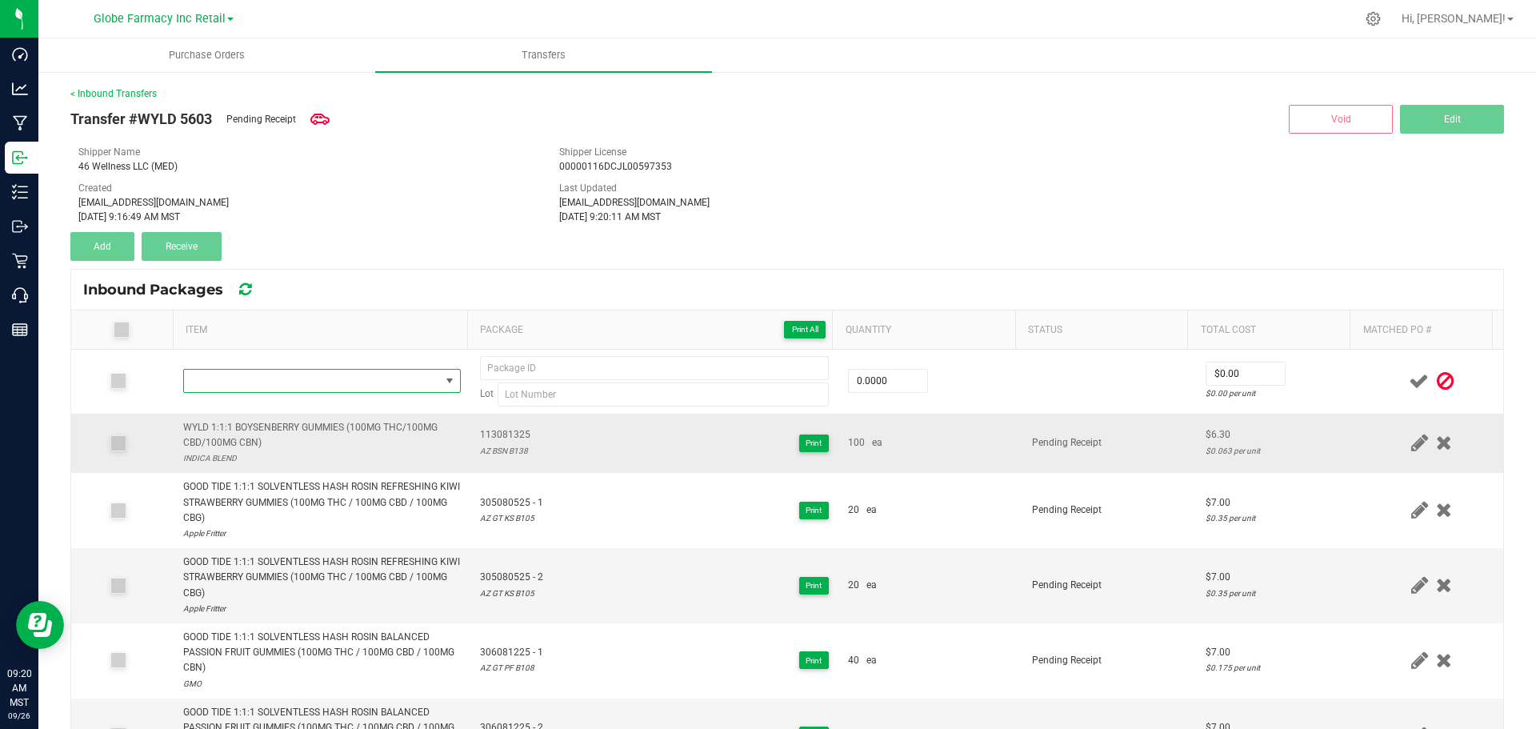
click at [223, 427] on div "WYLD 1:1:1 BOYSENBERRY GUMMIES (100MG THC/100MG CBD/100MG CBN)" at bounding box center [322, 435] width 278 height 30
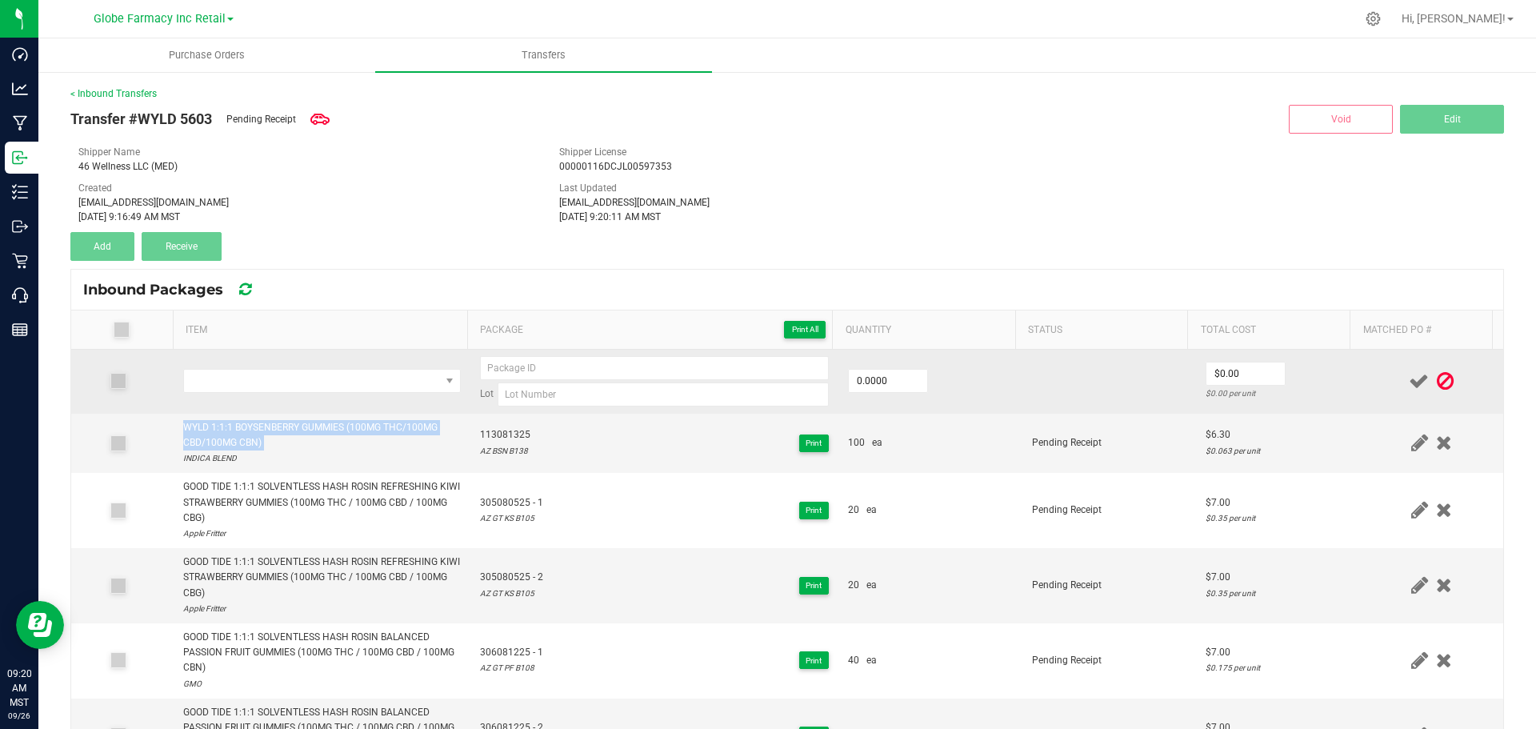
copy div "WYLD 1:1:1 BOYSENBERRY GUMMIES (100MG THC/100MG CBD/100MG CBN)"
click at [276, 379] on span "NO DATA FOUND" at bounding box center [312, 381] width 256 height 22
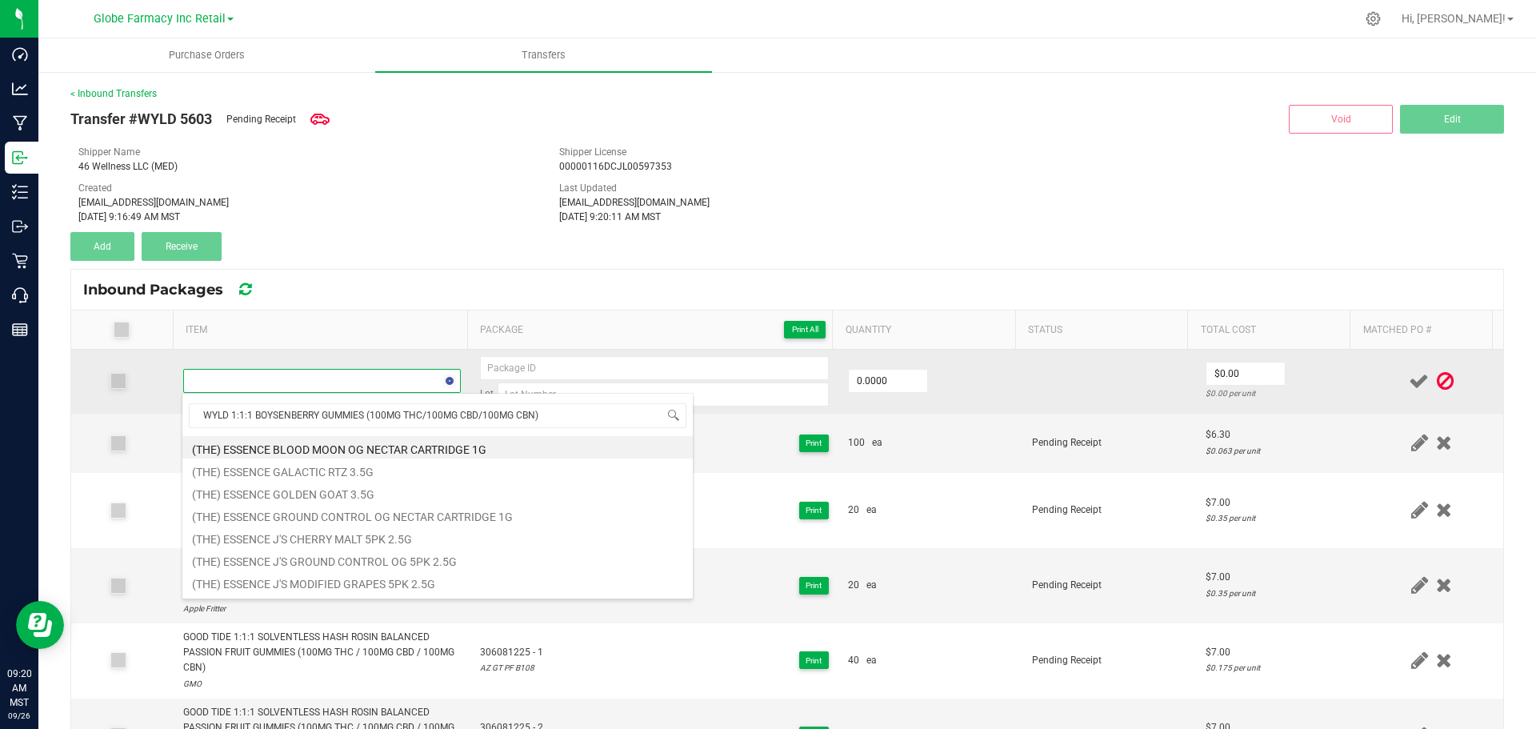
scroll to position [24, 272]
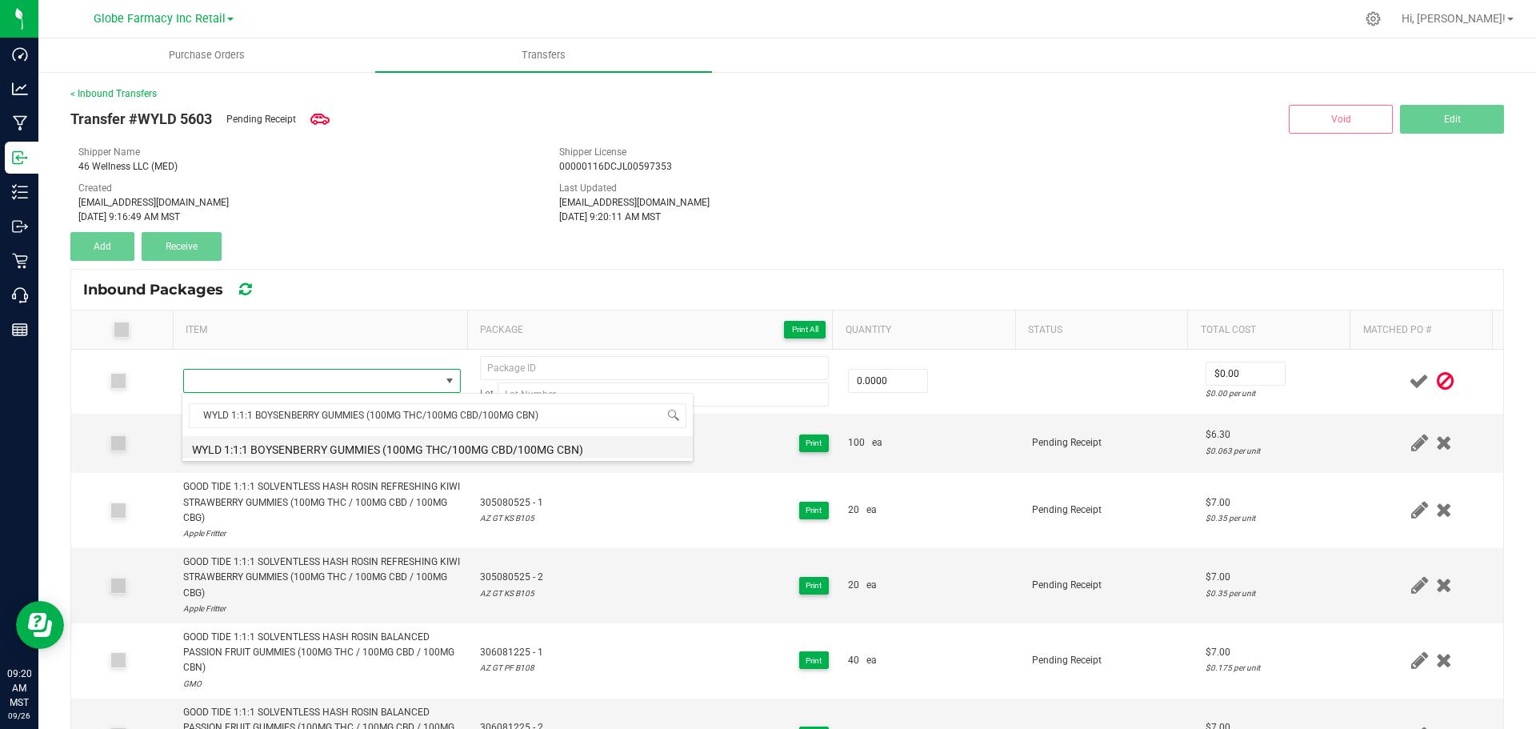
click at [357, 452] on li "WYLD 1:1:1 BOYSENBERRY GUMMIES (100MG THC/100MG CBD/100MG CBN)" at bounding box center [437, 447] width 510 height 22
type input "0 ea"
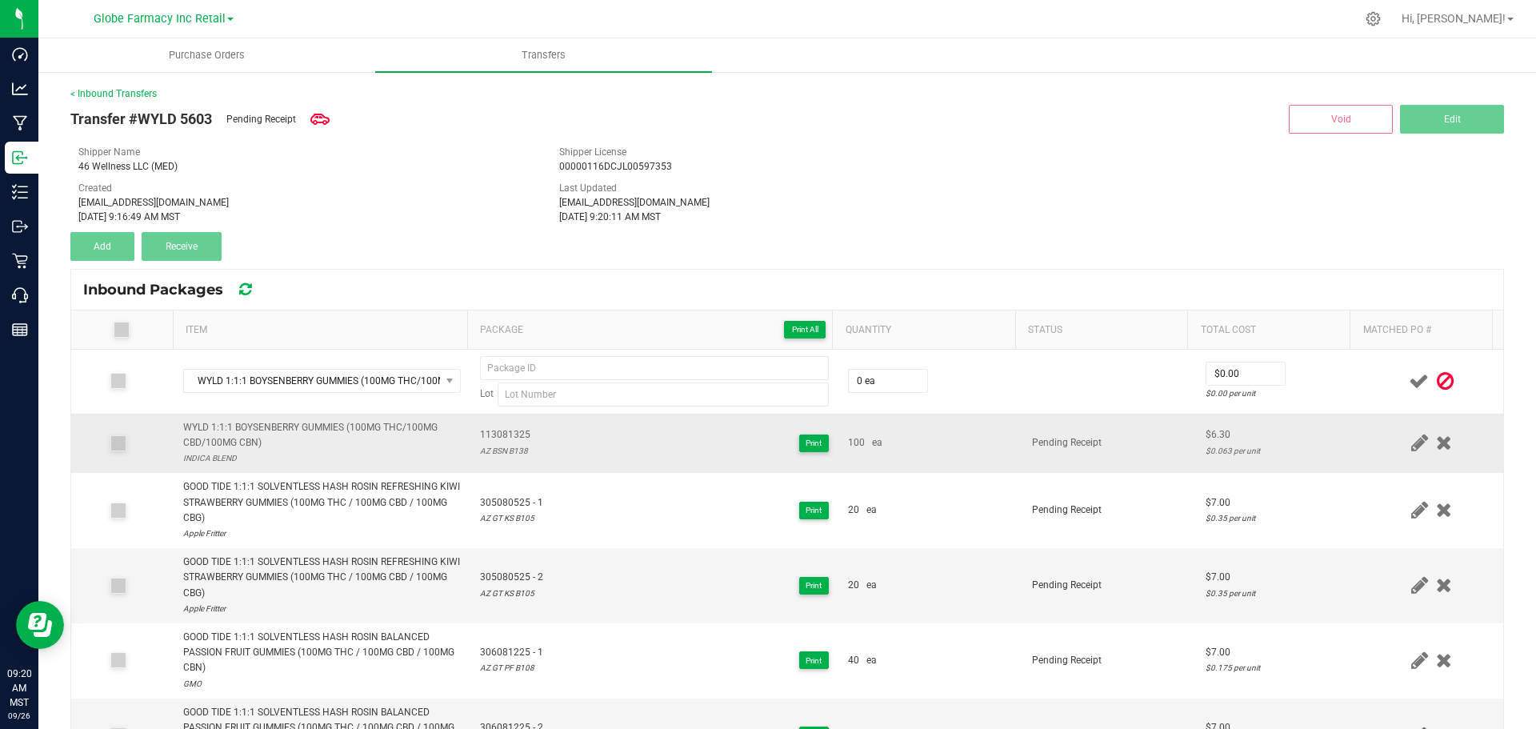
click at [480, 433] on span "113081325" at bounding box center [505, 434] width 50 height 15
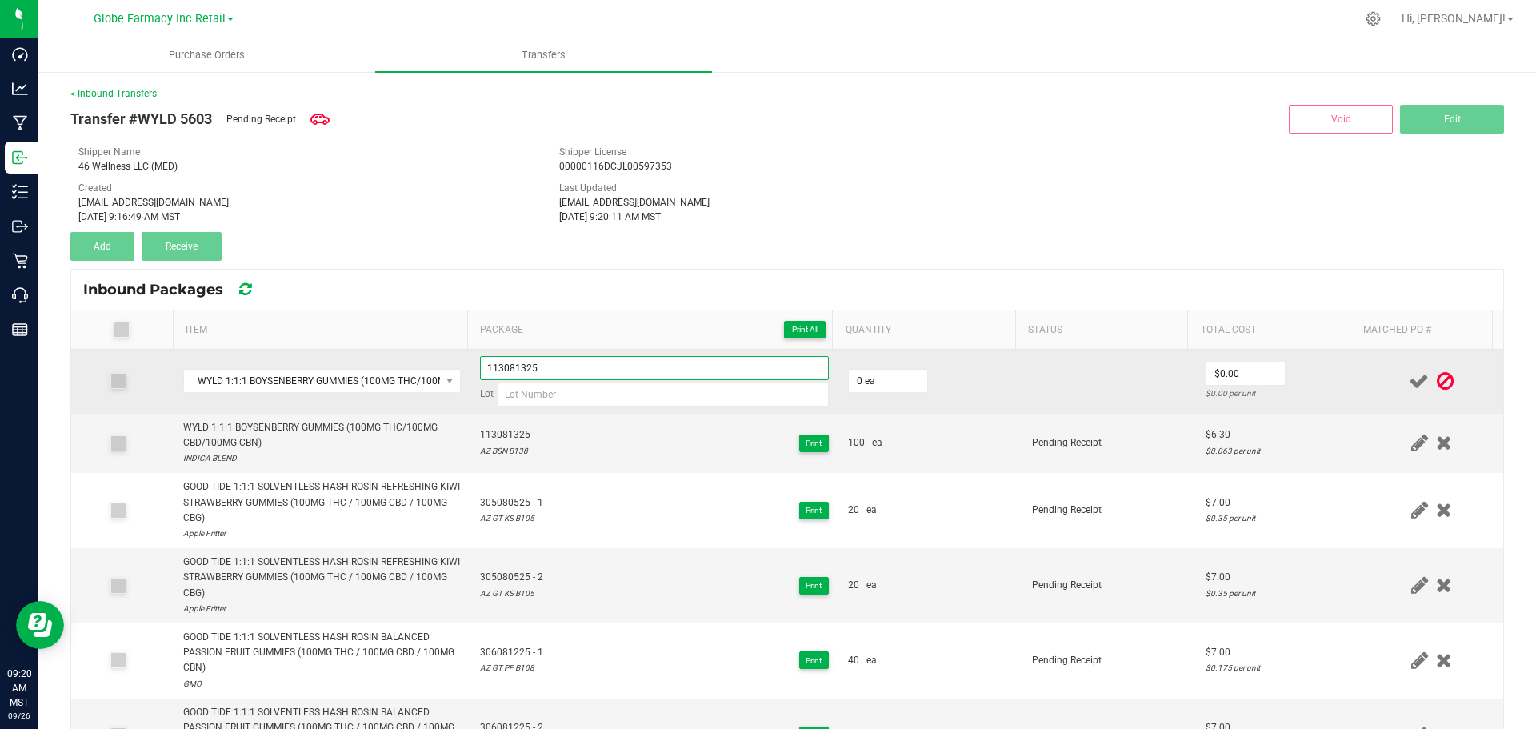
click at [572, 366] on input "113081325" at bounding box center [654, 368] width 349 height 24
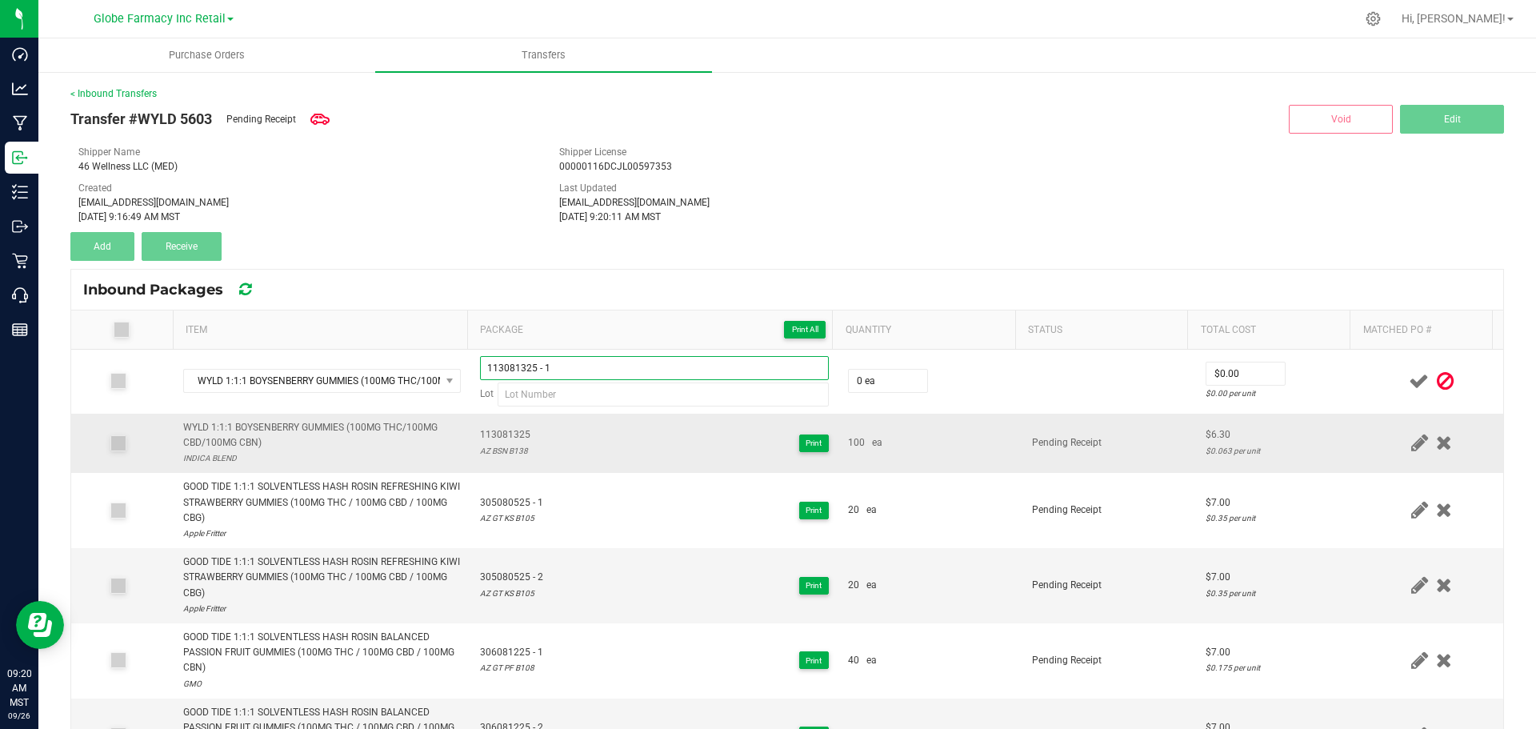
type input "113081325 - 1"
click at [502, 461] on td "113081325 AZ BSN B138 Print" at bounding box center [654, 444] width 368 height 60
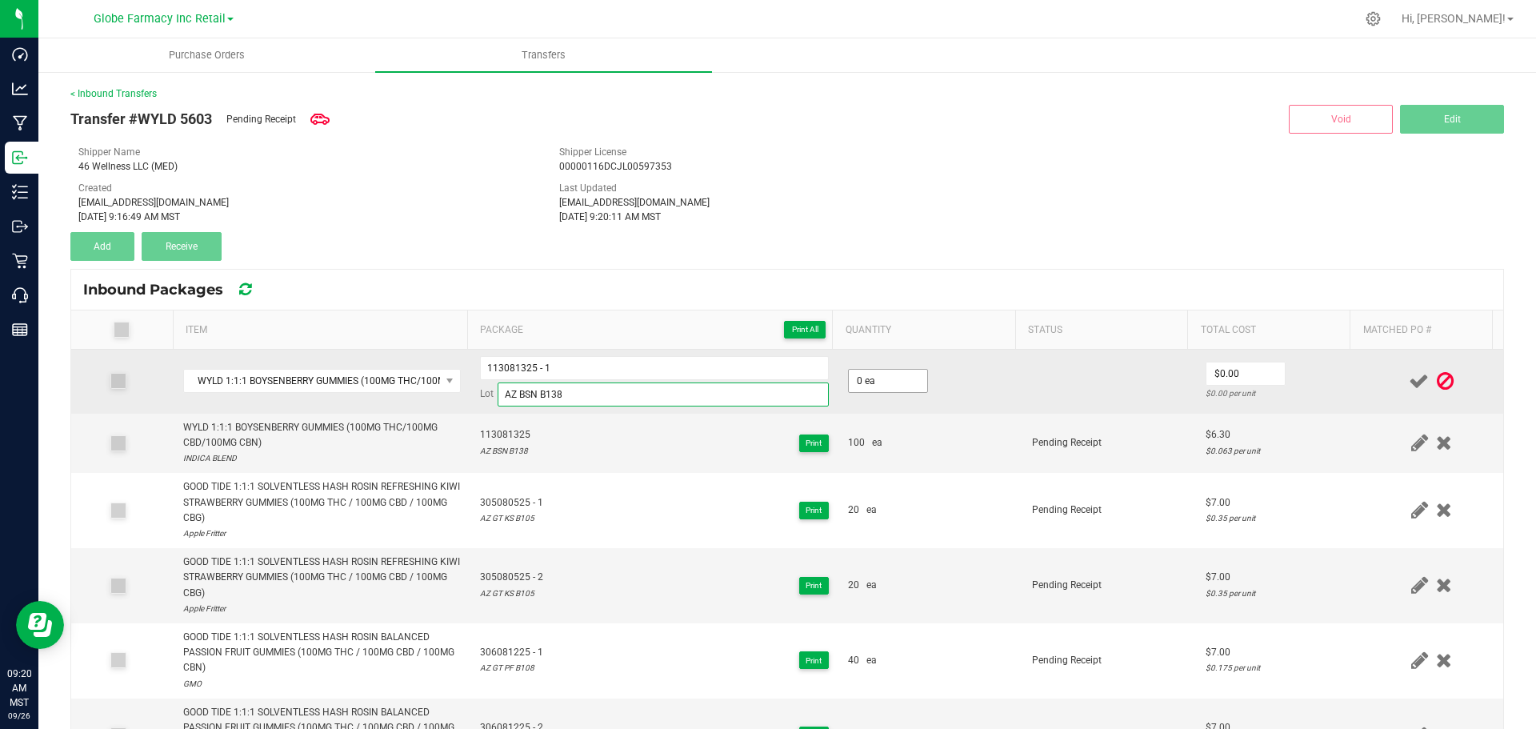
type input "AZ BSN B138"
click at [876, 384] on input "0" at bounding box center [888, 381] width 78 height 22
type input "60 ea"
type input "$6.30"
click at [1295, 390] on div "$0.105 per unit" at bounding box center [1278, 393] width 145 height 15
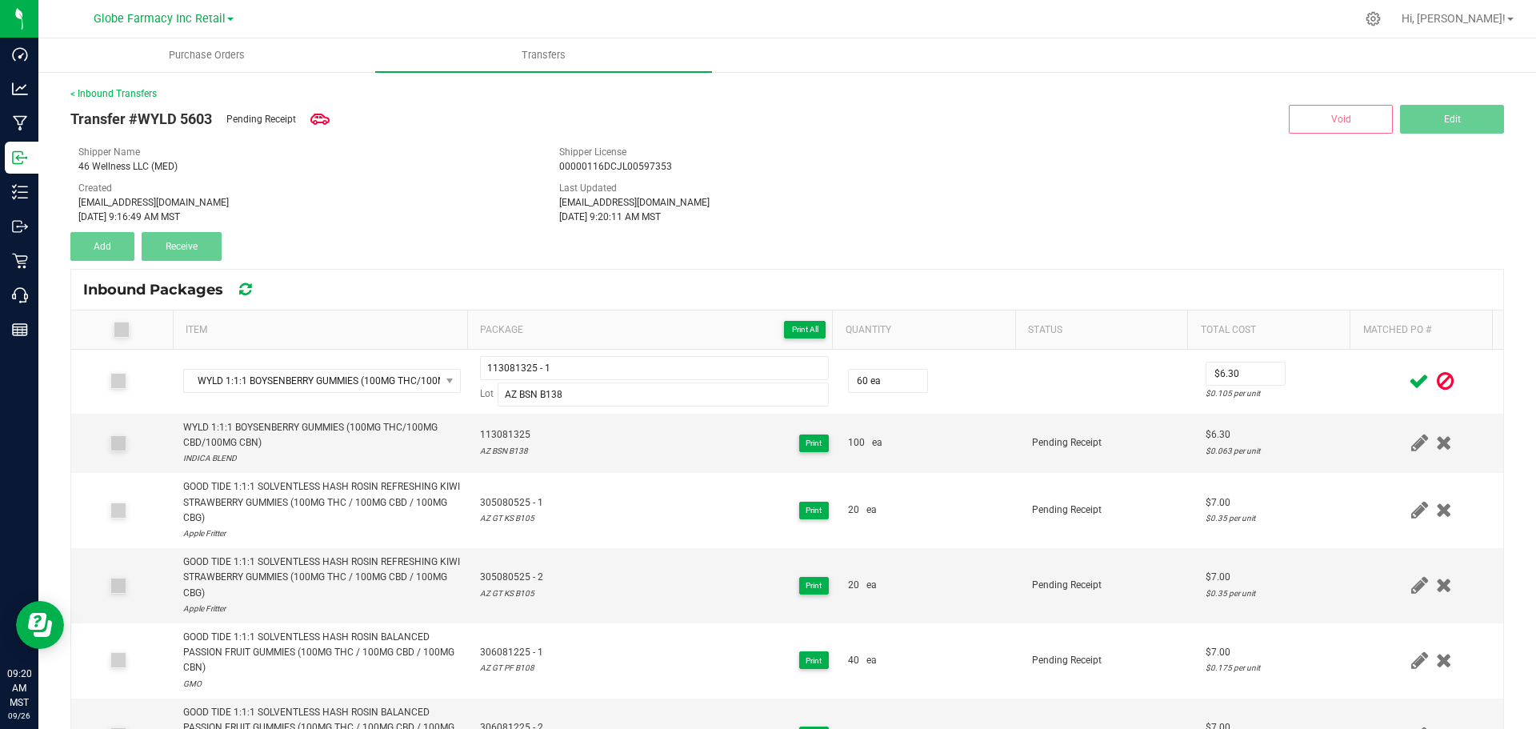
click at [1405, 382] on span at bounding box center [1419, 381] width 28 height 31
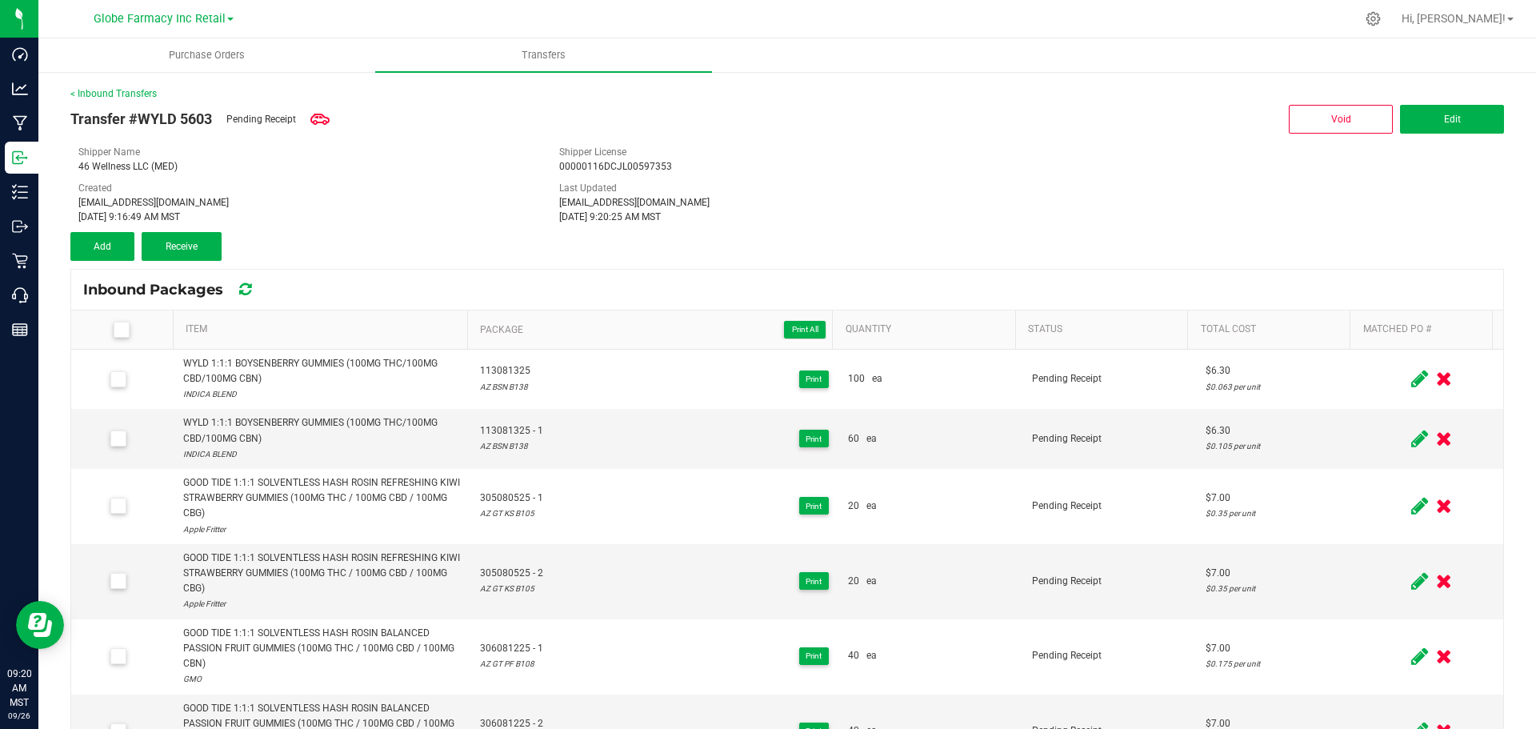
click at [1411, 378] on icon at bounding box center [1419, 379] width 17 height 20
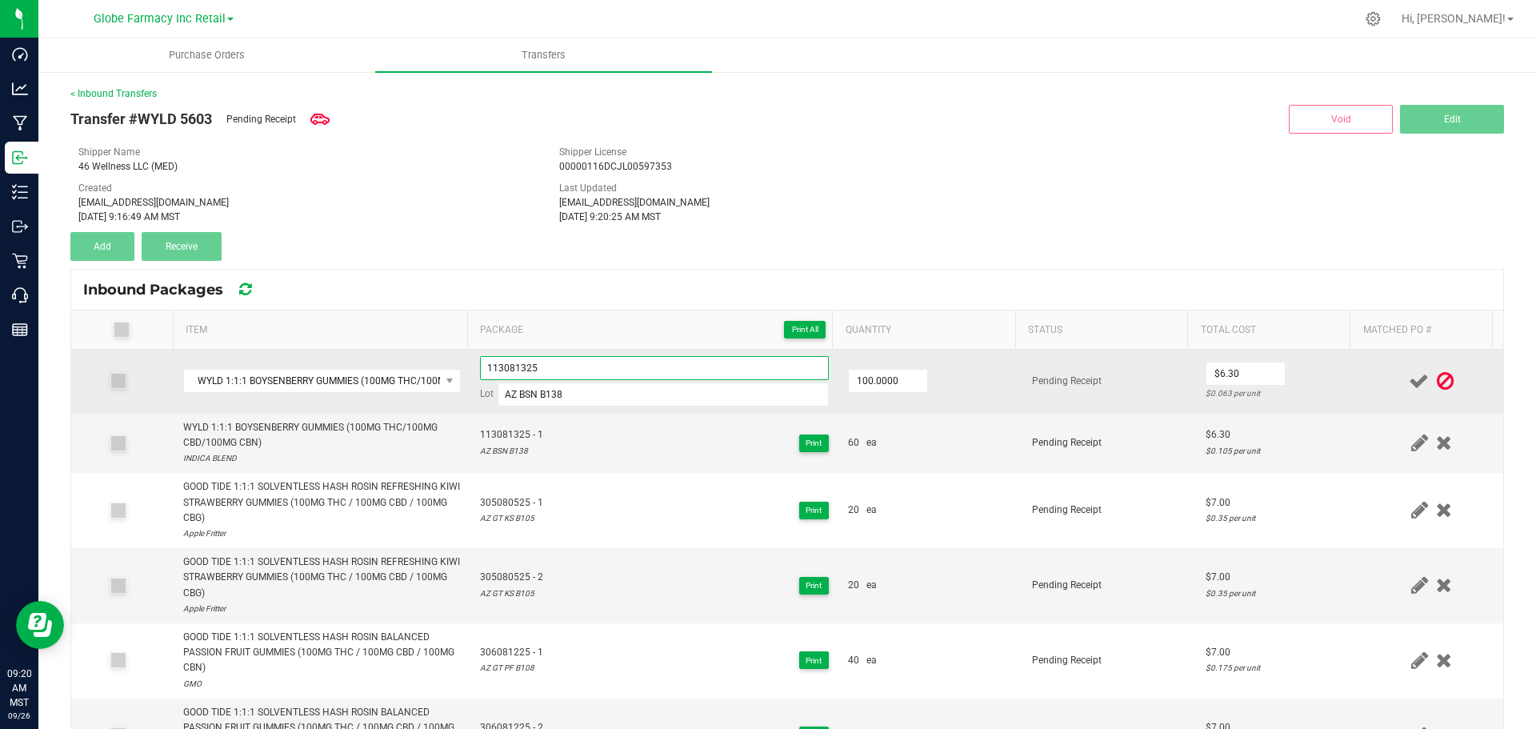
click at [743, 367] on input "113081325" at bounding box center [654, 368] width 349 height 24
type input "113081325 - 2"
click at [1303, 403] on td "$6.30 $0.063 per unit" at bounding box center [1278, 382] width 164 height 64
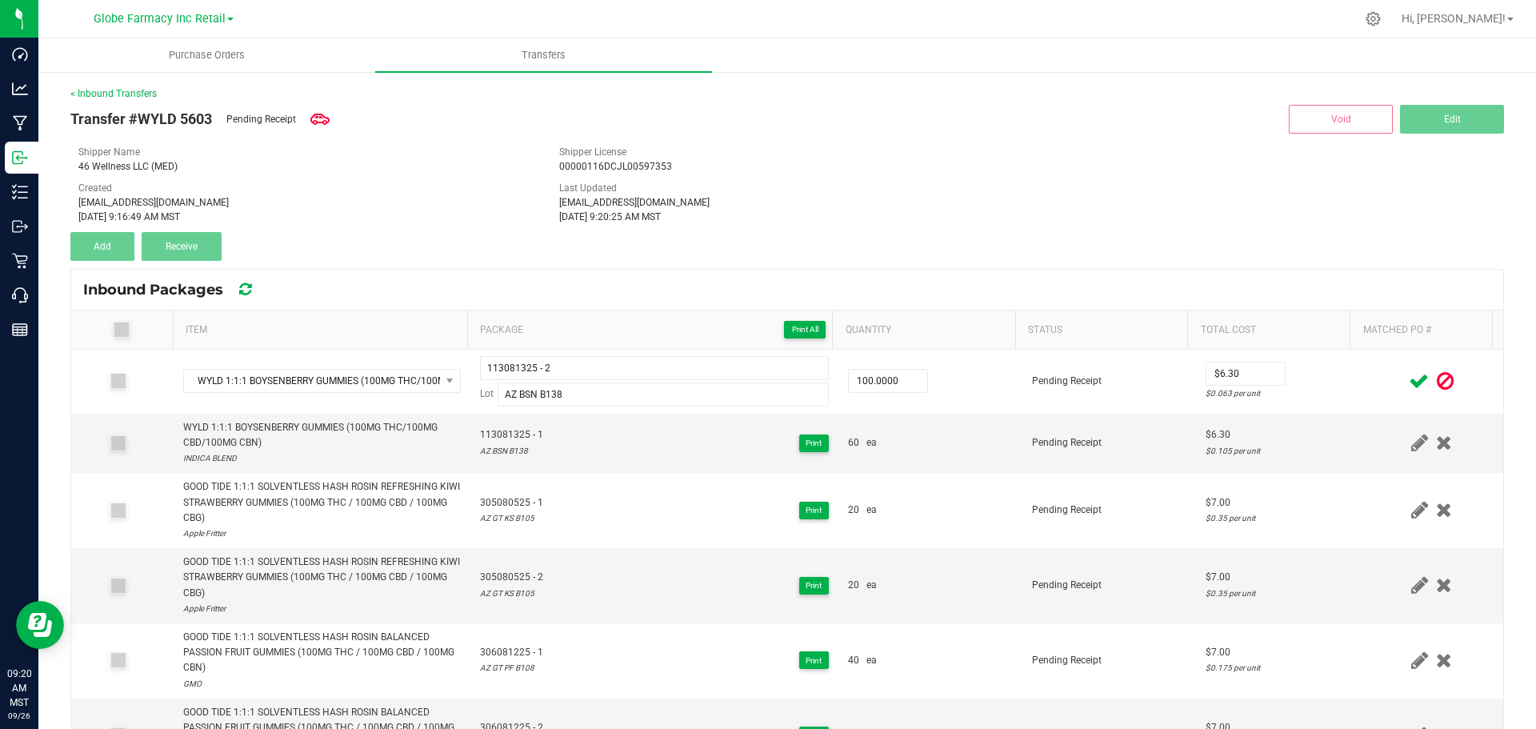
click at [1409, 382] on icon at bounding box center [1419, 381] width 20 height 20
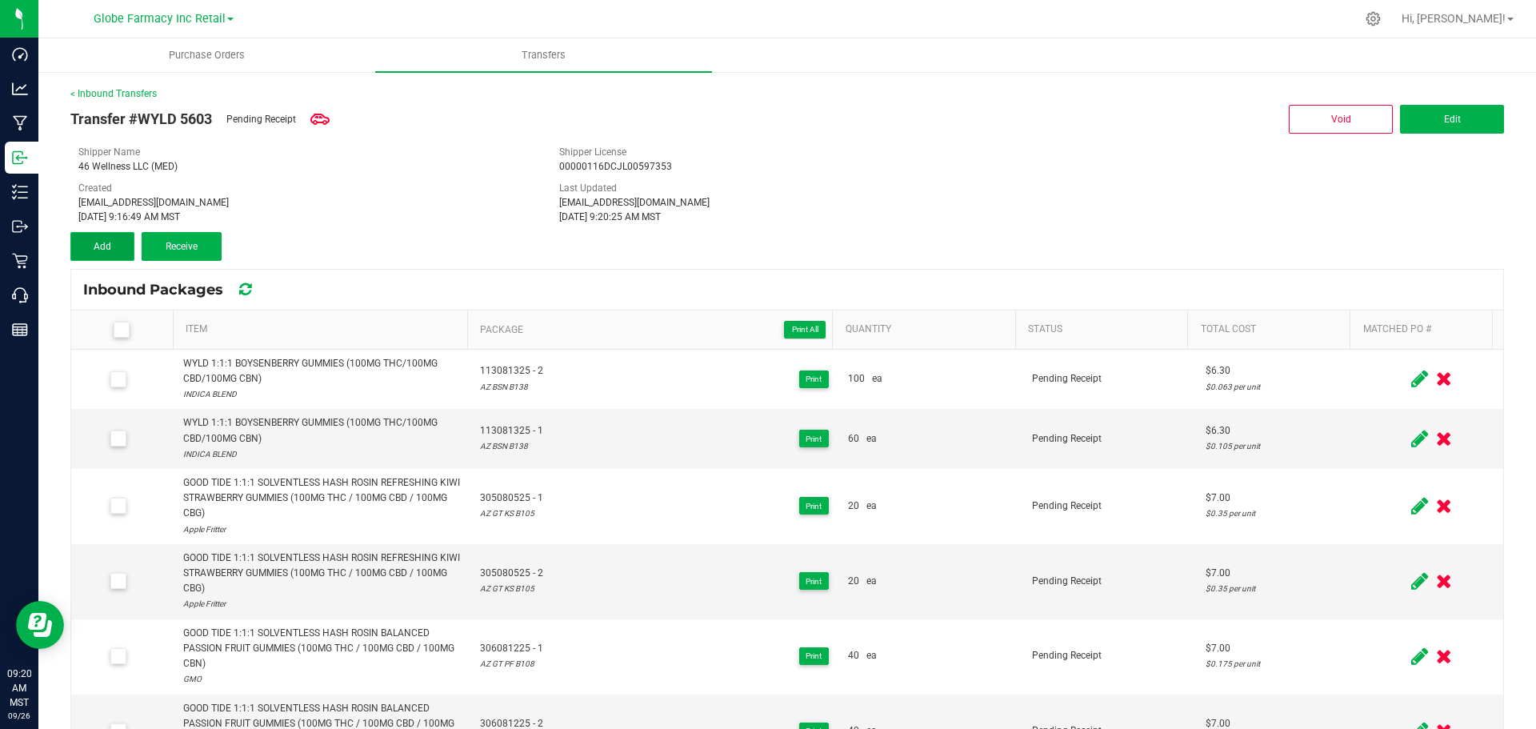
drag, startPoint x: 78, startPoint y: 246, endPoint x: 127, endPoint y: 255, distance: 50.4
click at [78, 246] on button "Add" at bounding box center [102, 246] width 64 height 29
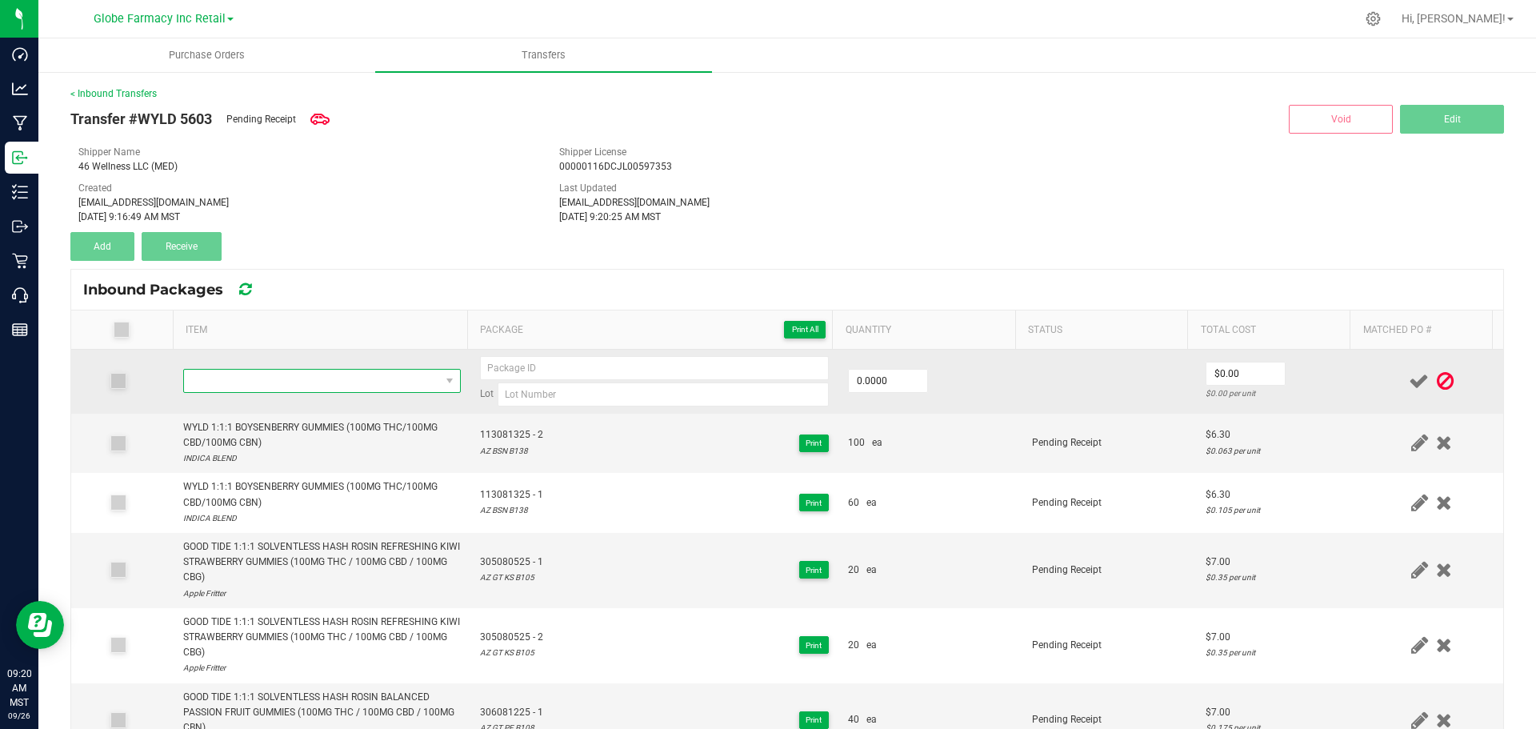
click at [297, 380] on span "NO DATA FOUND" at bounding box center [312, 381] width 256 height 22
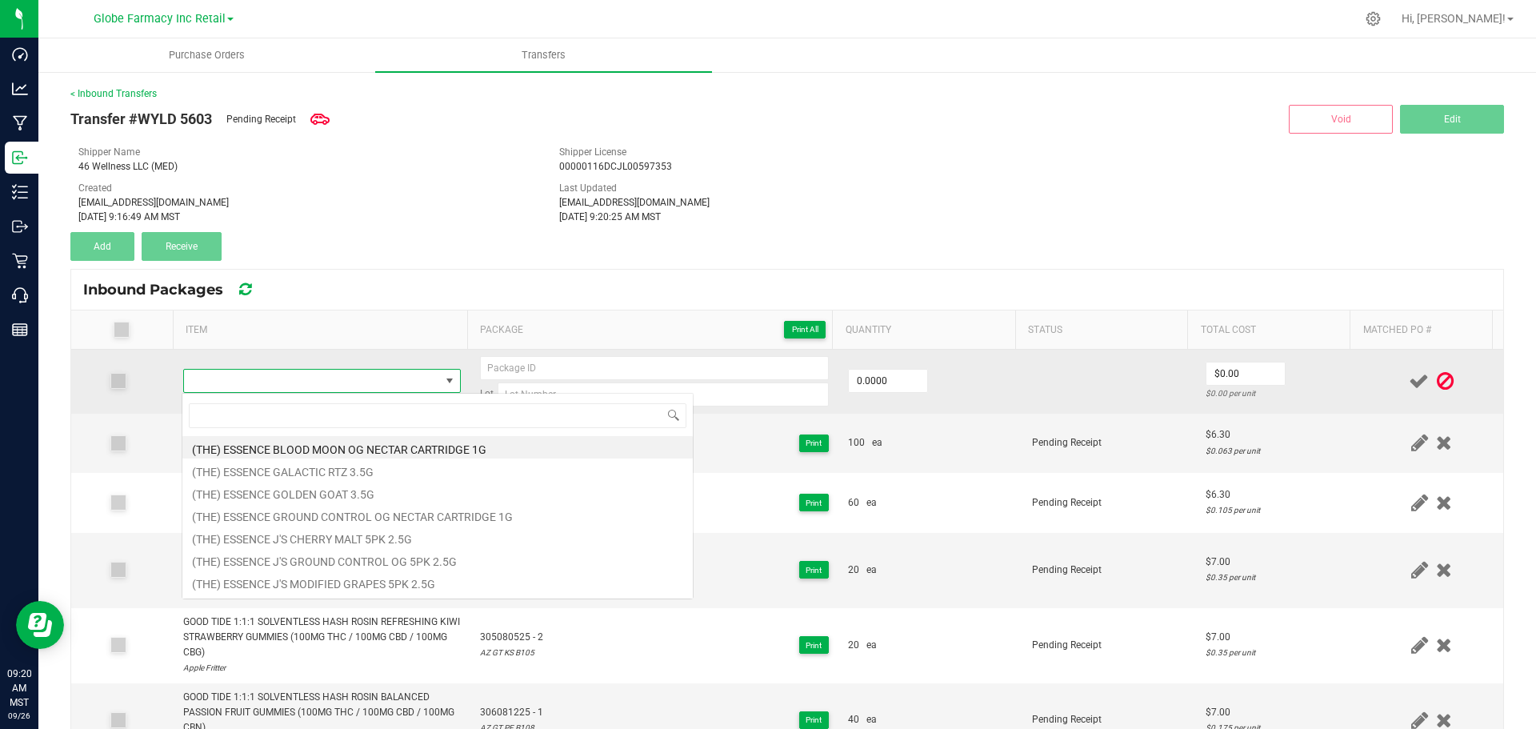
type input "WYLD 2:1 ELDERBERRY GUMMIES (100MG THC/50MG CBN)"
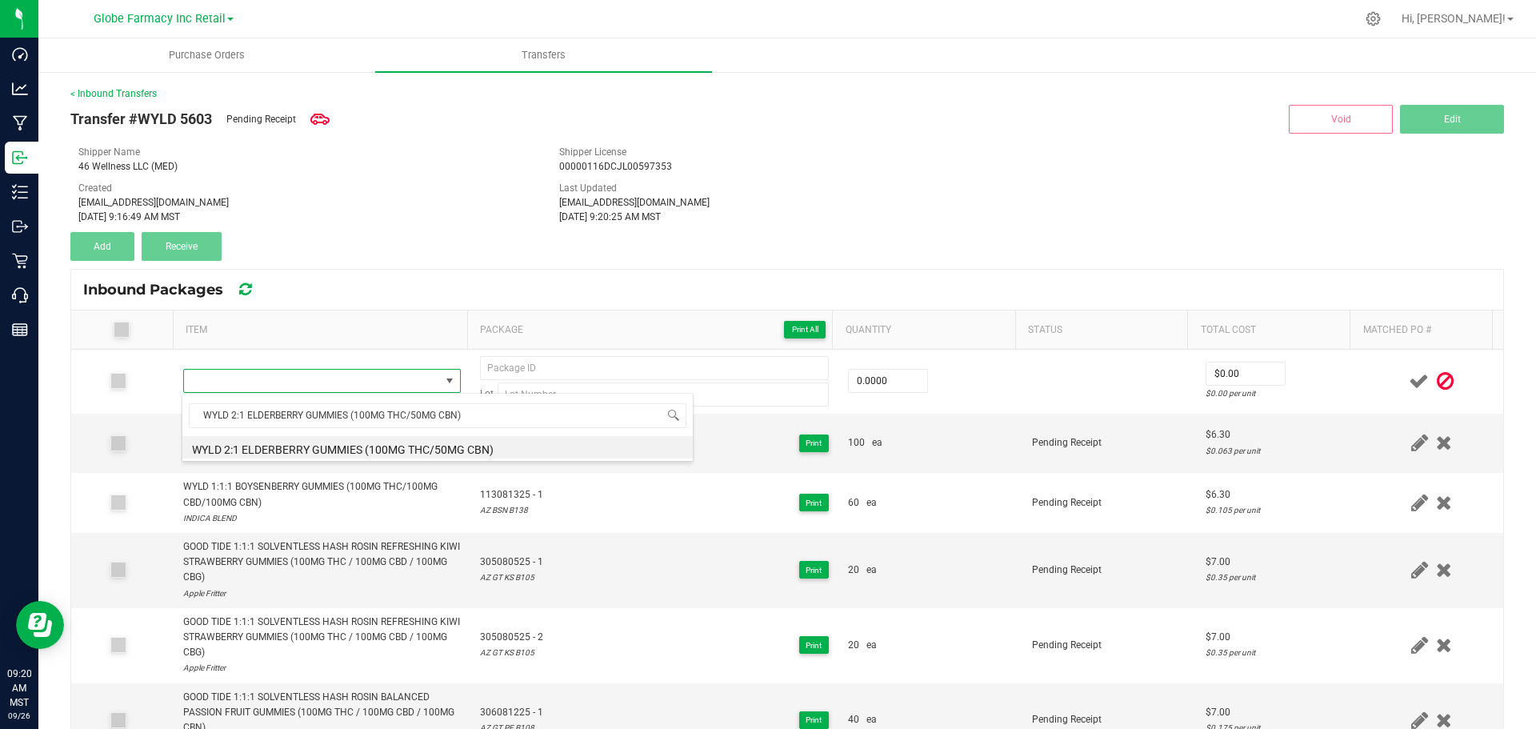
click at [330, 446] on li "WYLD 2:1 ELDERBERRY GUMMIES (100MG THC/50MG CBN)" at bounding box center [437, 447] width 510 height 22
type input "0 ea"
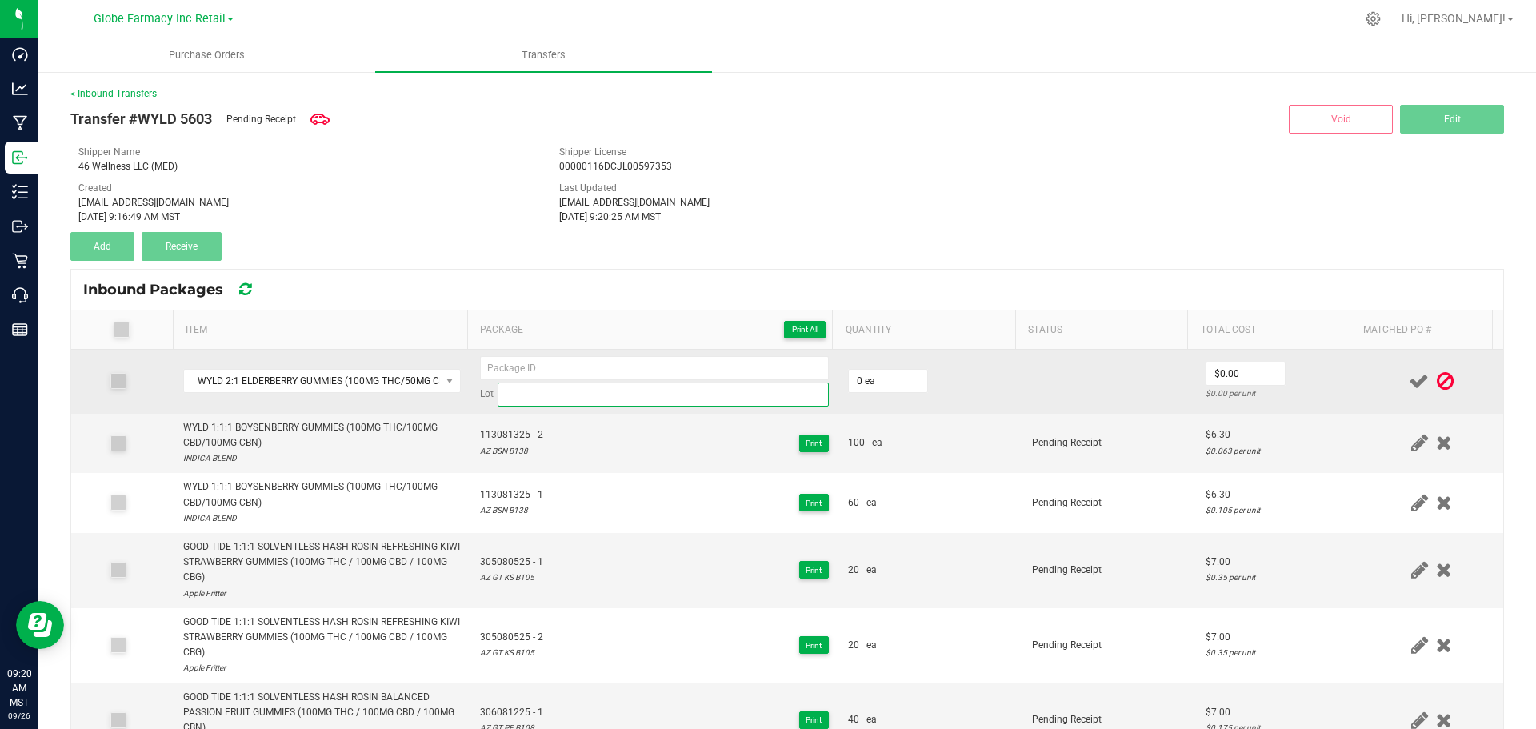
click at [647, 393] on input at bounding box center [663, 394] width 331 height 24
paste input "108072125"
click at [636, 365] on input at bounding box center [654, 368] width 349 height 24
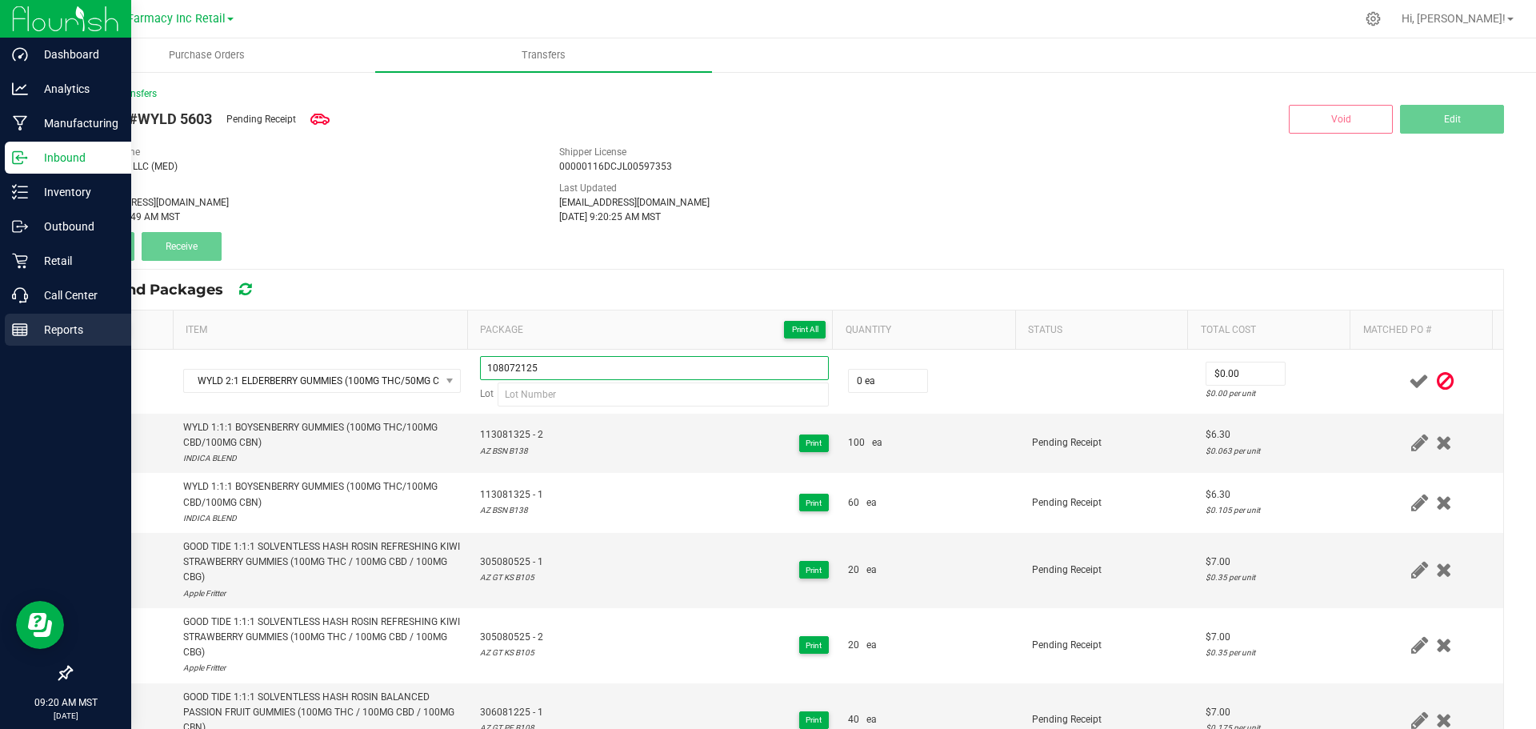
type input "108072125"
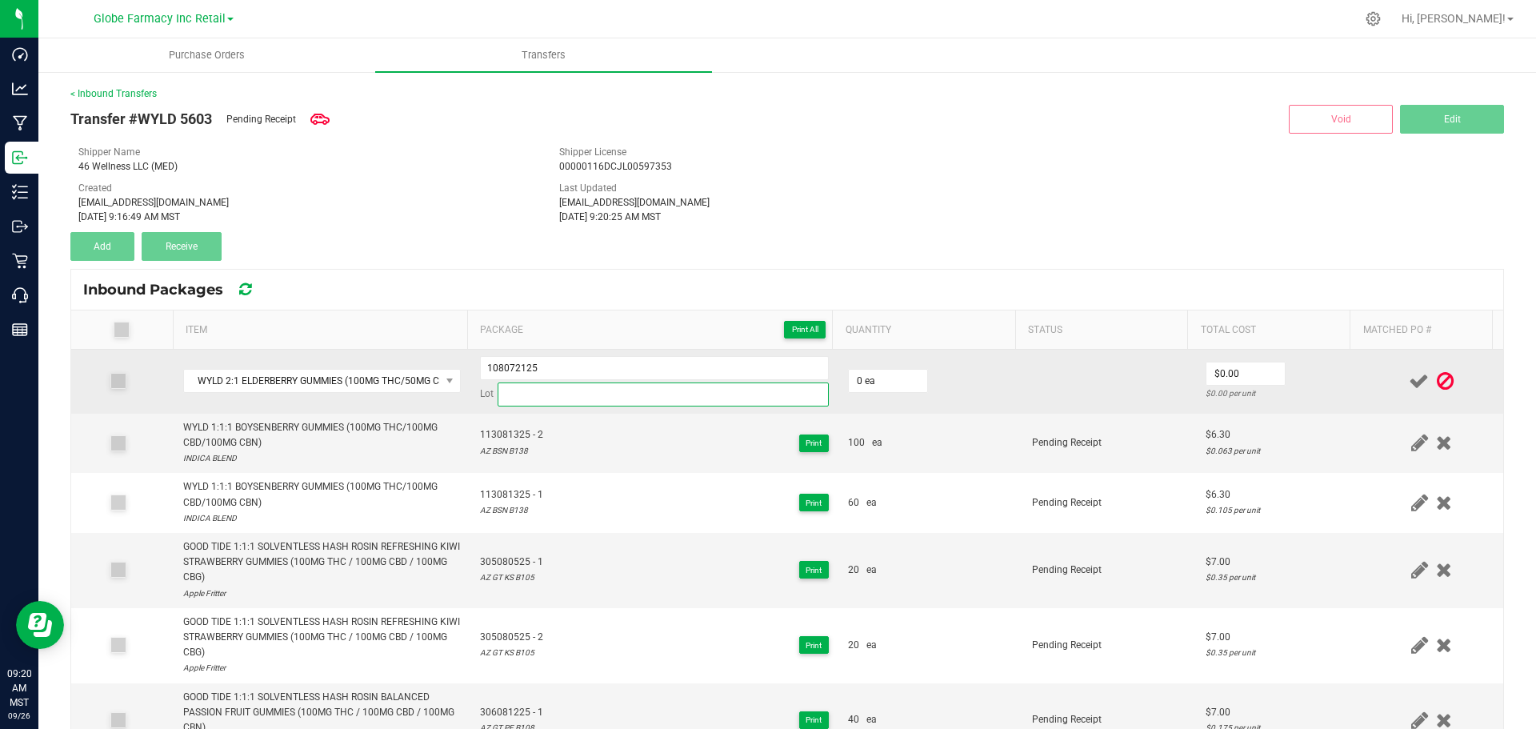
paste input "AZ EB B143"
click at [701, 390] on input at bounding box center [663, 394] width 331 height 24
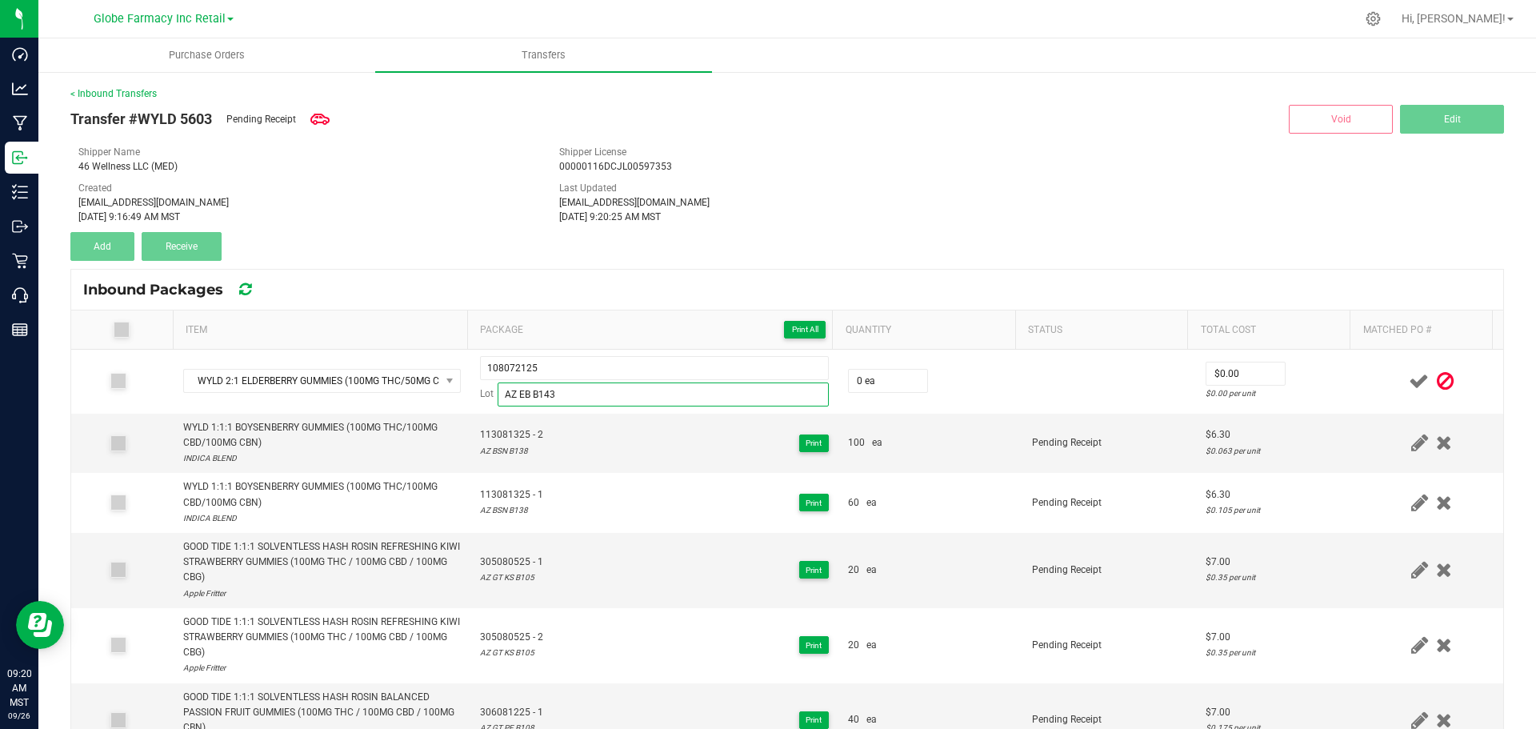
type input "AZ EB B143"
click at [686, 249] on div "Transfer #WYLD 5603 Pending Receipt Void Edit Shipper Name 46 Wellness LLC (MED…" at bounding box center [787, 181] width 1434 height 160
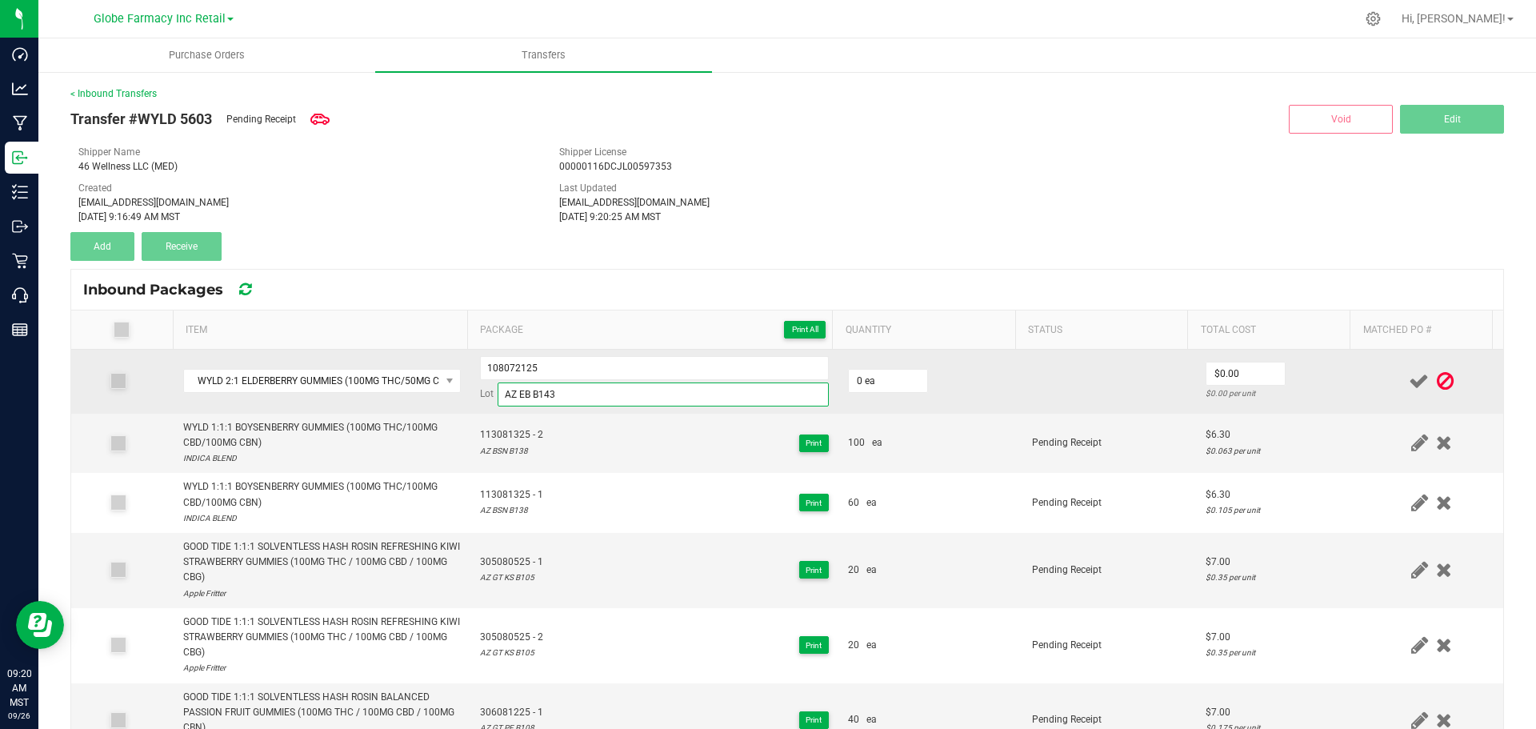
click at [531, 398] on input "AZ EB B143" at bounding box center [663, 394] width 331 height 24
click at [499, 394] on input "AZ EB B143" at bounding box center [663, 394] width 331 height 24
click at [874, 374] on input "0" at bounding box center [888, 381] width 78 height 22
type input "7 ea"
type input "$6.30"
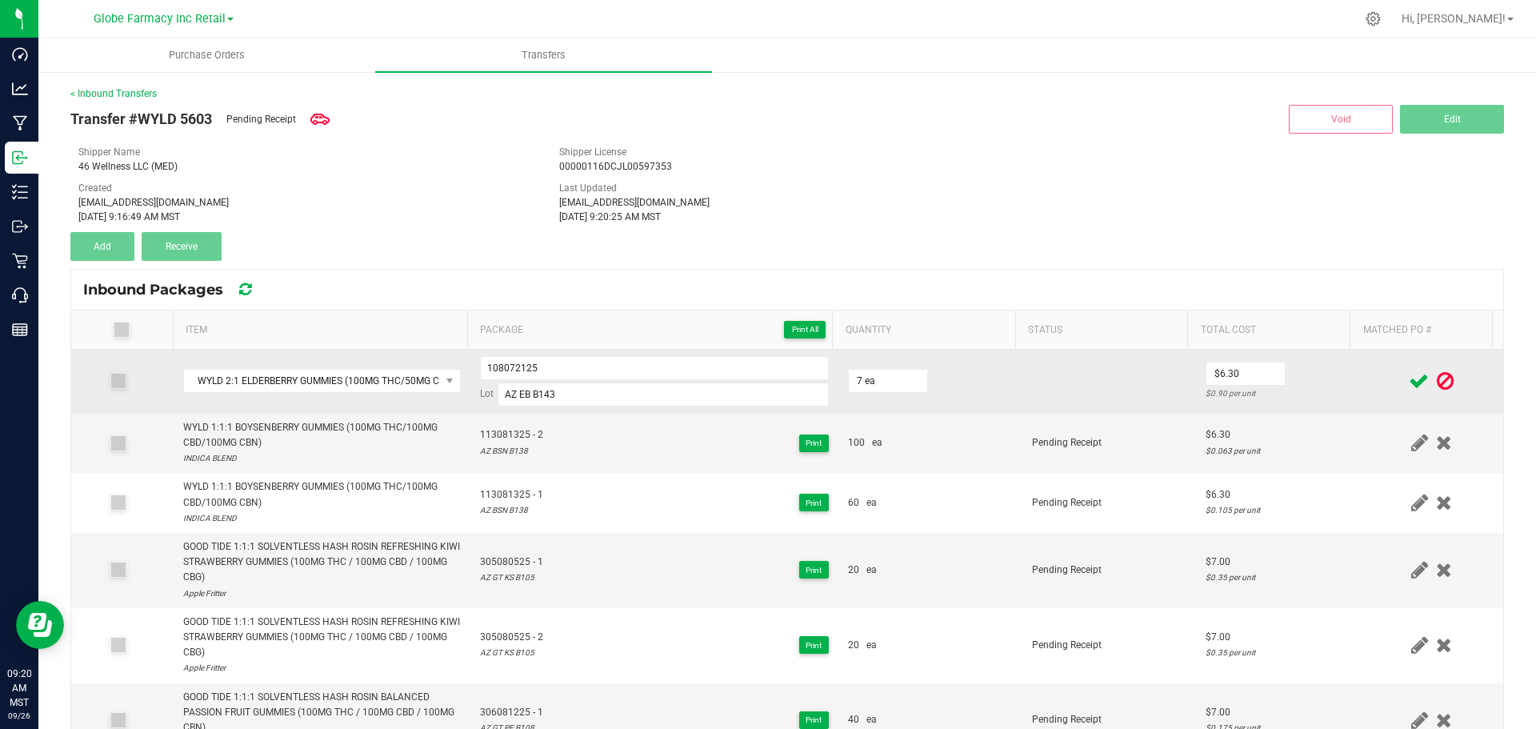
click at [1333, 399] on td "$6.30 $0.90 per unit" at bounding box center [1278, 382] width 164 height 64
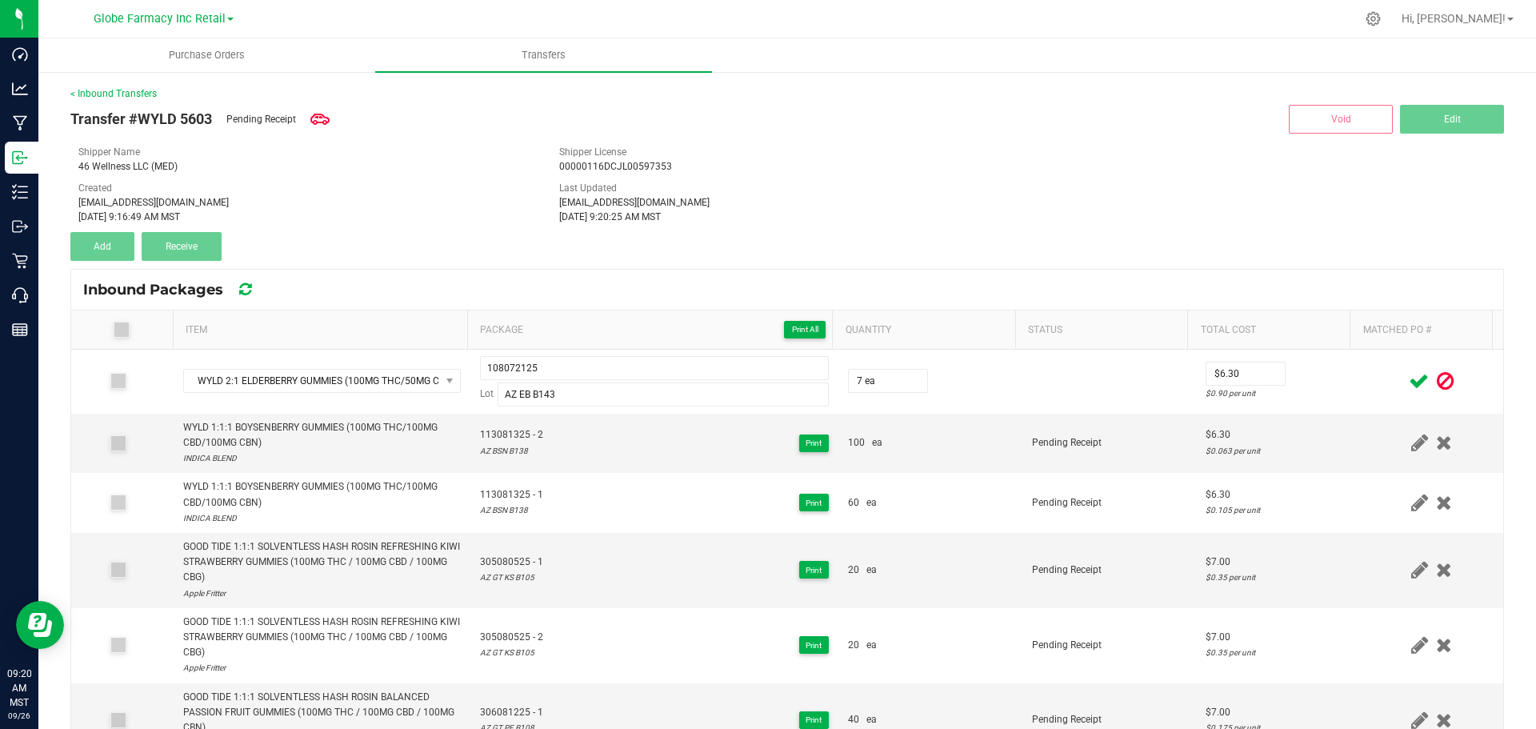
click at [1409, 374] on icon at bounding box center [1419, 381] width 20 height 20
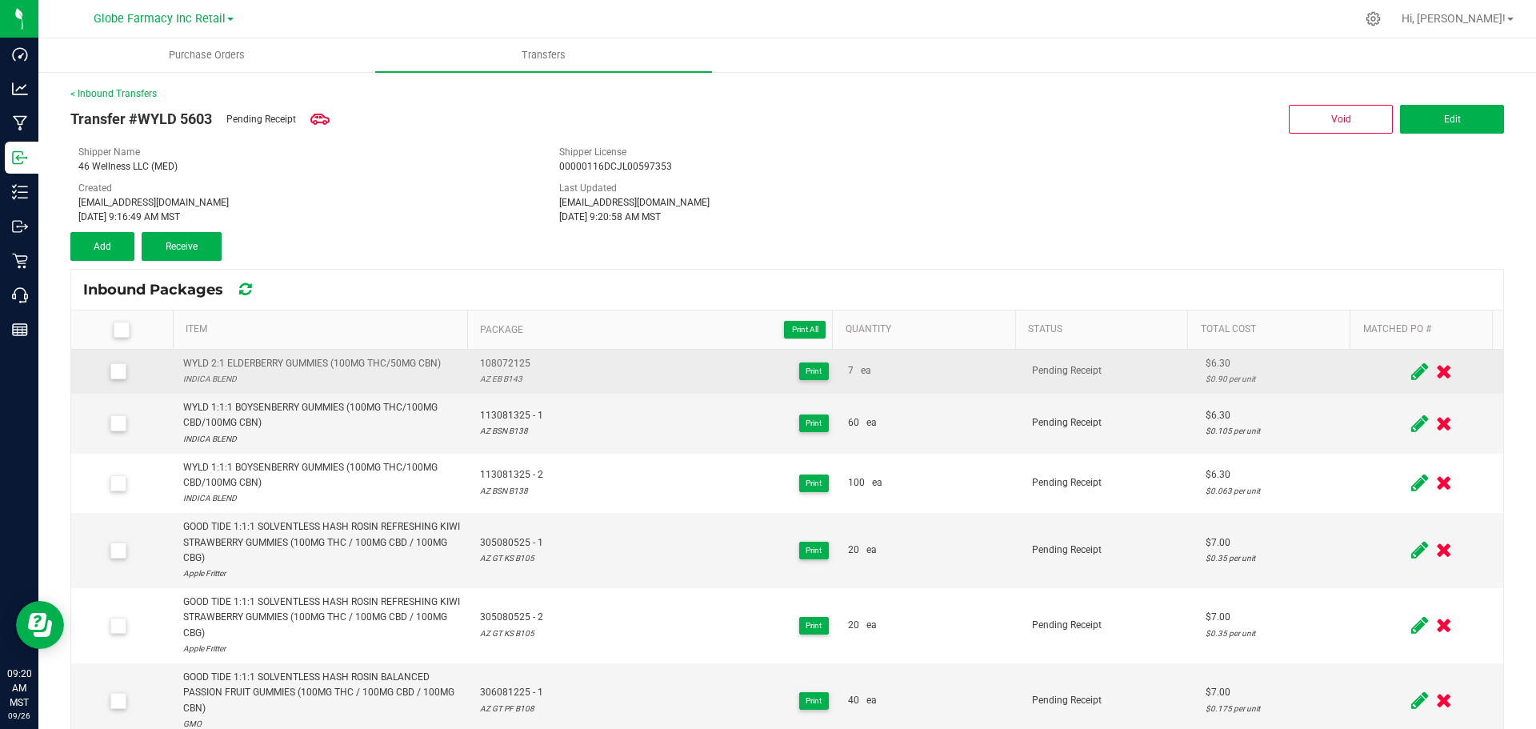
click at [251, 357] on div "WYLD 2:1 ELDERBERRY GUMMIES (100MG THC/50MG CBN)" at bounding box center [312, 363] width 258 height 15
copy div "WYLD 2:1 ELDERBERRY GUMMIES (100MG THC/50MG CBN)"
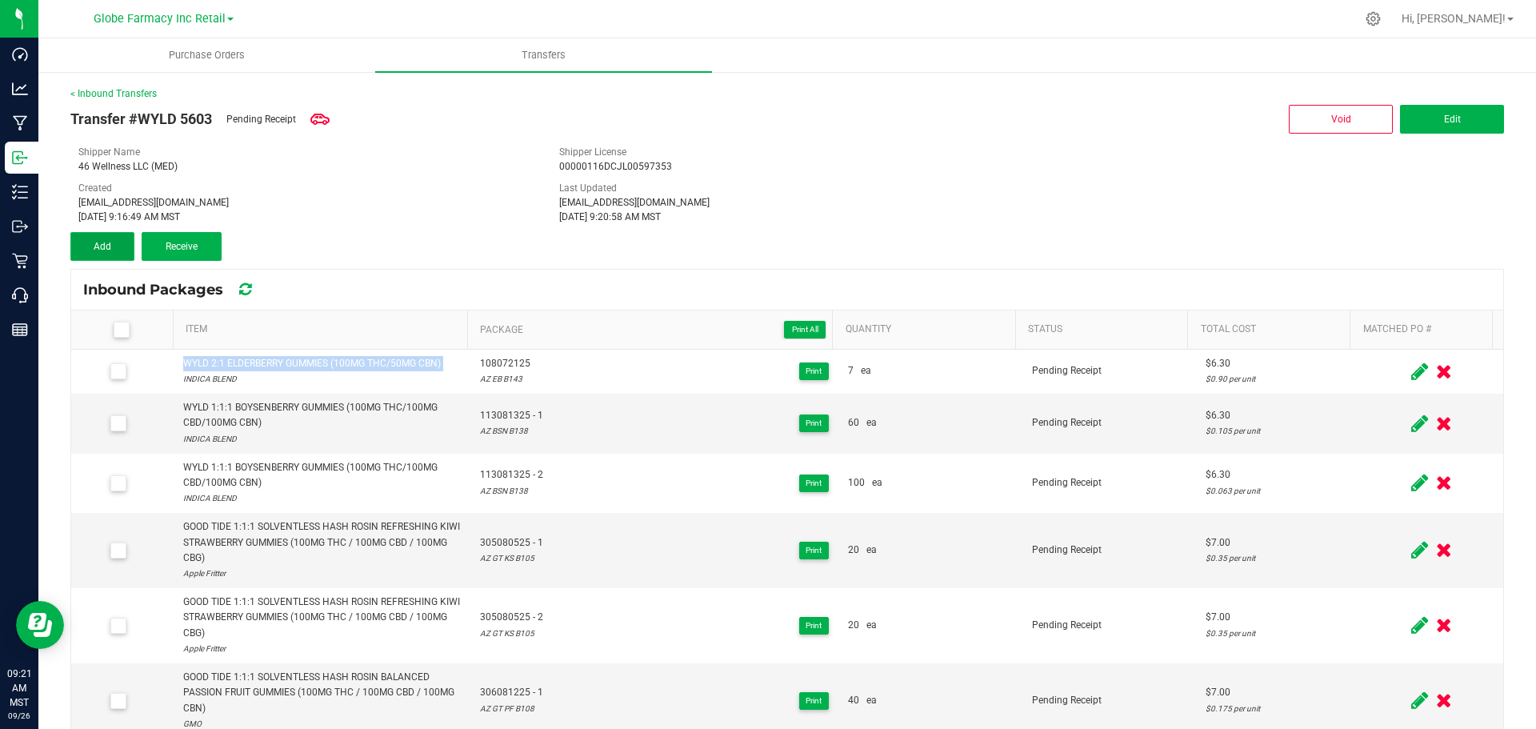
click at [90, 237] on button "Add" at bounding box center [102, 246] width 64 height 29
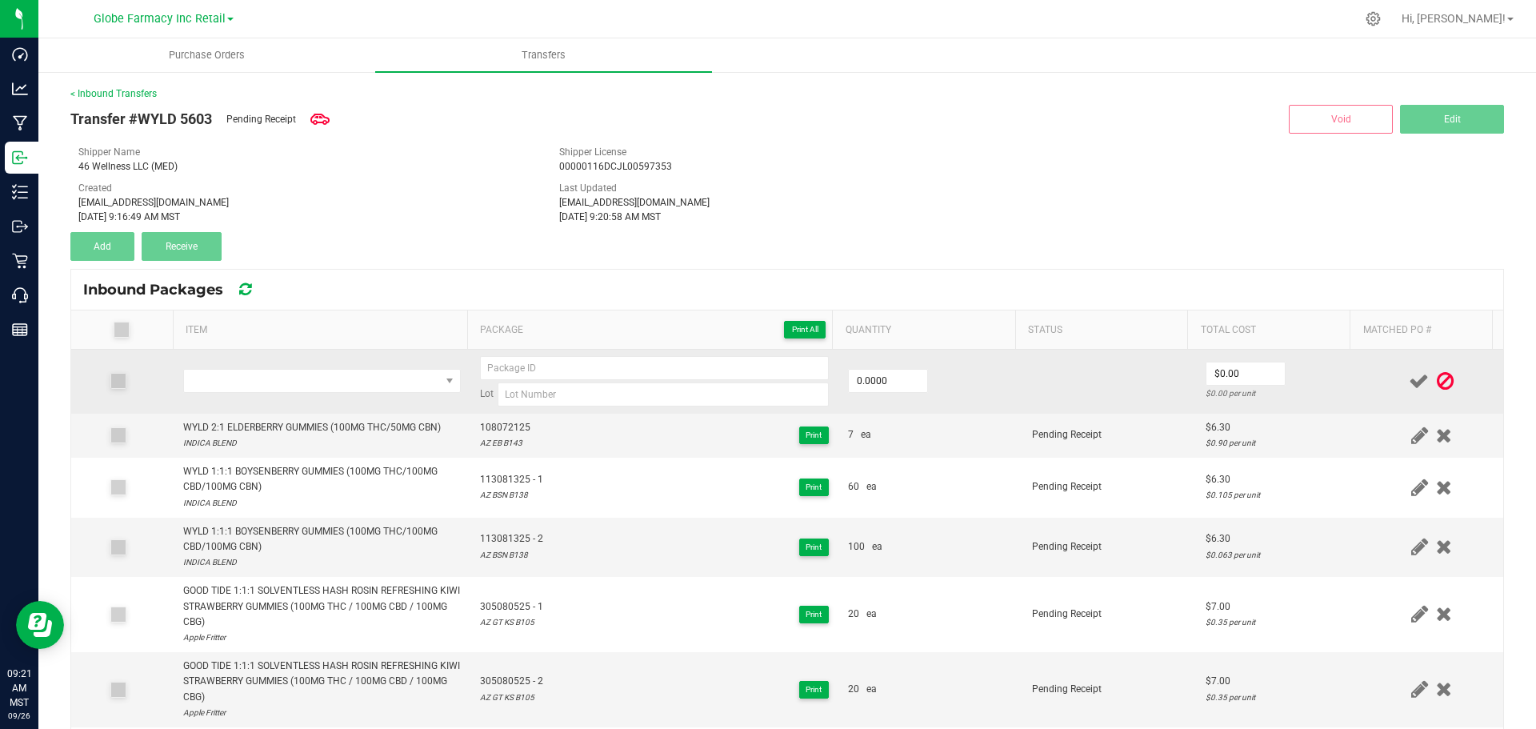
click at [298, 397] on td at bounding box center [322, 382] width 297 height 64
click at [298, 385] on span "NO DATA FOUND" at bounding box center [312, 381] width 256 height 22
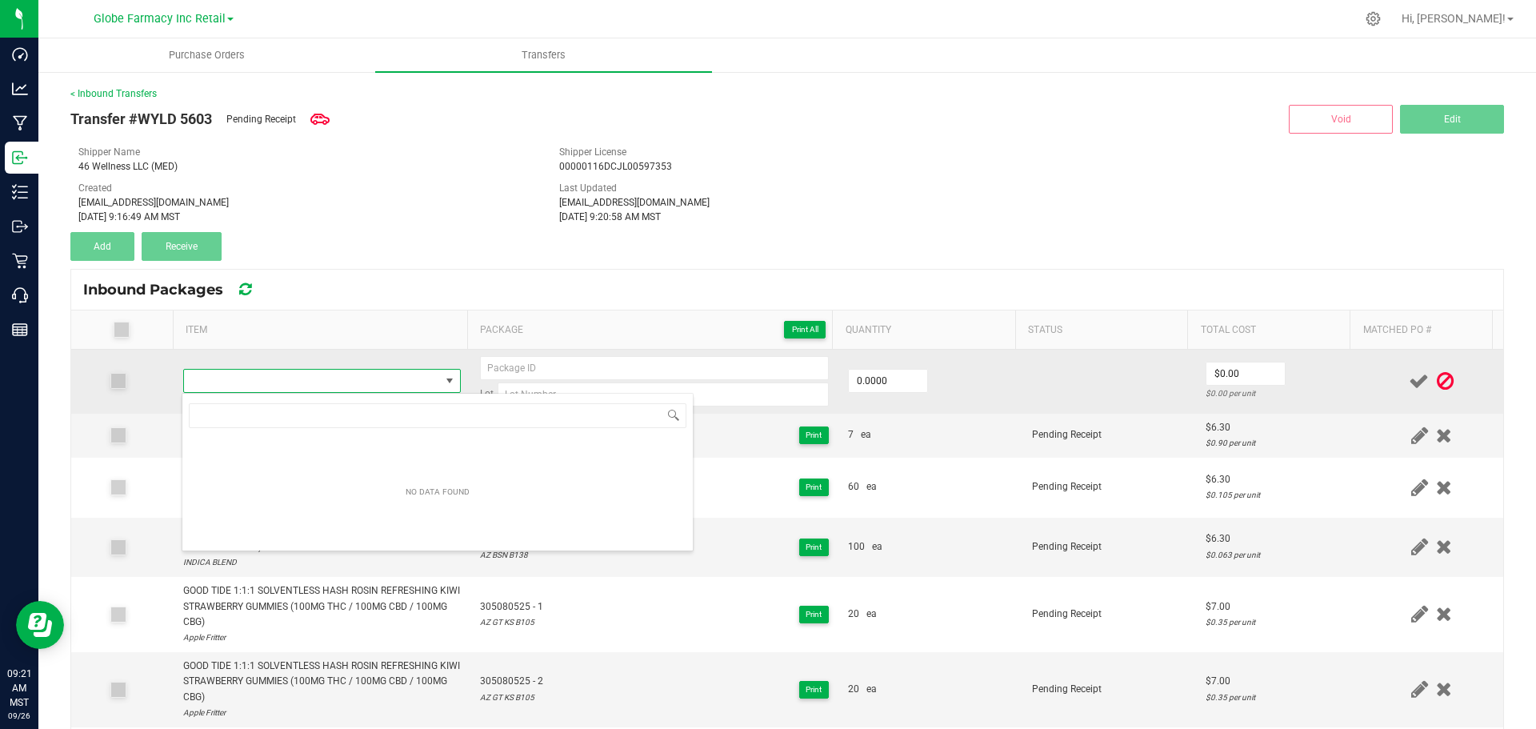
type input "WYLD 2:1 ELDERBERRY GUMMIES (100MG THC/50MG CBN)"
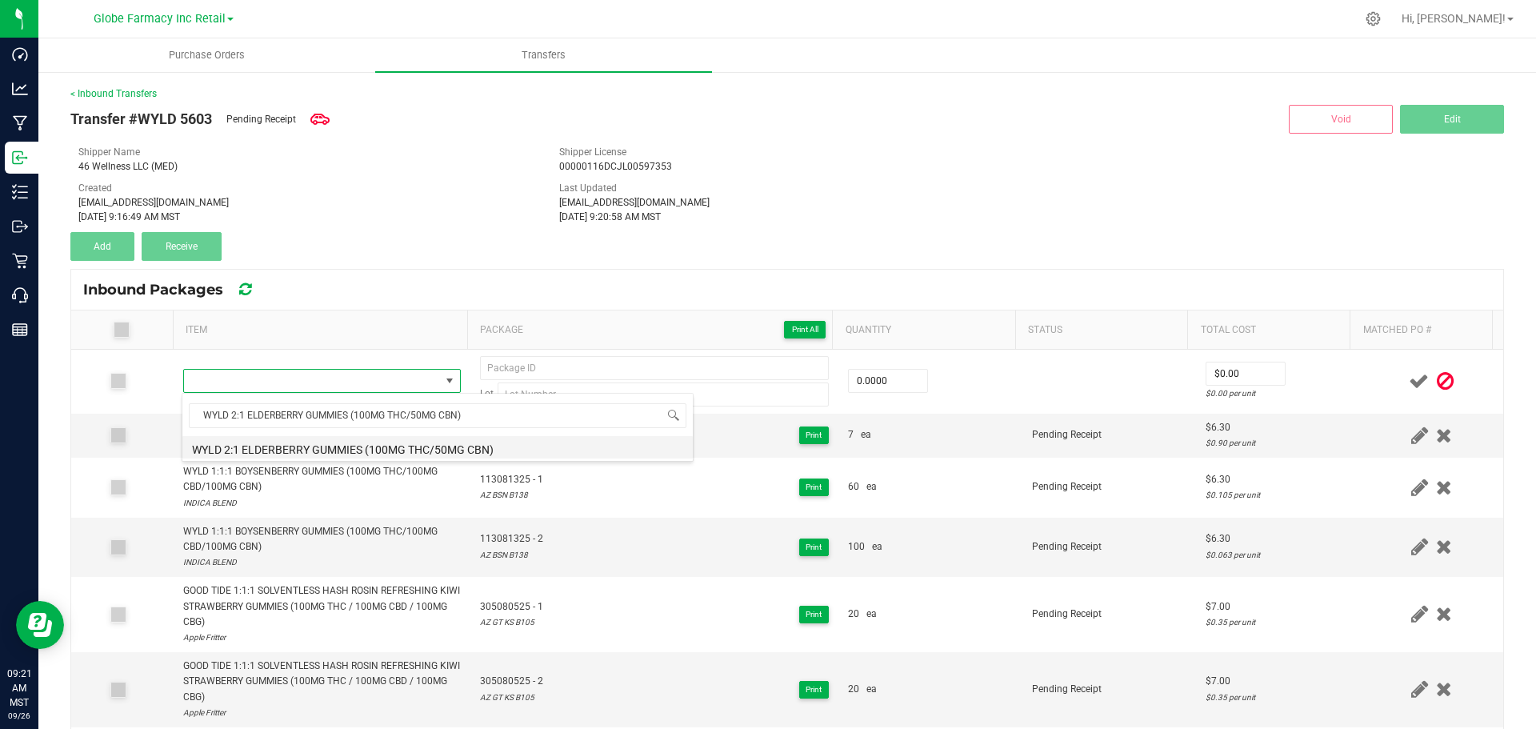
click at [334, 446] on li "WYLD 2:1 ELDERBERRY GUMMIES (100MG THC/50MG CBN)" at bounding box center [437, 447] width 510 height 22
type input "0 ea"
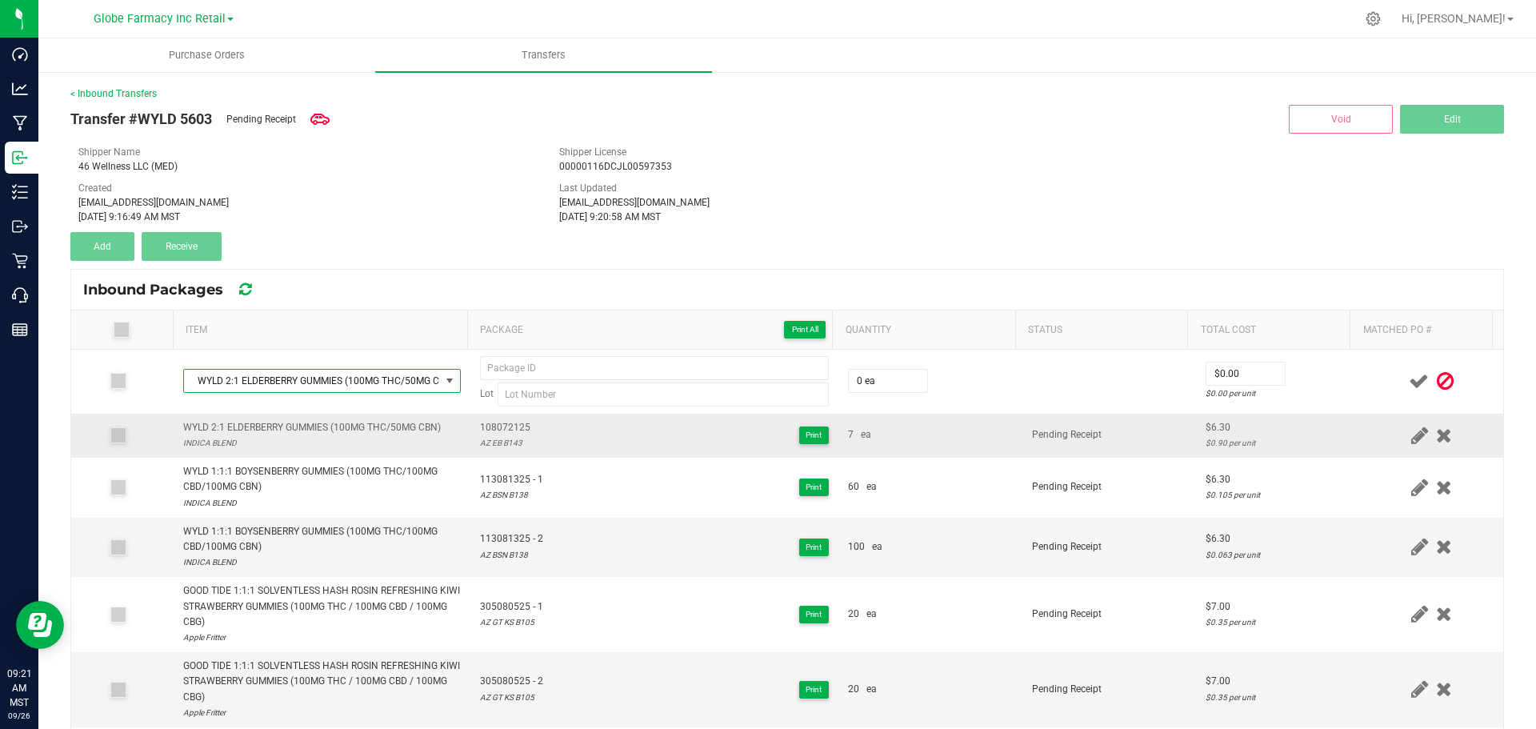
click at [496, 427] on span "108072125" at bounding box center [505, 427] width 50 height 15
click at [499, 435] on div "AZ EB B143" at bounding box center [505, 442] width 50 height 15
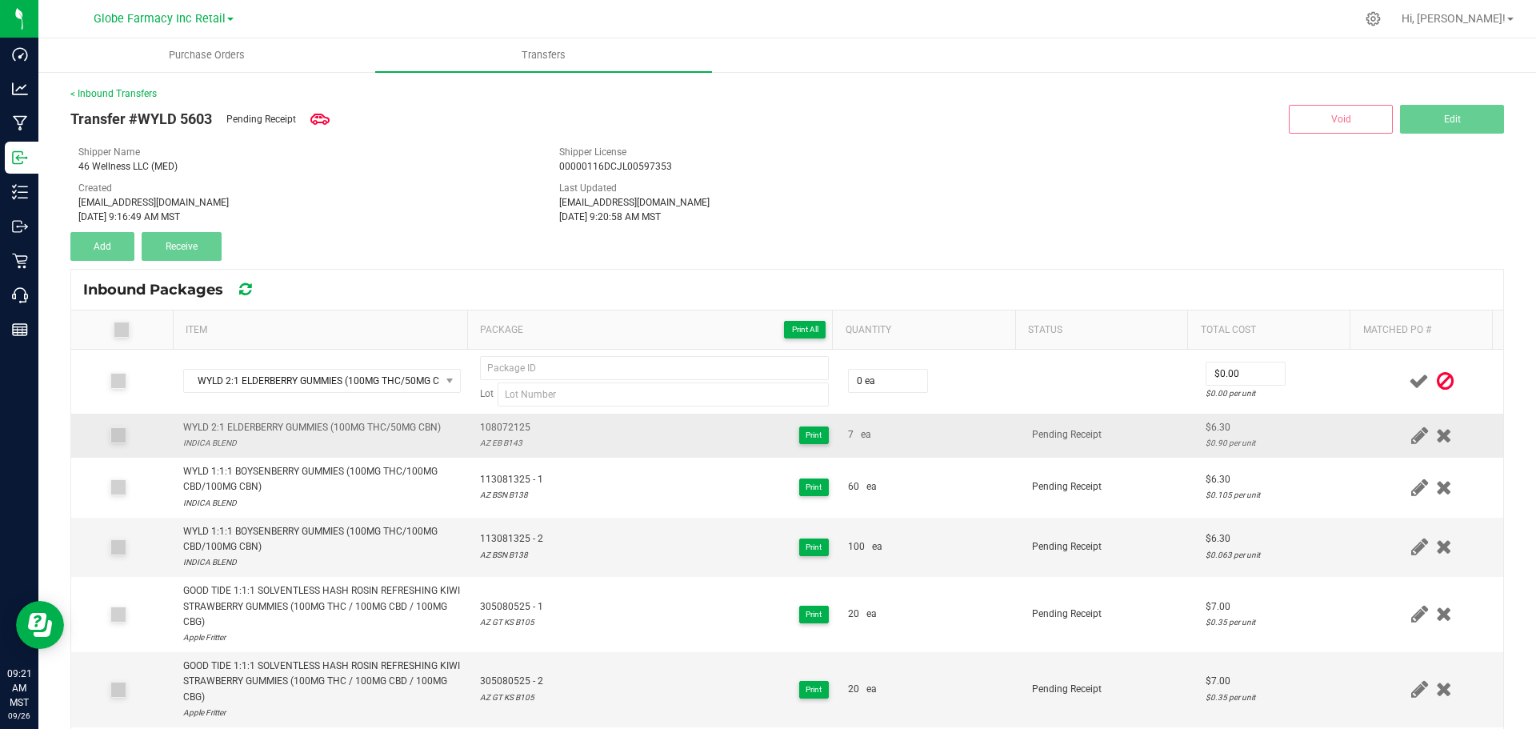
click at [498, 439] on div "AZ EB B143" at bounding box center [505, 442] width 50 height 15
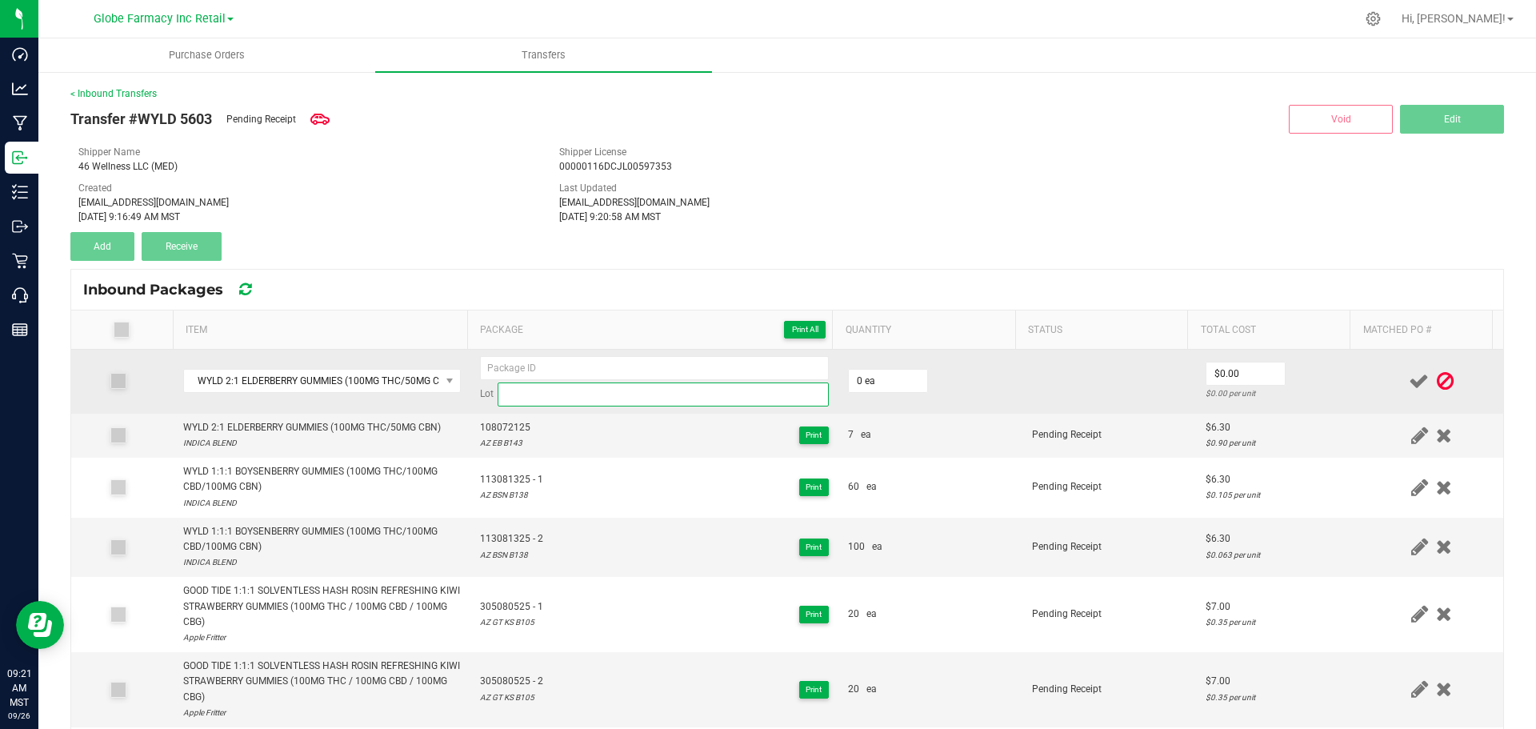
paste input "AZ EB B144"
click at [662, 387] on input at bounding box center [663, 394] width 331 height 24
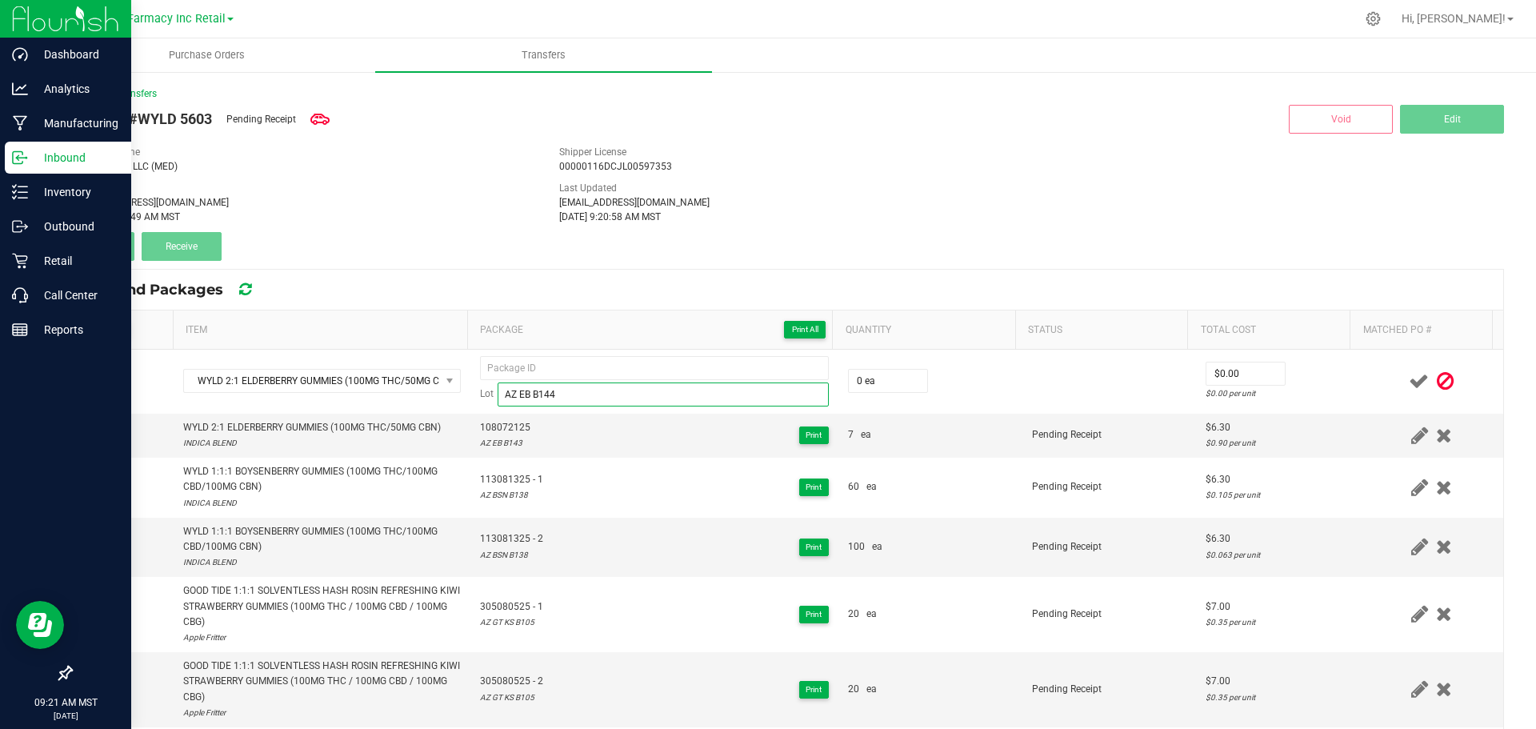
type input "AZ EB B144"
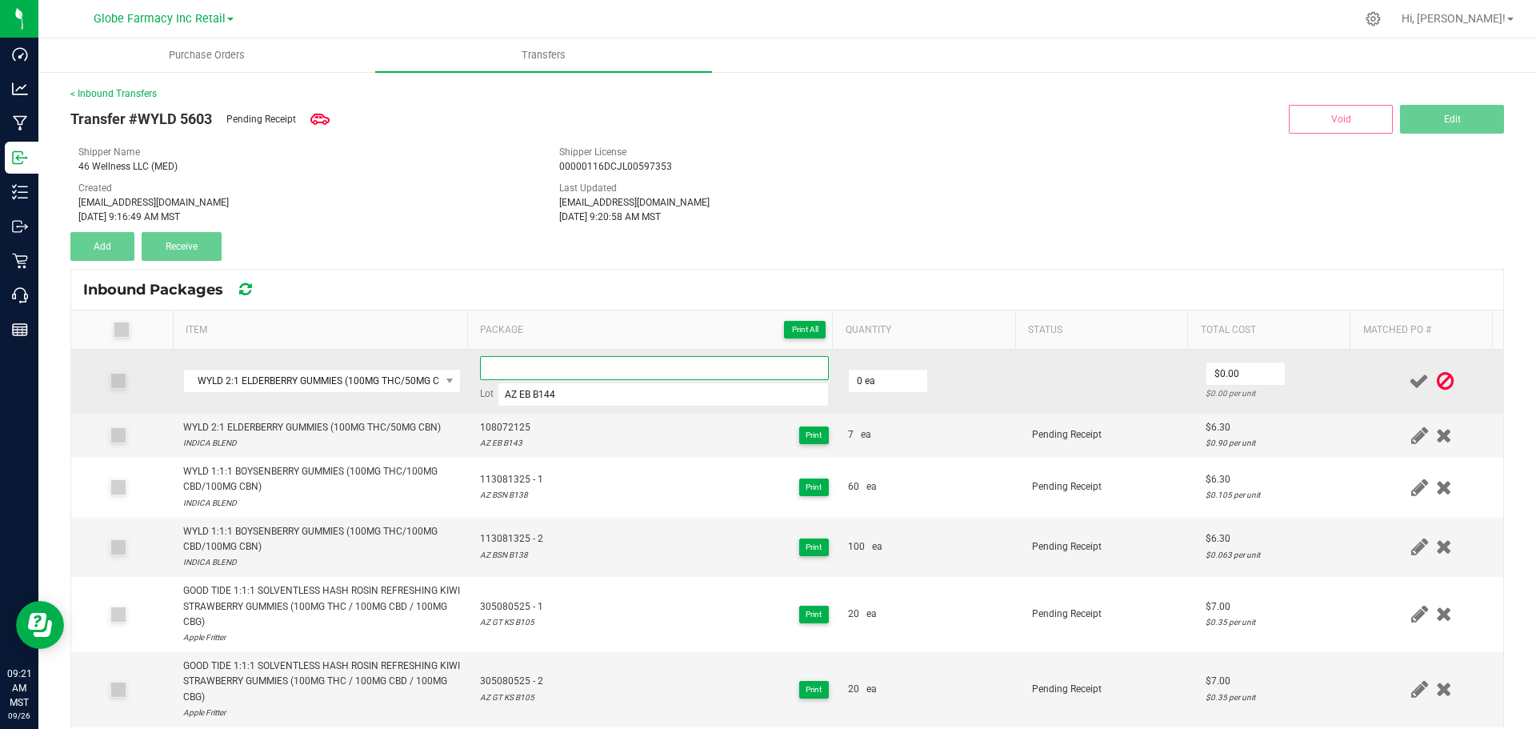
paste input "108082025"
click at [662, 367] on input at bounding box center [654, 368] width 349 height 24
type input "108082025"
click at [872, 365] on td "0 ea" at bounding box center [931, 382] width 184 height 64
click at [876, 376] on input "0" at bounding box center [888, 381] width 78 height 22
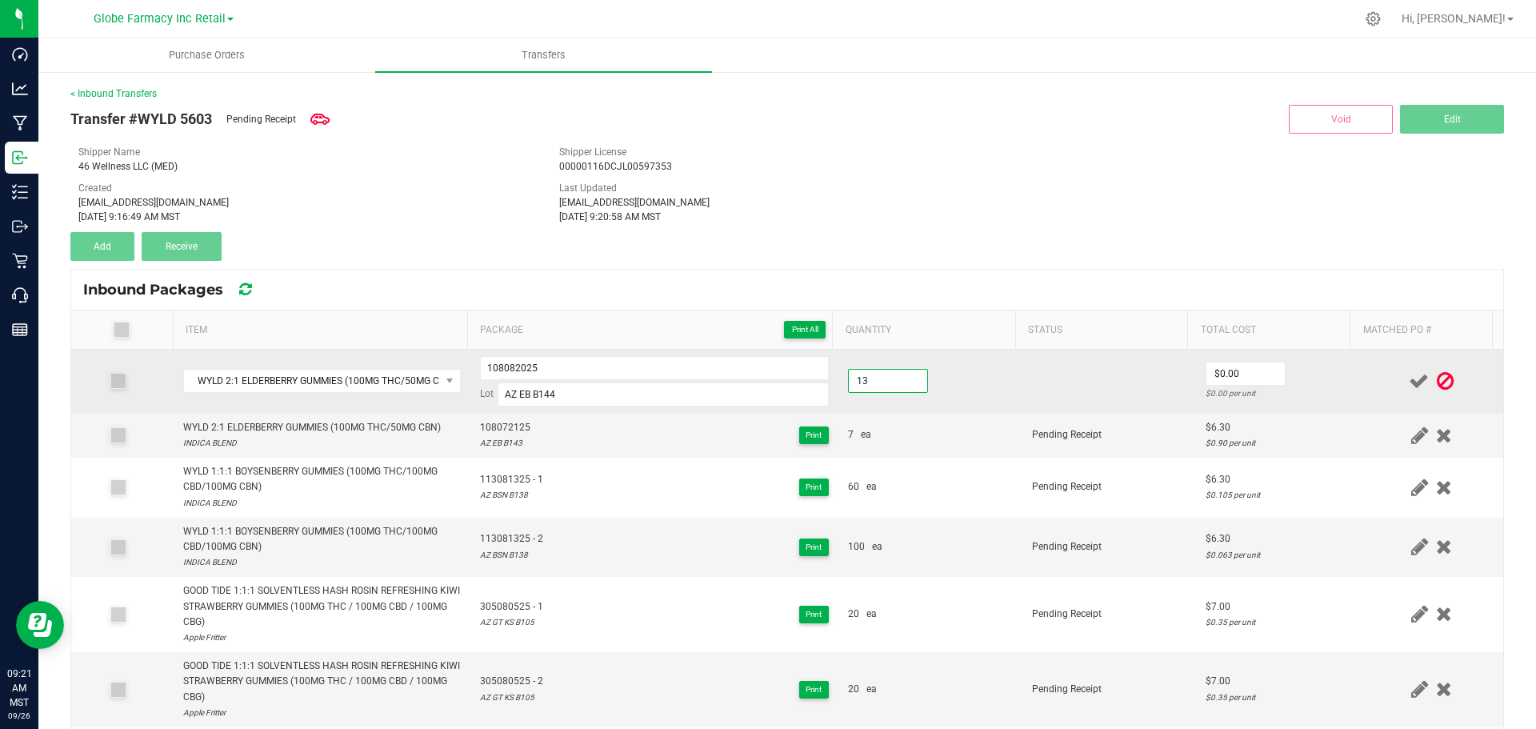
type input "13 ea"
type input "$6.30"
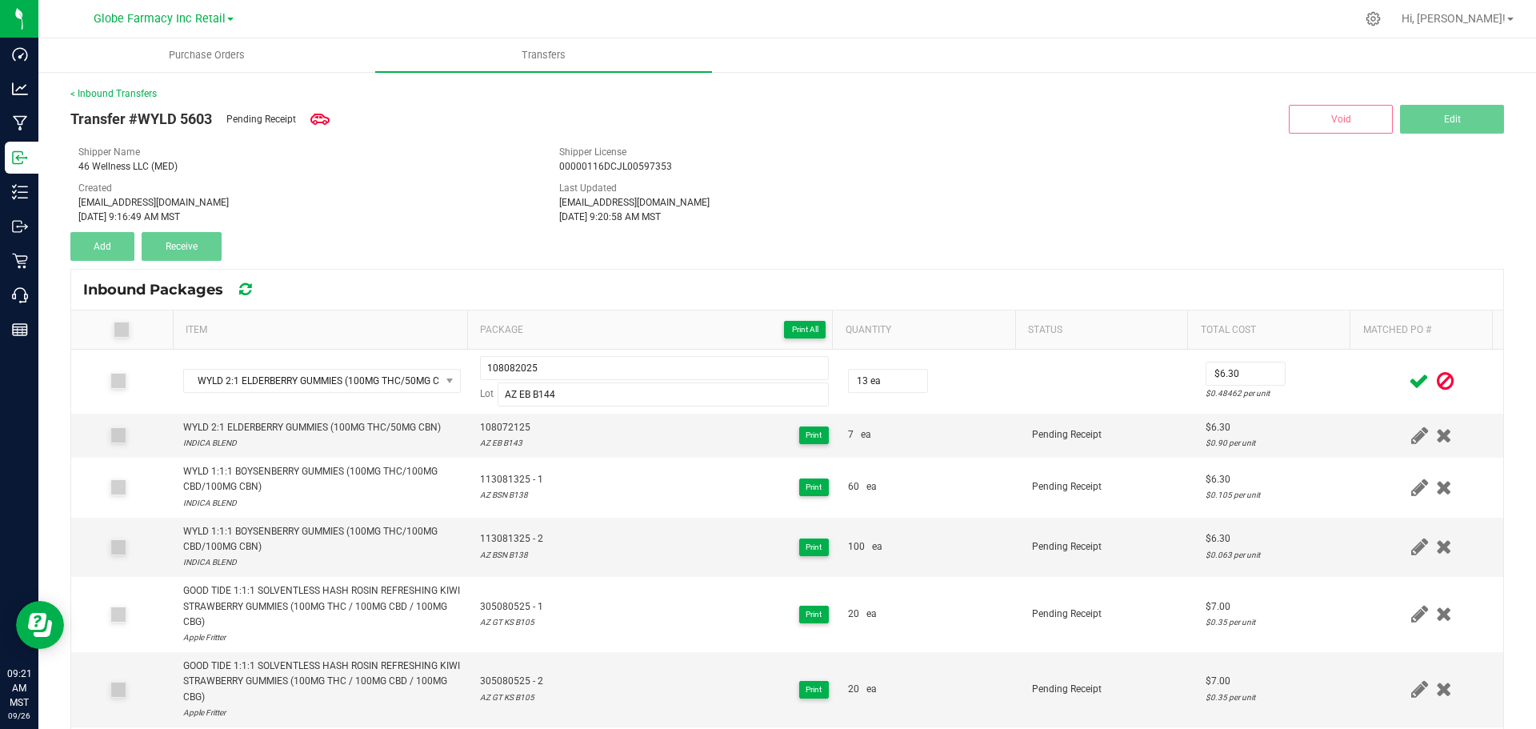
click at [1370, 381] on div at bounding box center [1432, 381] width 124 height 20
click at [1409, 386] on icon at bounding box center [1419, 381] width 20 height 20
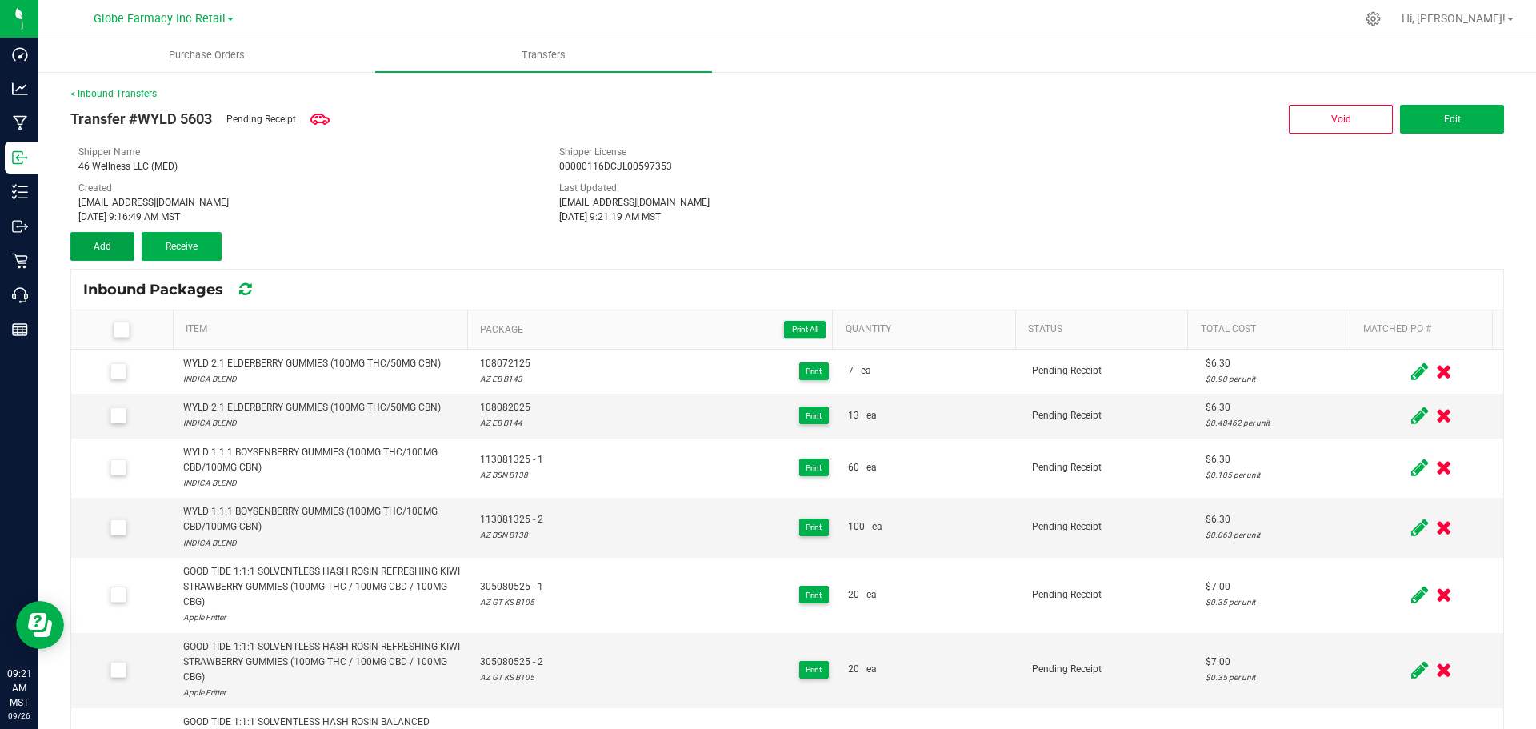
drag, startPoint x: 94, startPoint y: 254, endPoint x: 122, endPoint y: 266, distance: 30.8
click at [94, 254] on button "Add" at bounding box center [102, 246] width 64 height 29
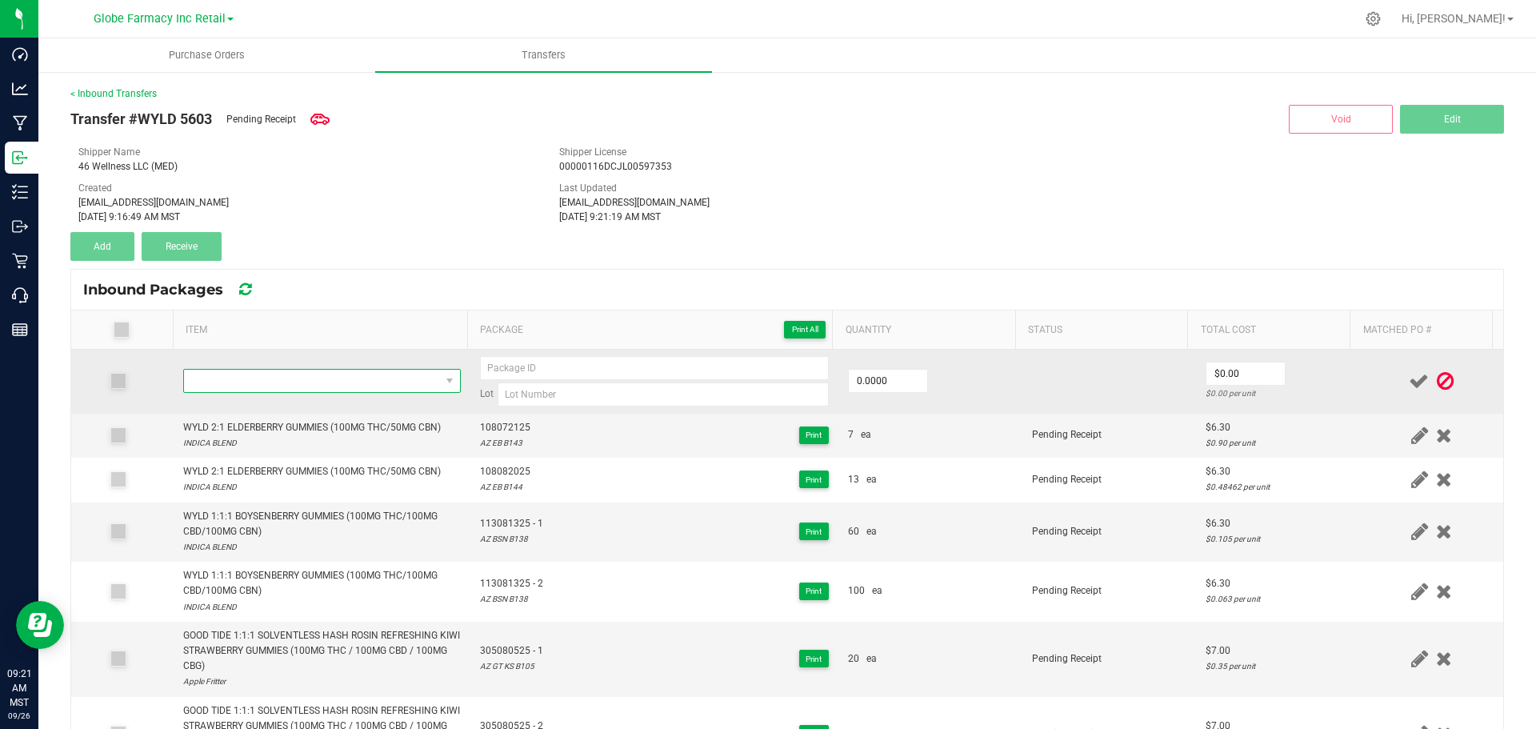
click at [244, 382] on span "NO DATA FOUND" at bounding box center [312, 381] width 256 height 22
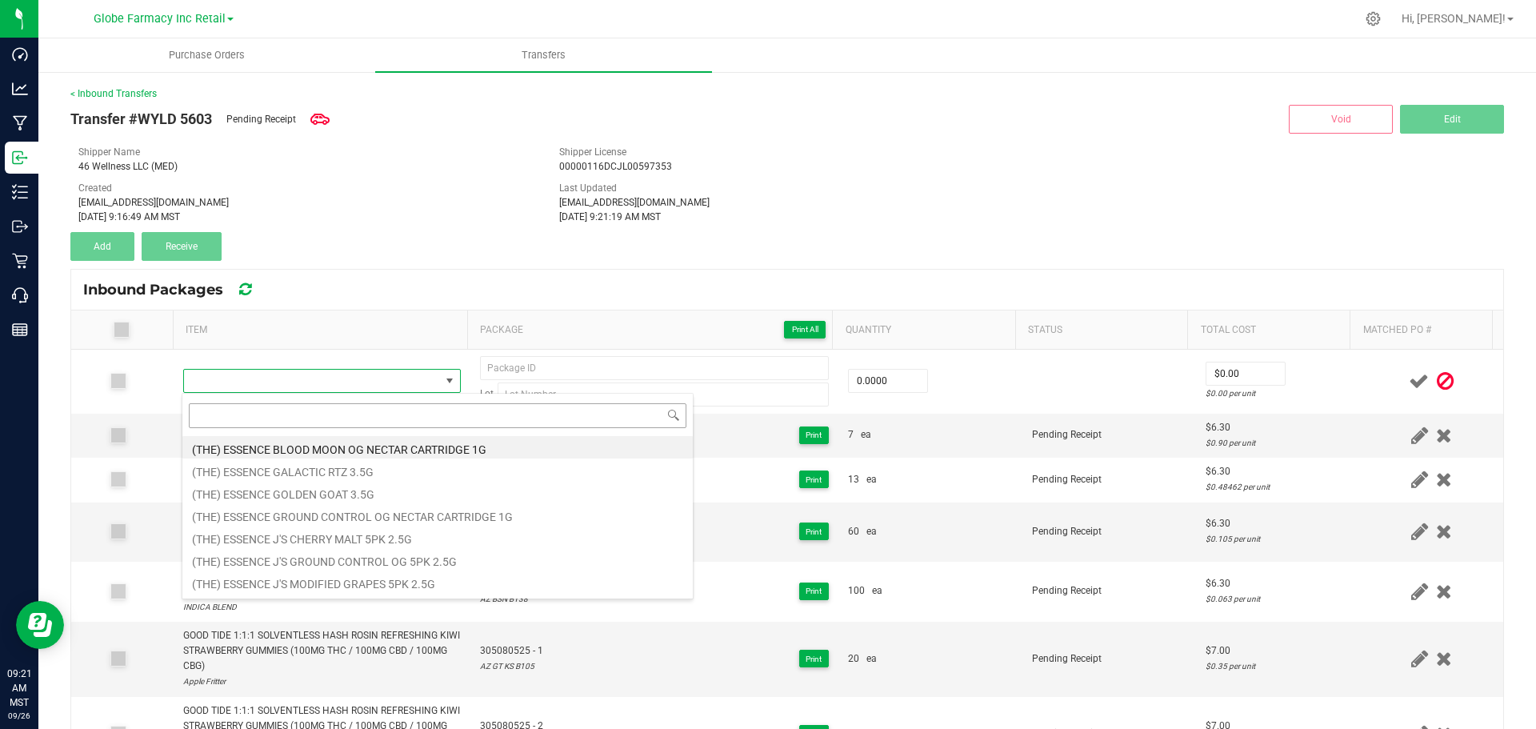
click at [304, 422] on input at bounding box center [438, 415] width 498 height 25
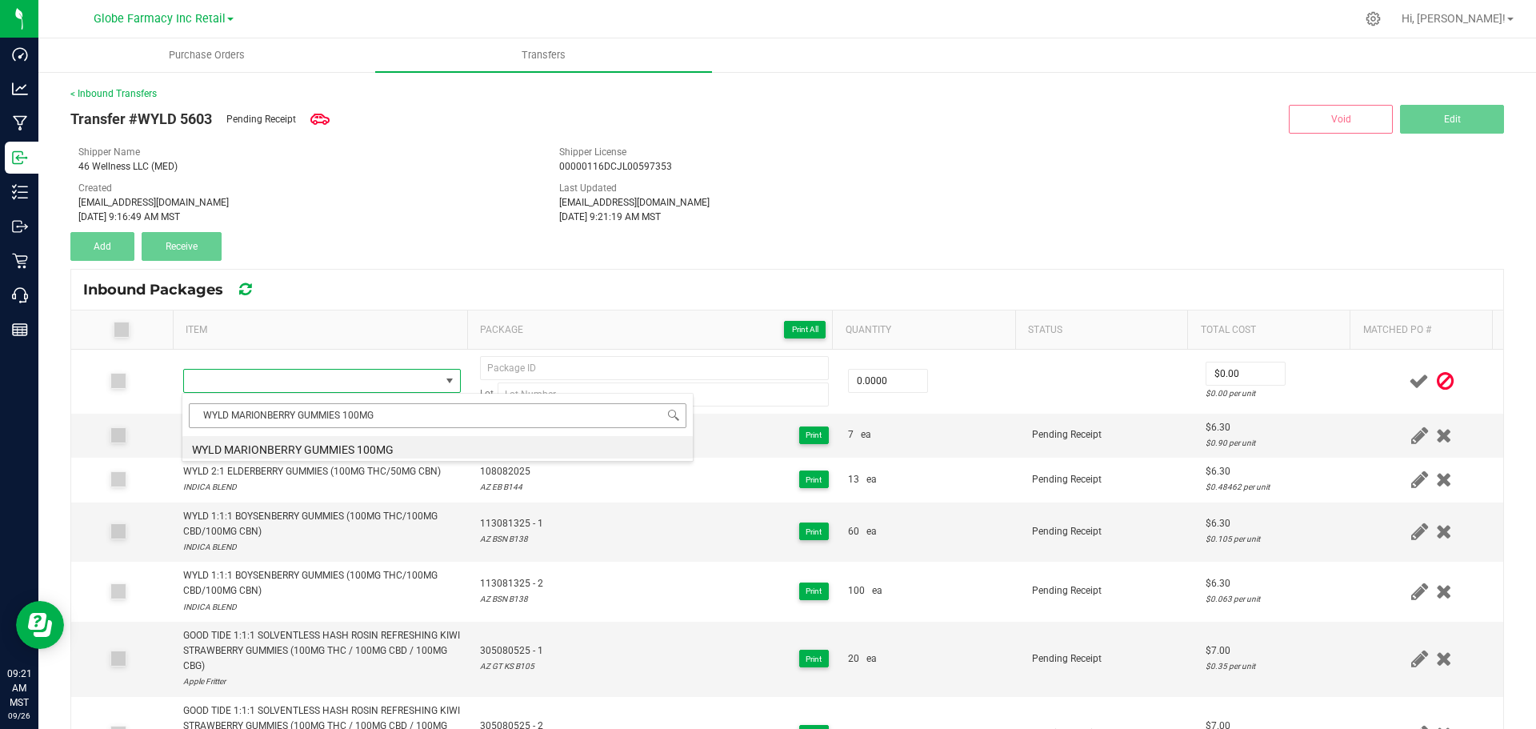
type input "WYLD MARIONBERRY GUMMIES 100MGWYLD MARIONBERRY GUMMIES 100MG"
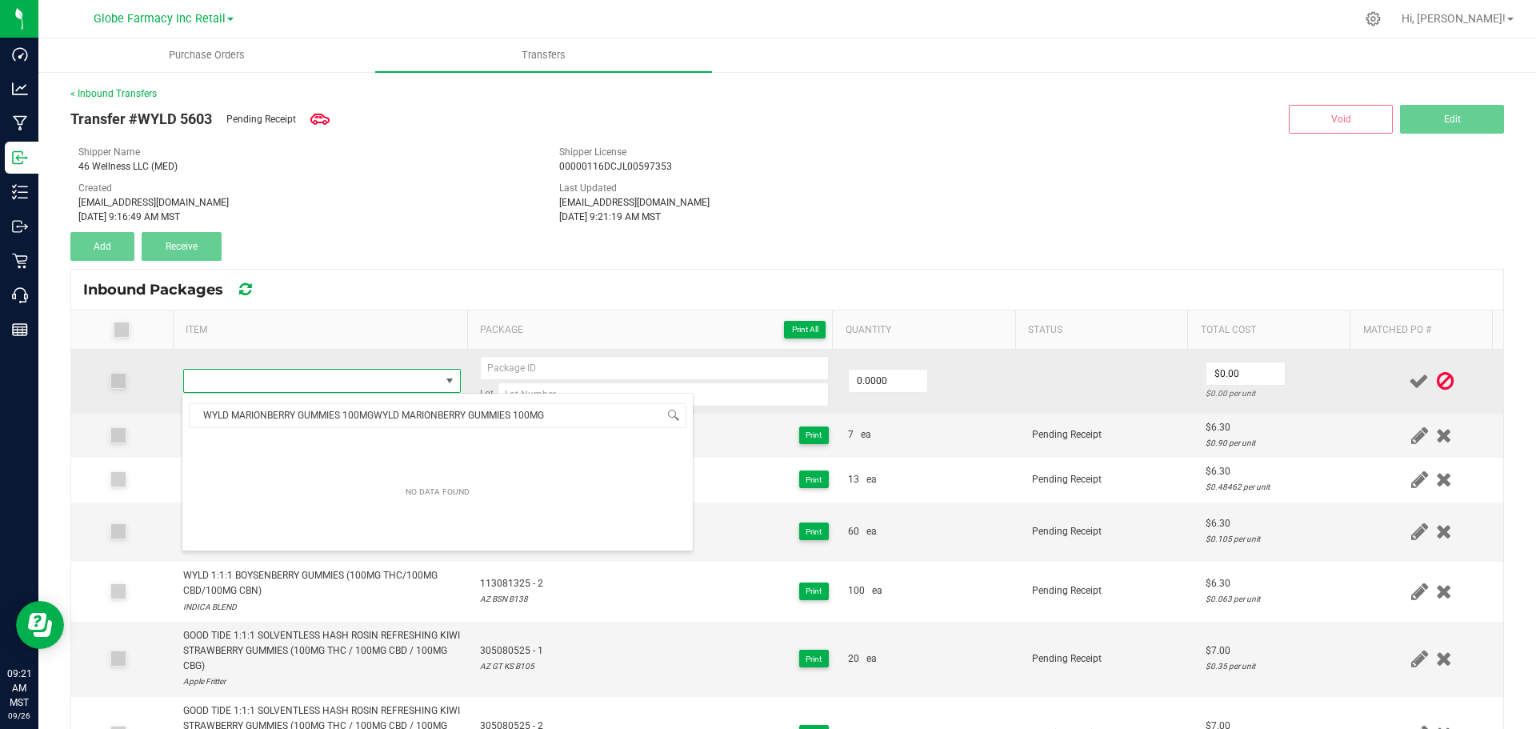
click at [342, 361] on td at bounding box center [322, 382] width 297 height 64
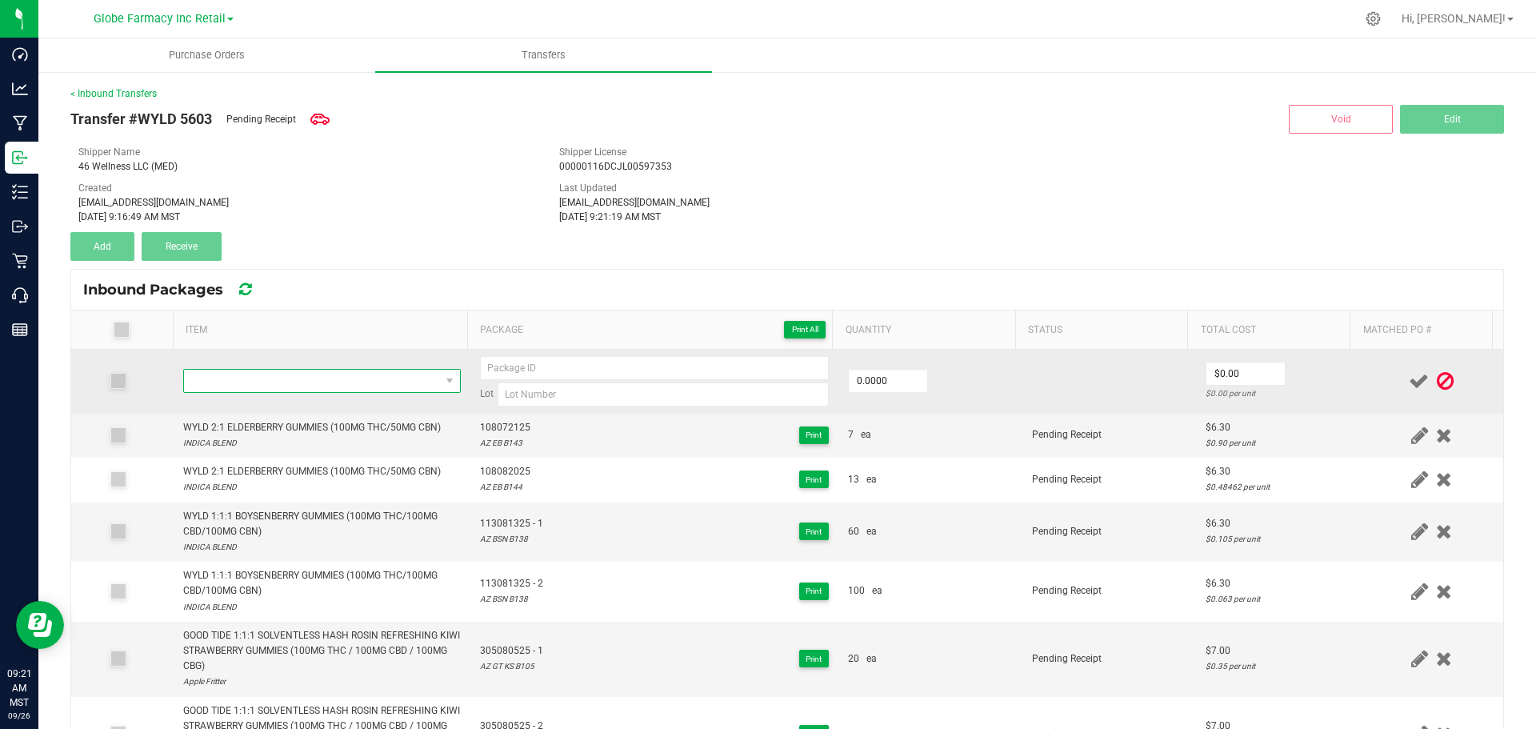
click at [331, 385] on span "NO DATA FOUND" at bounding box center [312, 381] width 256 height 22
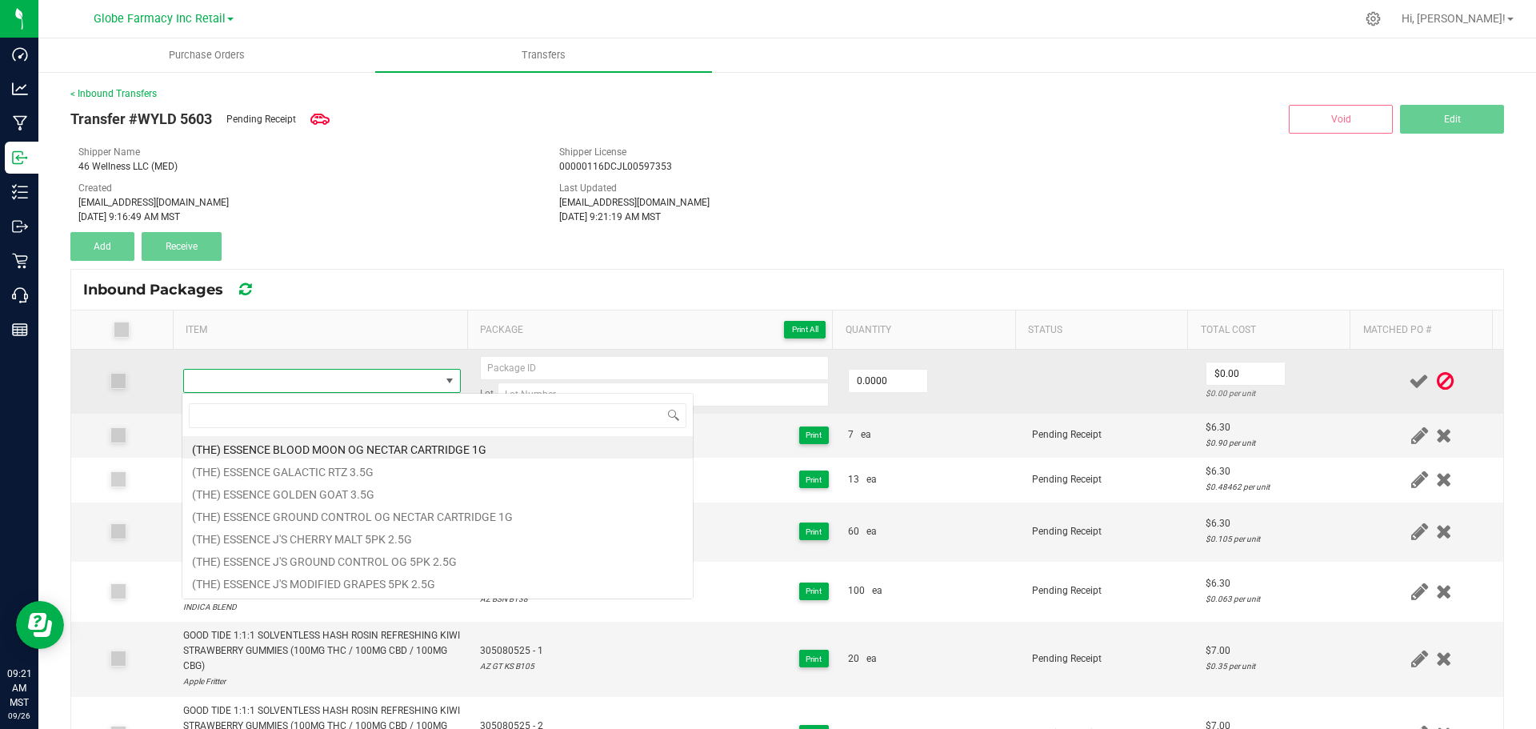
type input "WYLD MARIONBERRY GUMMIES 100MG"
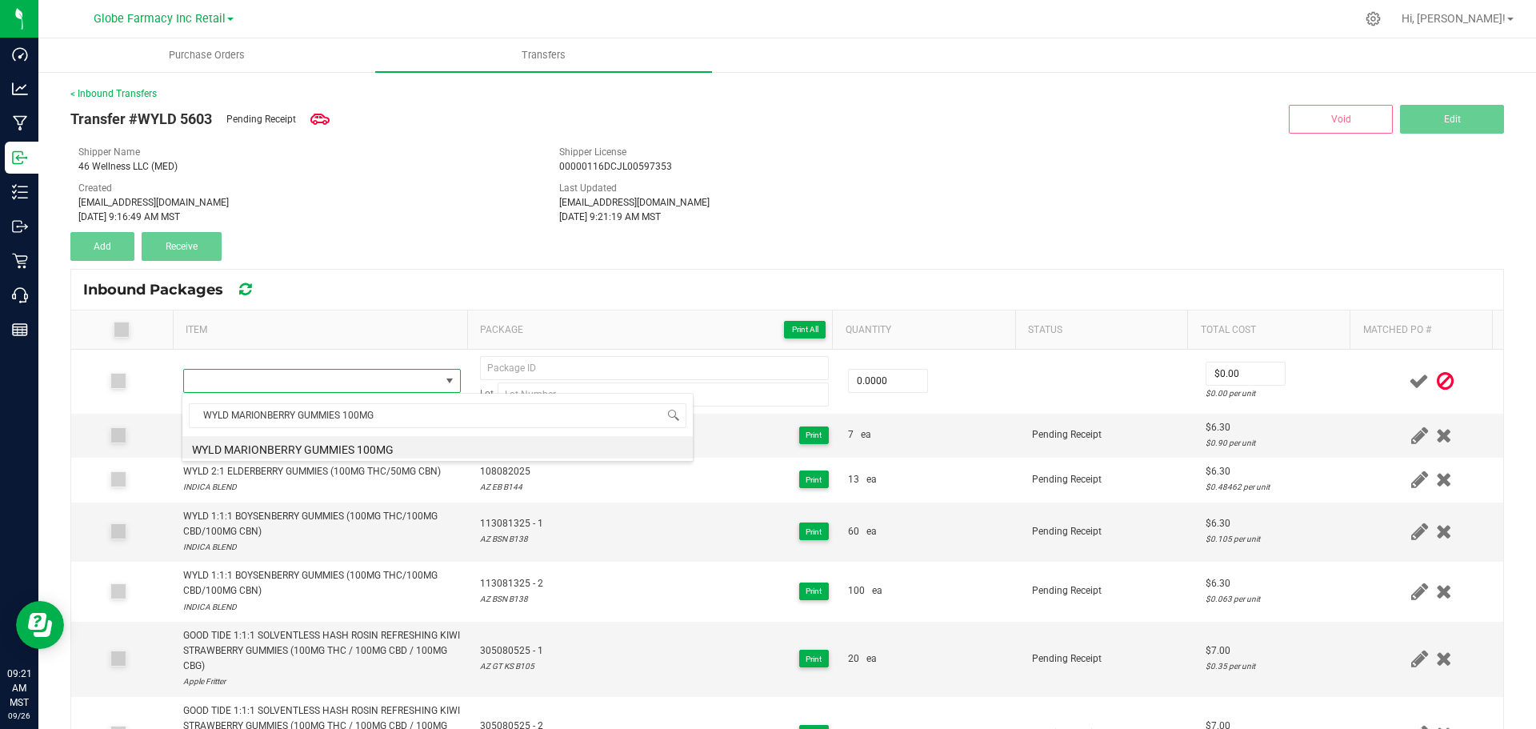
click at [286, 450] on li "WYLD MARIONBERRY GUMMIES 100MG" at bounding box center [437, 447] width 510 height 22
type input "0 ea"
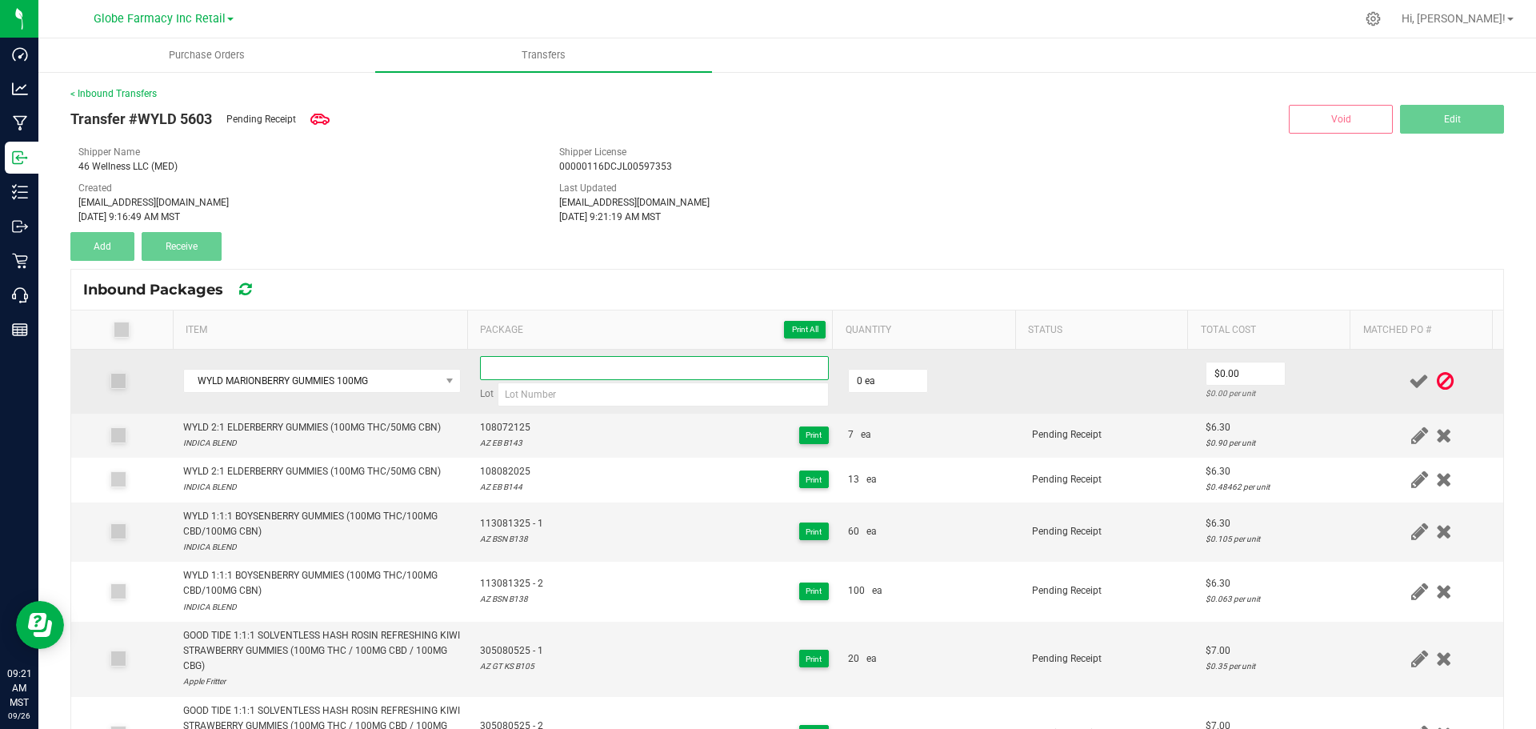
paste input "103061225"
click at [582, 365] on input at bounding box center [654, 368] width 349 height 24
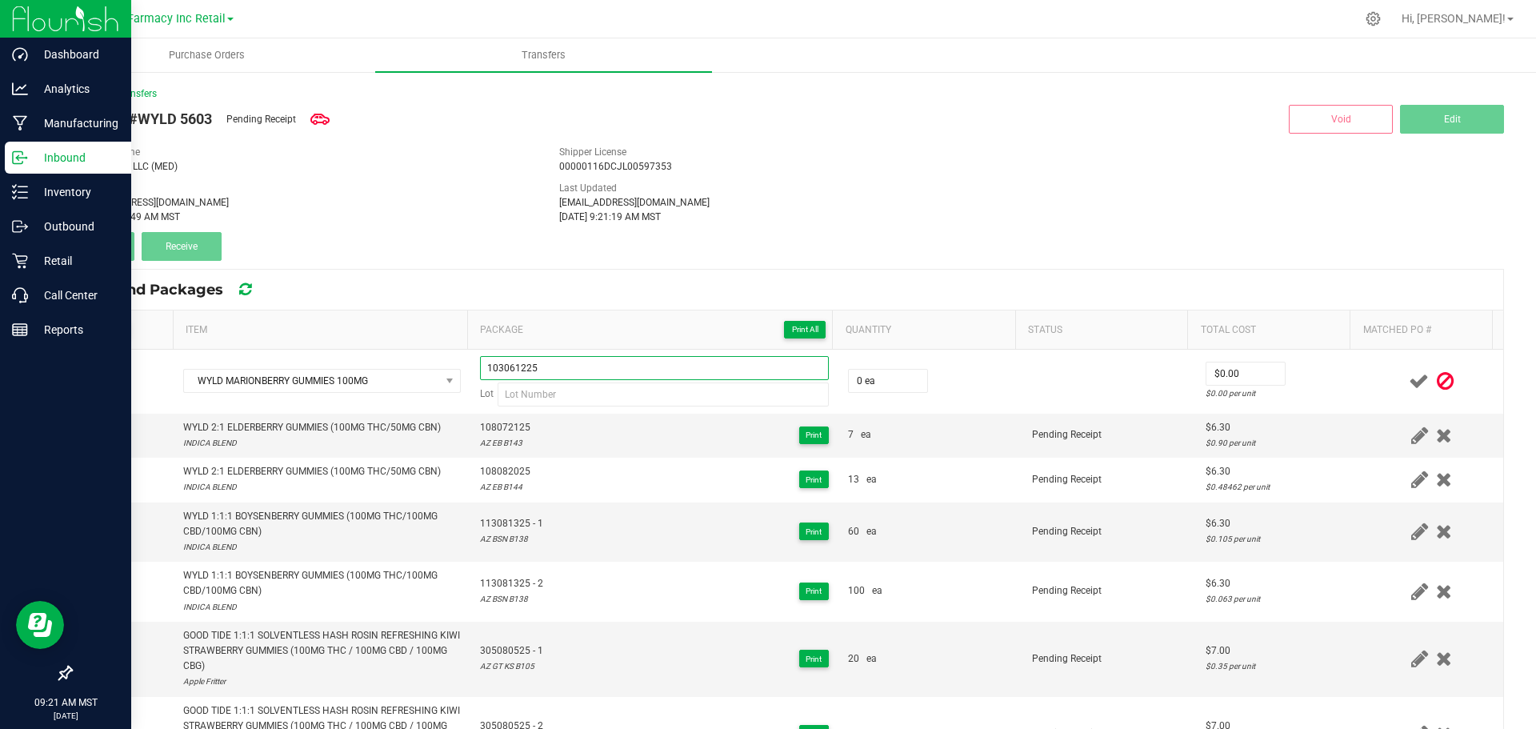
paste input "103061225"
type input "103061225103061225"
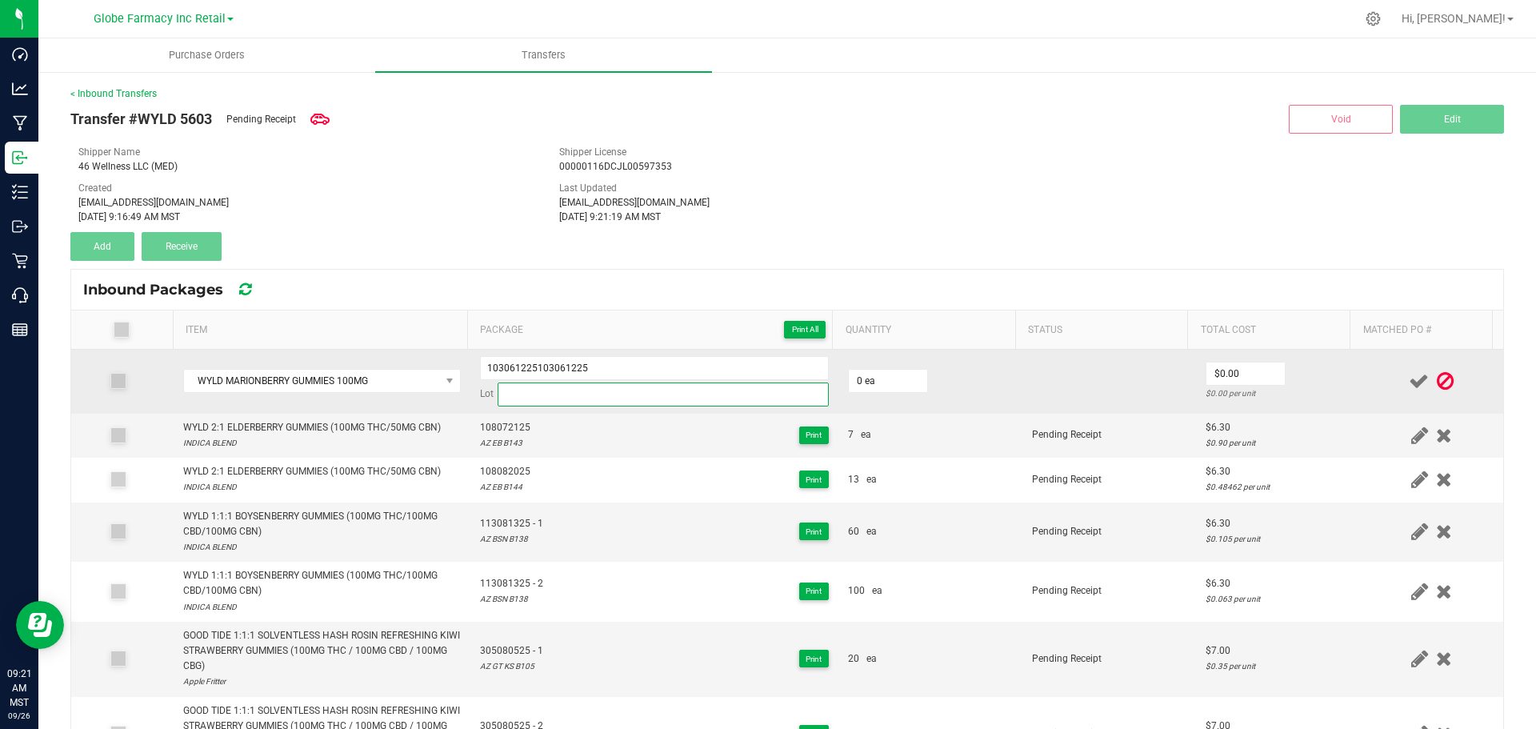
click at [579, 390] on input at bounding box center [663, 394] width 331 height 24
paste input "AZ MB B115"
type input "AZ MB B115"
click at [634, 367] on input "103061225103061225" at bounding box center [654, 368] width 349 height 24
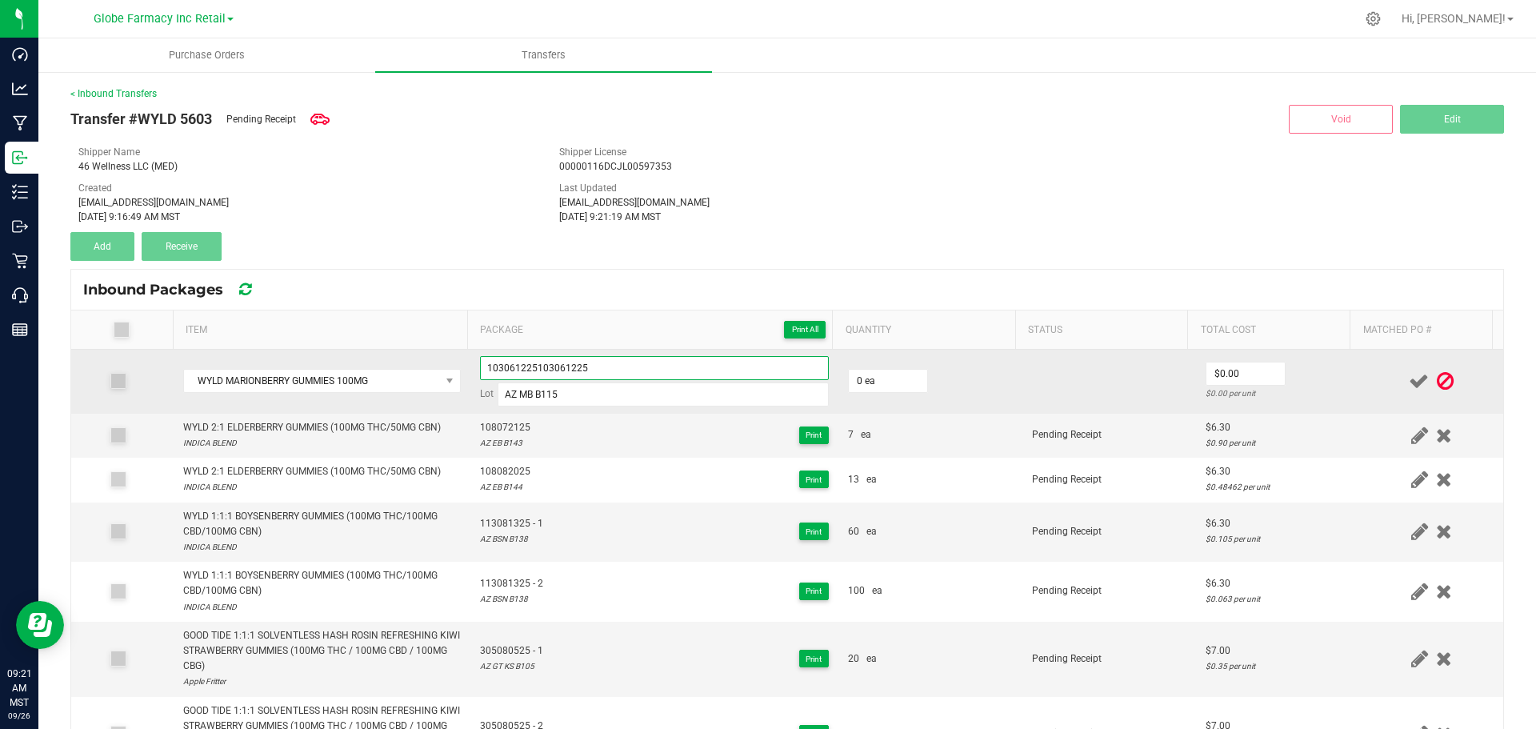
click at [634, 367] on input "103061225103061225" at bounding box center [654, 368] width 349 height 24
click at [561, 359] on input "103061225103061225" at bounding box center [654, 368] width 349 height 24
paste input
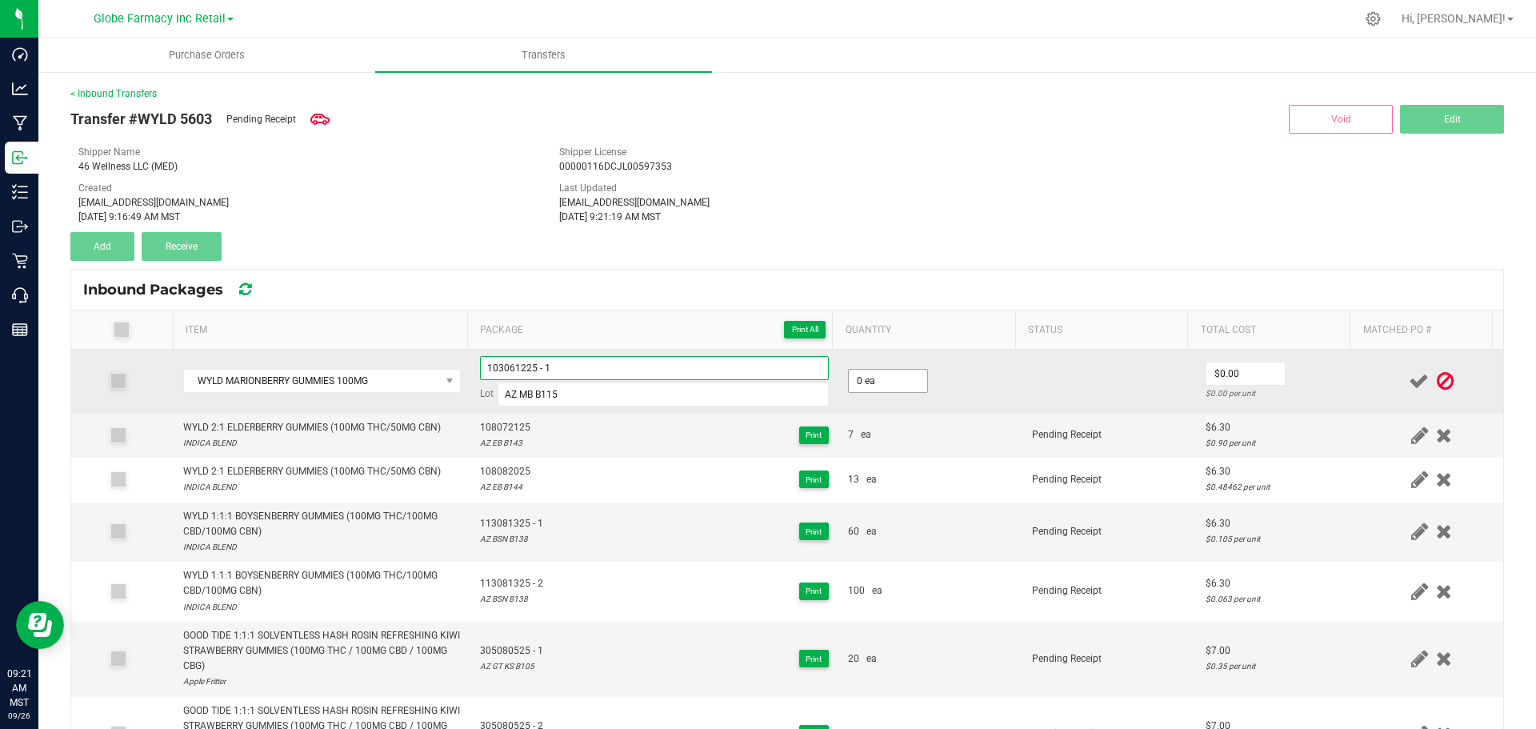
type input "103061225 - 1"
click at [871, 381] on input "0" at bounding box center [888, 381] width 78 height 22
type input "40 ea"
drag, startPoint x: 1263, startPoint y: 389, endPoint x: 1252, endPoint y: 382, distance: 12.9
click at [1261, 388] on div "$12.25 per unit" at bounding box center [1278, 393] width 145 height 15
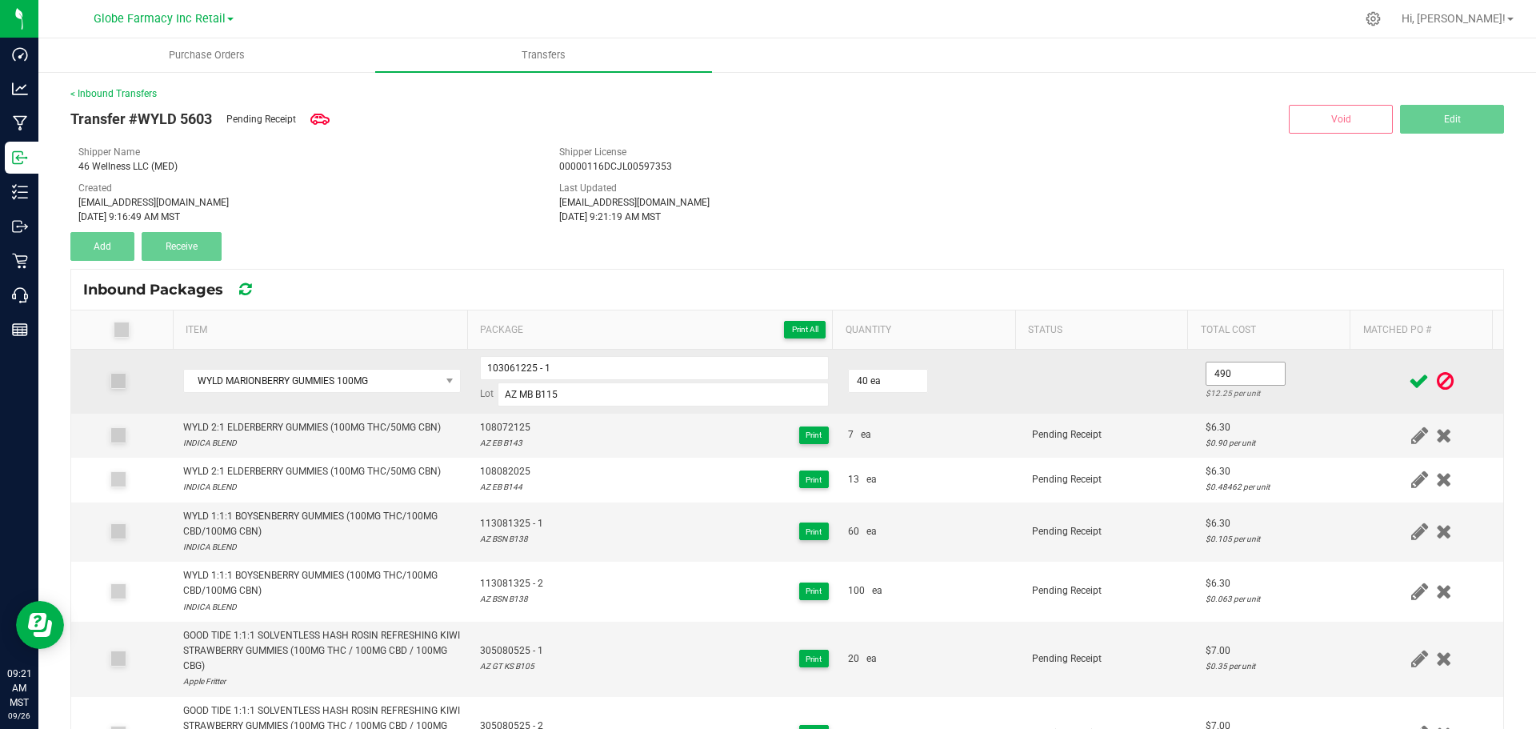
click at [1243, 378] on input "490" at bounding box center [1246, 373] width 78 height 22
type input "$4.90"
drag, startPoint x: 1294, startPoint y: 354, endPoint x: 1347, endPoint y: 370, distance: 55.9
click at [1295, 355] on td "$4.90 $0.1225 per unit" at bounding box center [1278, 382] width 164 height 64
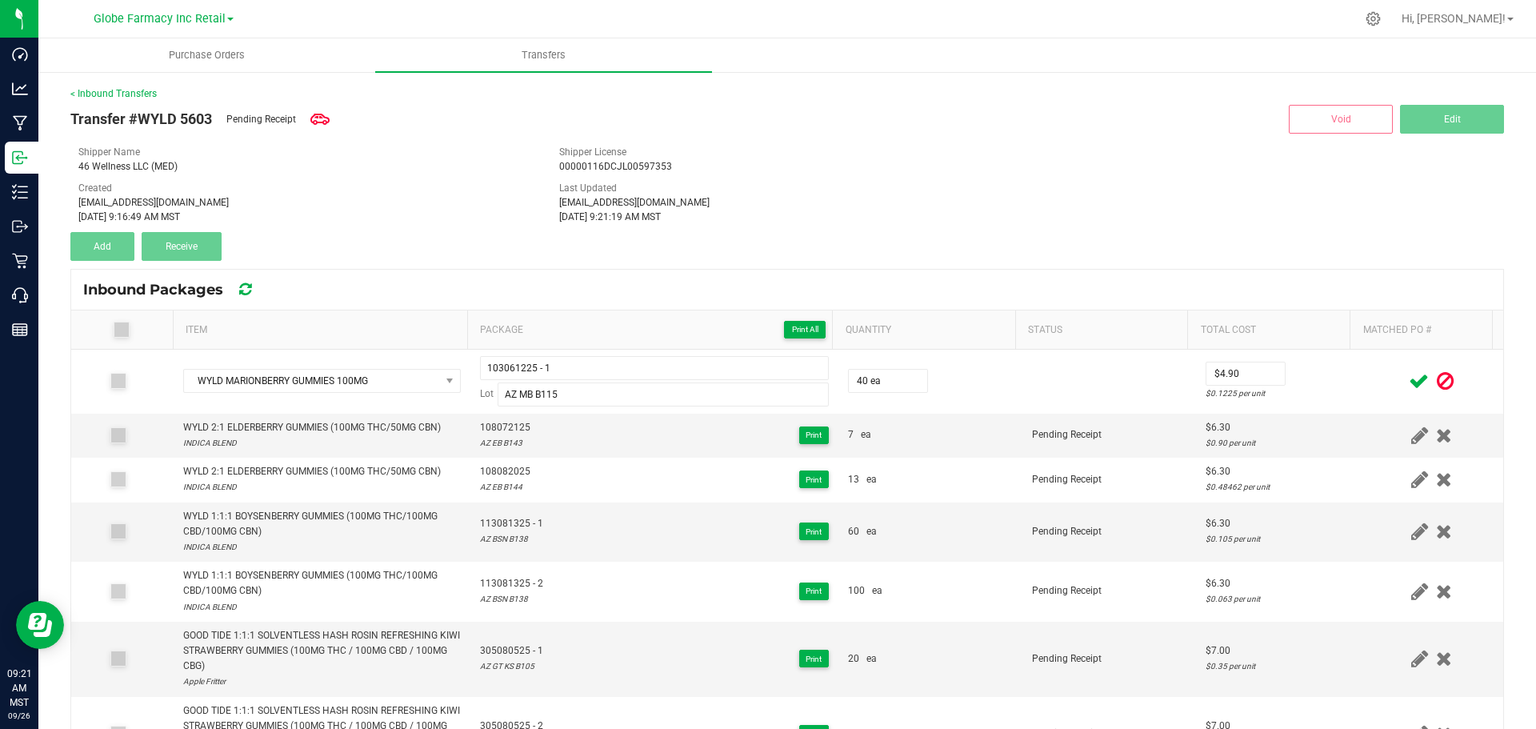
click at [1409, 377] on icon at bounding box center [1419, 381] width 20 height 20
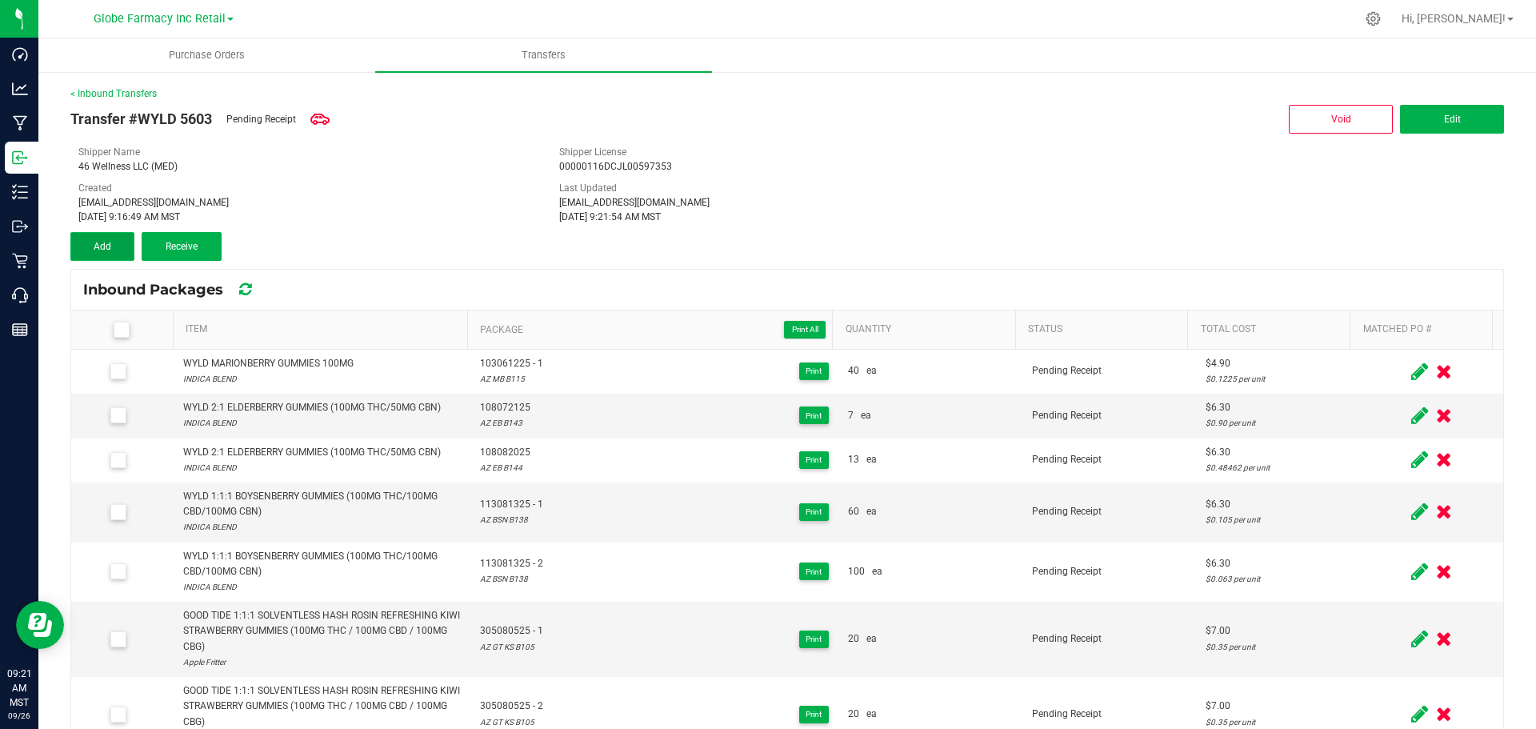
click at [118, 242] on button "Add" at bounding box center [102, 246] width 64 height 29
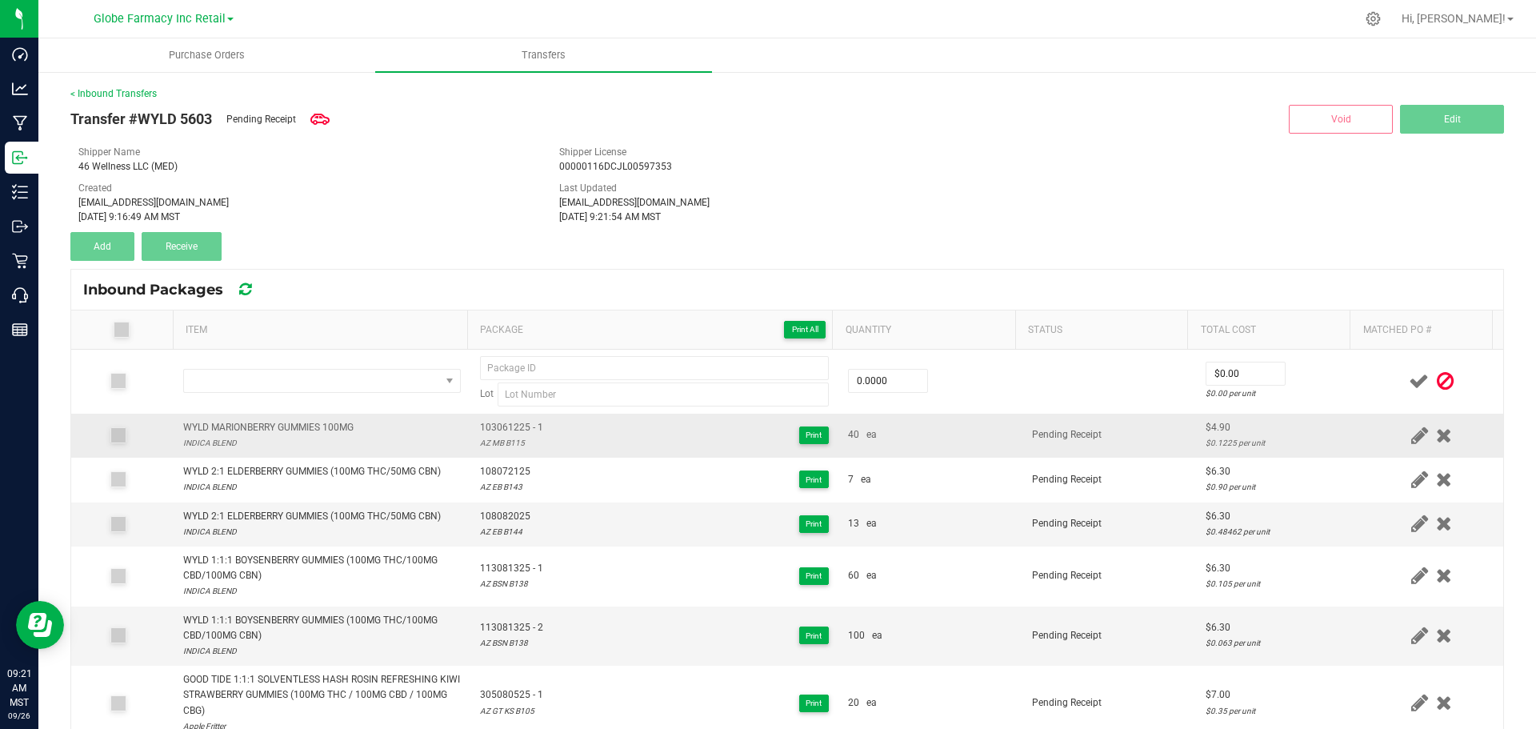
click at [302, 426] on div "WYLD MARIONBERRY GUMMIES 100MG" at bounding box center [268, 427] width 170 height 15
copy div "WYLD MARIONBERRY GUMMIES 100MG"
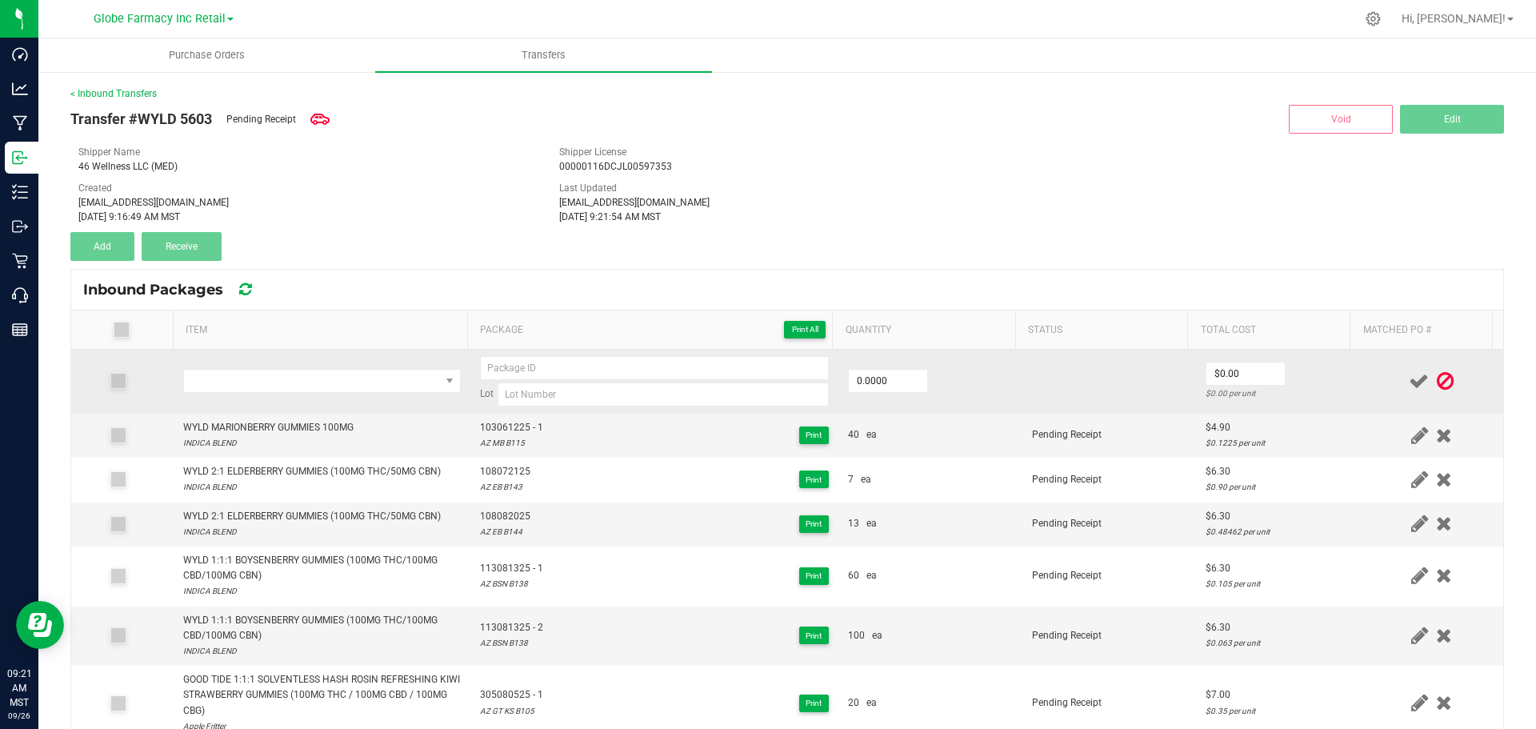
click at [316, 367] on td at bounding box center [322, 382] width 297 height 64
click at [325, 385] on span "NO DATA FOUND" at bounding box center [312, 381] width 256 height 22
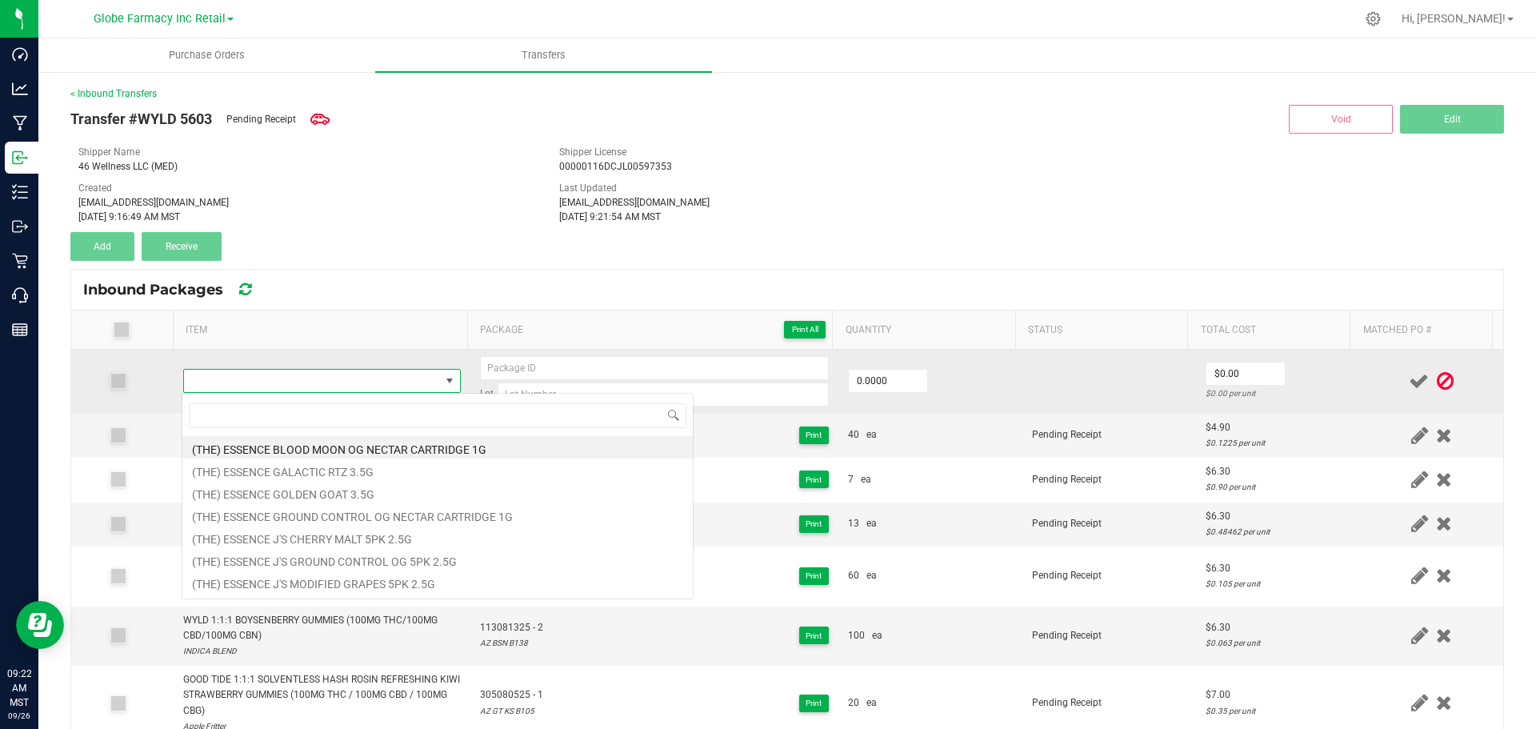
type input "WYLD MARIONBERRY GUMMIES 100MG"
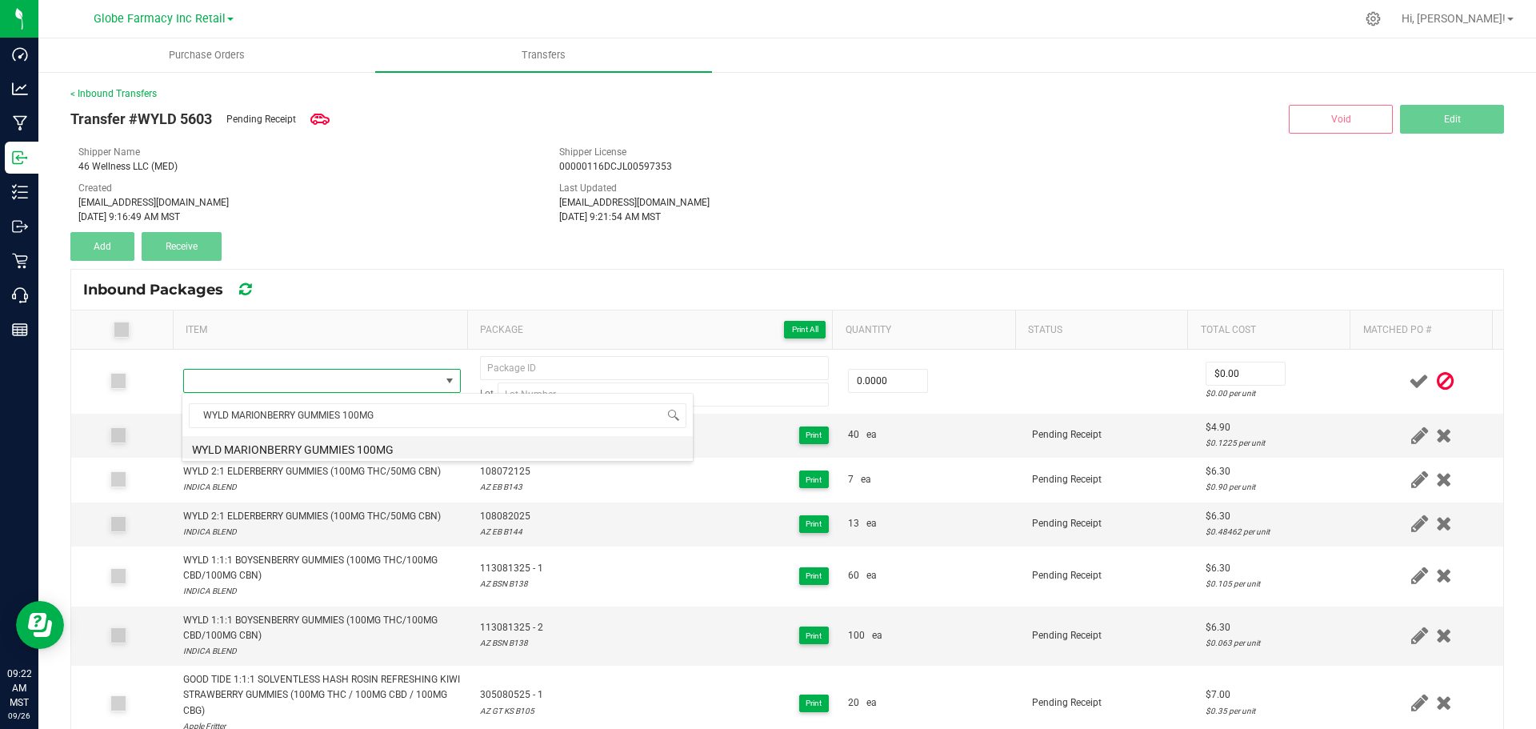
click at [335, 450] on li "WYLD MARIONBERRY GUMMIES 100MG" at bounding box center [437, 447] width 510 height 22
type input "0 ea"
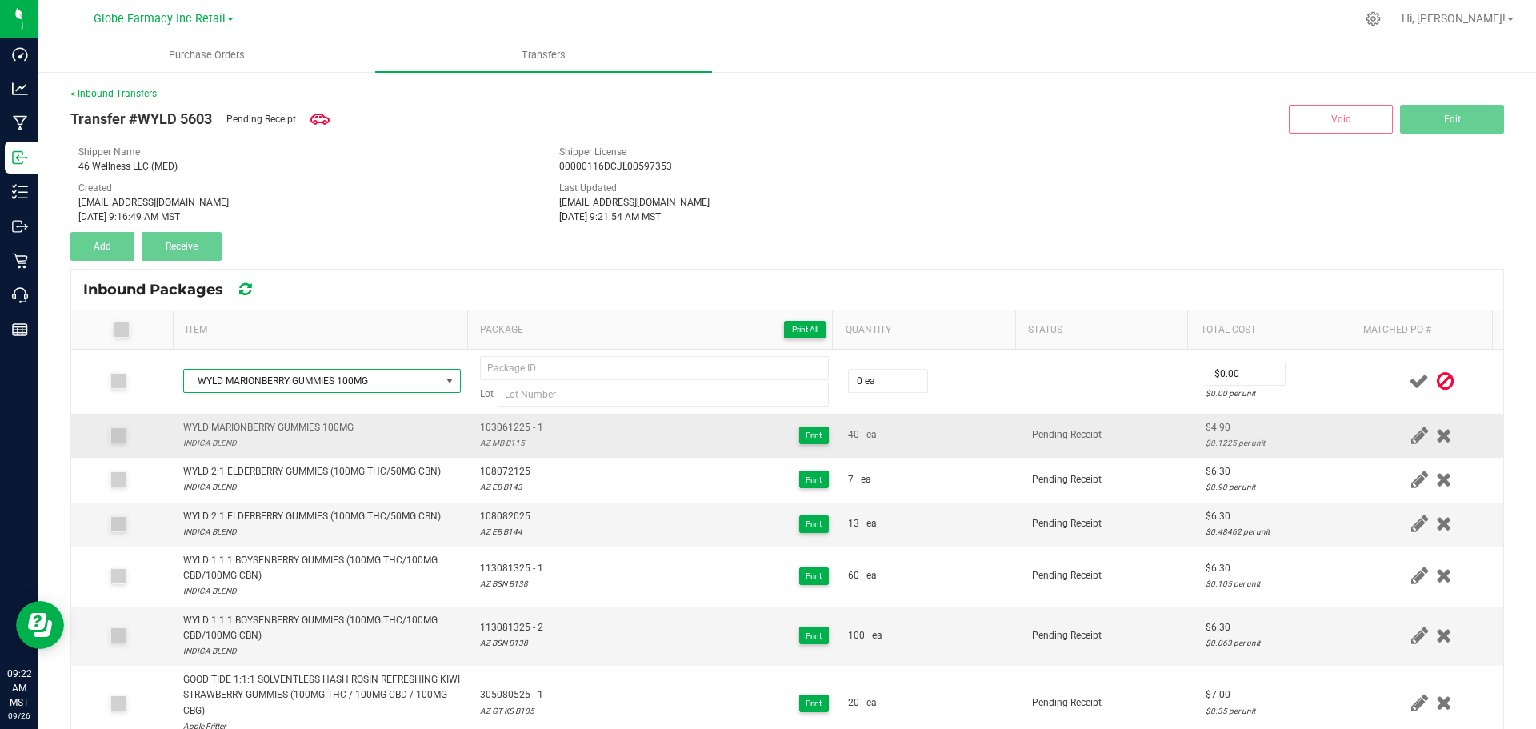
click at [518, 425] on span "103061225 - 1" at bounding box center [511, 427] width 63 height 15
type input "103061225 - 1"
click at [493, 445] on div "AZ MB B115" at bounding box center [511, 442] width 63 height 15
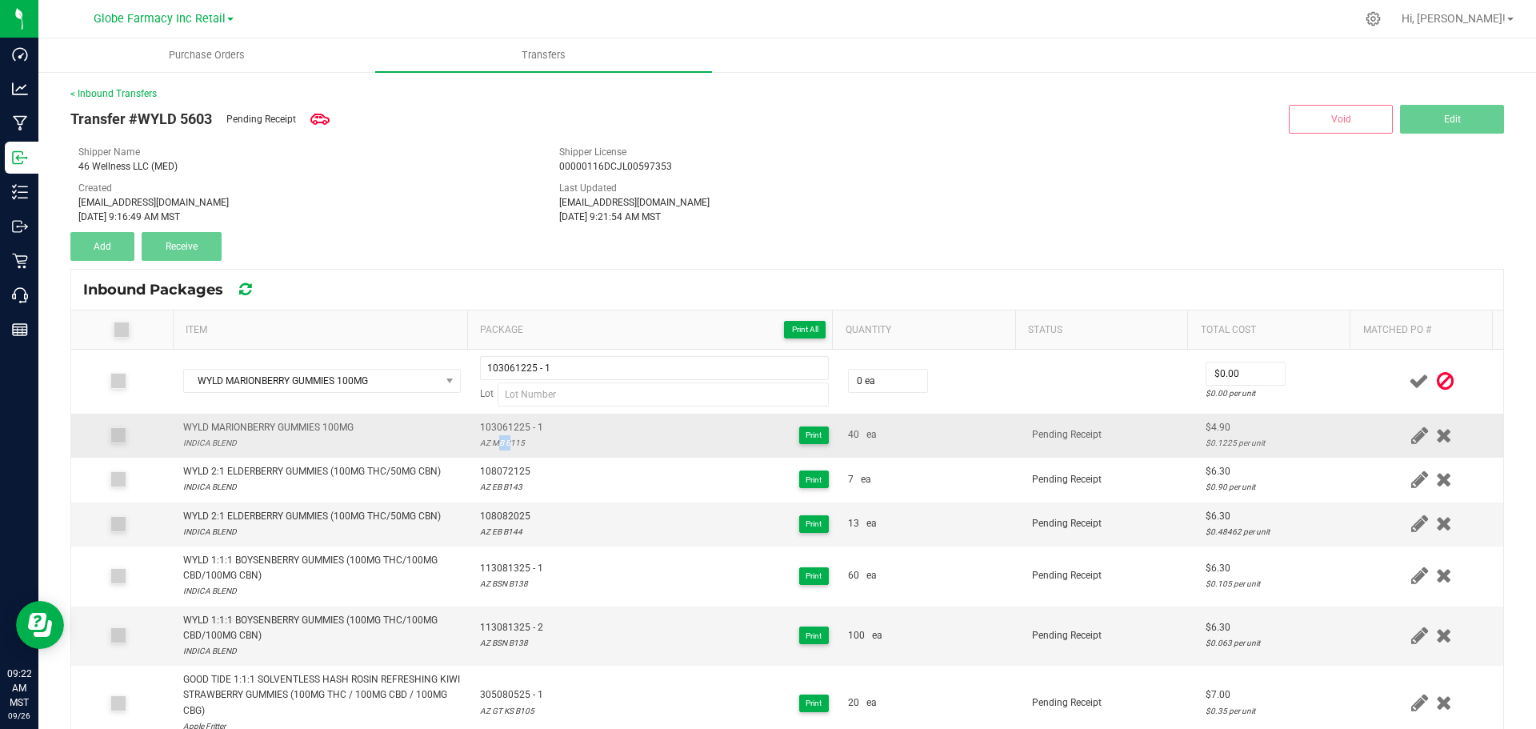
click at [493, 445] on div "AZ MB B115" at bounding box center [511, 442] width 63 height 15
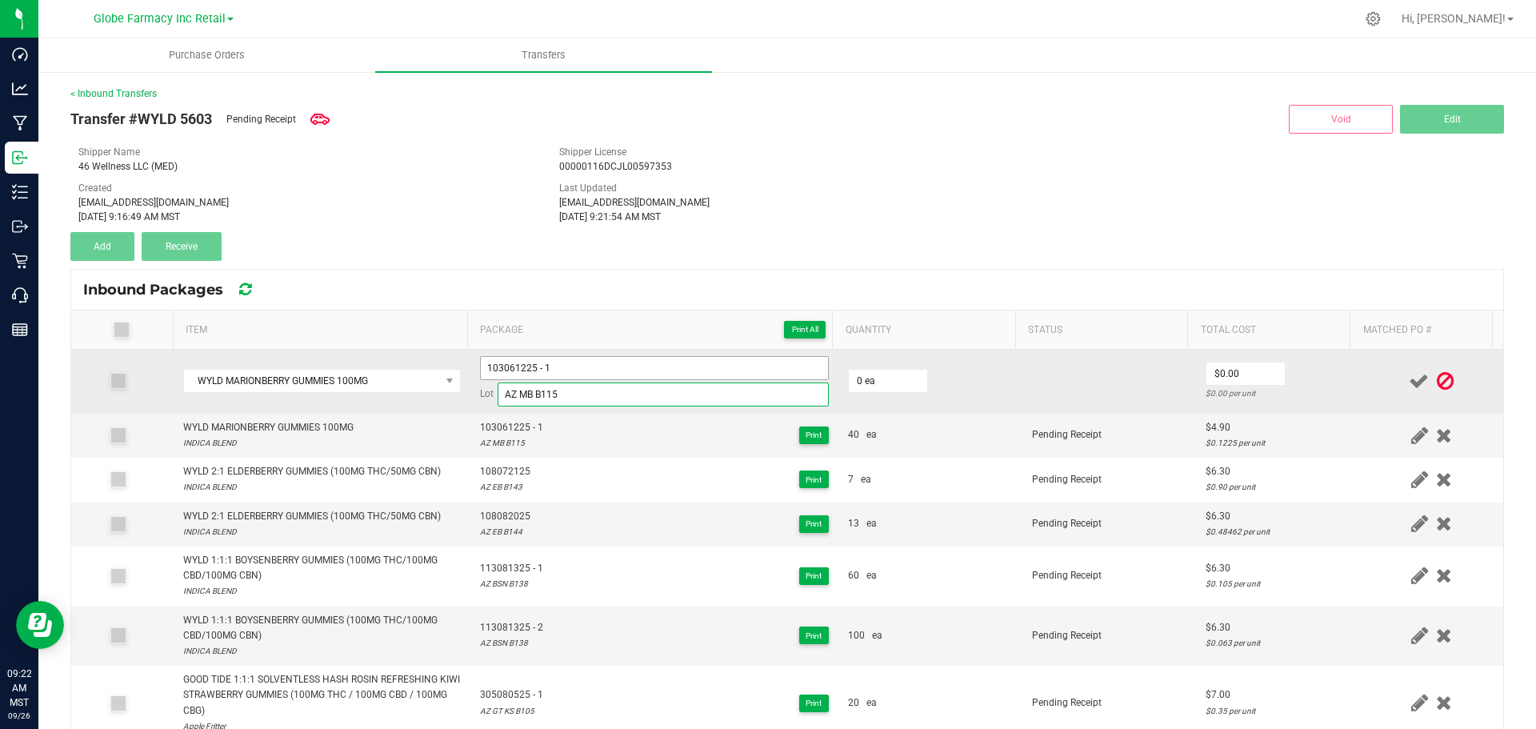
type input "AZ MB B115"
click at [566, 363] on input "103061225 - 1" at bounding box center [654, 368] width 349 height 24
type input "103061225 - 2"
click at [875, 375] on input "0" at bounding box center [888, 381] width 78 height 22
type input "20 ea"
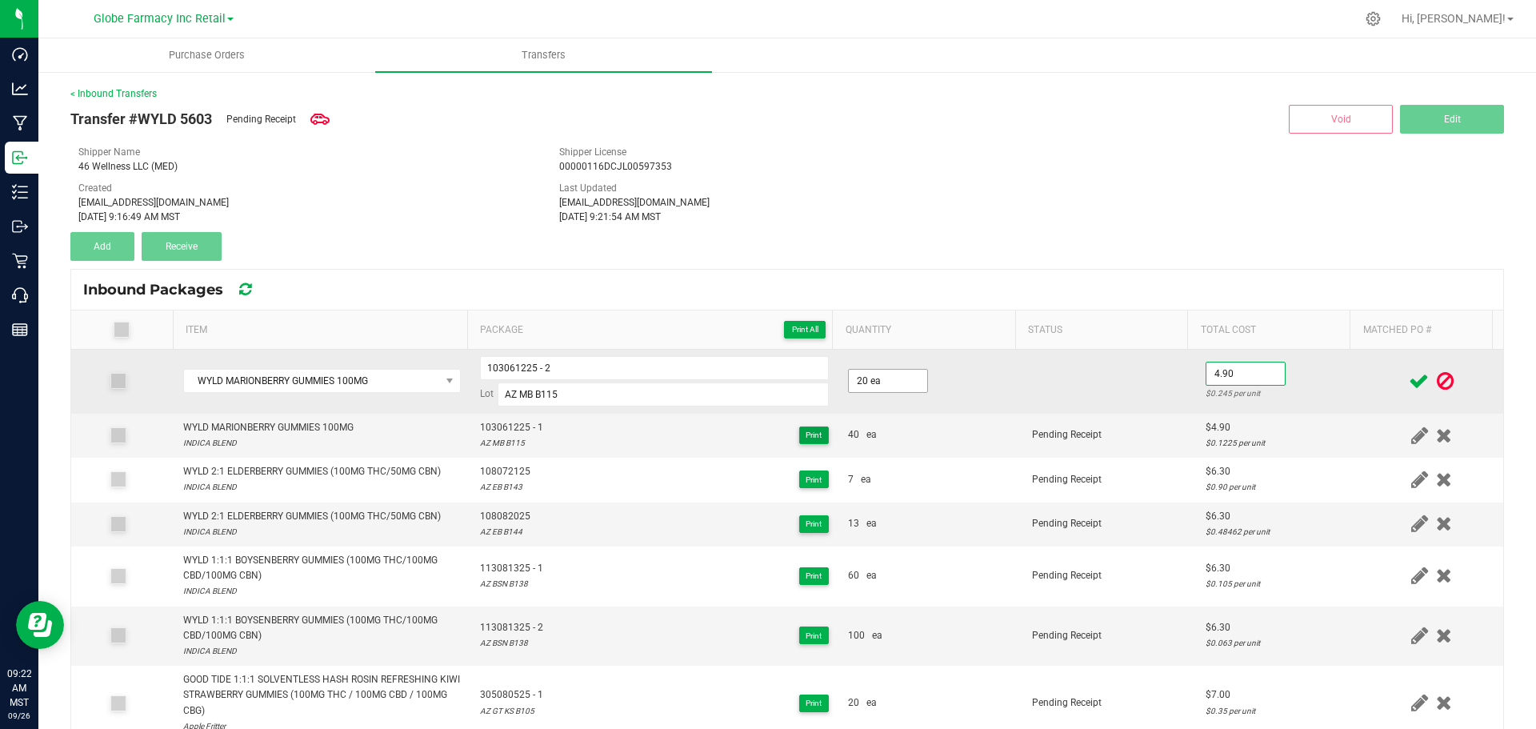
type input "$4.90"
click at [1336, 390] on td "$4.90 $0.245 per unit" at bounding box center [1278, 382] width 164 height 64
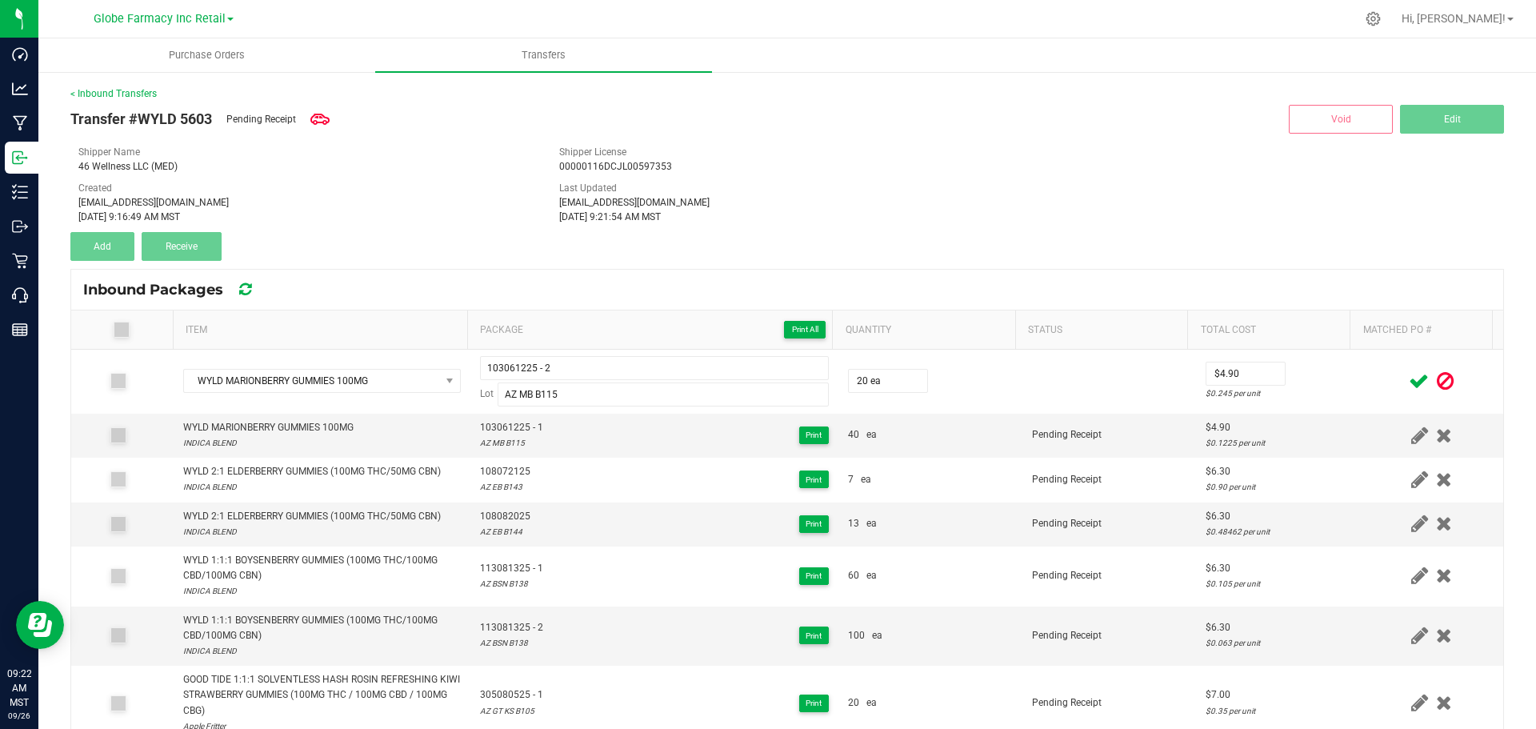
click at [1381, 386] on div at bounding box center [1432, 381] width 124 height 20
click at [1409, 385] on icon at bounding box center [1419, 381] width 20 height 20
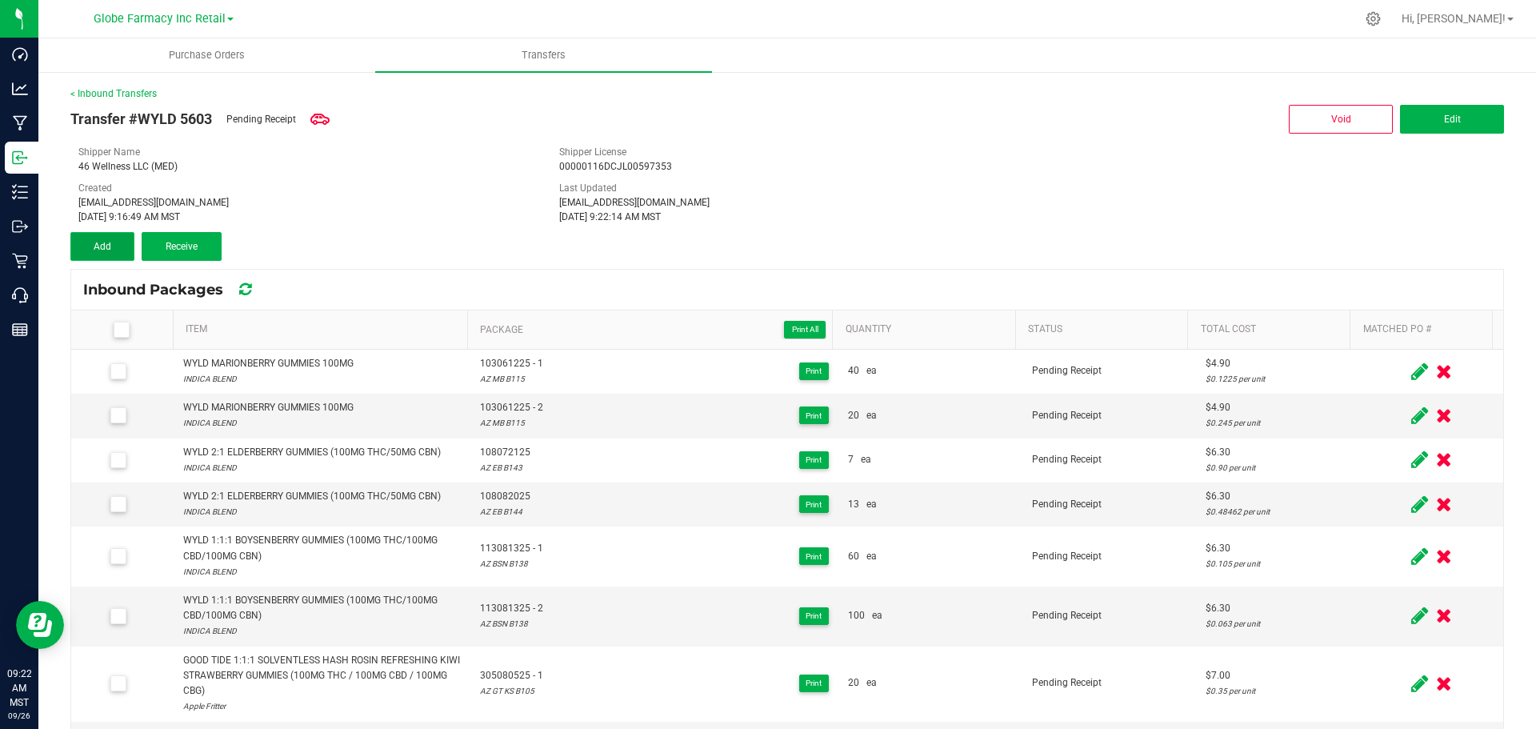
click at [120, 238] on button "Add" at bounding box center [102, 246] width 64 height 29
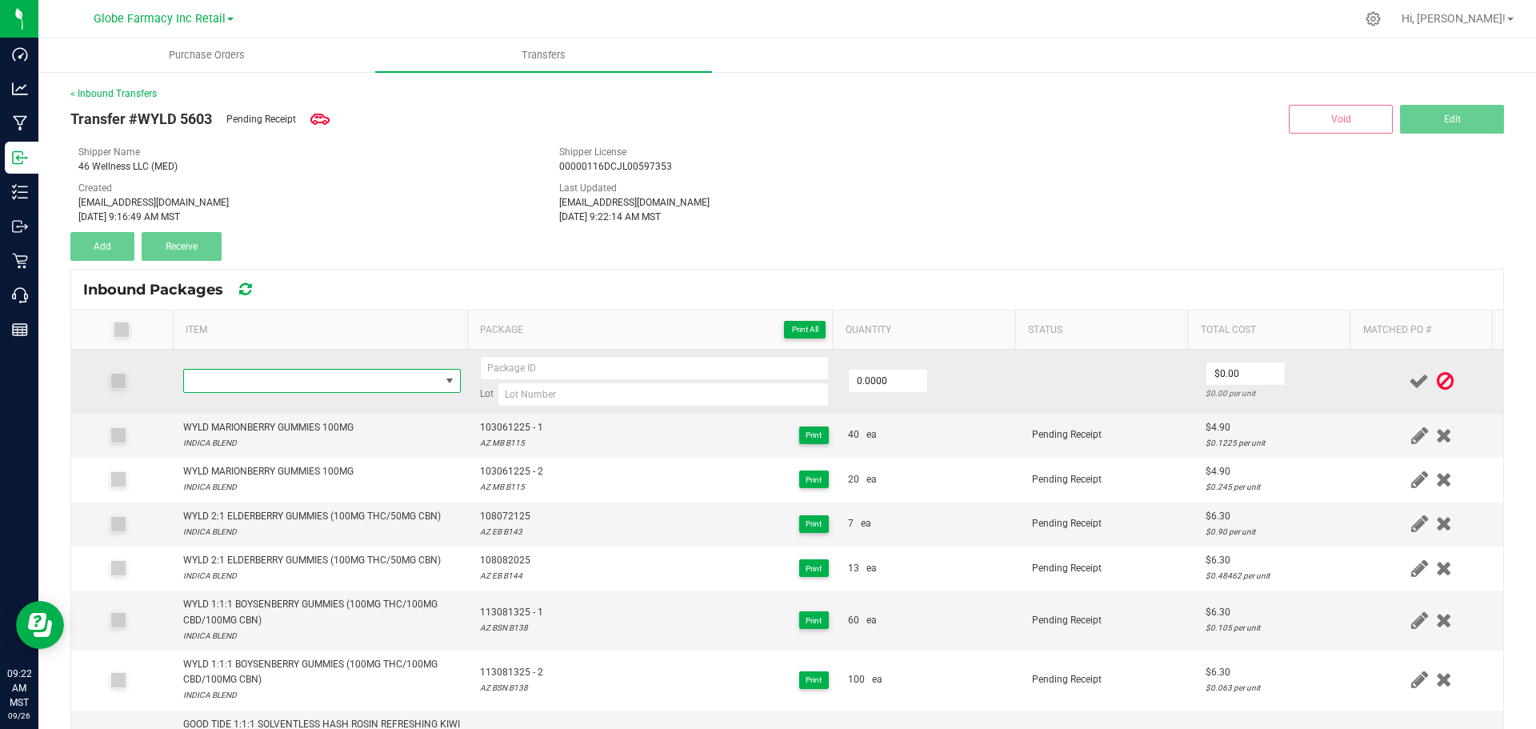
click at [258, 381] on span "NO DATA FOUND" at bounding box center [312, 381] width 256 height 22
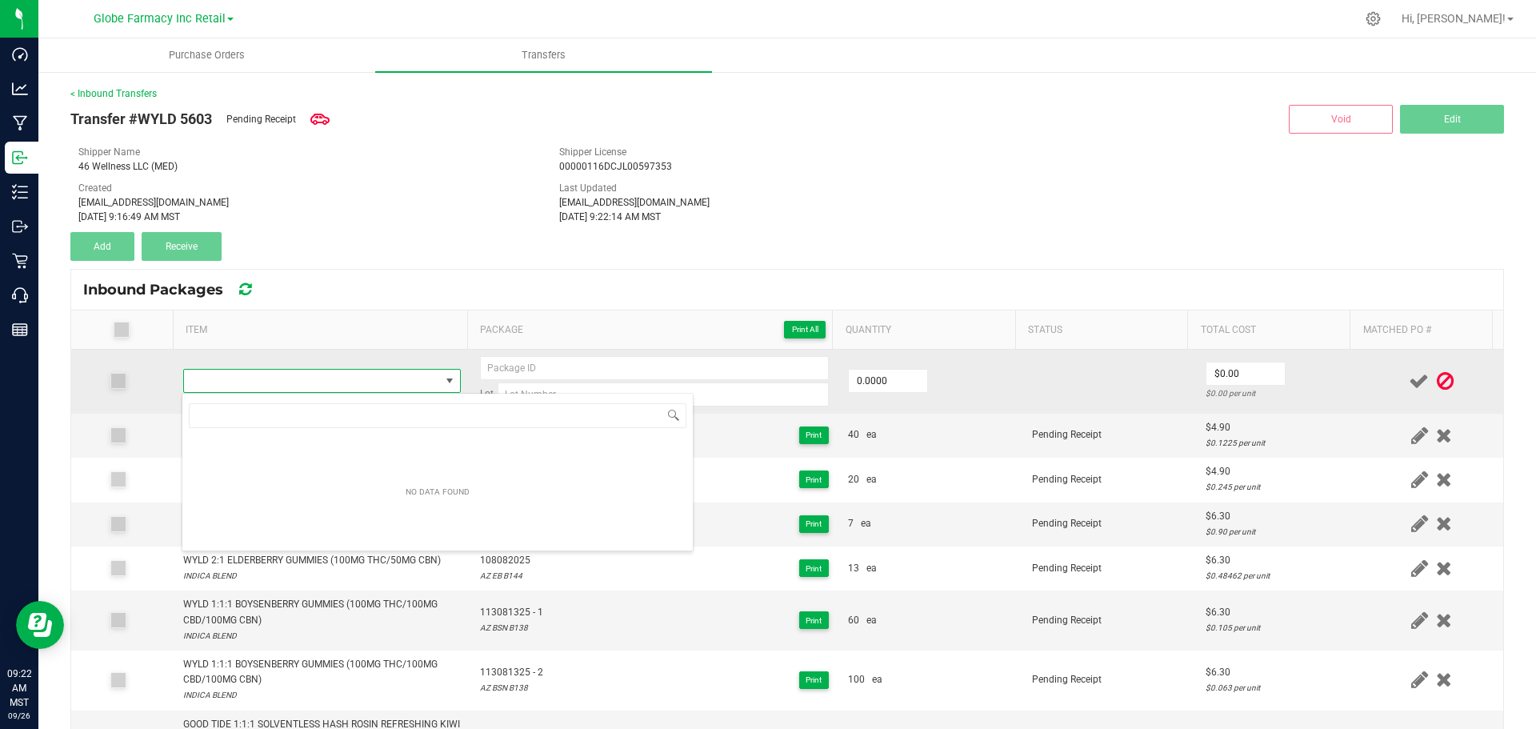
type input "WYLD 5:1 ELDERBERRY GUMMIES (1000MG THC/200MG CBN)"
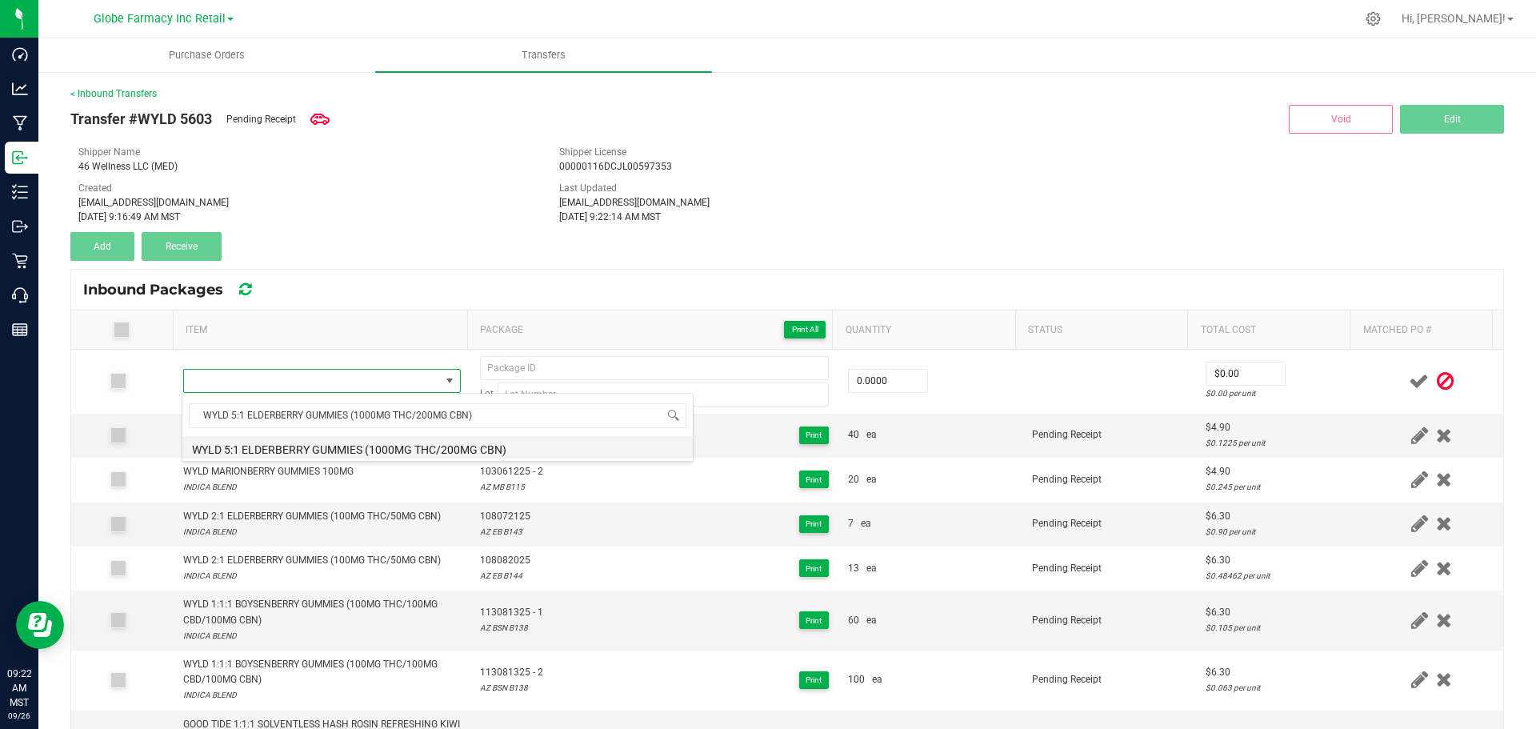
click at [316, 443] on li "WYLD 5:1 ELDERBERRY GUMMIES (1000MG THC/200MG CBN)" at bounding box center [437, 447] width 510 height 22
type input "0 ea"
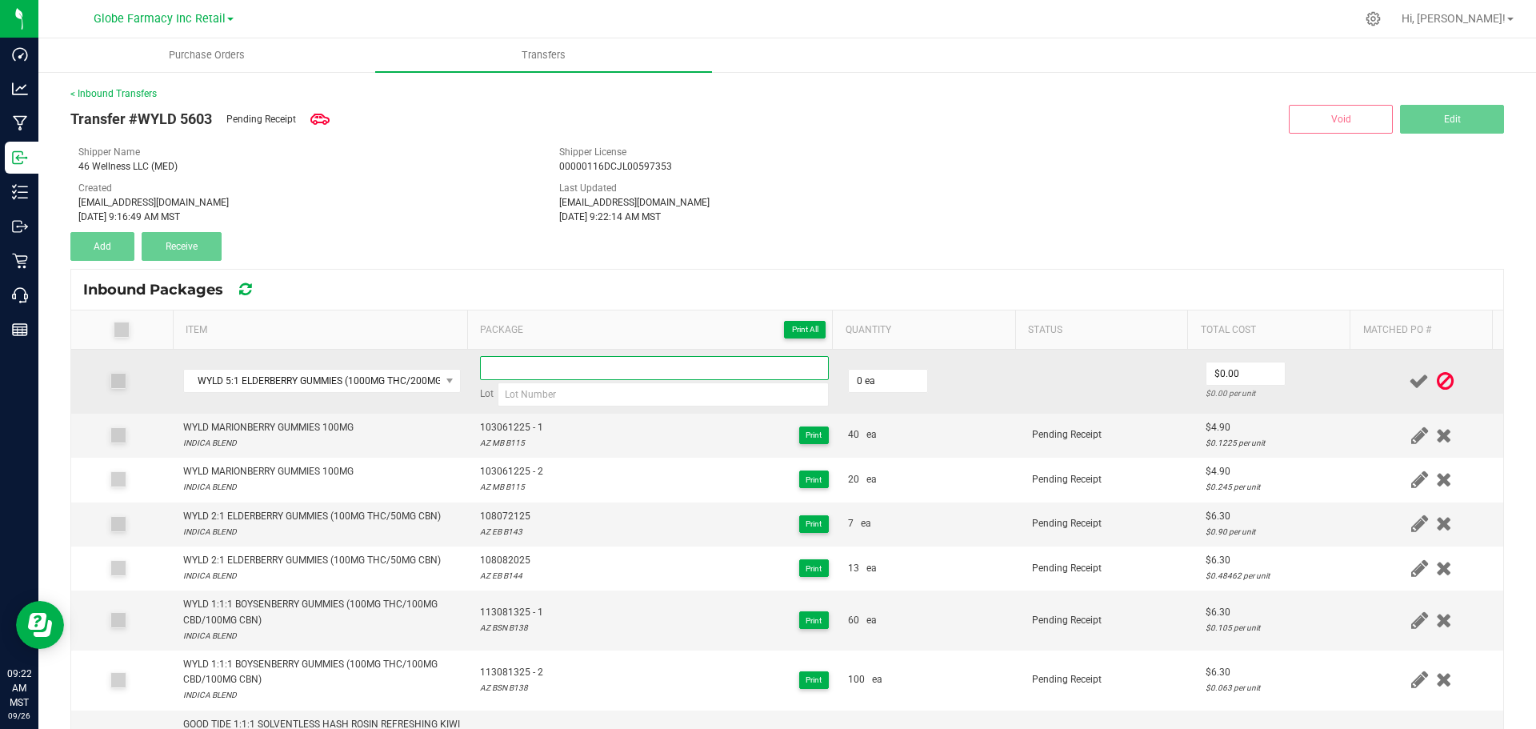
click at [545, 378] on input at bounding box center [654, 368] width 349 height 24
paste input "205080425"
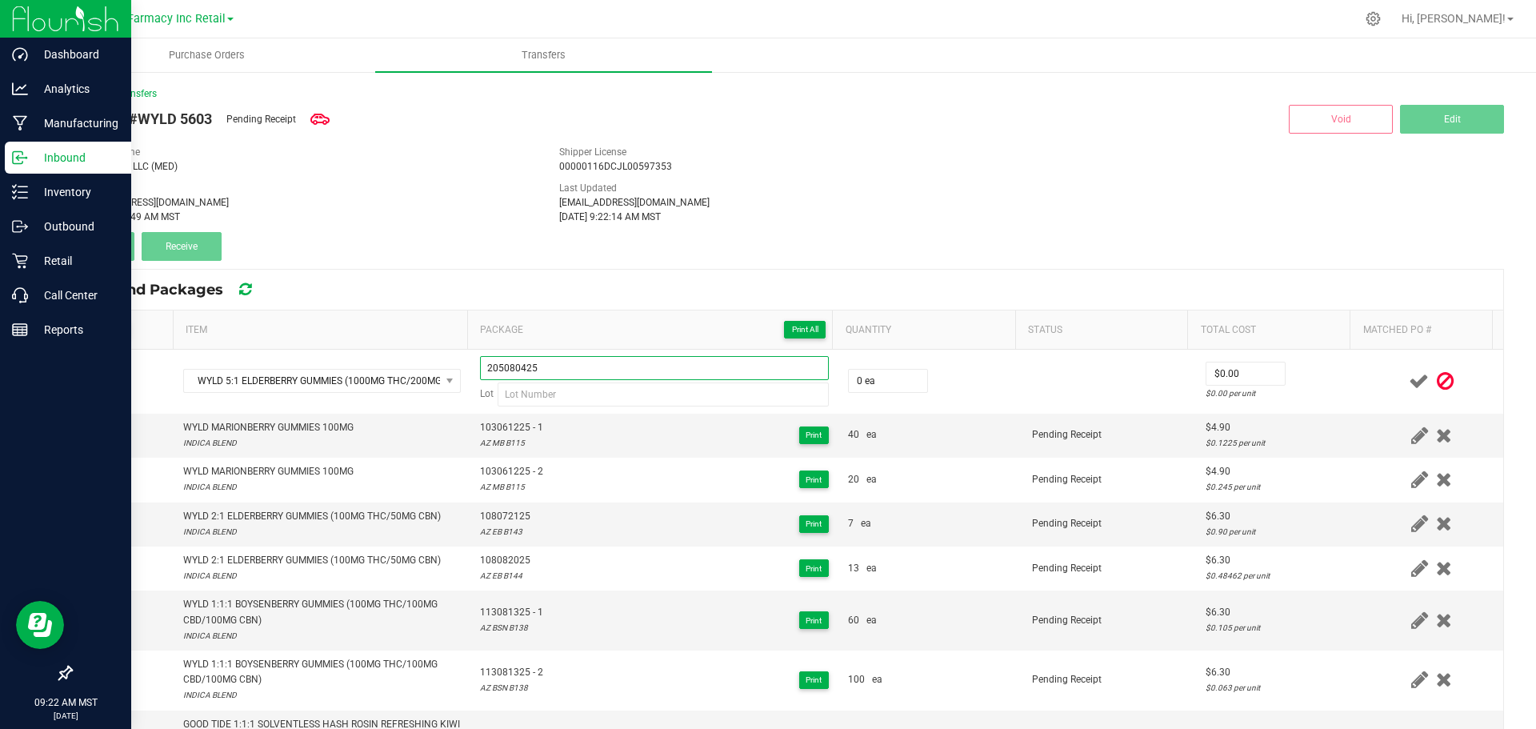
type input "205080425"
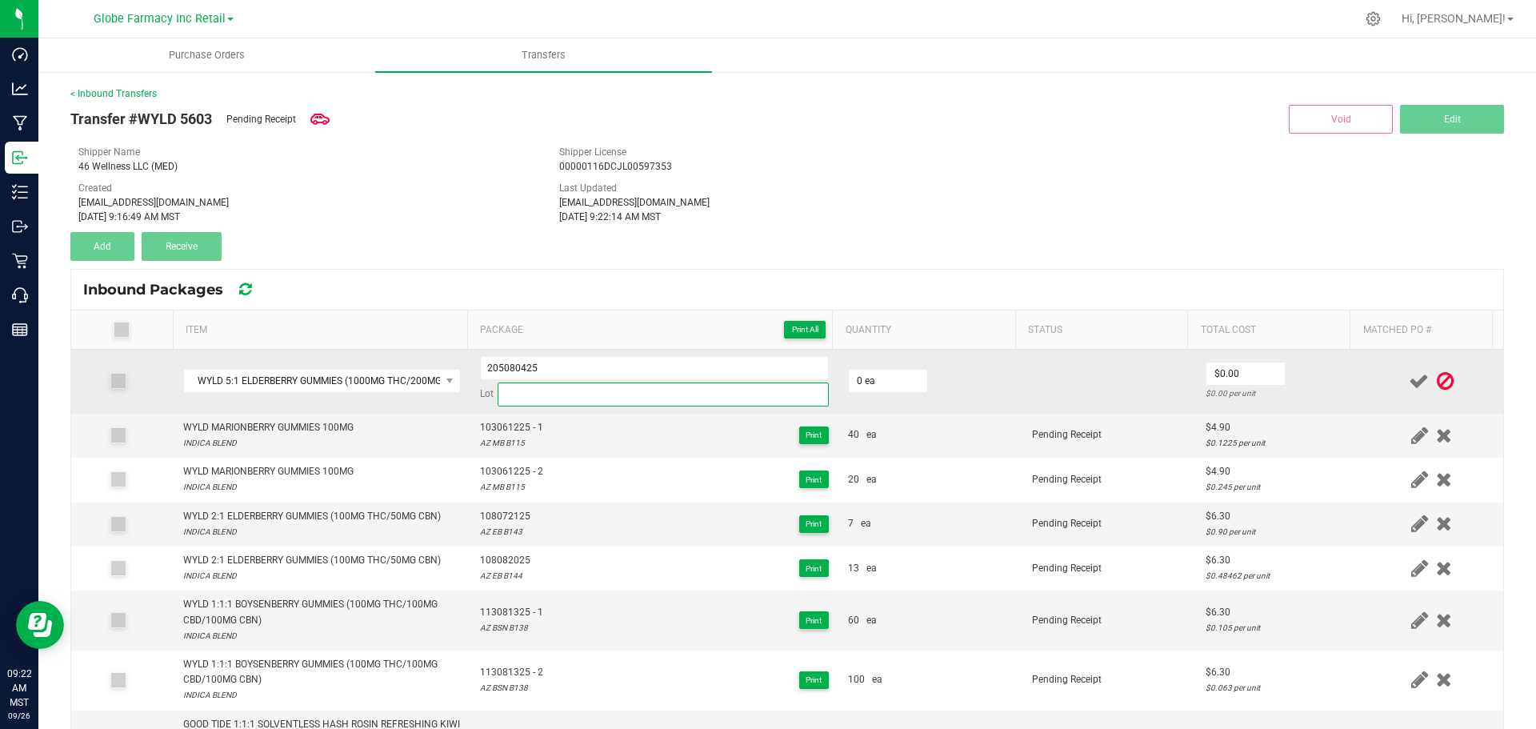
click at [661, 389] on input at bounding box center [663, 394] width 331 height 24
paste input "AZ MED EB B120"
type input "AZ MED EB B120"
click at [862, 374] on input "0" at bounding box center [888, 381] width 78 height 22
type input "20 ea"
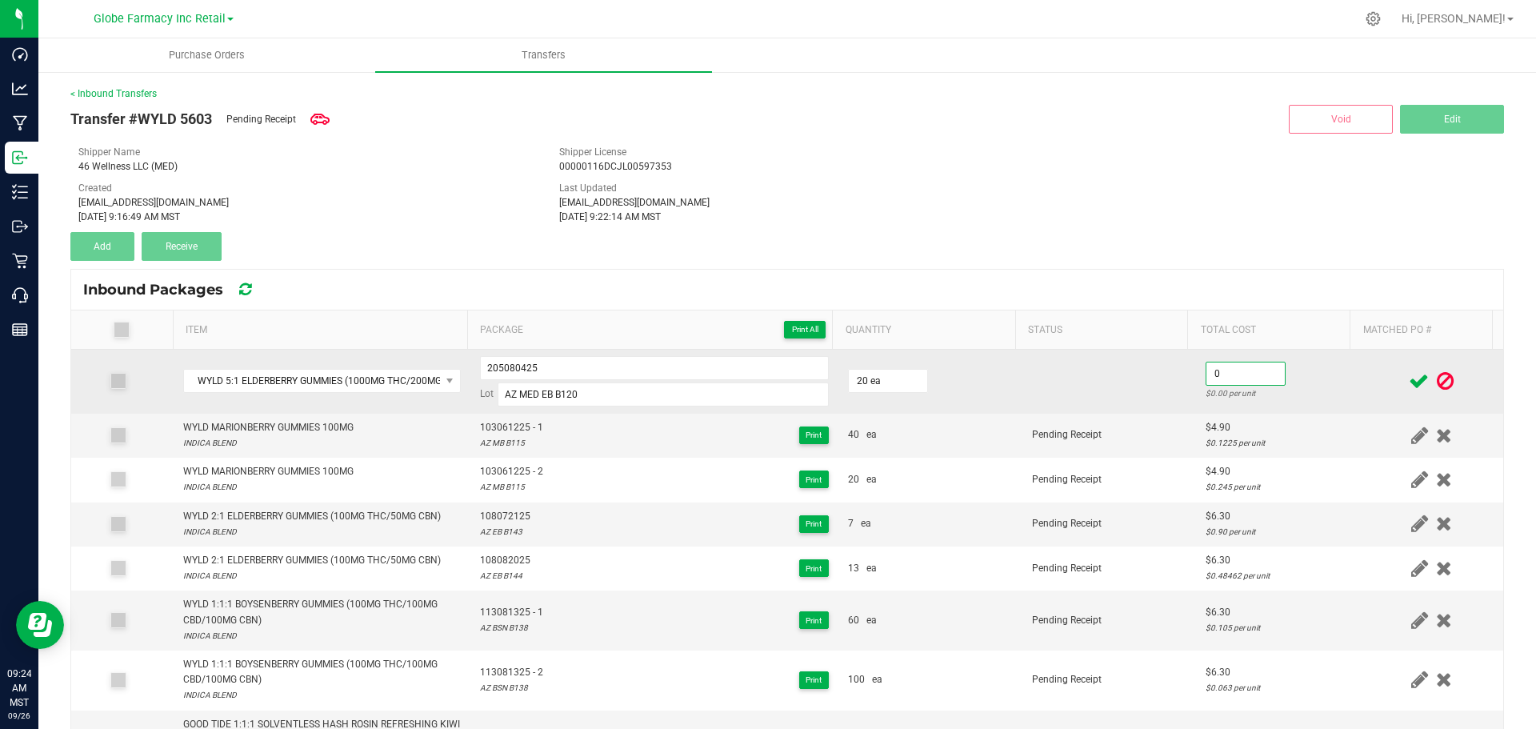
click at [1235, 369] on input "0" at bounding box center [1246, 373] width 78 height 22
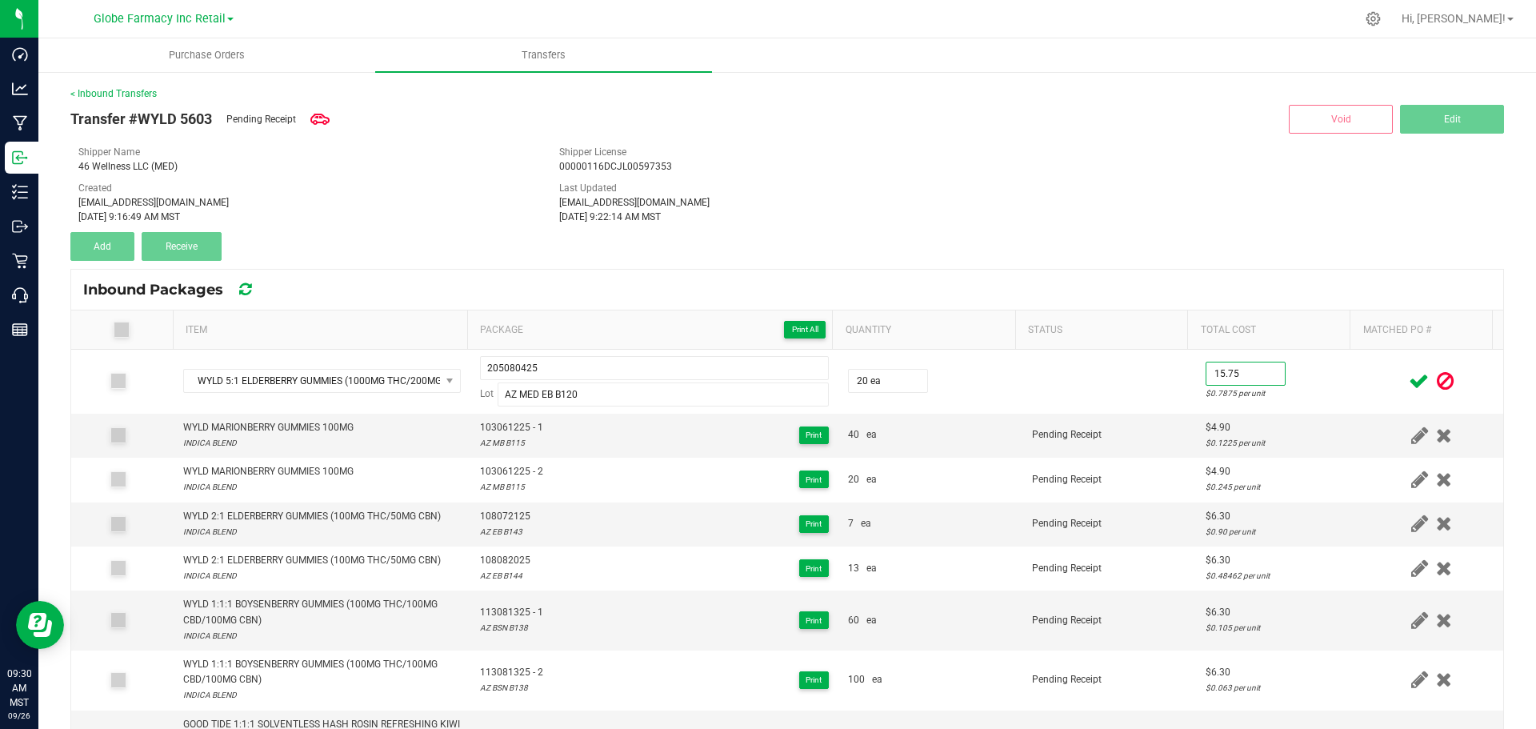
type input "$15.75"
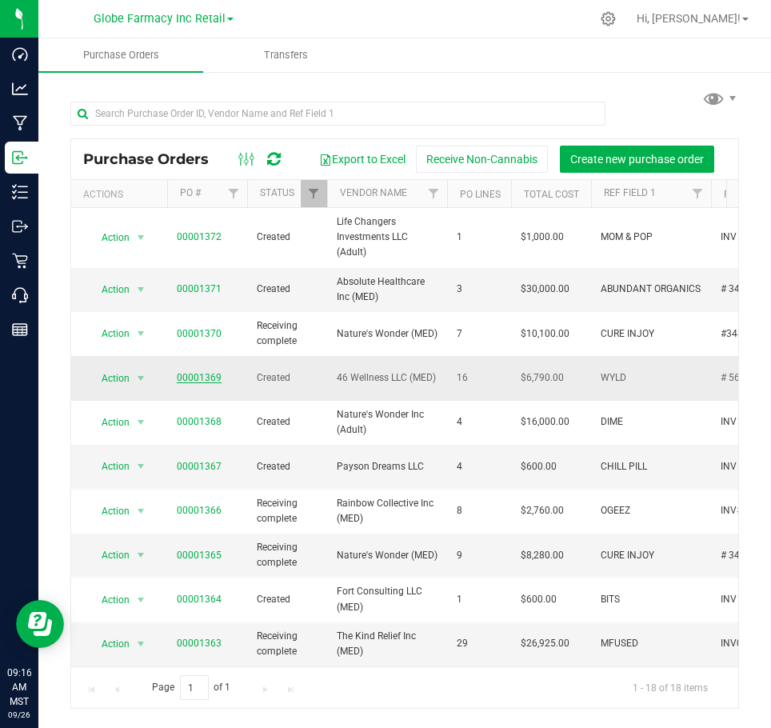
drag, startPoint x: 220, startPoint y: 374, endPoint x: 209, endPoint y: 374, distance: 11.2
click at [220, 374] on span "00001369" at bounding box center [207, 377] width 61 height 15
click at [206, 373] on link "00001369" at bounding box center [199, 377] width 45 height 11
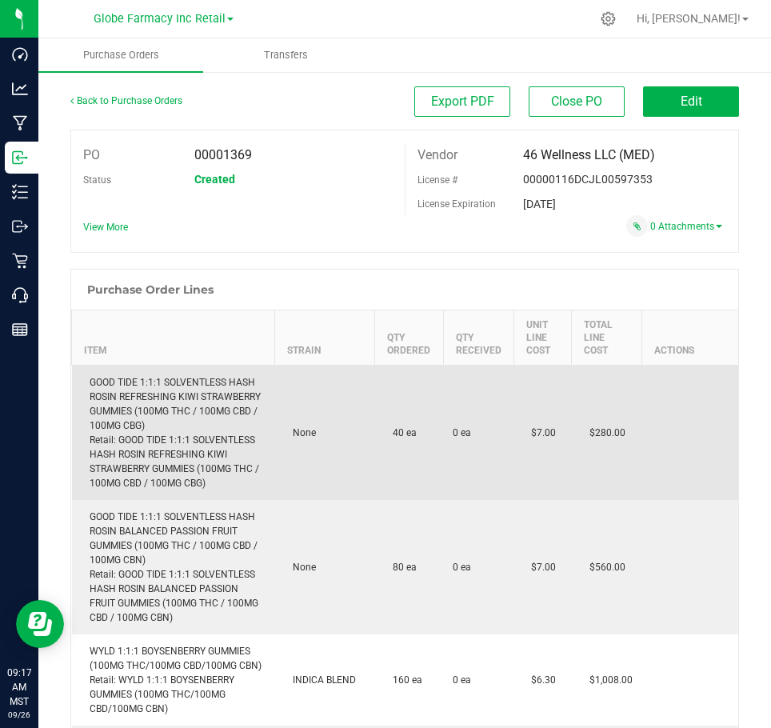
click at [175, 385] on div "GOOD TIDE 1:1:1 SOLVENTLESS HASH ROSIN REFRESHING KIWI STRAWBERRY GUMMIES (100M…" at bounding box center [174, 432] width 184 height 115
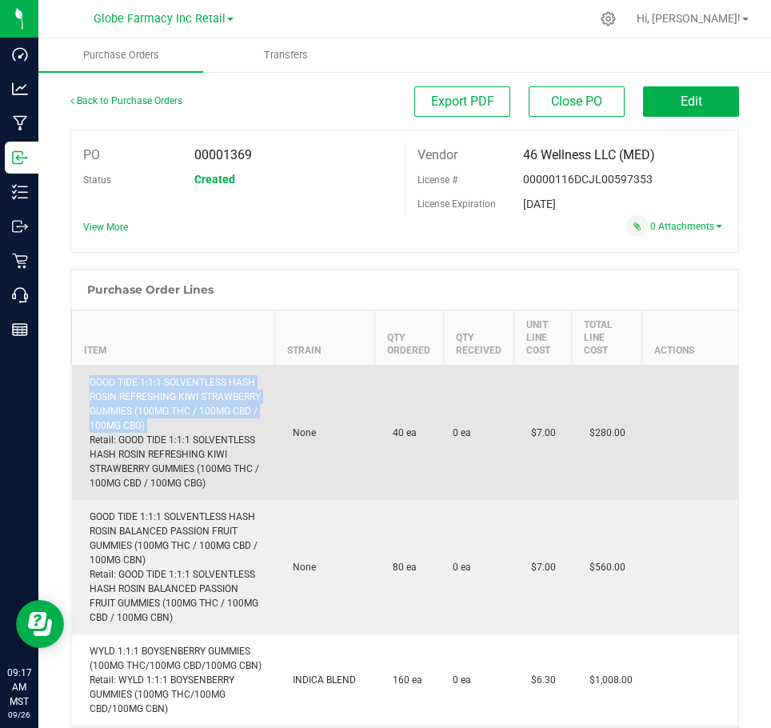
click at [175, 385] on div "GOOD TIDE 1:1:1 SOLVENTLESS HASH ROSIN REFRESHING KIWI STRAWBERRY GUMMIES (100M…" at bounding box center [174, 432] width 184 height 115
copy div "GOOD TIDE 1:1:1 SOLVENTLESS HASH ROSIN REFRESHING KIWI STRAWBERRY GUMMIES (100M…"
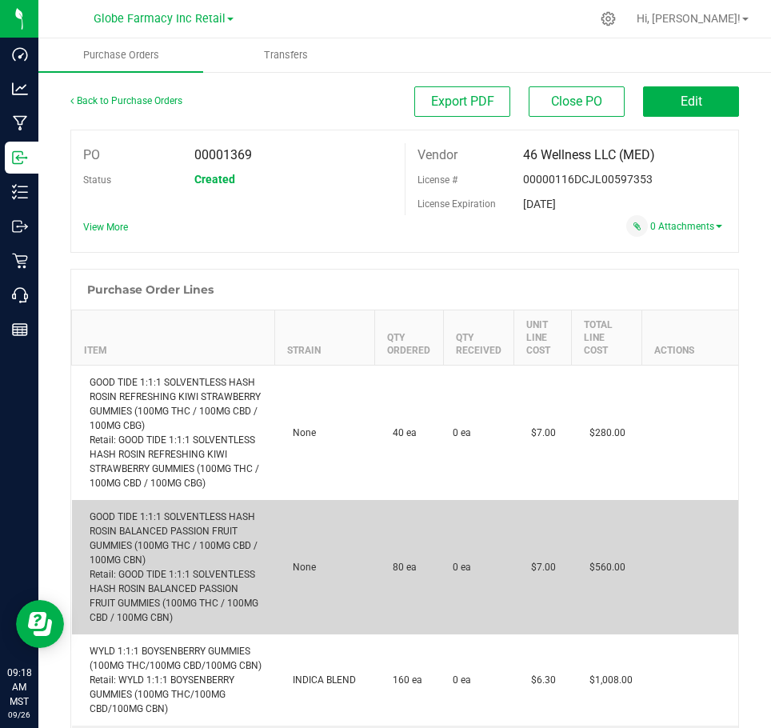
click at [90, 550] on div "GOOD TIDE 1:1:1 SOLVENTLESS HASH ROSIN BALANCED PASSION FRUIT GUMMIES (100MG TH…" at bounding box center [174, 567] width 184 height 115
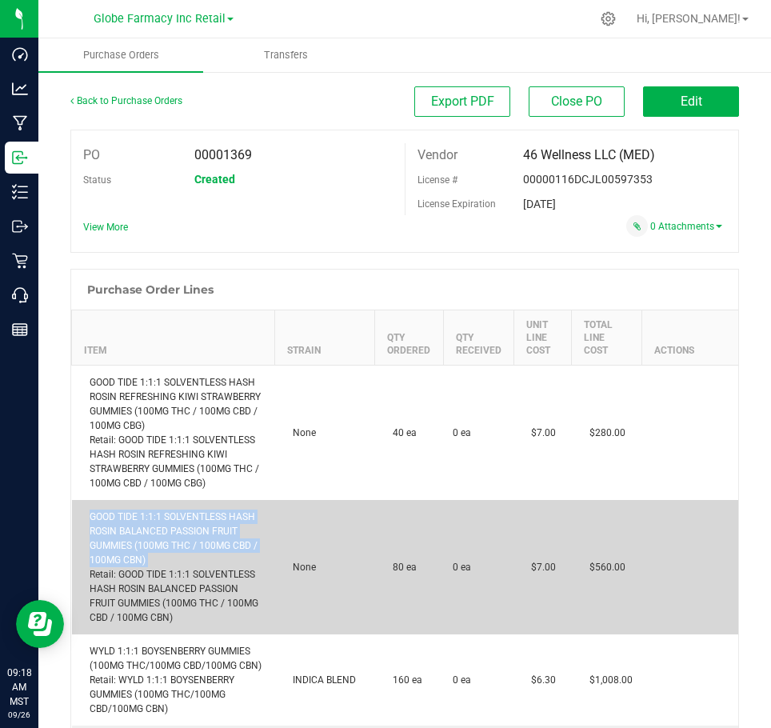
click at [90, 550] on div "GOOD TIDE 1:1:1 SOLVENTLESS HASH ROSIN BALANCED PASSION FRUIT GUMMIES (100MG TH…" at bounding box center [174, 567] width 184 height 115
copy div "GOOD TIDE 1:1:1 SOLVENTLESS HASH ROSIN BALANCED PASSION FRUIT GUMMIES (100MG TH…"
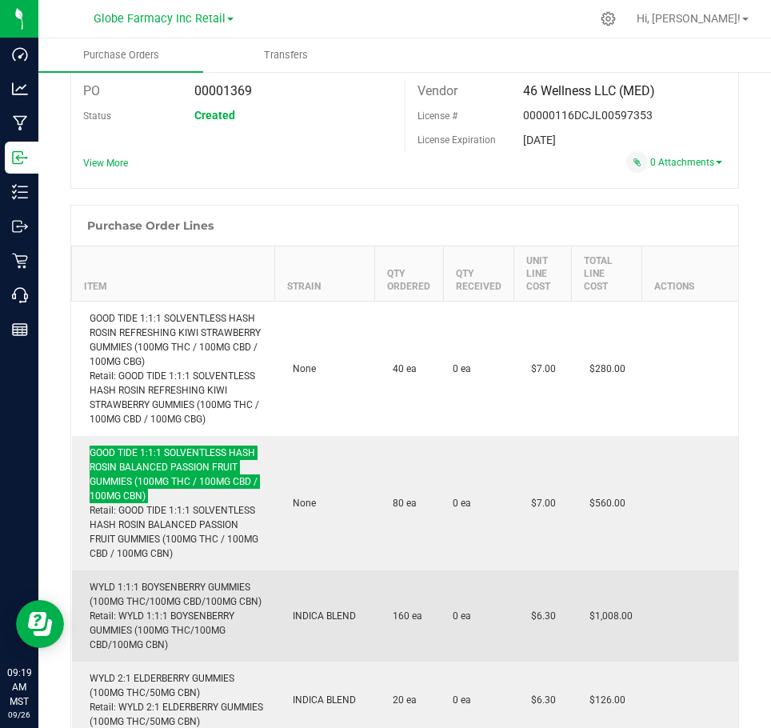
scroll to position [160, 0]
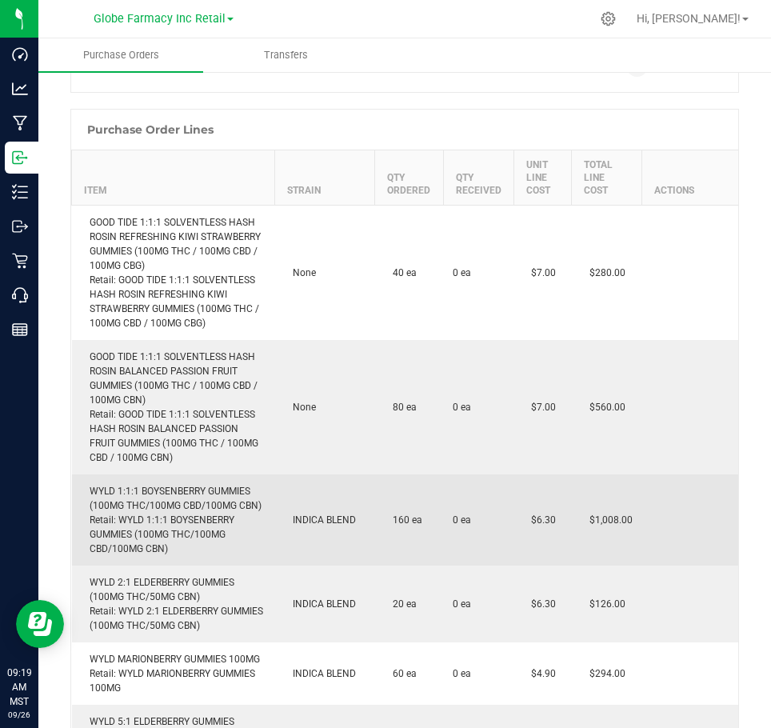
click at [176, 485] on div "WYLD 1:1:1 BOYSENBERRY GUMMIES (100MG THC/100MG CBD/100MG CBN) Retail: WYLD 1:1…" at bounding box center [174, 520] width 184 height 72
copy div "WYLD 1:1:1 BOYSENBERRY GUMMIES (100MG THC/100MG CBD/100MG CBN)"
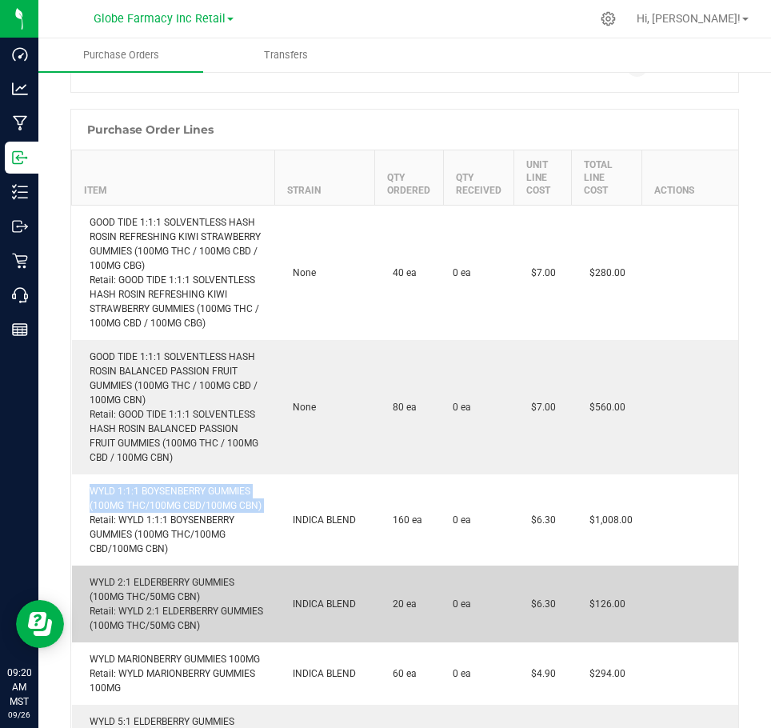
click at [172, 596] on div "WYLD 2:1 ELDERBERRY GUMMIES (100MG THC/50MG CBN) Retail: WYLD 2:1 ELDERBERRY GU…" at bounding box center [174, 604] width 184 height 58
click at [174, 584] on div "WYLD 2:1 ELDERBERRY GUMMIES (100MG THC/50MG CBN) Retail: WYLD 2:1 ELDERBERRY GU…" at bounding box center [174, 604] width 184 height 58
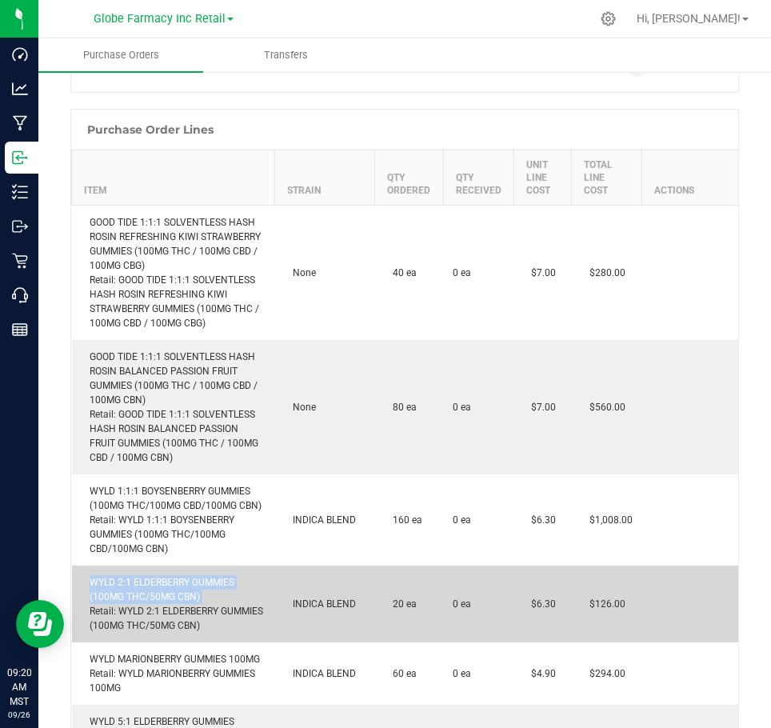
click at [174, 584] on div "WYLD 2:1 ELDERBERRY GUMMIES (100MG THC/50MG CBN) Retail: WYLD 2:1 ELDERBERRY GU…" at bounding box center [174, 604] width 184 height 58
copy div "WYLD 2:1 ELDERBERRY GUMMIES (100MG THC/50MG CBN)"
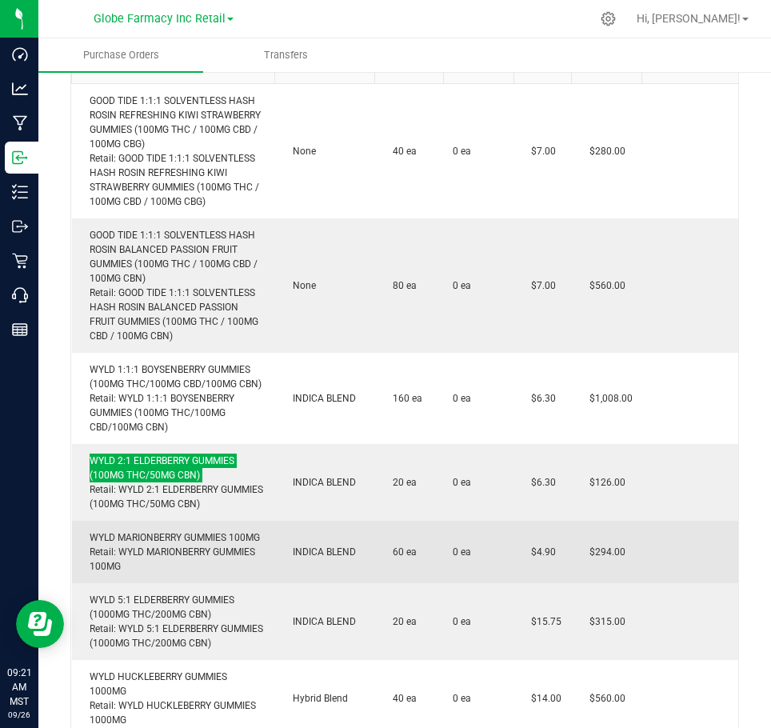
scroll to position [320, 0]
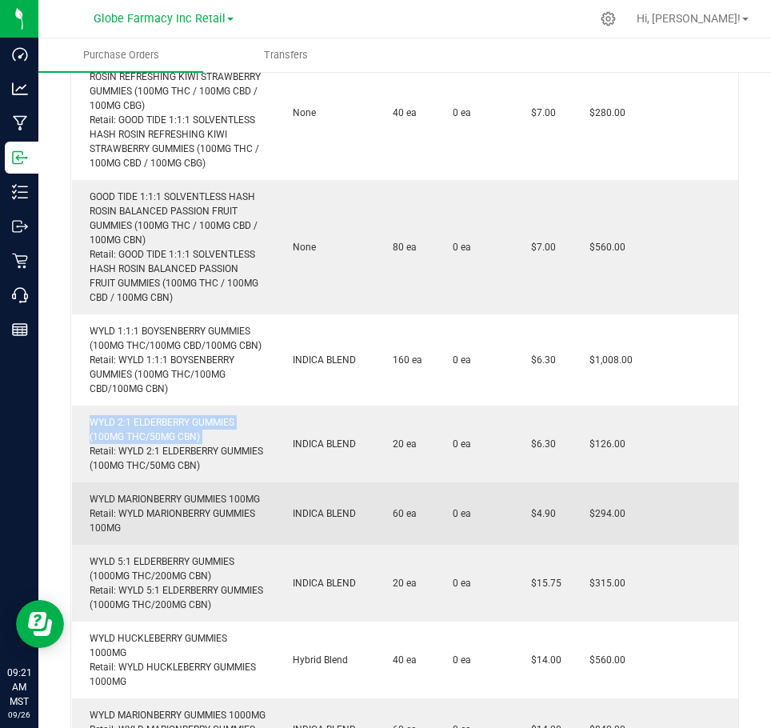
click at [127, 494] on div "WYLD MARIONBERRY GUMMIES 100MG Retail: WYLD MARIONBERRY GUMMIES 100MG" at bounding box center [174, 513] width 184 height 43
click at [127, 495] on div "WYLD MARIONBERRY GUMMIES 100MG Retail: WYLD MARIONBERRY GUMMIES 100MG" at bounding box center [174, 513] width 184 height 43
copy div "WYLD MARIONBERRY GUMMIES 100MG"
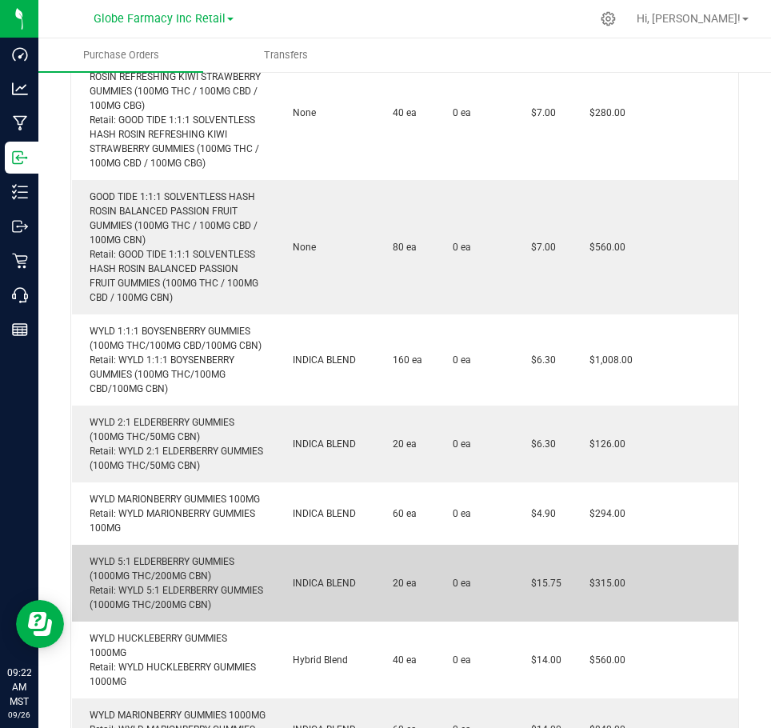
click at [120, 579] on div "WYLD 5:1 ELDERBERRY GUMMIES (1000MG THC/200MG CBN) Retail: WYLD 5:1 ELDERBERRY …" at bounding box center [174, 583] width 184 height 58
copy div "WYLD 5:1 ELDERBERRY GUMMIES (1000MG THC/200MG CBN)"
